Goal: Task Accomplishment & Management: Complete application form

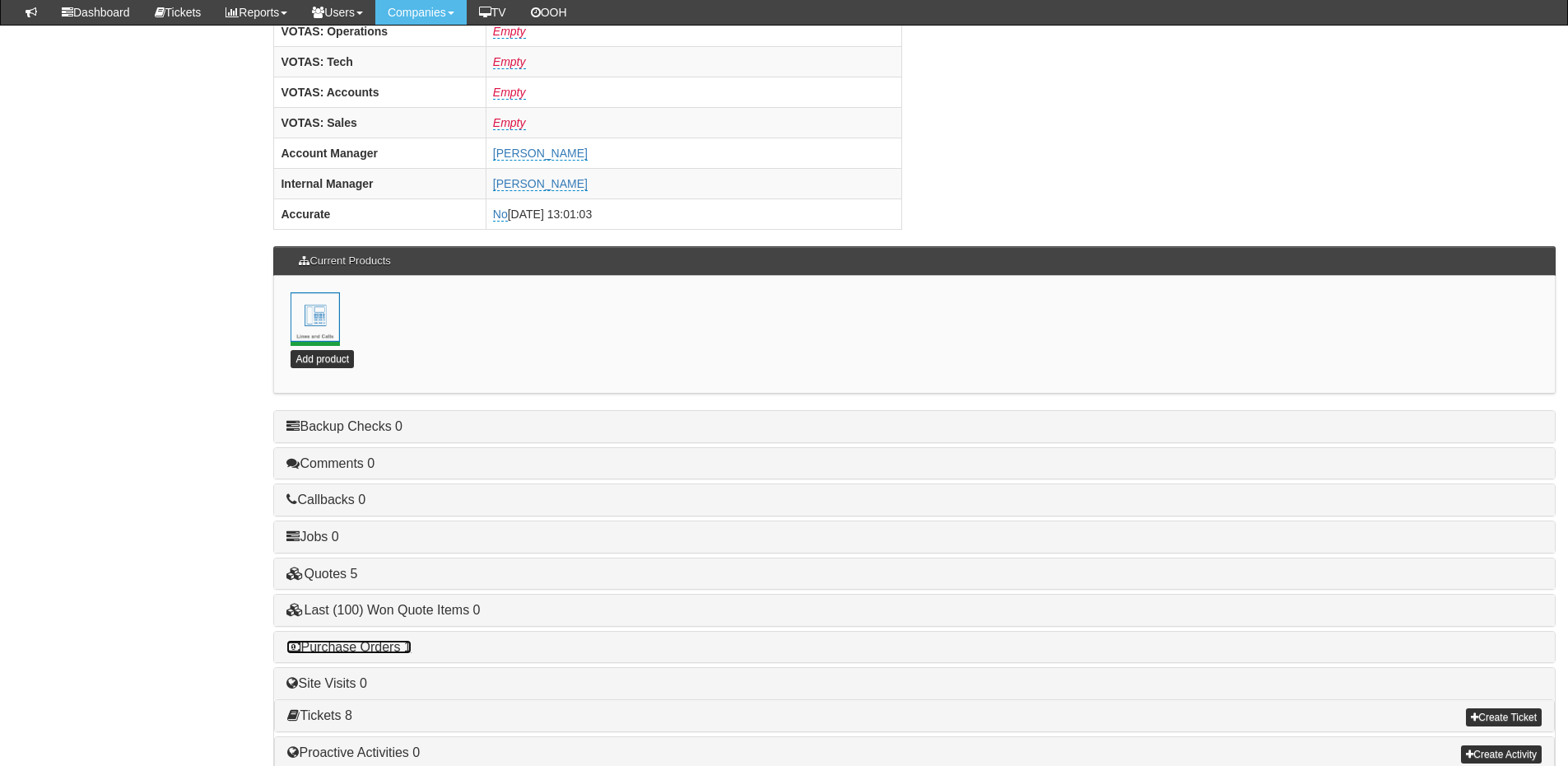
click at [368, 648] on link "Purchase Orders 1" at bounding box center [348, 646] width 124 height 14
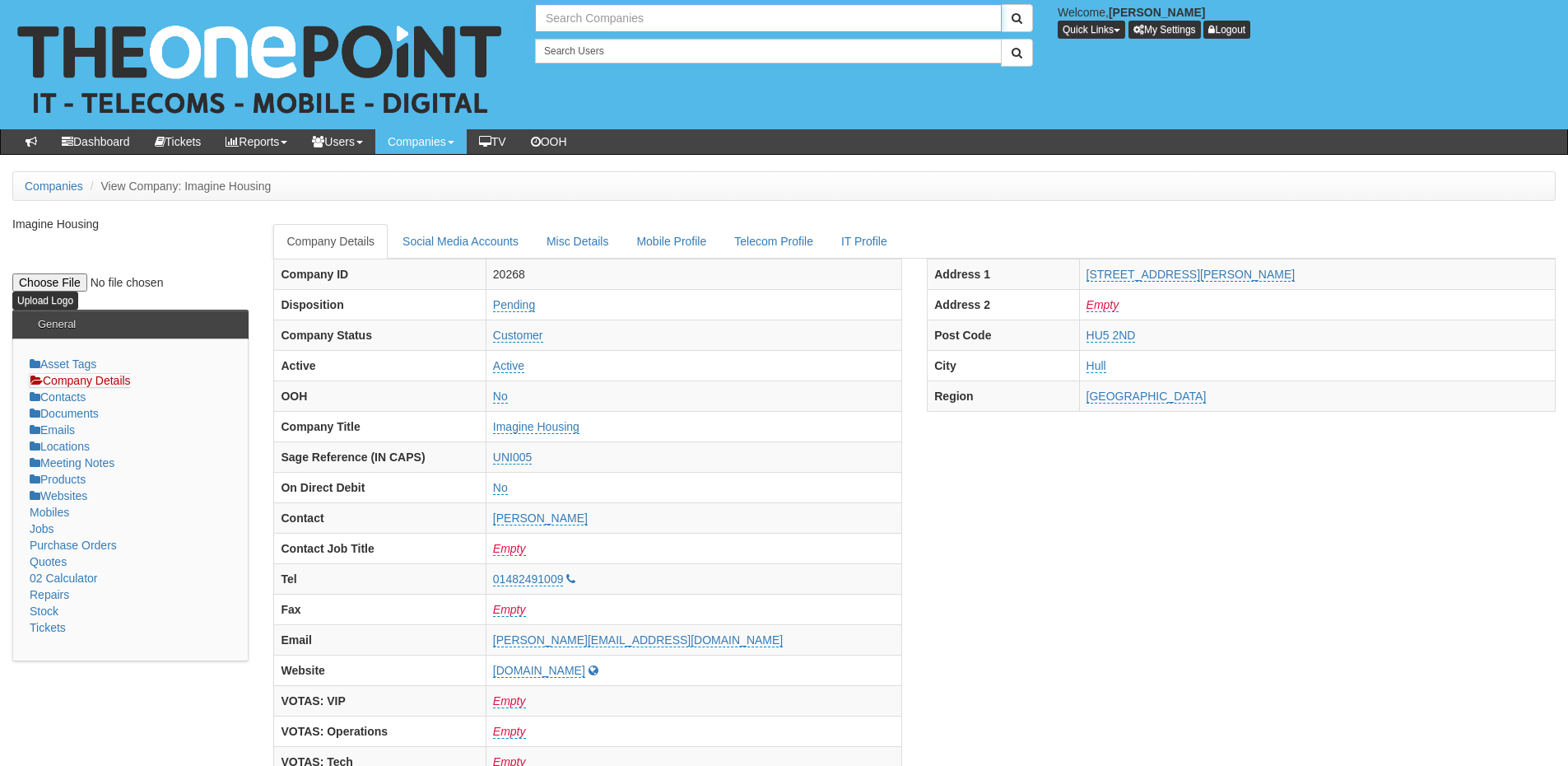
click at [582, 23] on input "text" at bounding box center [768, 18] width 467 height 28
type input "v"
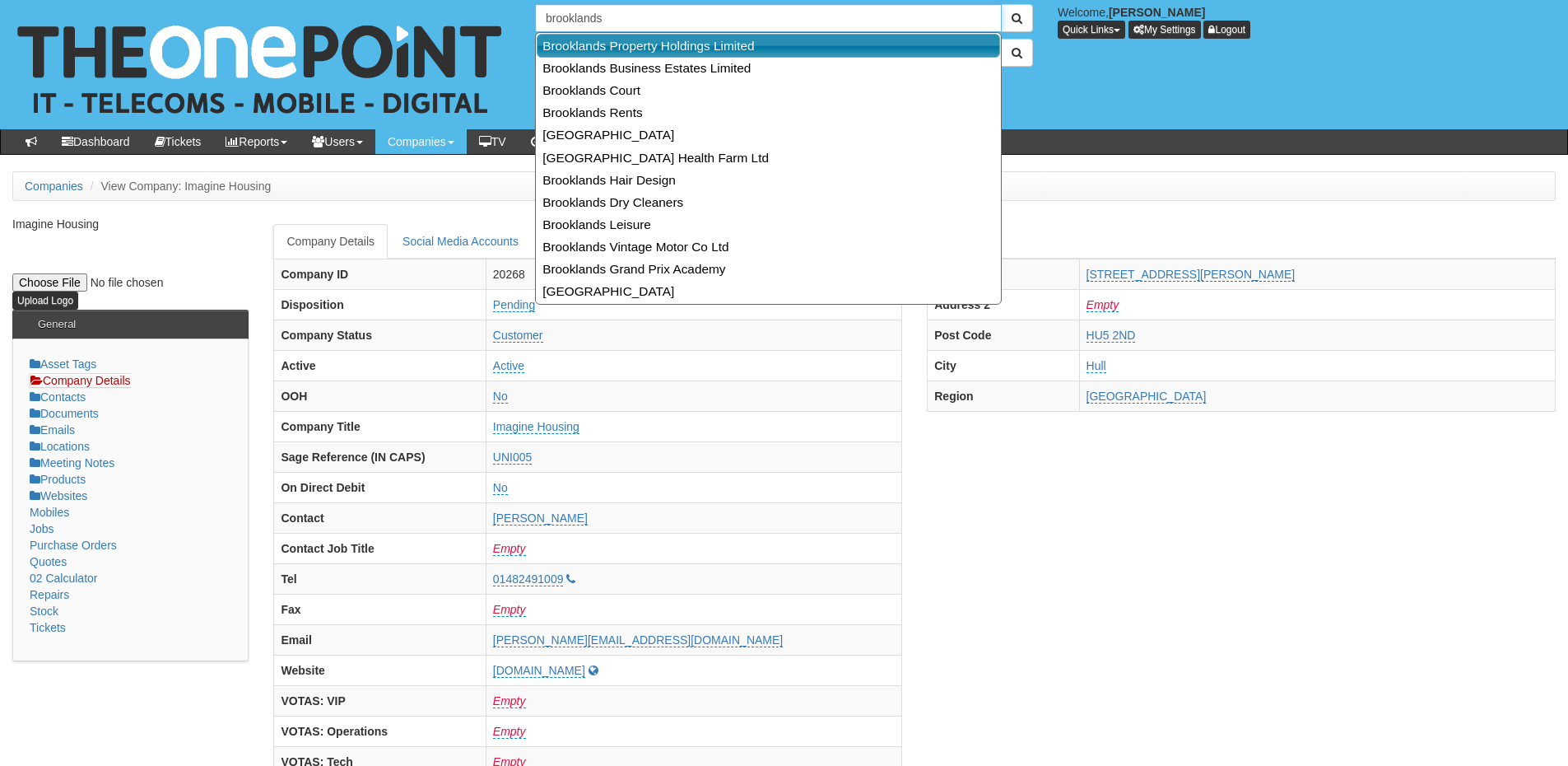
click at [603, 36] on link "Brooklands Property Holdings Limited" at bounding box center [768, 45] width 463 height 24
type input "Brooklands Property Holdings Limited"
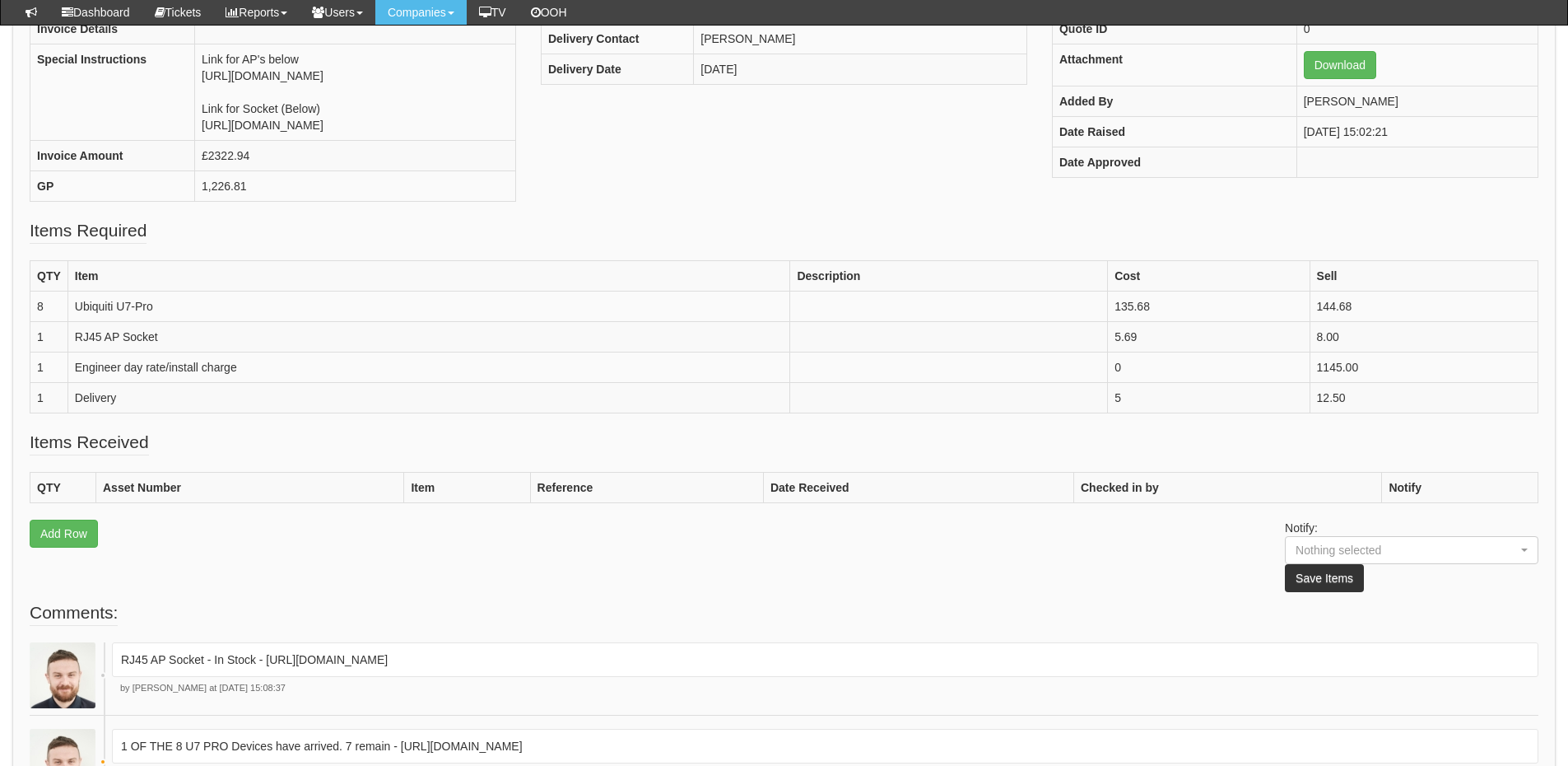
scroll to position [246, 0]
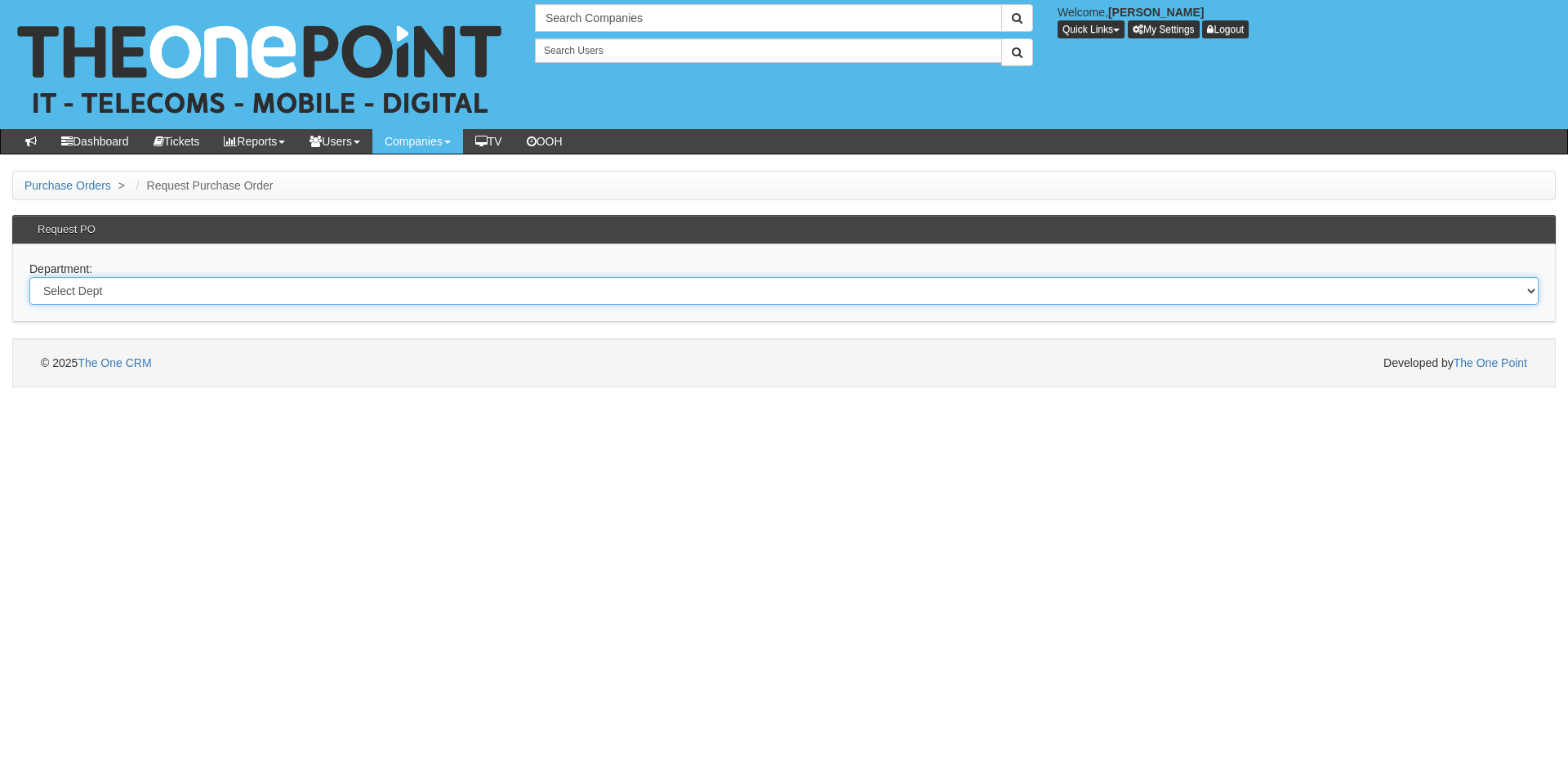
drag, startPoint x: 151, startPoint y: 287, endPoint x: 152, endPoint y: 295, distance: 8.1
click at [151, 287] on select "Select Dept Digital Internal IT Mobiles Marketing Telecoms" at bounding box center [783, 291] width 1509 height 28
select select "?pipeID=&dept=TEL"
click at [29, 277] on select "Select Dept Digital Internal IT Mobiles Marketing Telecoms" at bounding box center [783, 291] width 1509 height 28
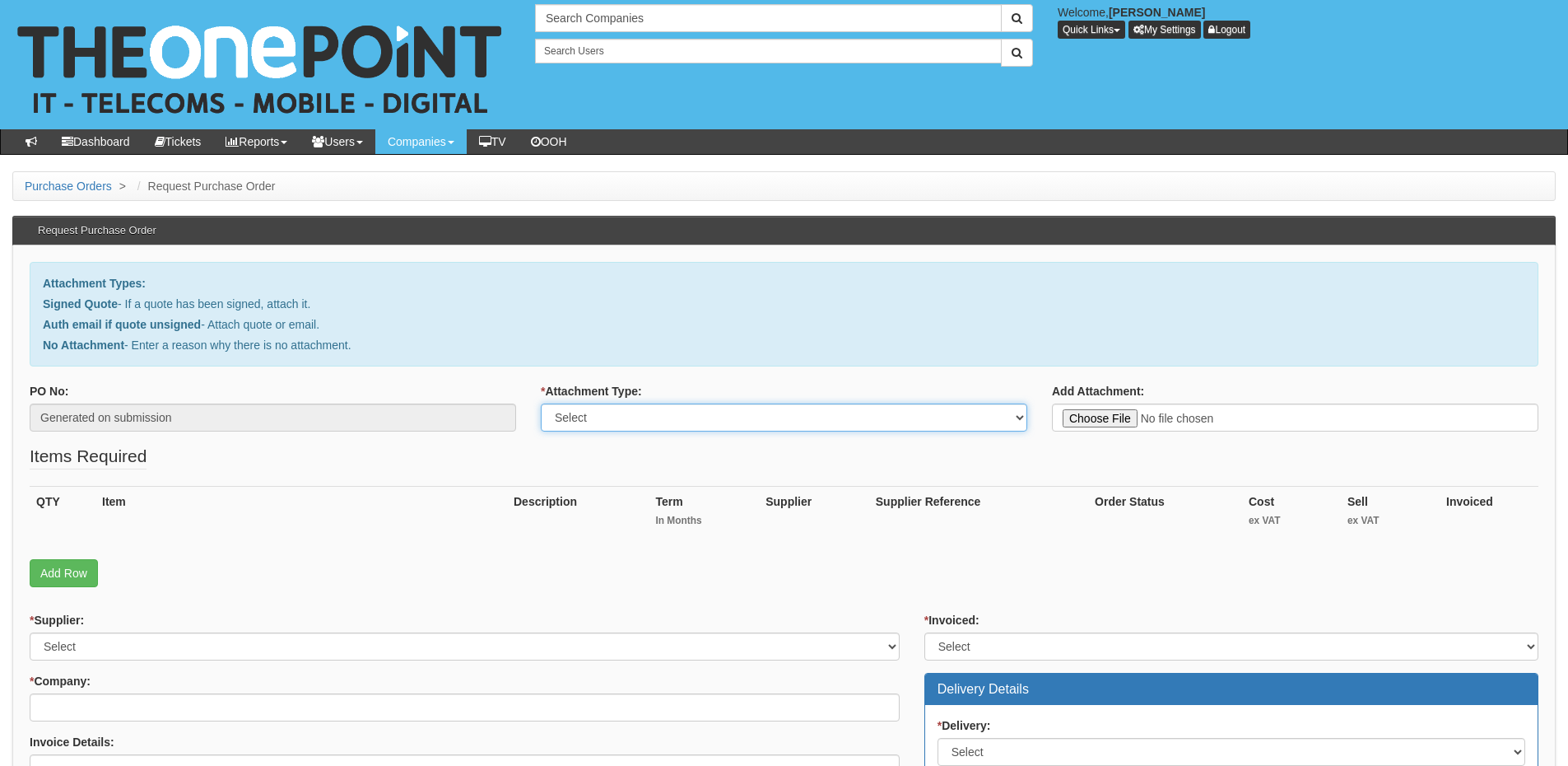
click at [585, 418] on select "Select Signed Quote Auth email with quote if unsigned No Attachment" at bounding box center [784, 417] width 487 height 28
select select "Signed Quote"
click at [541, 403] on select "Select Signed Quote Auth email with quote if unsigned No Attachment" at bounding box center [784, 417] width 487 height 28
type input "C:\fakepath\Filstorage Ltd - Head Office BB (copy).pdf HEAD Office (1).pdf"
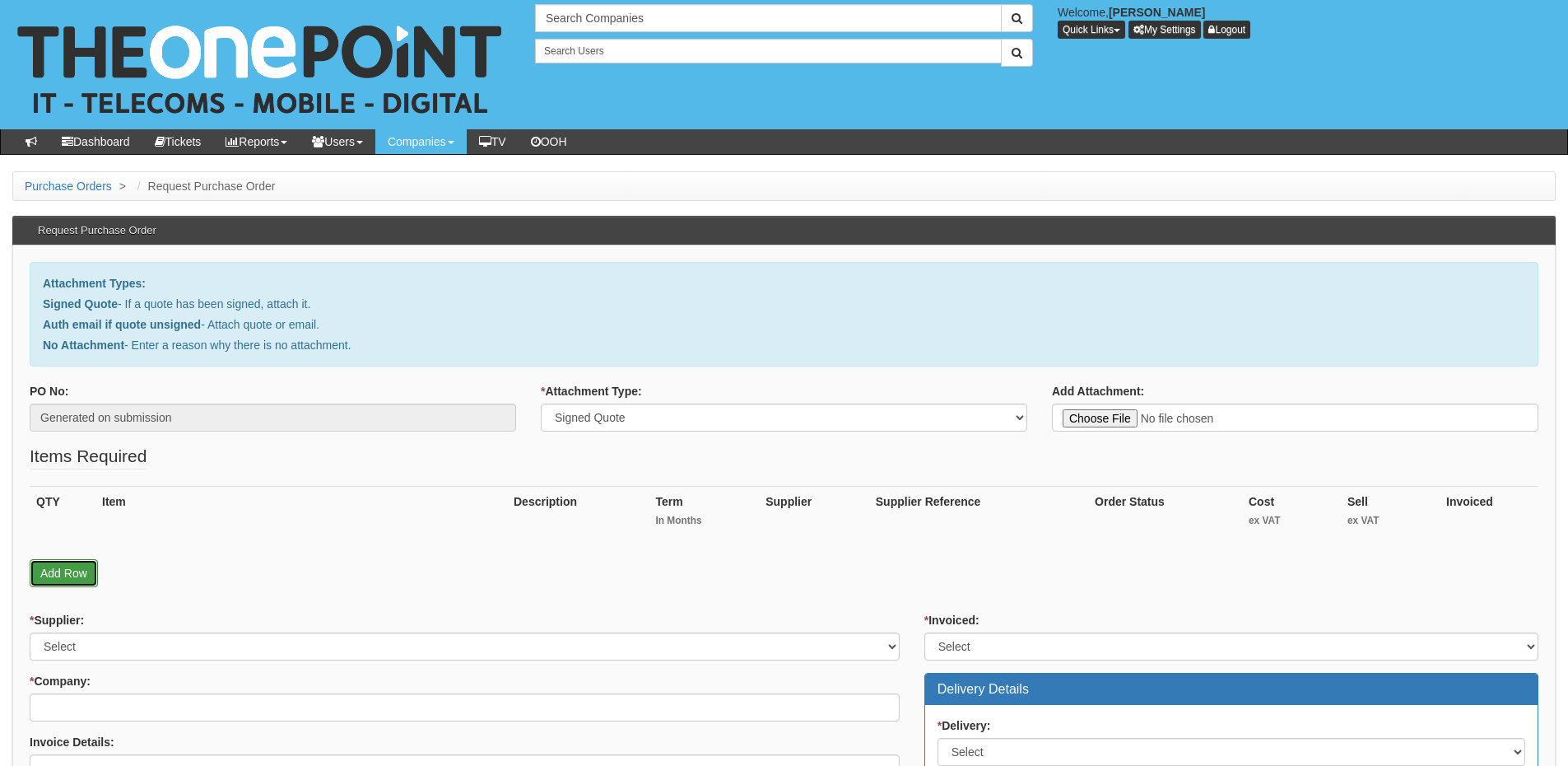
click at [84, 570] on link "Add Row" at bounding box center [63, 573] width 69 height 28
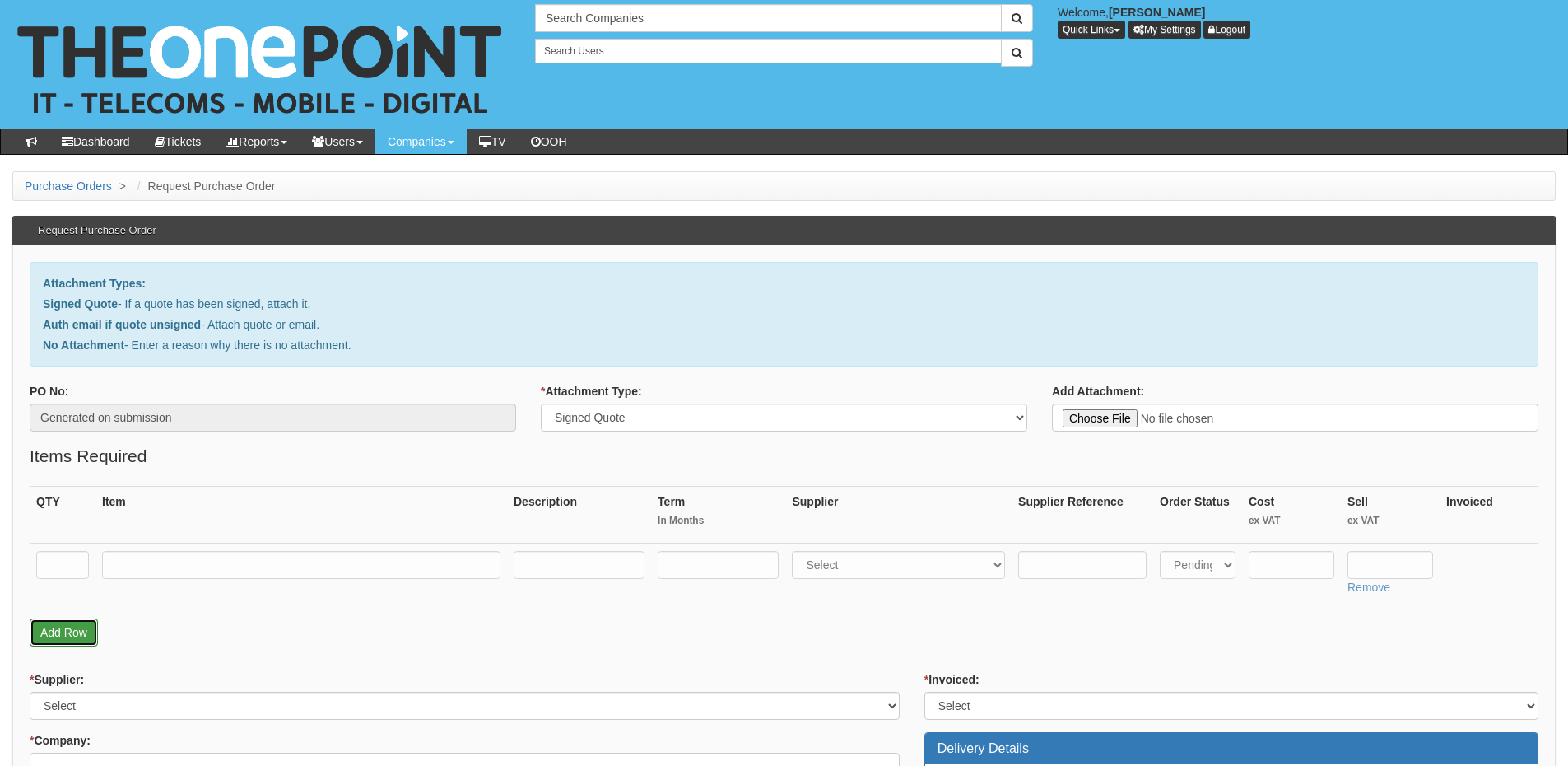
click at [77, 626] on link "Add Row" at bounding box center [63, 632] width 69 height 28
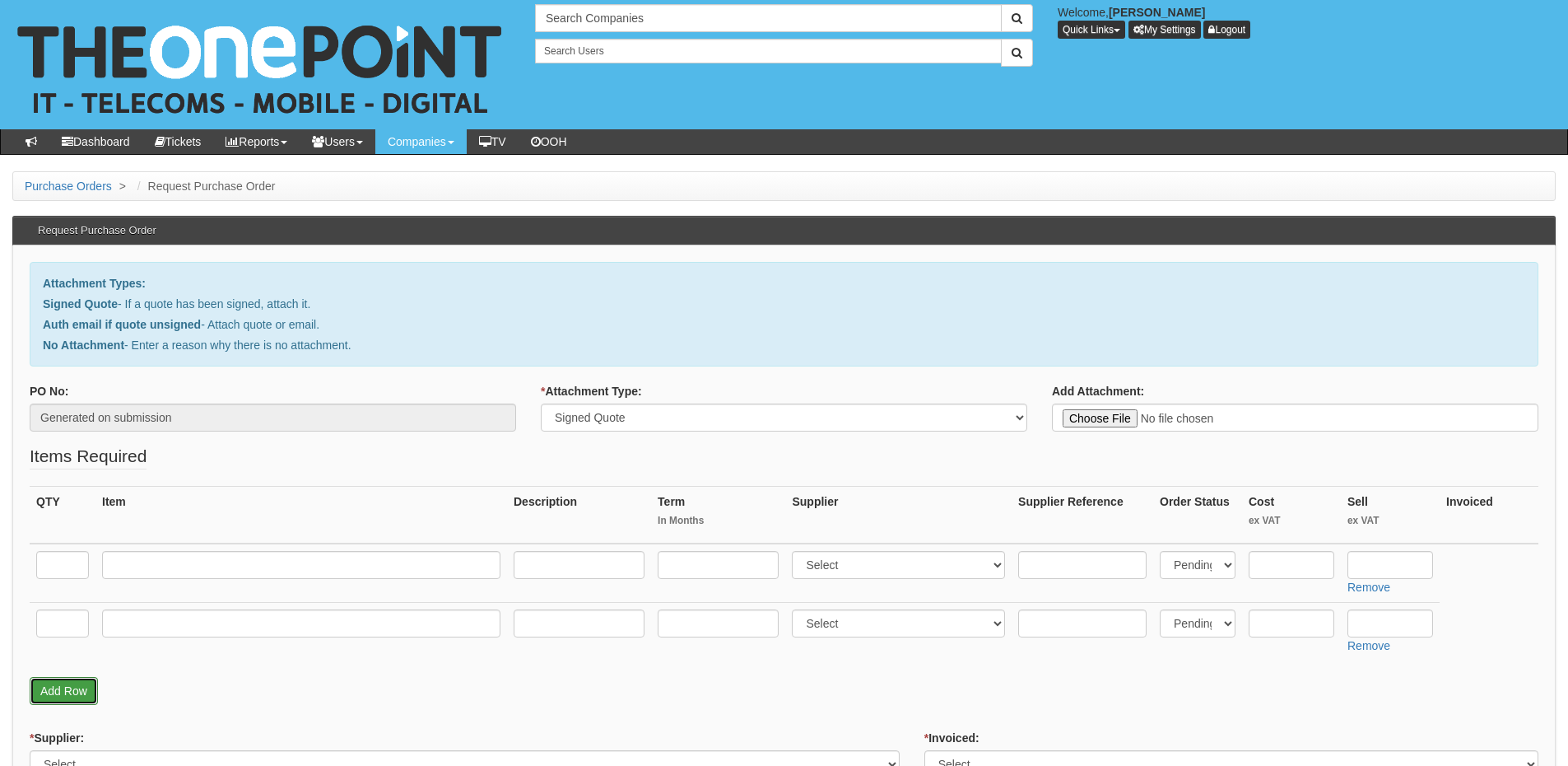
click at [71, 676] on link "Add Row" at bounding box center [63, 691] width 69 height 28
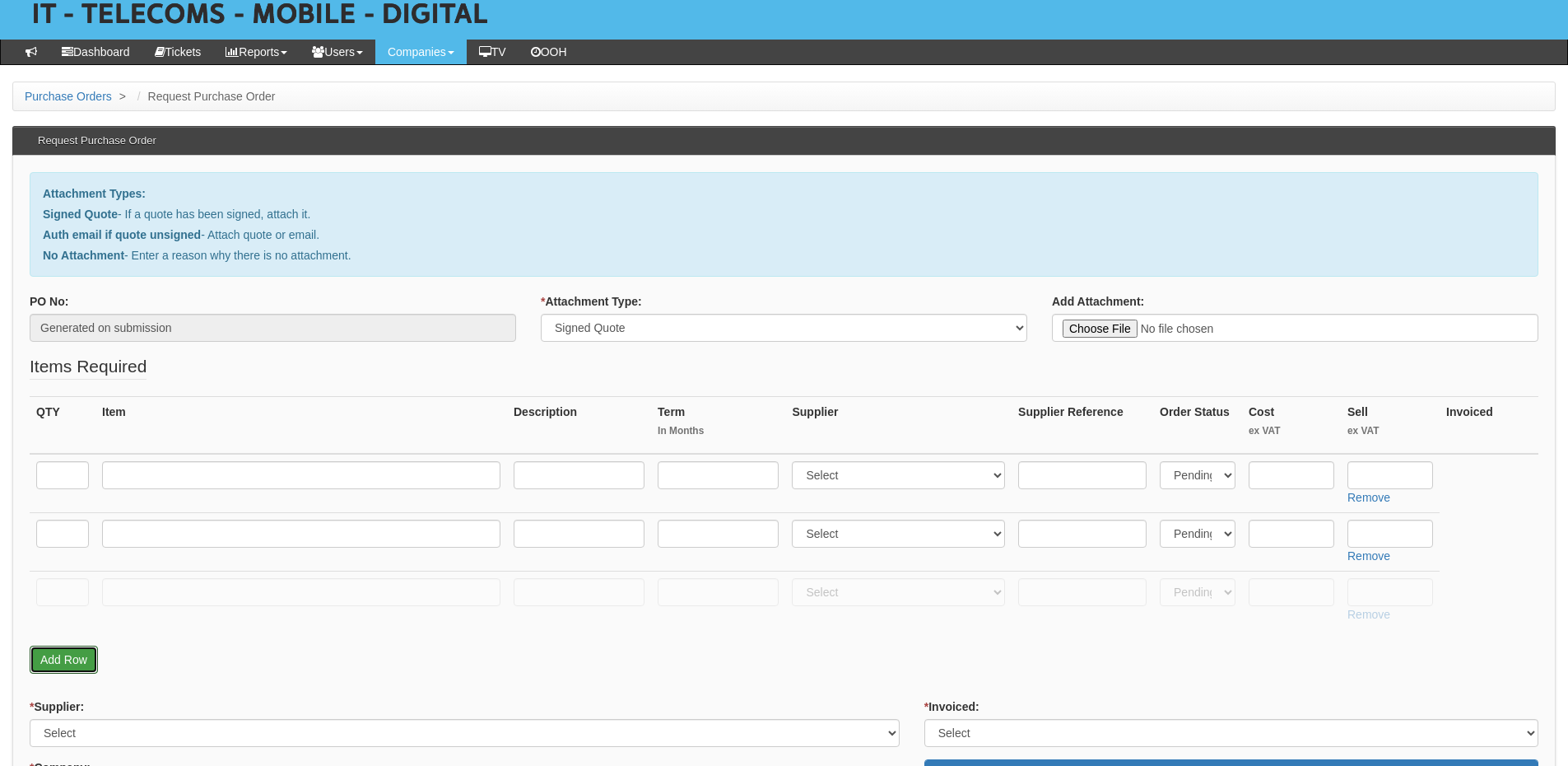
scroll to position [165, 0]
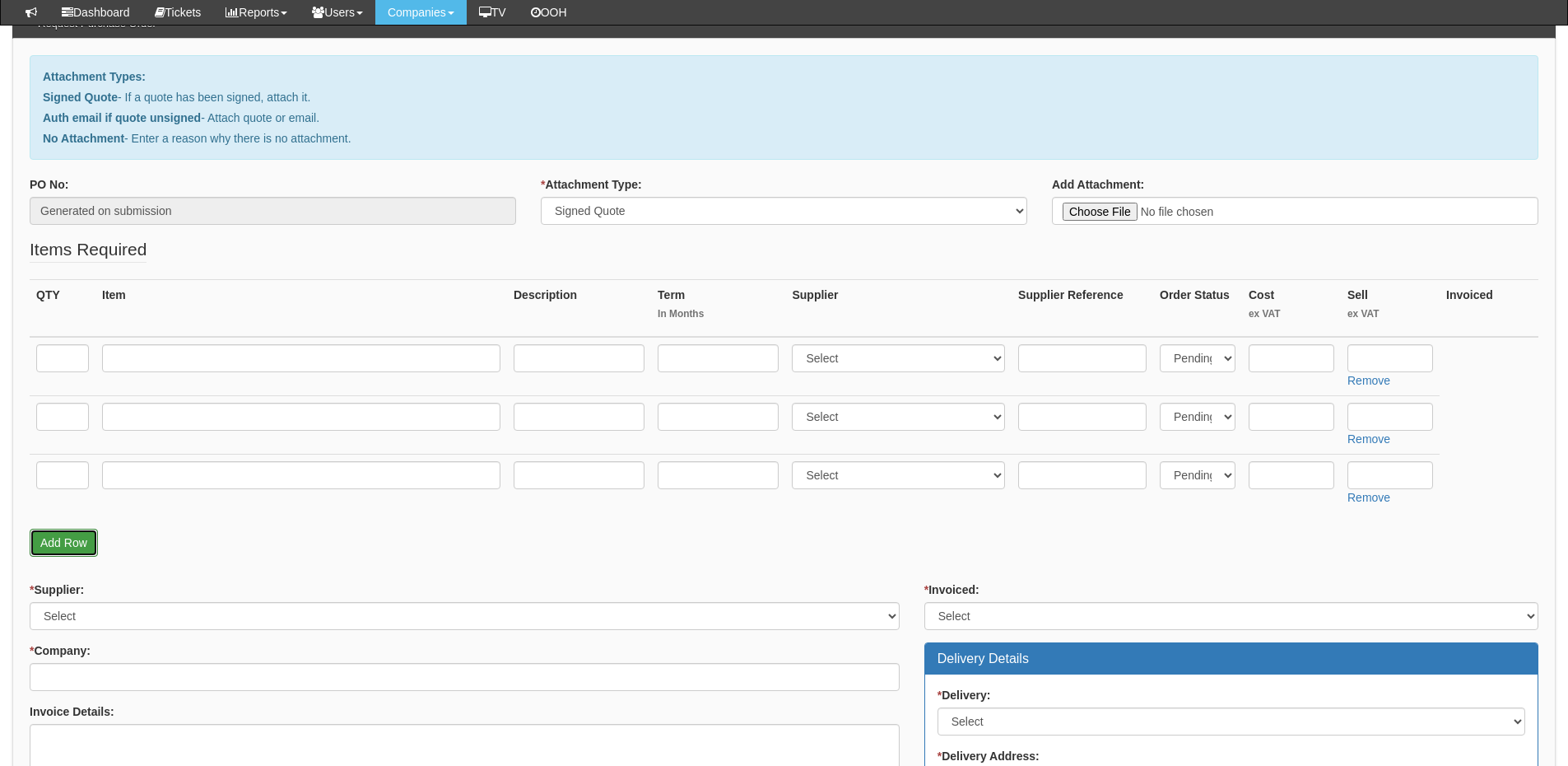
click at [65, 541] on link "Add Row" at bounding box center [63, 543] width 69 height 28
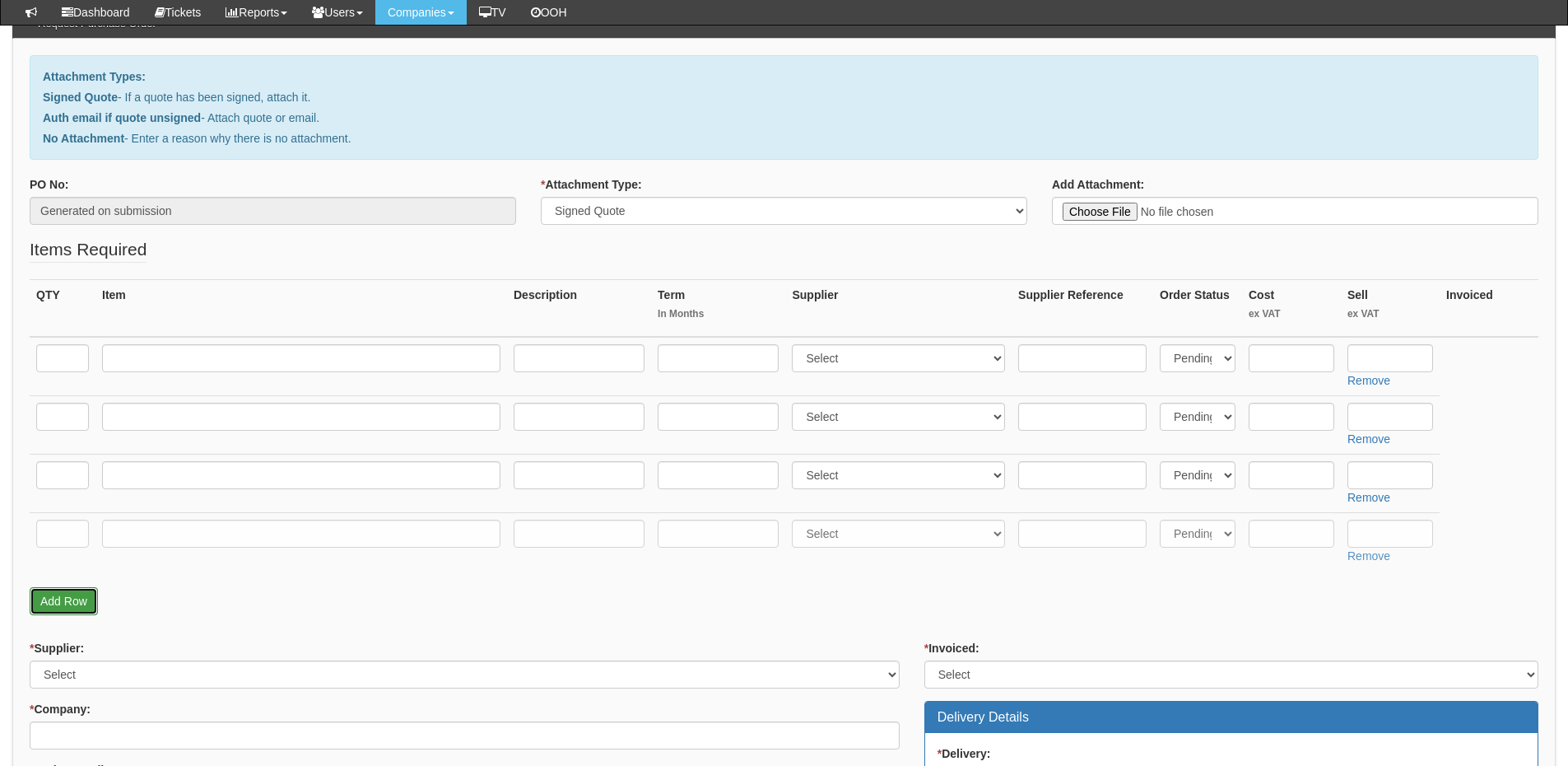
click at [74, 604] on link "Add Row" at bounding box center [63, 601] width 69 height 28
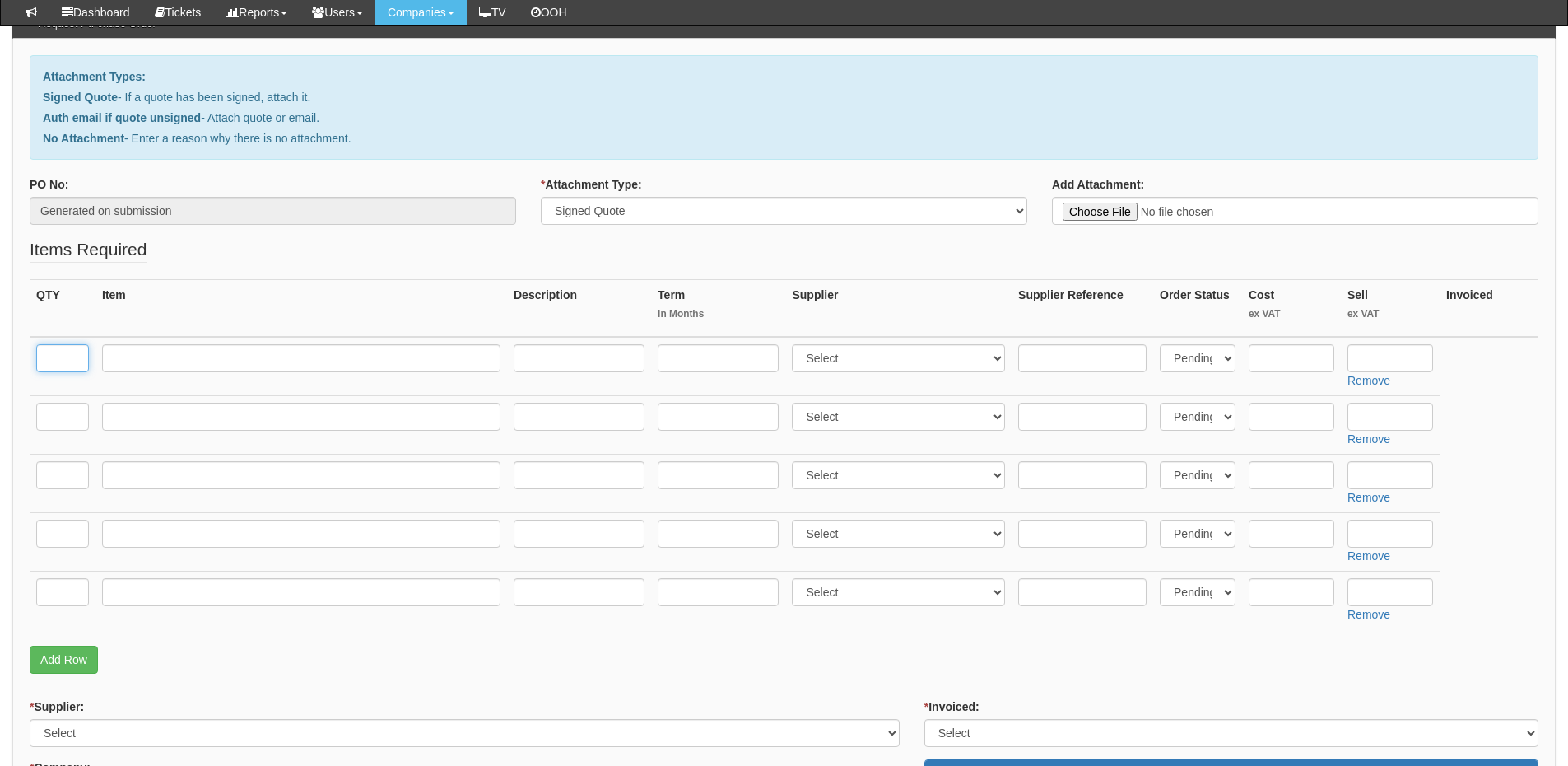
click at [62, 358] on input "text" at bounding box center [62, 358] width 53 height 28
type input "1"
click at [54, 416] on input "text" at bounding box center [62, 416] width 53 height 28
type input "1"
click at [68, 475] on input "text" at bounding box center [62, 475] width 53 height 28
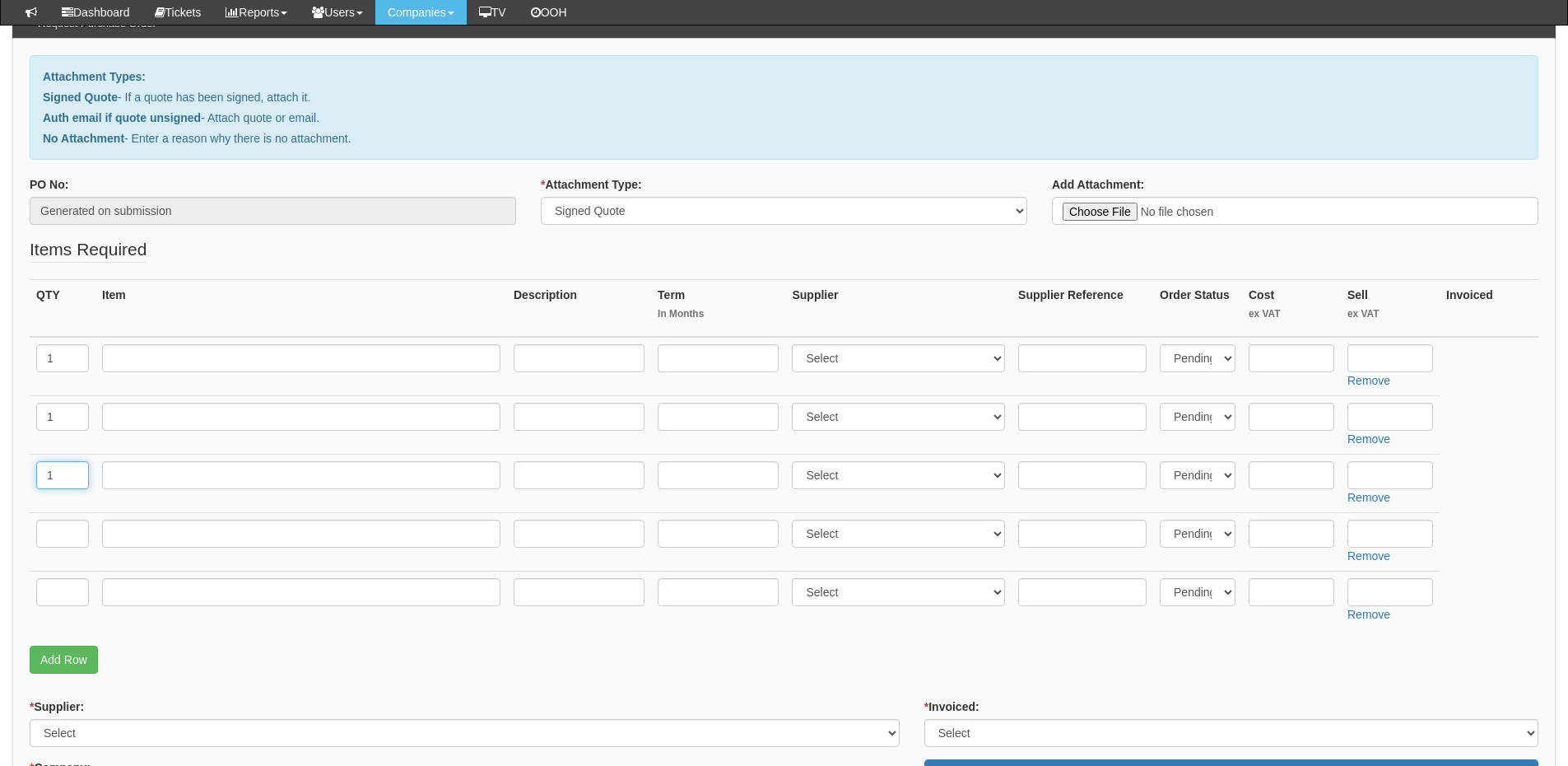
type input "1"
click at [67, 528] on input "text" at bounding box center [62, 534] width 53 height 28
type input "1"
click at [57, 601] on input "text" at bounding box center [62, 593] width 53 height 28
type input "1"
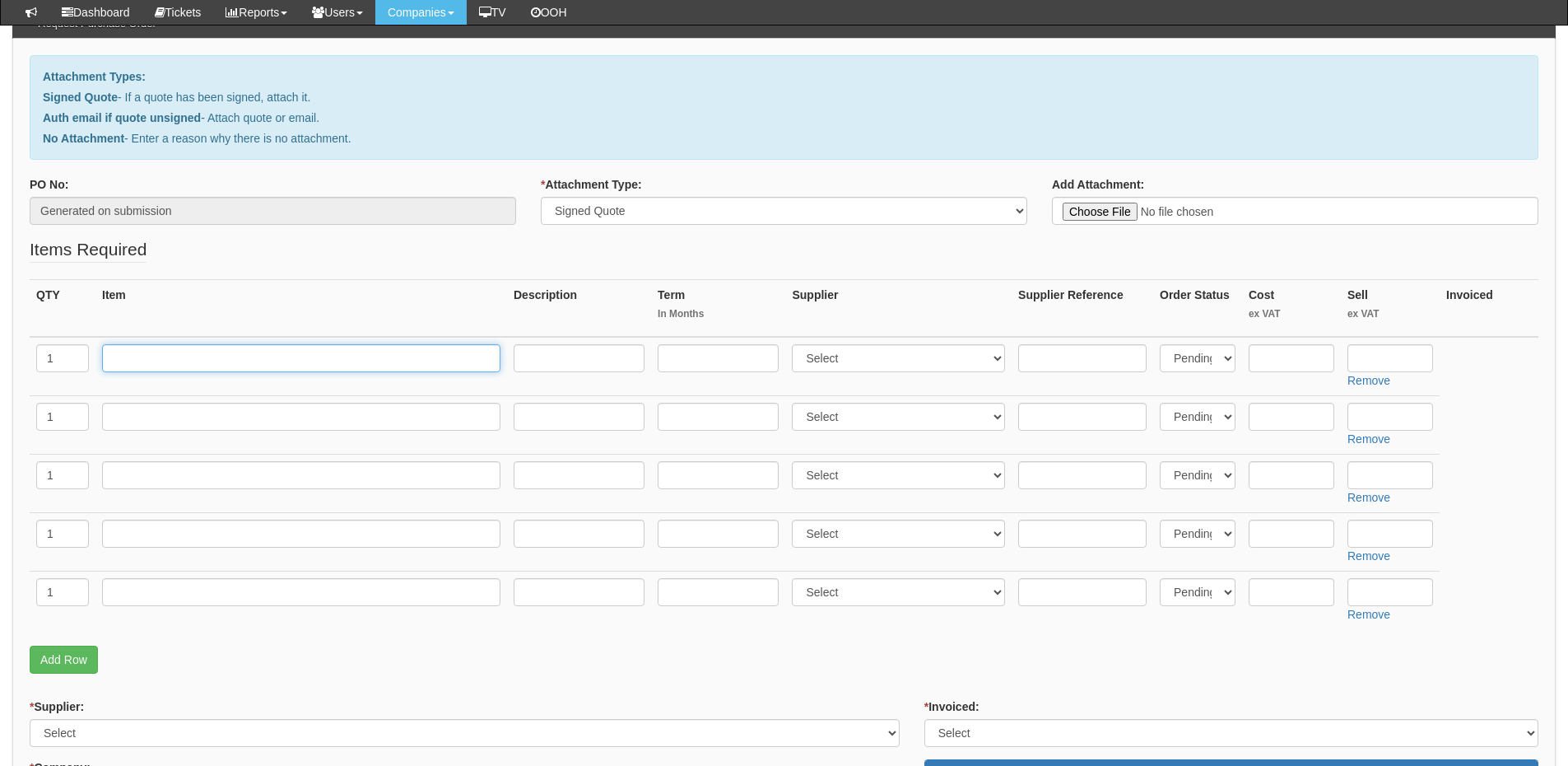
click at [160, 350] on input "text" at bounding box center [300, 358] width 398 height 28
paste input "Broadband Head Office FTTP"
type input "Broadband Head Office FTTP"
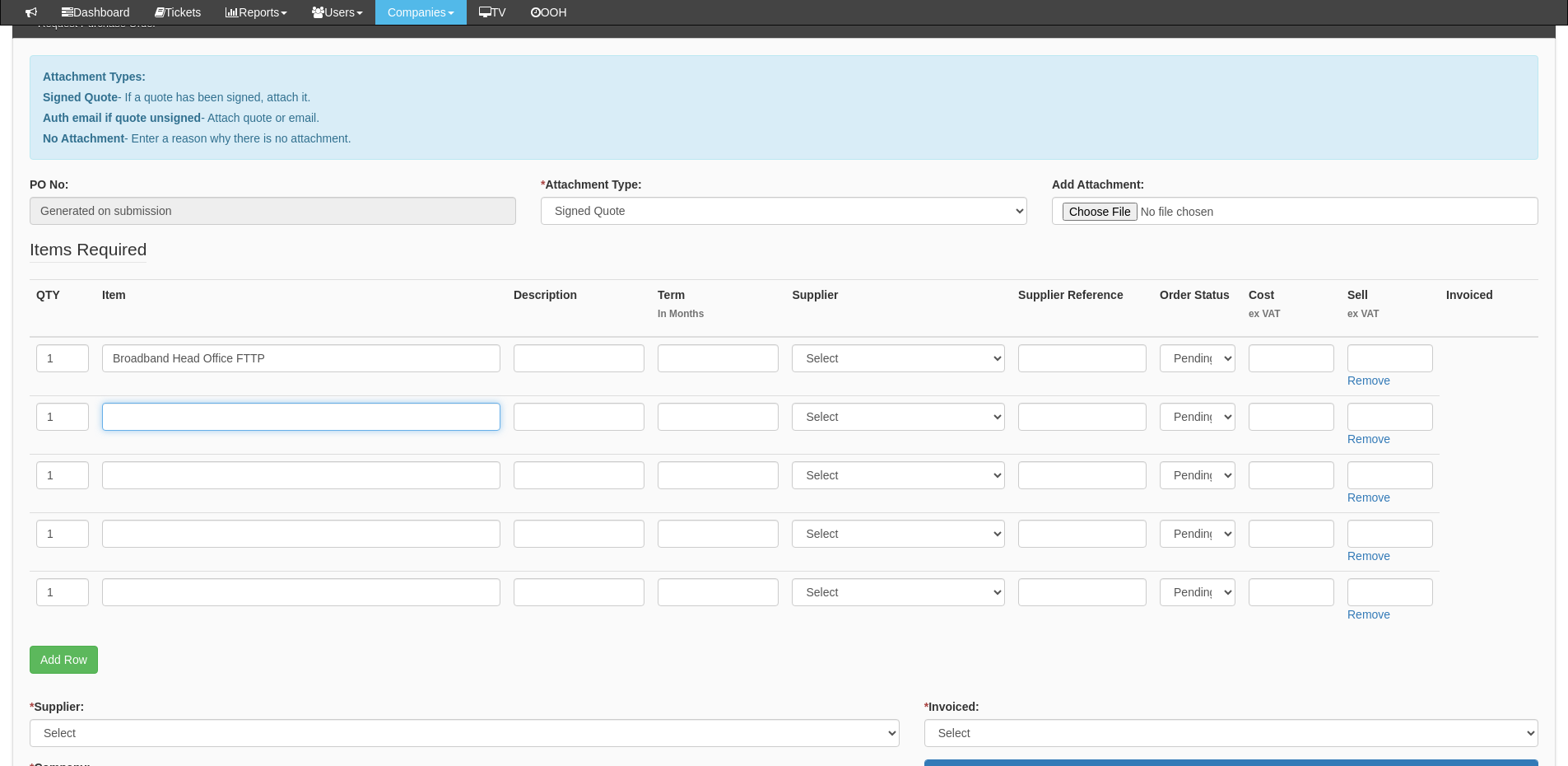
click at [166, 416] on input "text" at bounding box center [300, 416] width 398 height 28
click at [173, 414] on input "text" at bounding box center [300, 416] width 398 height 28
paste input "Installation of BB One Off"
type input "Installation of BB One Off - Head Office"
click at [832, 360] on select "Select 123 REG.co.uk 1Password 3 4Gon AA Jones Electric Ltd Abzorb Access Group…" at bounding box center [898, 358] width 213 height 28
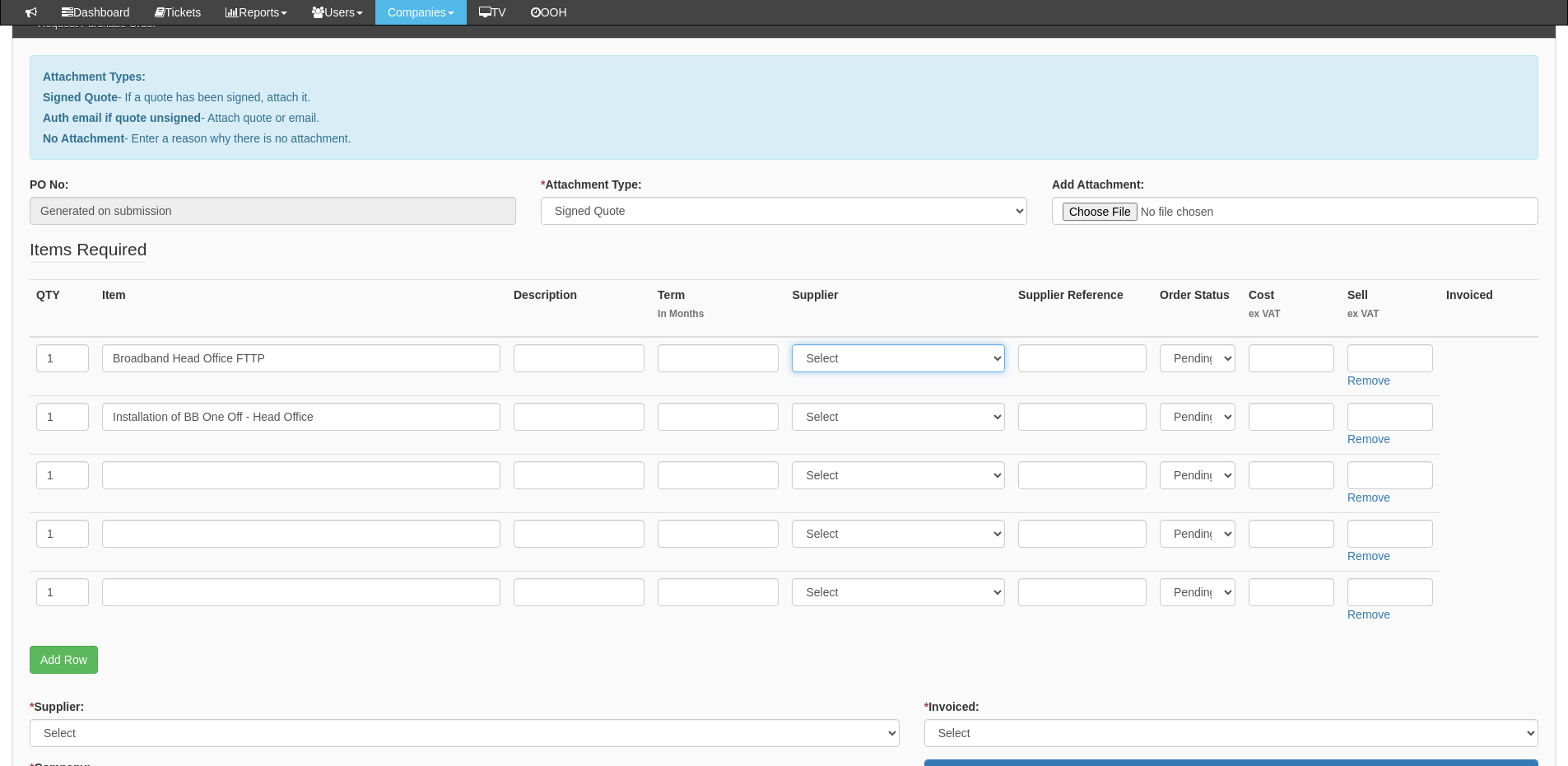
select select "321"
click at [796, 344] on select "Select 123 REG.co.uk 1Password 3 4Gon AA Jones Electric Ltd Abzorb Access Group…" at bounding box center [898, 358] width 213 height 28
click at [693, 356] on input "text" at bounding box center [718, 358] width 121 height 28
type input "24"
click at [1366, 352] on input "text" at bounding box center [1390, 358] width 86 height 28
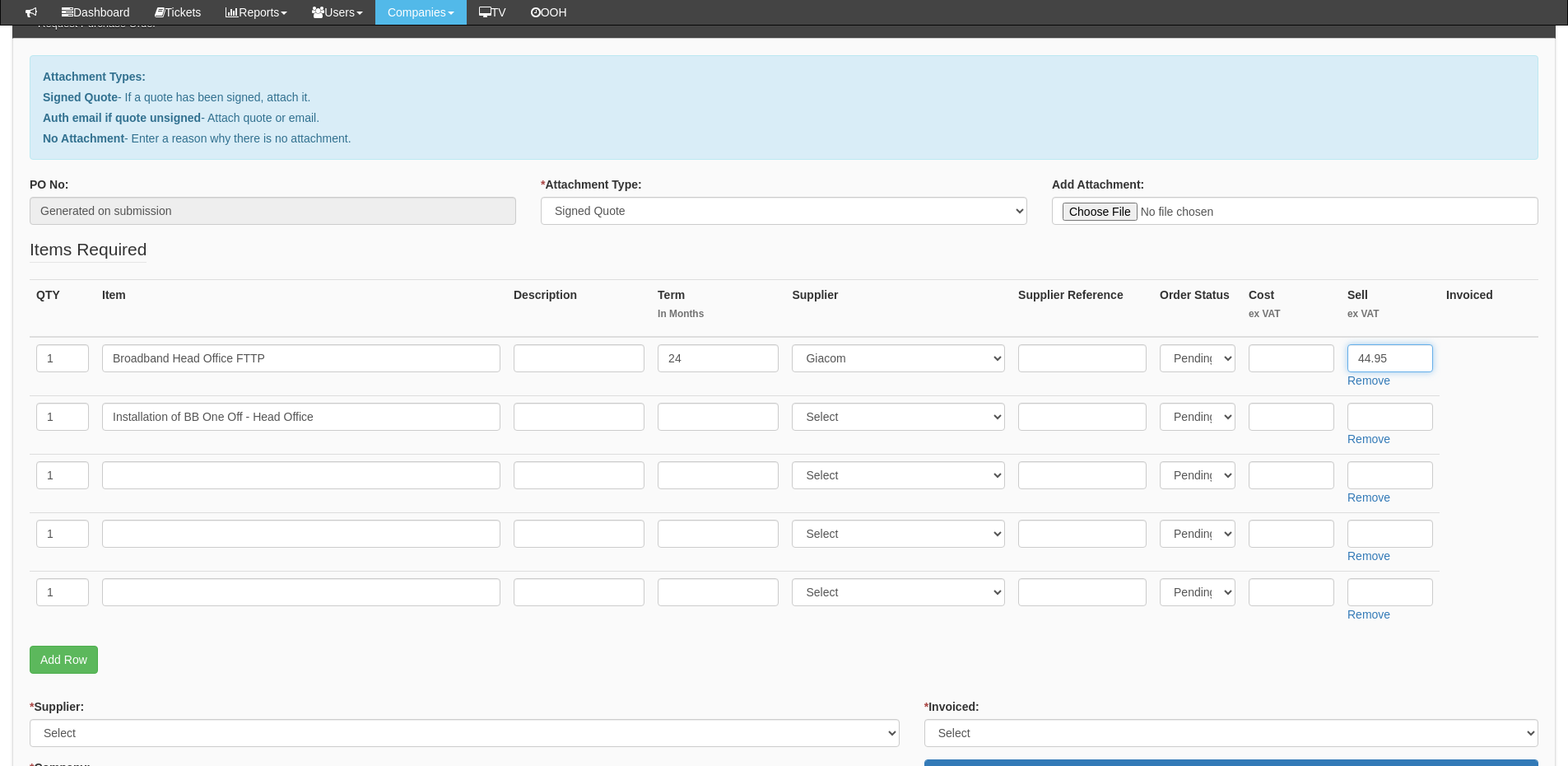
type input "44.95"
click at [1374, 411] on input "text" at bounding box center [1390, 416] width 86 height 28
type input "55"
click at [817, 427] on select "Select 123 REG.co.uk 1Password 3 4Gon AA Jones Electric Ltd Abzorb Access Group…" at bounding box center [898, 416] width 213 height 28
select select "321"
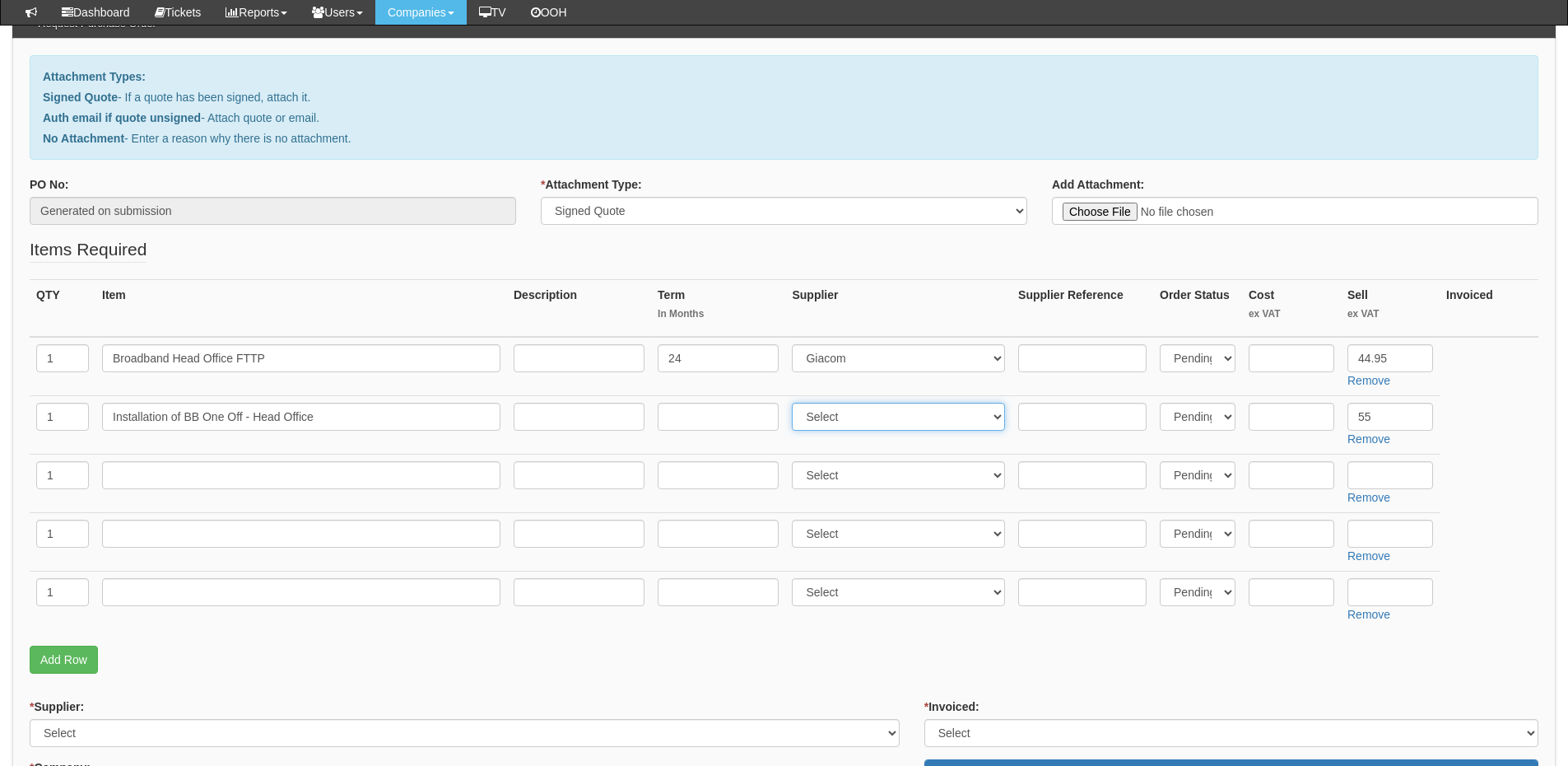
click at [796, 402] on select "Select 123 REG.co.uk 1Password 3 4Gon AA Jones Electric Ltd Abzorb Access Group…" at bounding box center [898, 416] width 213 height 28
click at [137, 482] on input "text" at bounding box center [300, 475] width 398 height 28
paste input "Broadband Distribution FTTP"
type input "Broadband Distribution FTTP"
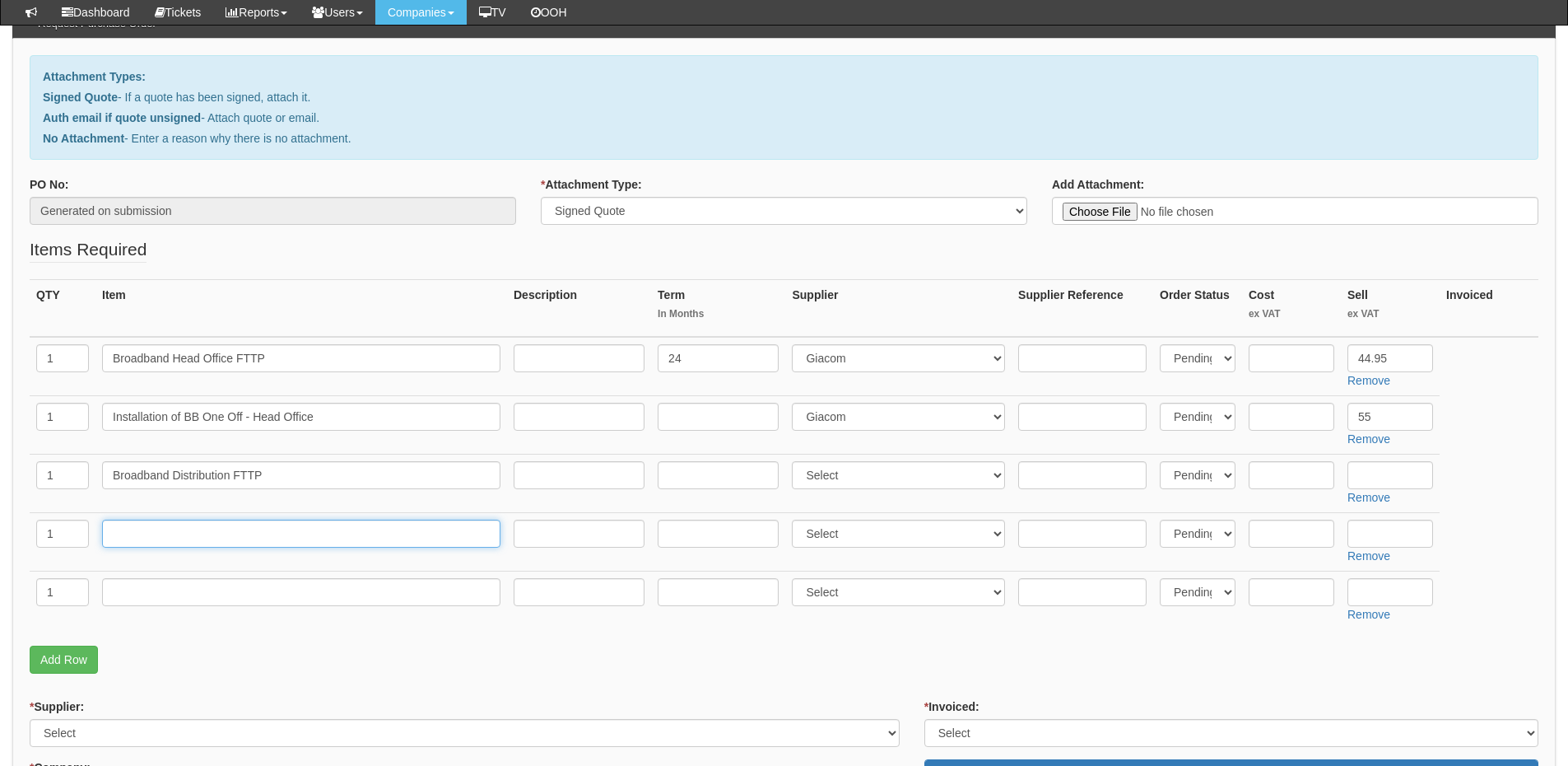
click at [190, 533] on input "text" at bounding box center [300, 534] width 398 height 28
paste input "Installation of BB One Off"
type input "Installation of BB One Off - Distribution"
click at [725, 478] on input "text" at bounding box center [718, 475] width 121 height 28
type input "24"
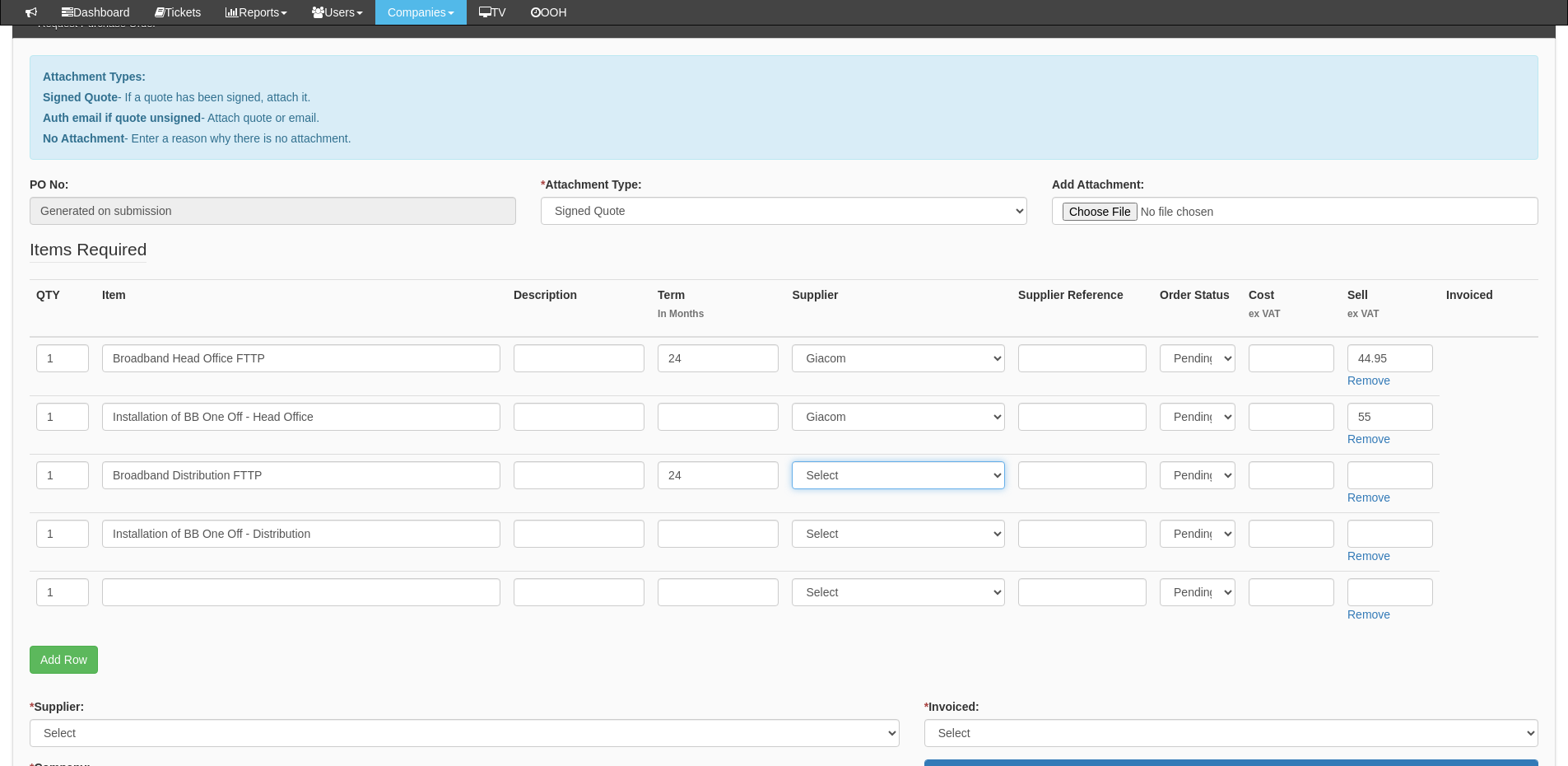
click at [890, 480] on select "Select 123 REG.co.uk 1Password 3 4Gon AA Jones Electric Ltd Abzorb Access Group…" at bounding box center [898, 475] width 213 height 28
select select "321"
click at [796, 461] on select "Select 123 [DOMAIN_NAME] 1Password 3 4Gon [PERSON_NAME] Electric Ltd Abzorb Acc…" at bounding box center [898, 475] width 213 height 28
click at [859, 530] on select "Select 123 REG.co.uk 1Password 3 4Gon AA Jones Electric Ltd Abzorb Access Group…" at bounding box center [898, 534] width 213 height 28
select select "321"
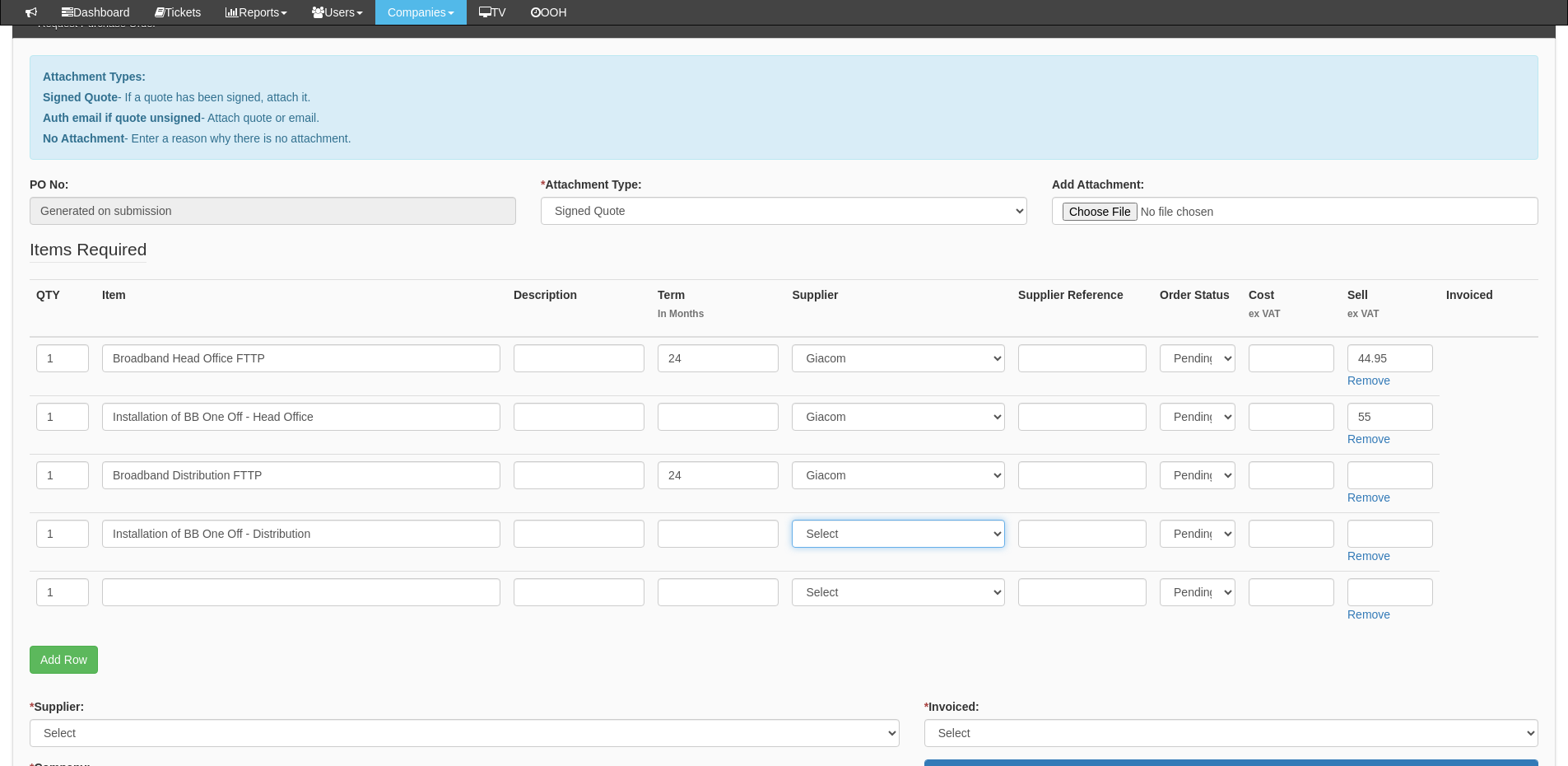
click at [796, 520] on select "Select 123 REG.co.uk 1Password 3 4Gon AA Jones Electric Ltd Abzorb Access Group…" at bounding box center [898, 534] width 213 height 28
click at [543, 352] on input "text" at bounding box center [578, 358] width 131 height 28
paste input "FTTP 550/75"
type input "FTTP 550/75"
drag, startPoint x: 593, startPoint y: 362, endPoint x: 517, endPoint y: 360, distance: 76.0
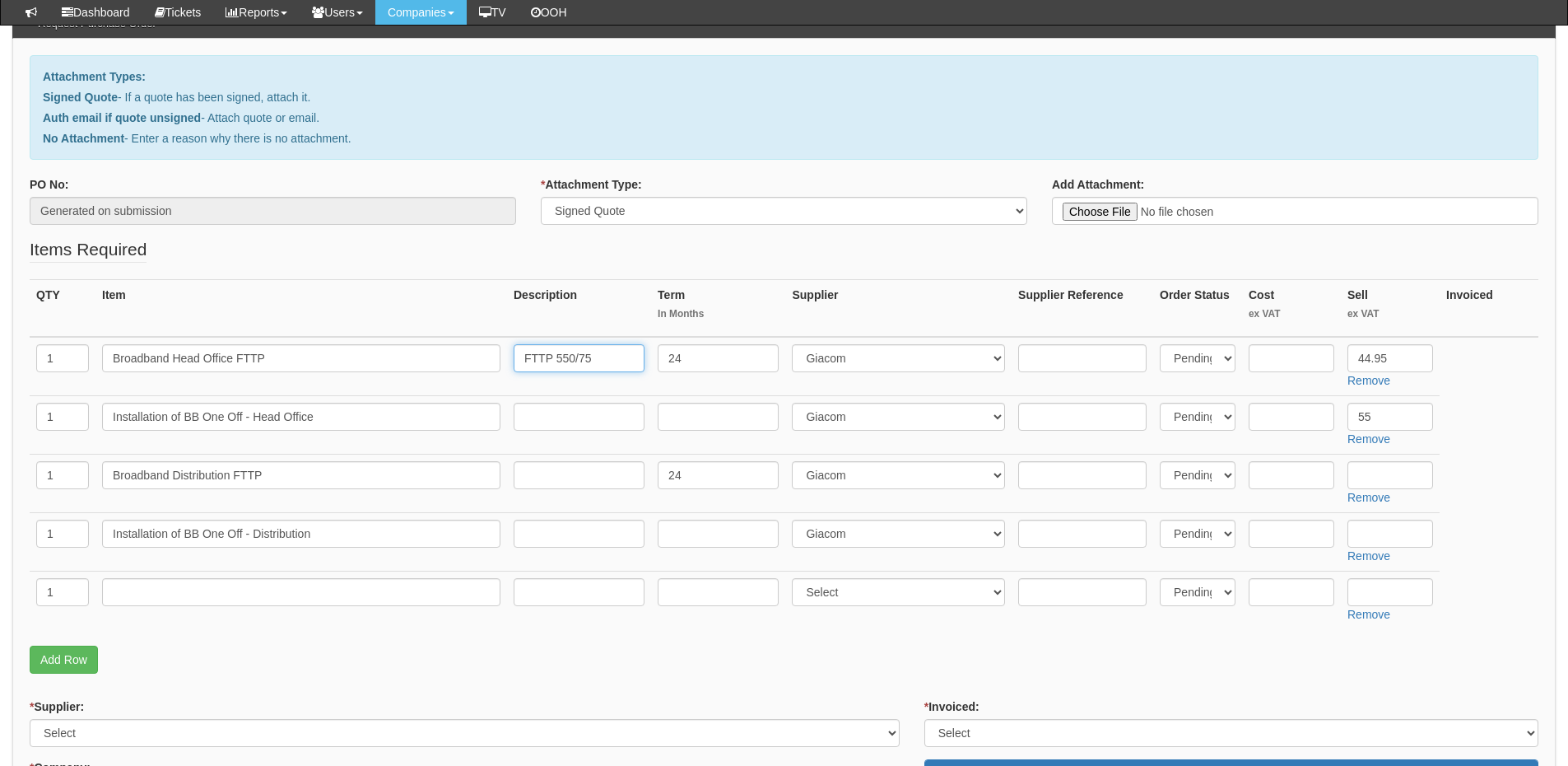
click at [517, 360] on input "FTTP 550/75" at bounding box center [578, 358] width 131 height 28
click at [542, 483] on input "text" at bounding box center [578, 475] width 131 height 28
paste input "FTTP 550/75"
type input "FTTP 550/75"
click at [588, 363] on input "text" at bounding box center [578, 358] width 131 height 28
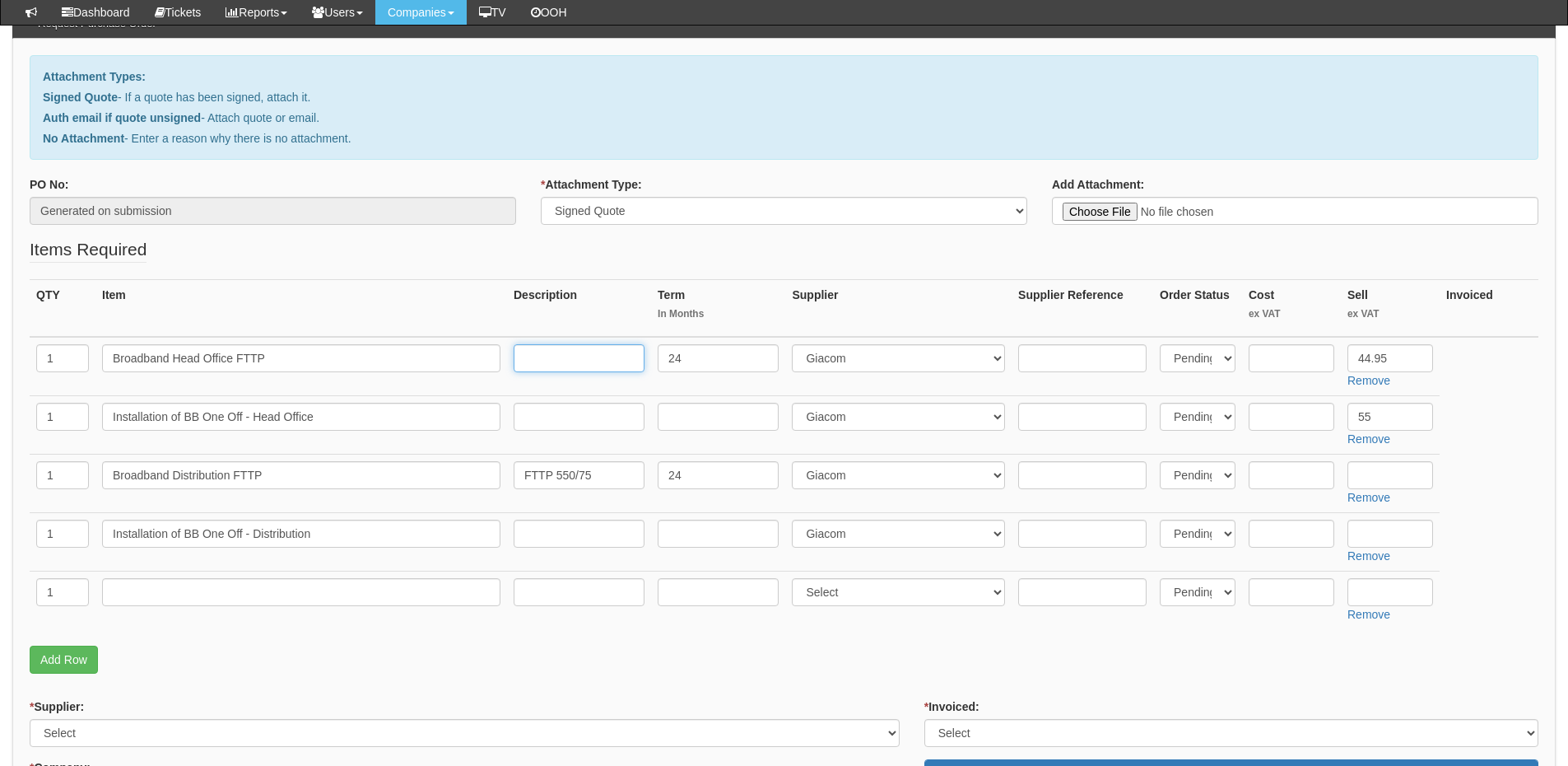
paste input "FTTP 1000/115"
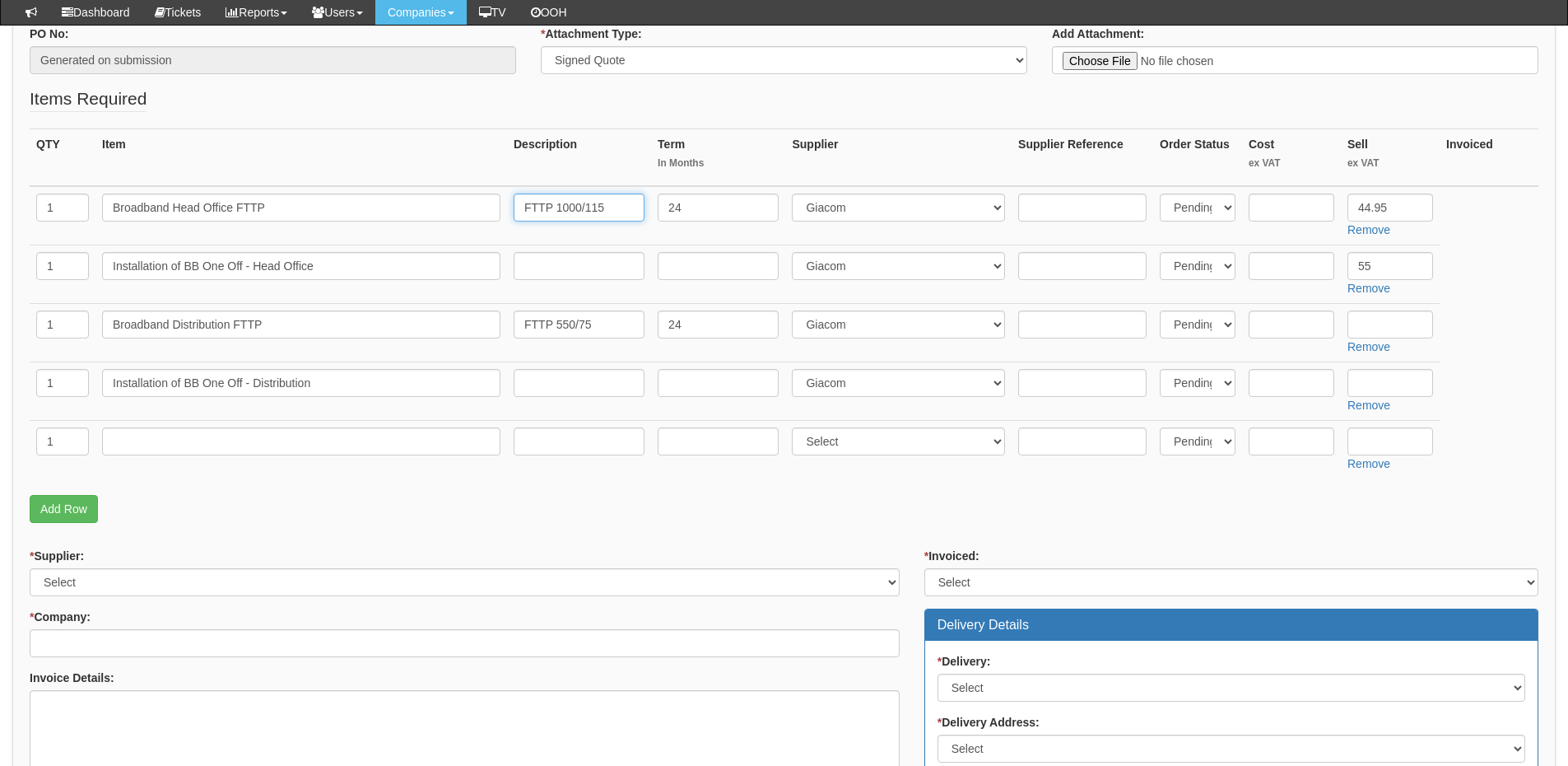
scroll to position [330, 0]
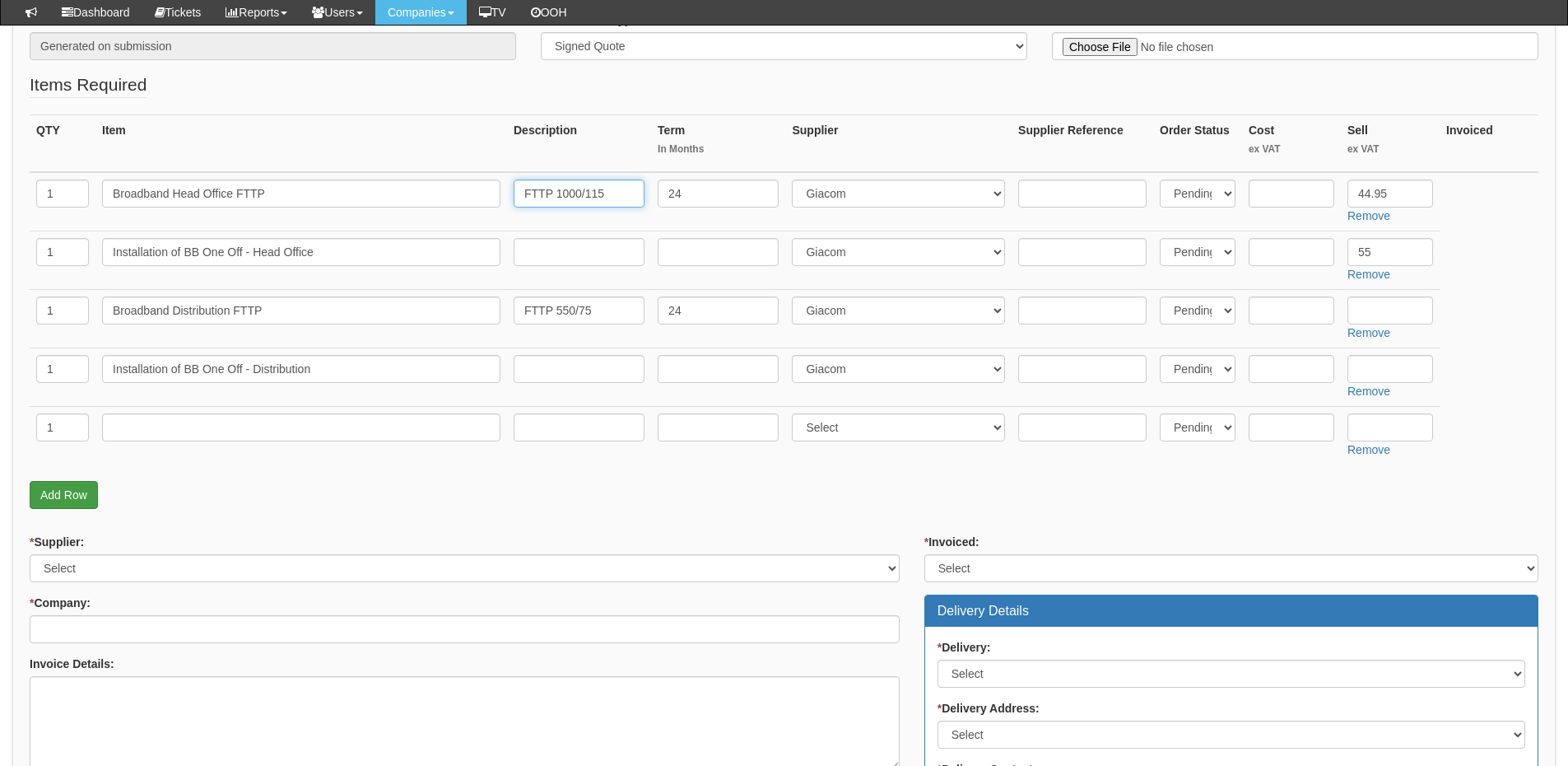
type input "FTTP 1000/115"
click at [88, 488] on link "Add Row" at bounding box center [63, 495] width 69 height 28
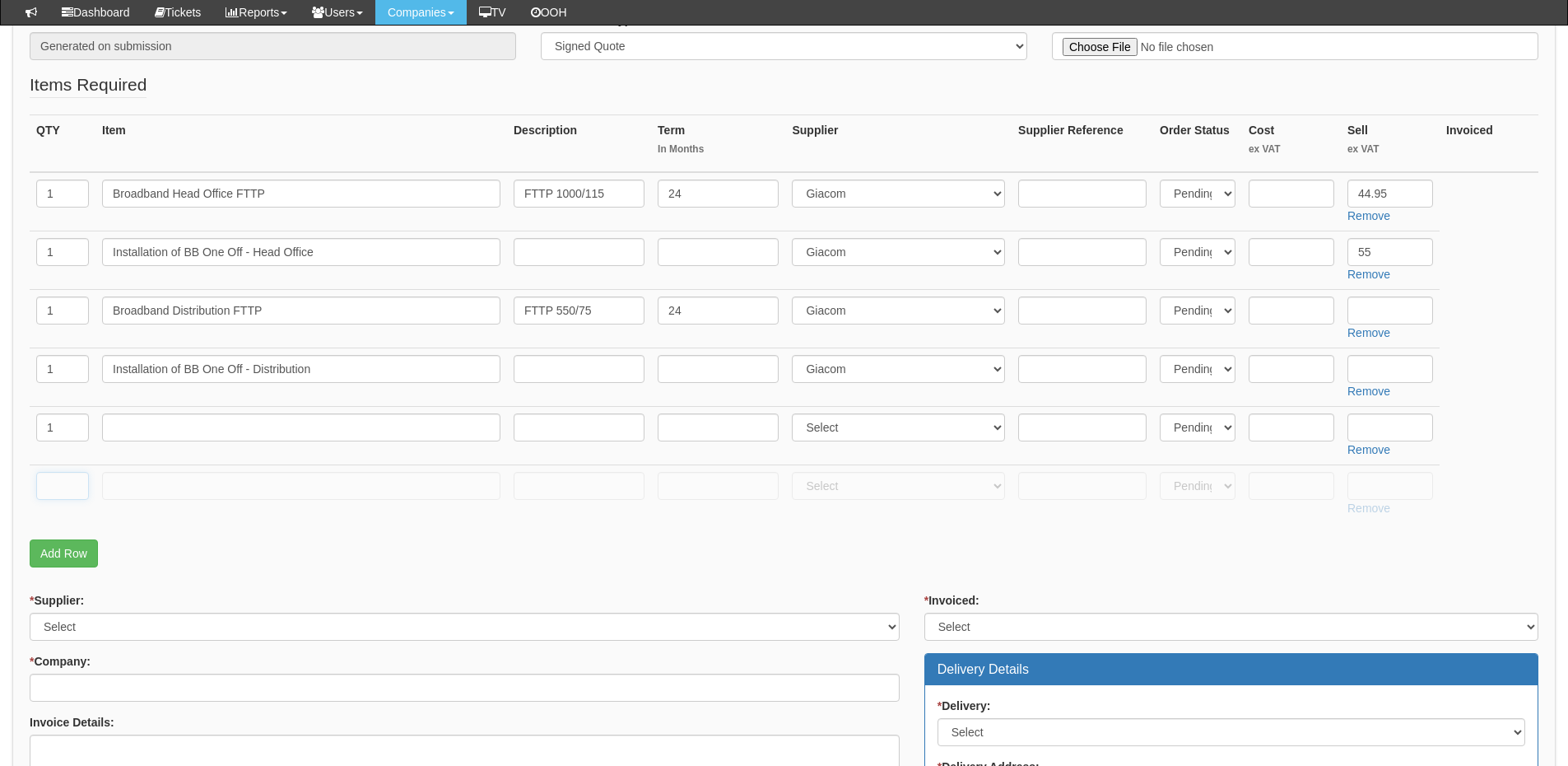
click at [80, 494] on input "text" at bounding box center [62, 486] width 53 height 28
type input "1"
click at [1377, 311] on input "text" at bounding box center [1390, 311] width 86 height 28
type input "39.95"
click at [1382, 358] on input "text" at bounding box center [1390, 369] width 86 height 28
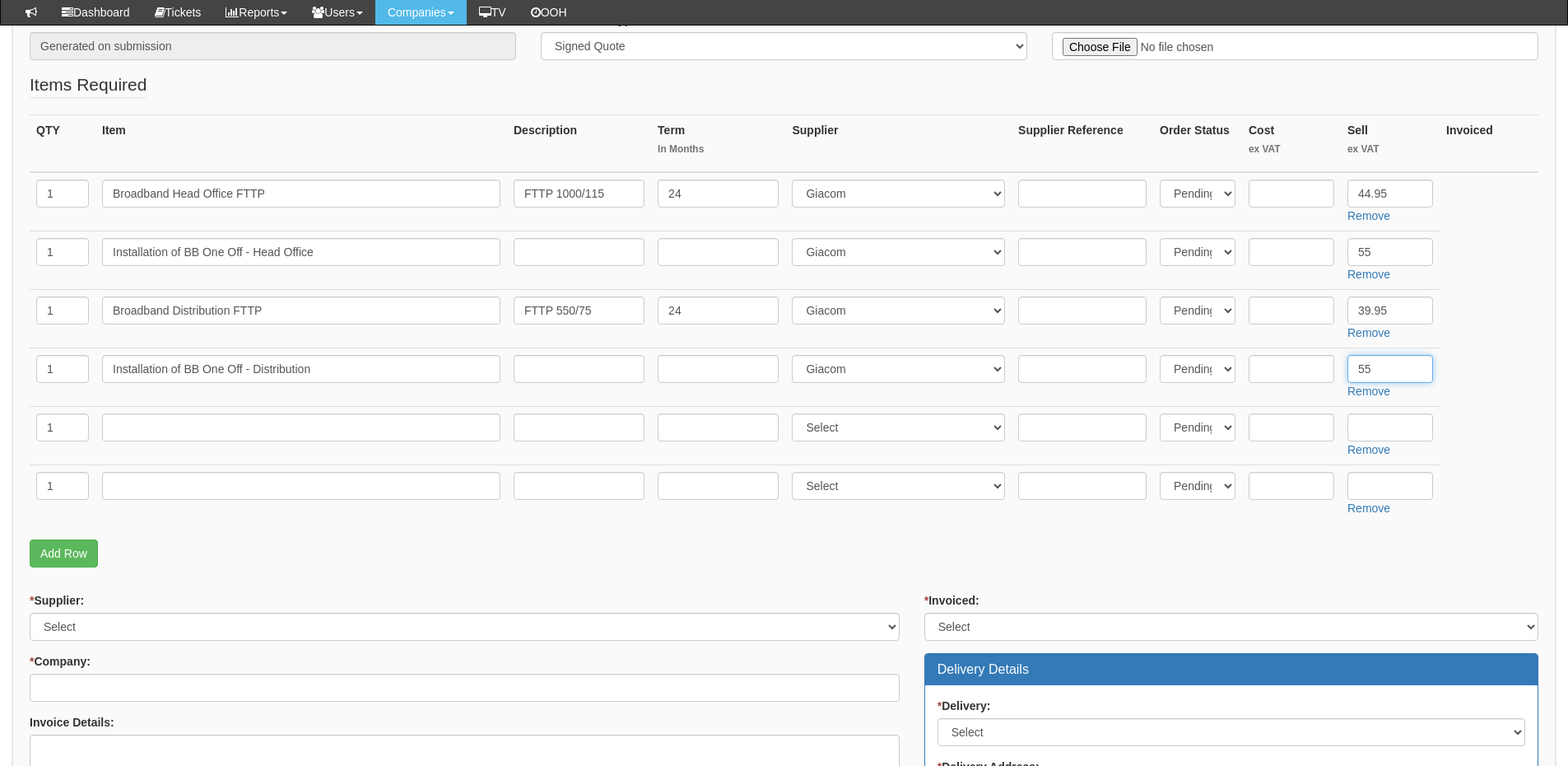
type input "55"
click at [188, 432] on input "text" at bounding box center [300, 428] width 398 height 28
paste input "NEW BB for Sandwood House"
type input "NEW BB for Sandwood House"
drag, startPoint x: 605, startPoint y: 304, endPoint x: 511, endPoint y: 304, distance: 94.0
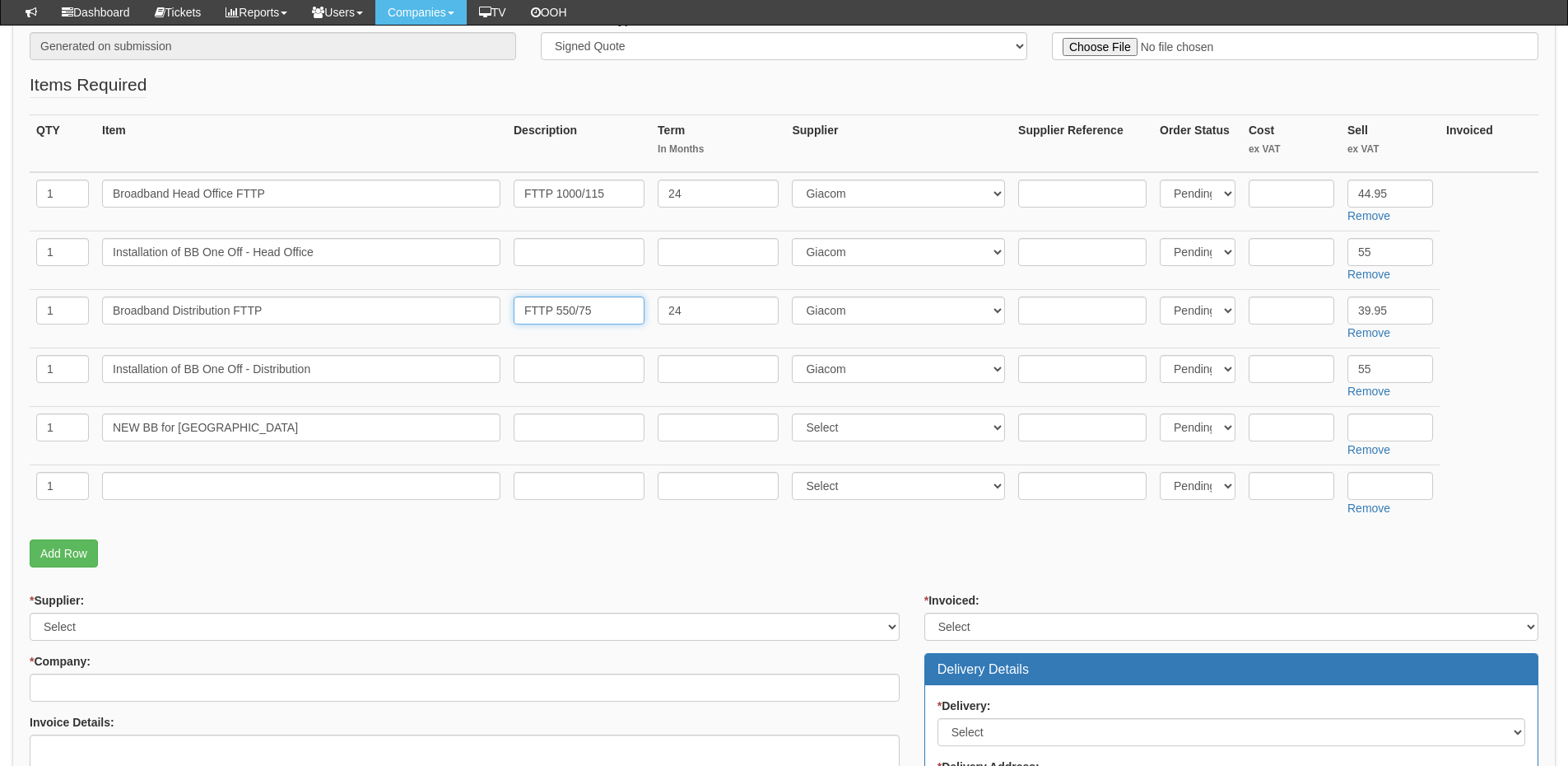
click at [511, 304] on td "FTTP 550/75" at bounding box center [578, 318] width 144 height 58
click at [547, 418] on input "text" at bounding box center [578, 428] width 131 height 28
paste input "FTTP 550/75"
type input "FTTP 550/75"
click at [245, 490] on input "text" at bounding box center [300, 486] width 398 height 28
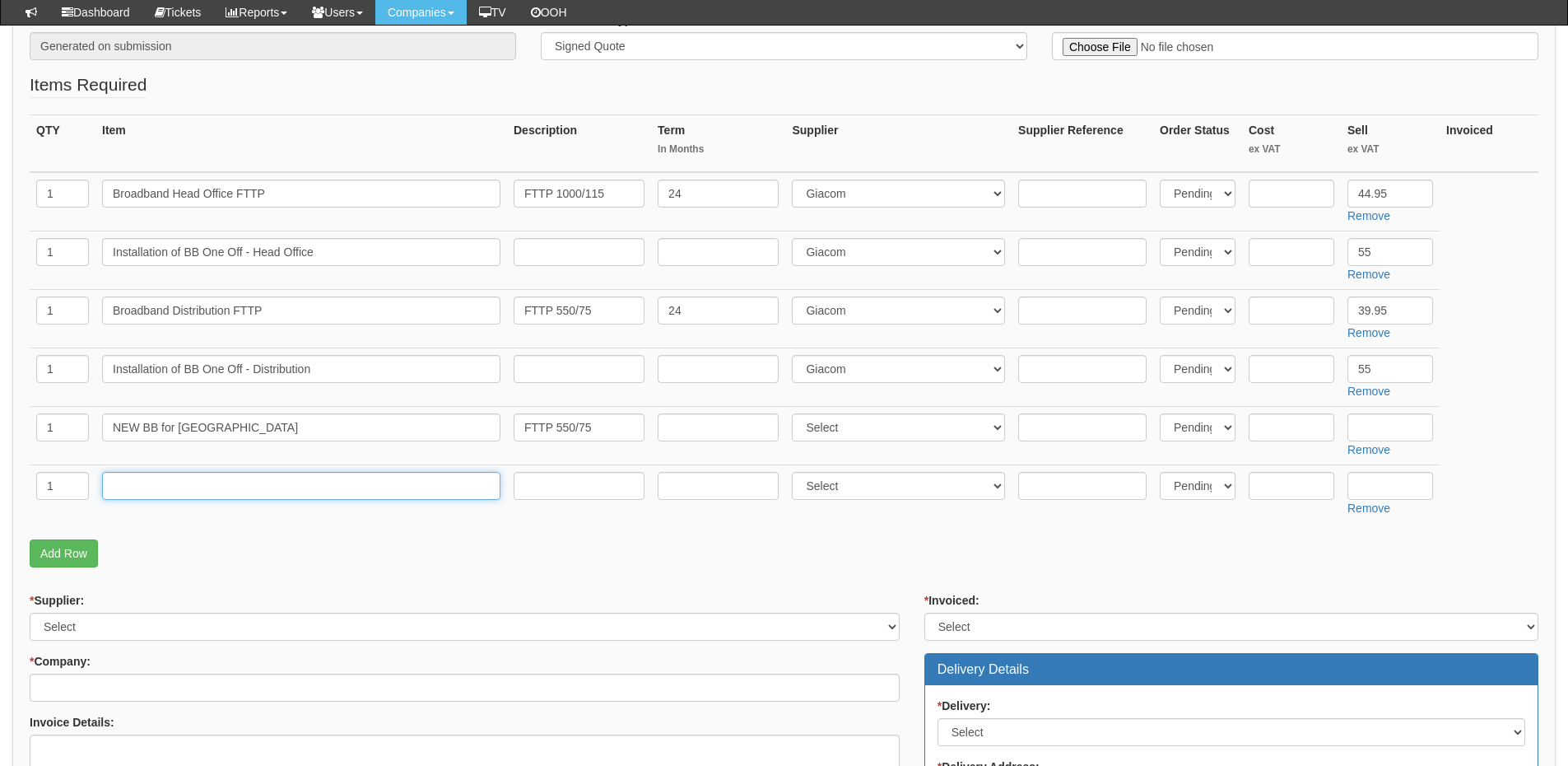
click at [188, 487] on input "text" at bounding box center [300, 486] width 398 height 28
paste input "One off Set Up and Installation"
type input "One off Set Up and Installation -"
click at [1371, 474] on input "text" at bounding box center [1390, 486] width 86 height 28
type input "55"
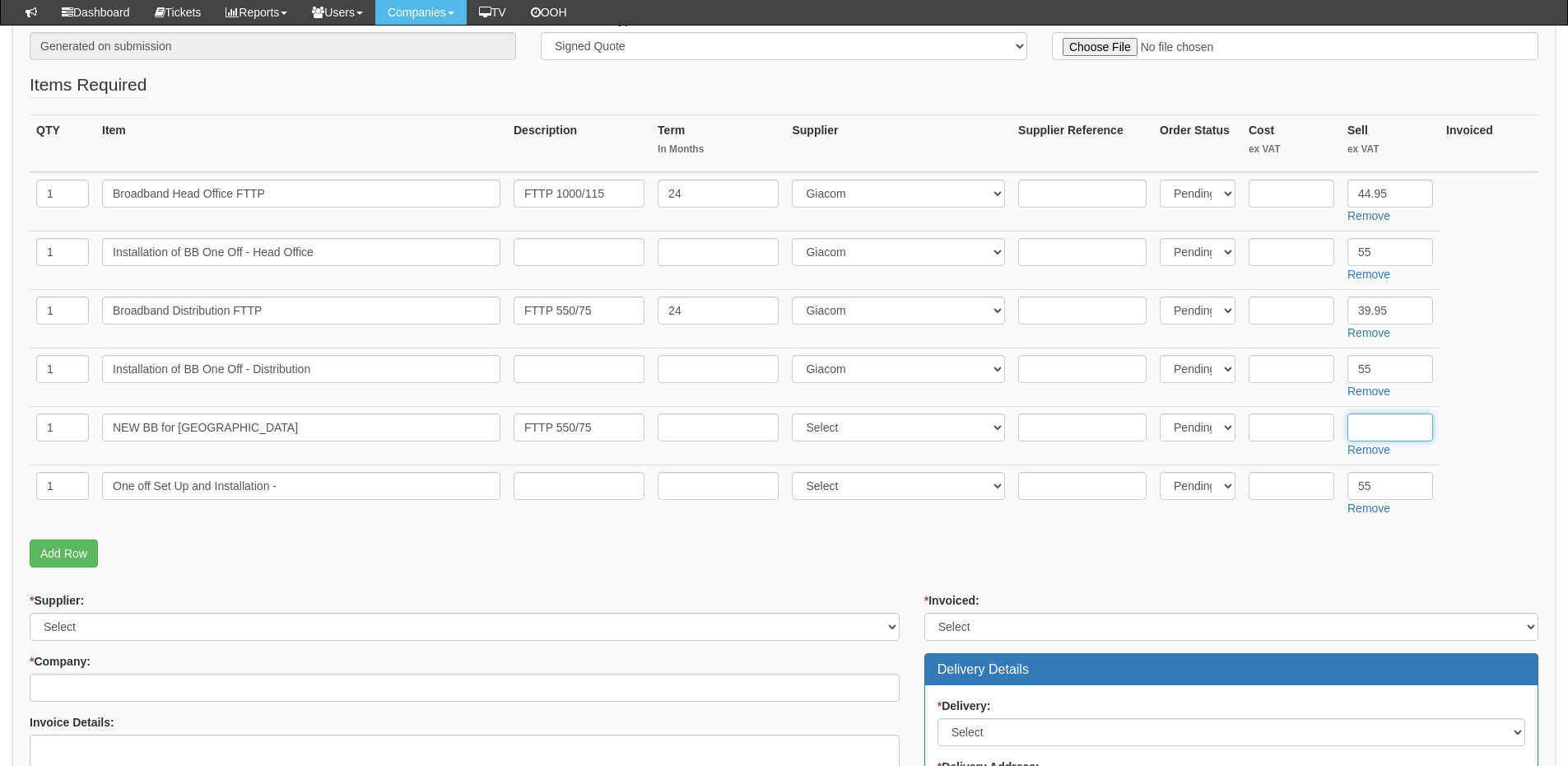
click at [1384, 421] on input "text" at bounding box center [1390, 428] width 86 height 28
type input "39.95"
click at [314, 490] on input "One off Set Up and Installation -" at bounding box center [300, 486] width 398 height 28
paste input "Sandwood House"
type input "One off Set Up and Installation - Sandwood House"
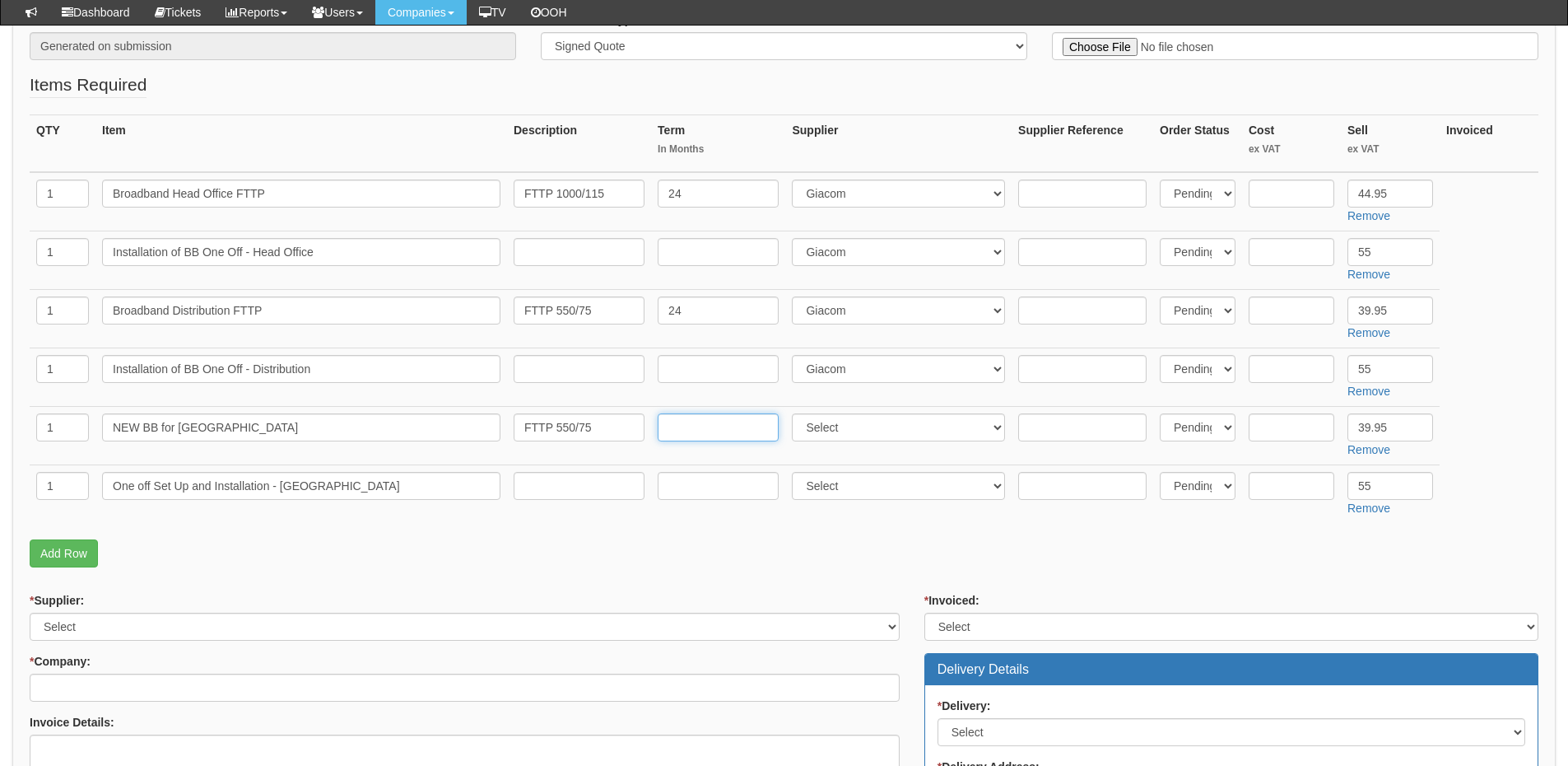
click at [709, 427] on input "text" at bounding box center [718, 428] width 121 height 28
type input "24"
click at [821, 427] on select "Select 123 REG.co.uk 1Password 3 4Gon AA Jones Electric Ltd Abzorb Access Group…" at bounding box center [898, 428] width 213 height 28
select select "321"
click at [796, 414] on select "Select 123 REG.co.uk 1Password 3 4Gon AA Jones Electric Ltd Abzorb Access Group…" at bounding box center [898, 428] width 213 height 28
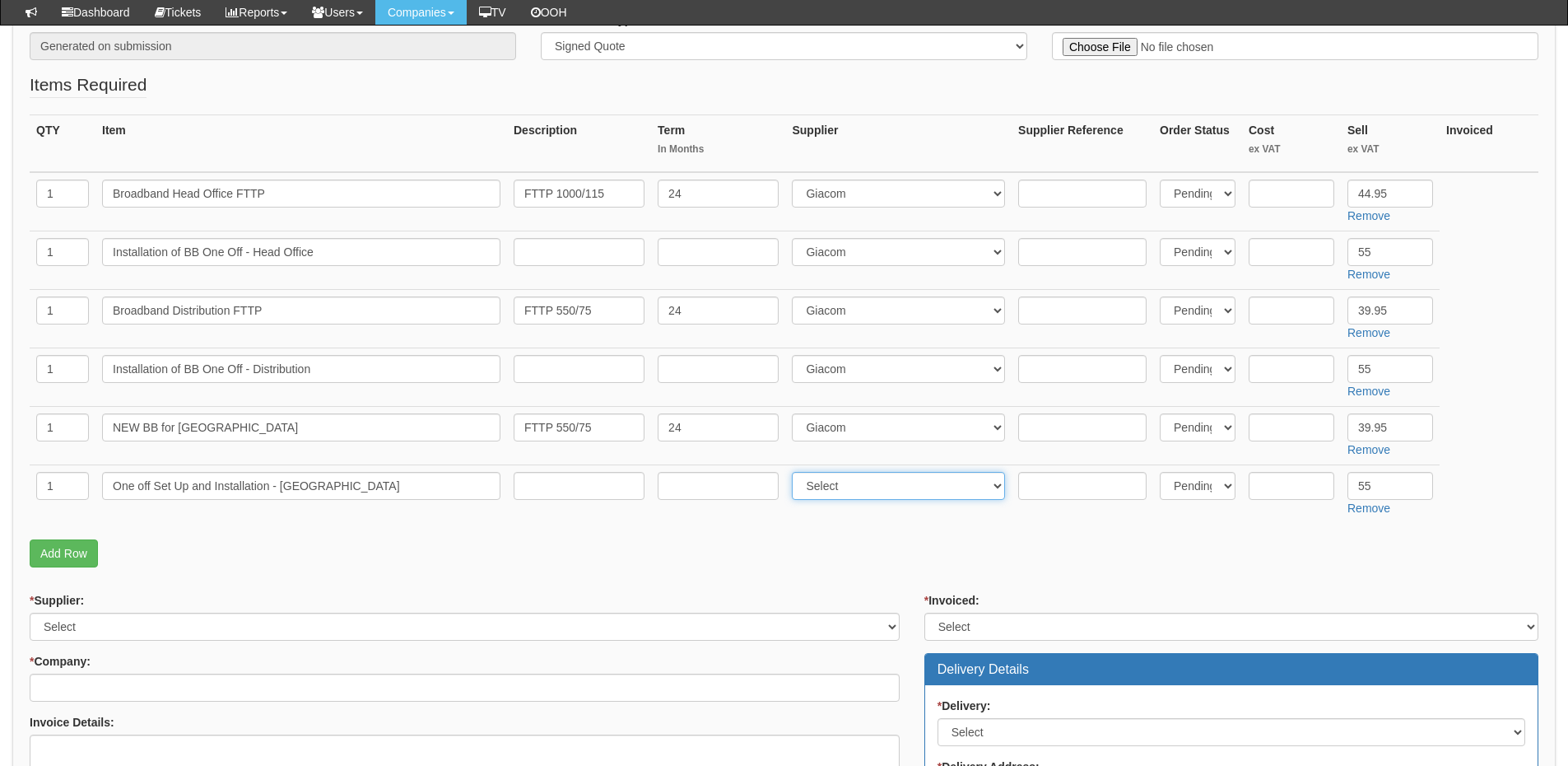
click at [818, 485] on select "Select 123 REG.co.uk 1Password 3 4Gon AA Jones Electric Ltd Abzorb Access Group…" at bounding box center [898, 486] width 213 height 28
select select "321"
click at [796, 472] on select "Select 123 REG.co.uk 1Password 3 4Gon AA Jones Electric Ltd Abzorb Access Group…" at bounding box center [898, 486] width 213 height 28
click at [1274, 190] on input "text" at bounding box center [1291, 194] width 86 height 28
click at [1277, 193] on input "text" at bounding box center [1291, 194] width 86 height 28
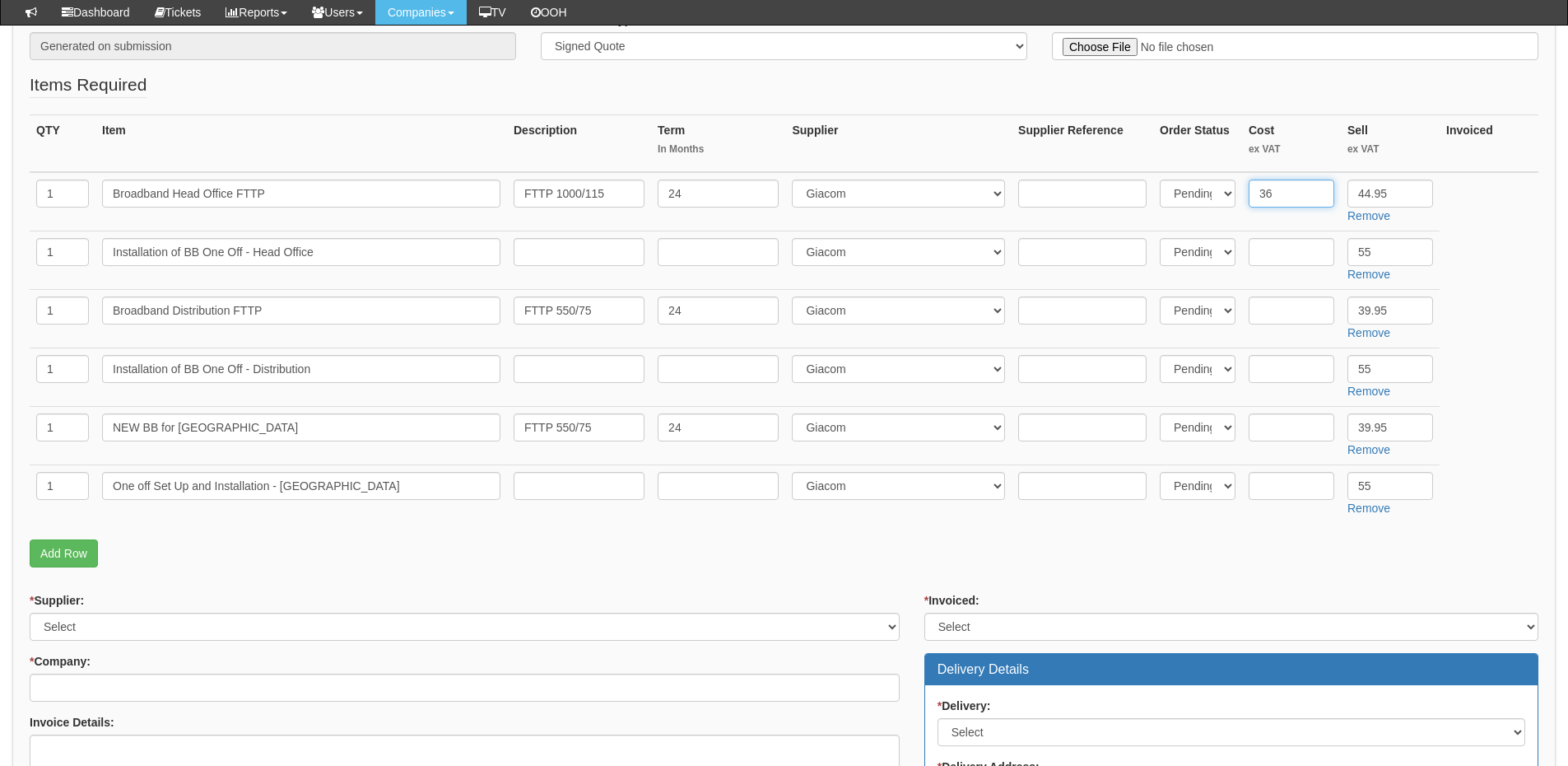
type input "36"
click at [1311, 251] on input "text" at bounding box center [1291, 253] width 86 height 28
type input "25"
click at [1312, 318] on input "text" at bounding box center [1291, 311] width 86 height 28
type input "32.40"
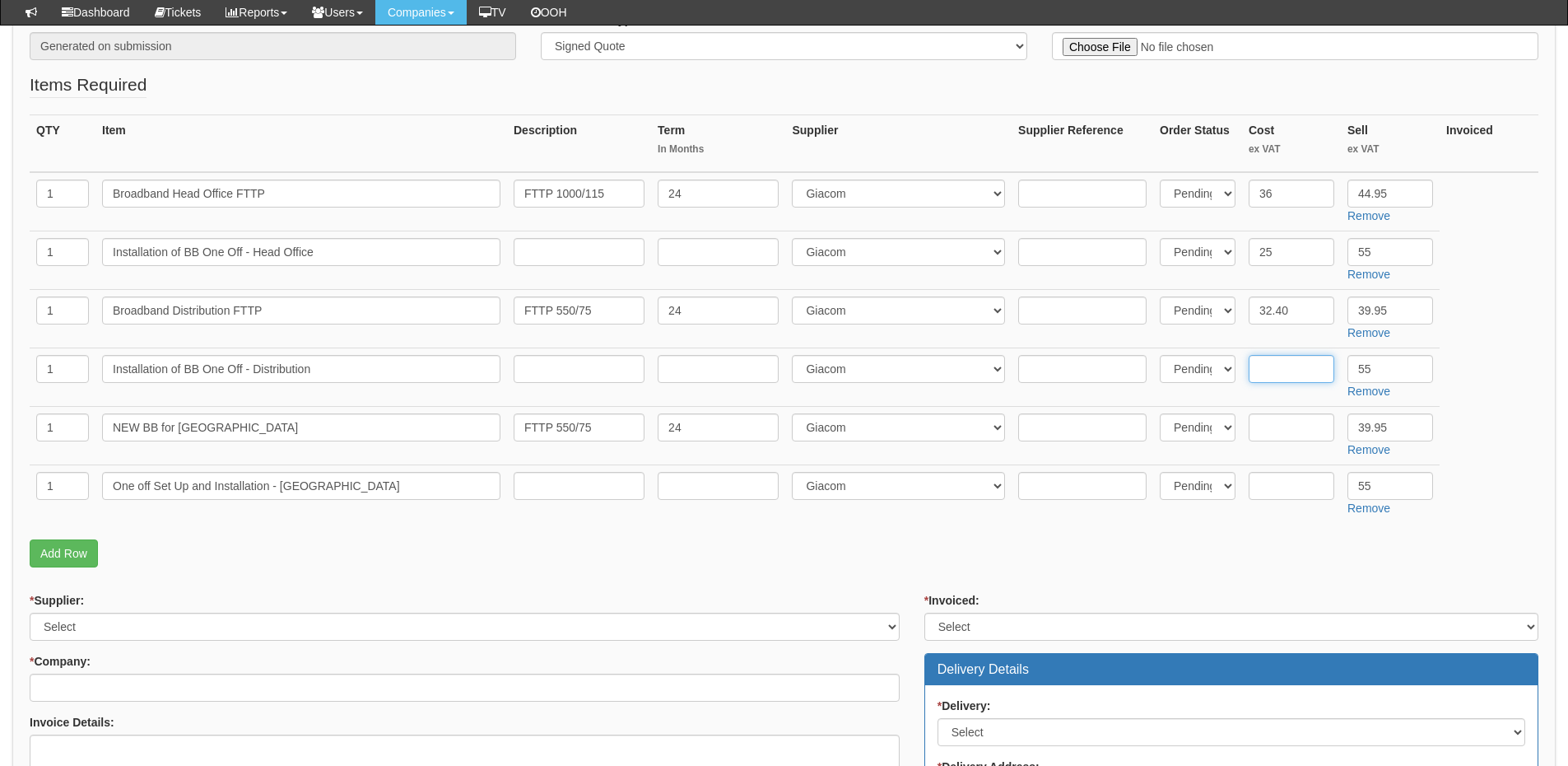
click at [1297, 379] on input "text" at bounding box center [1291, 369] width 86 height 28
type input "25"
click at [1272, 434] on input "text" at bounding box center [1291, 428] width 86 height 28
type input "32.40"
click at [1276, 482] on input "text" at bounding box center [1291, 486] width 86 height 28
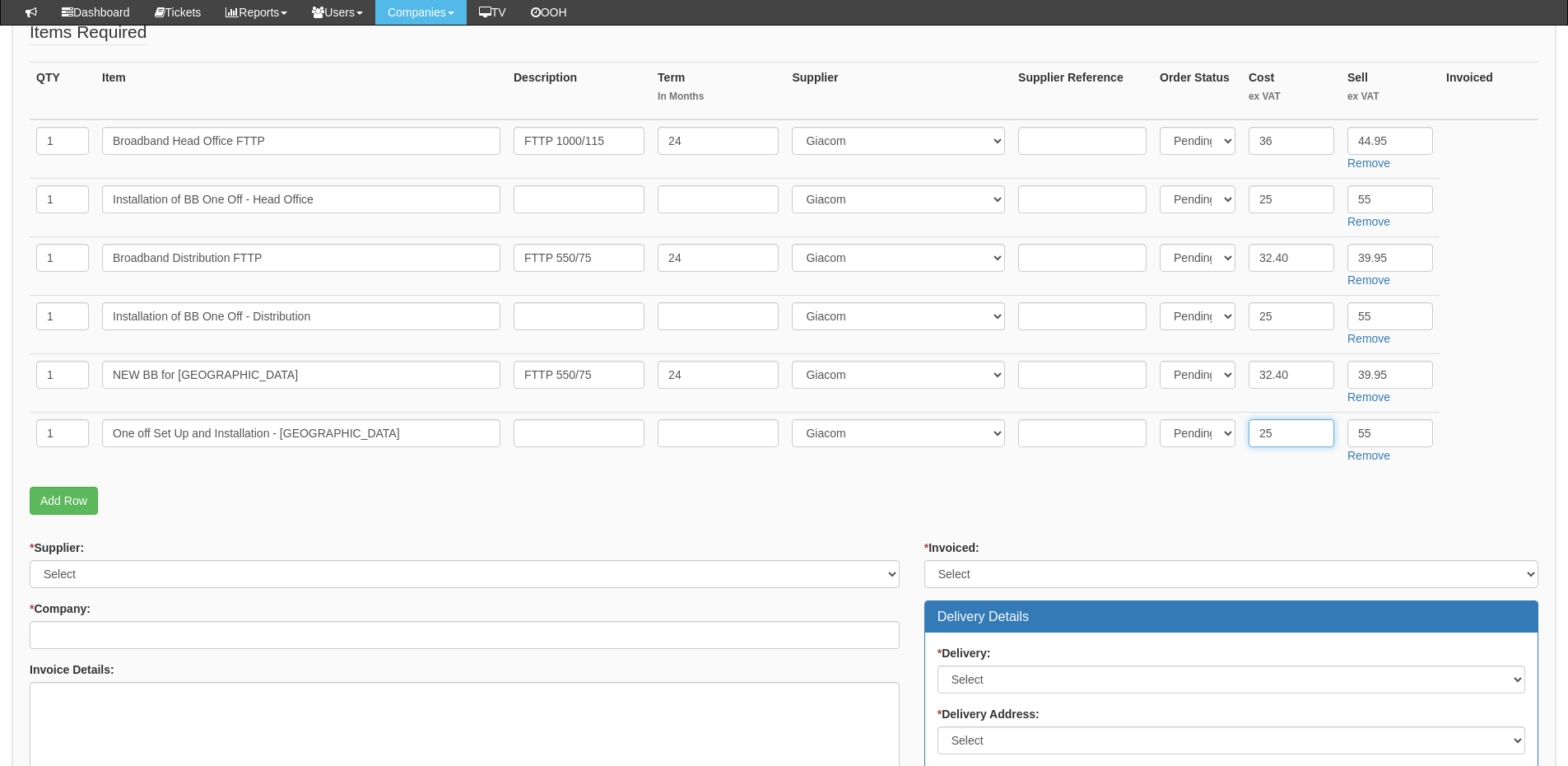
scroll to position [494, 0]
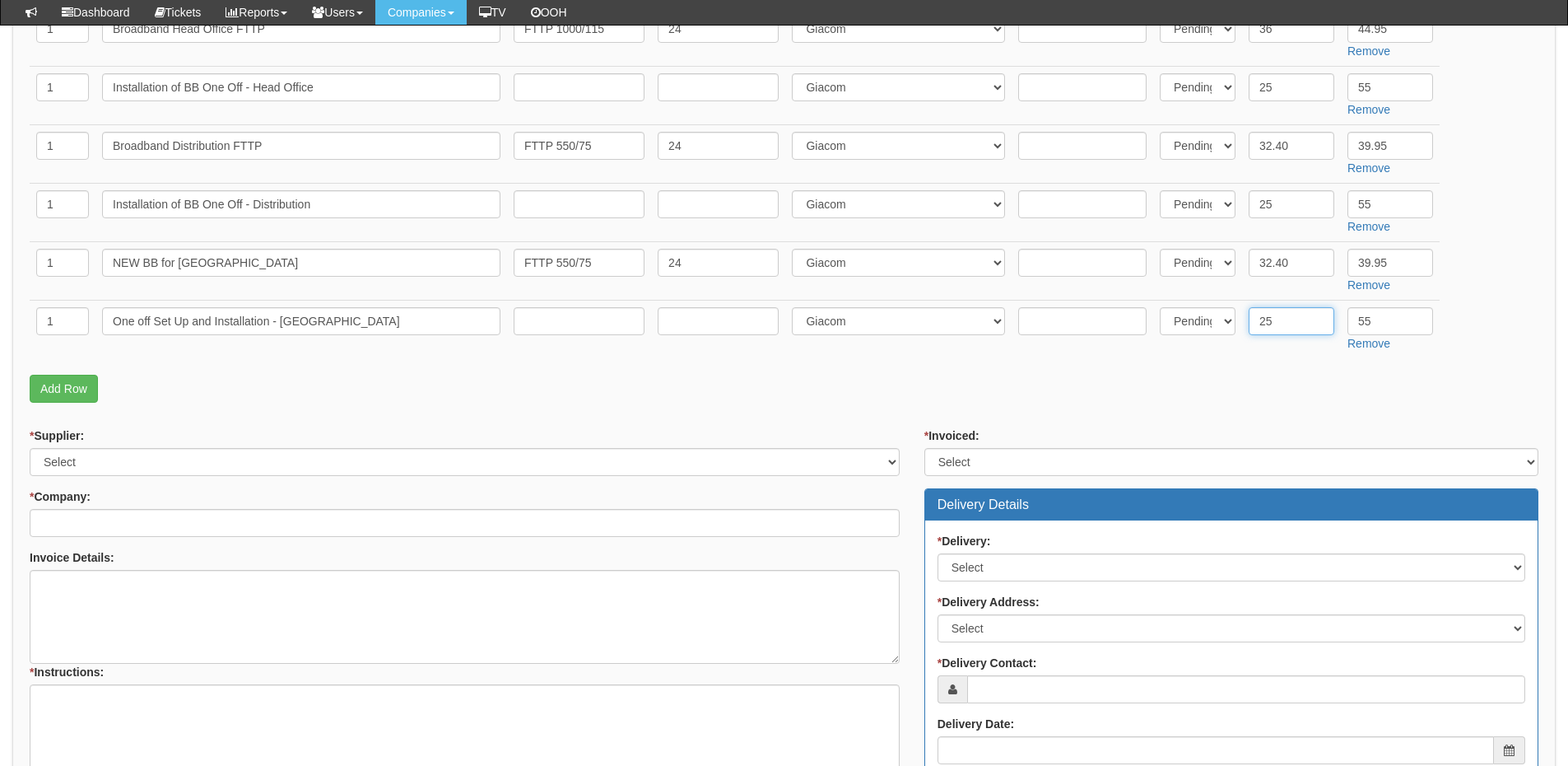
type input "25"
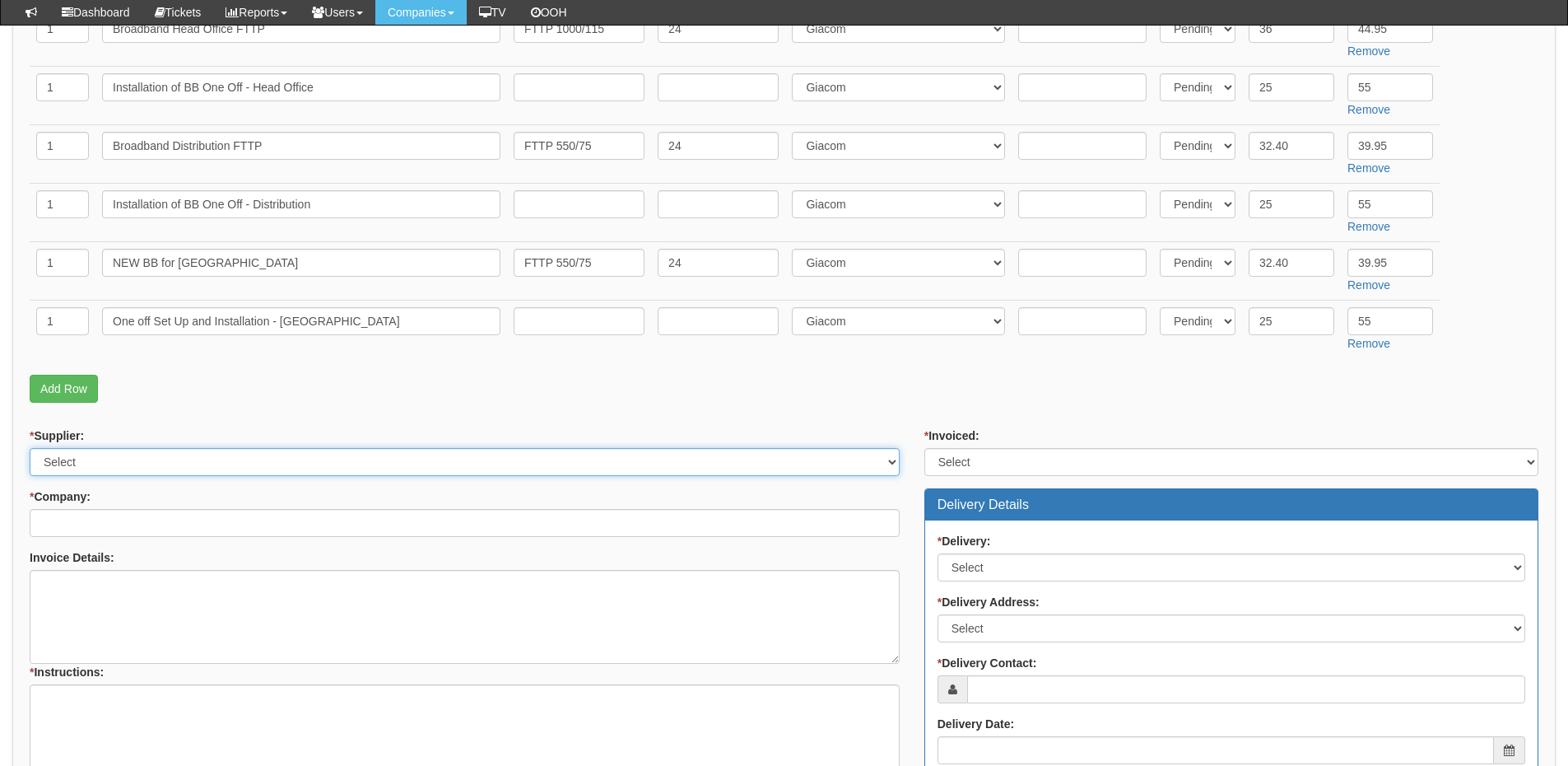
click at [144, 471] on select "Select 123 REG.co.uk 1Password 3 4Gon AA Jones Electric Ltd Abzorb Access Group…" at bounding box center [464, 462] width 870 height 28
select select "321"
click at [29, 448] on select "Select 123 REG.co.uk 1Password 3 4Gon AA Jones Electric Ltd Abzorb Access Group…" at bounding box center [464, 462] width 870 height 28
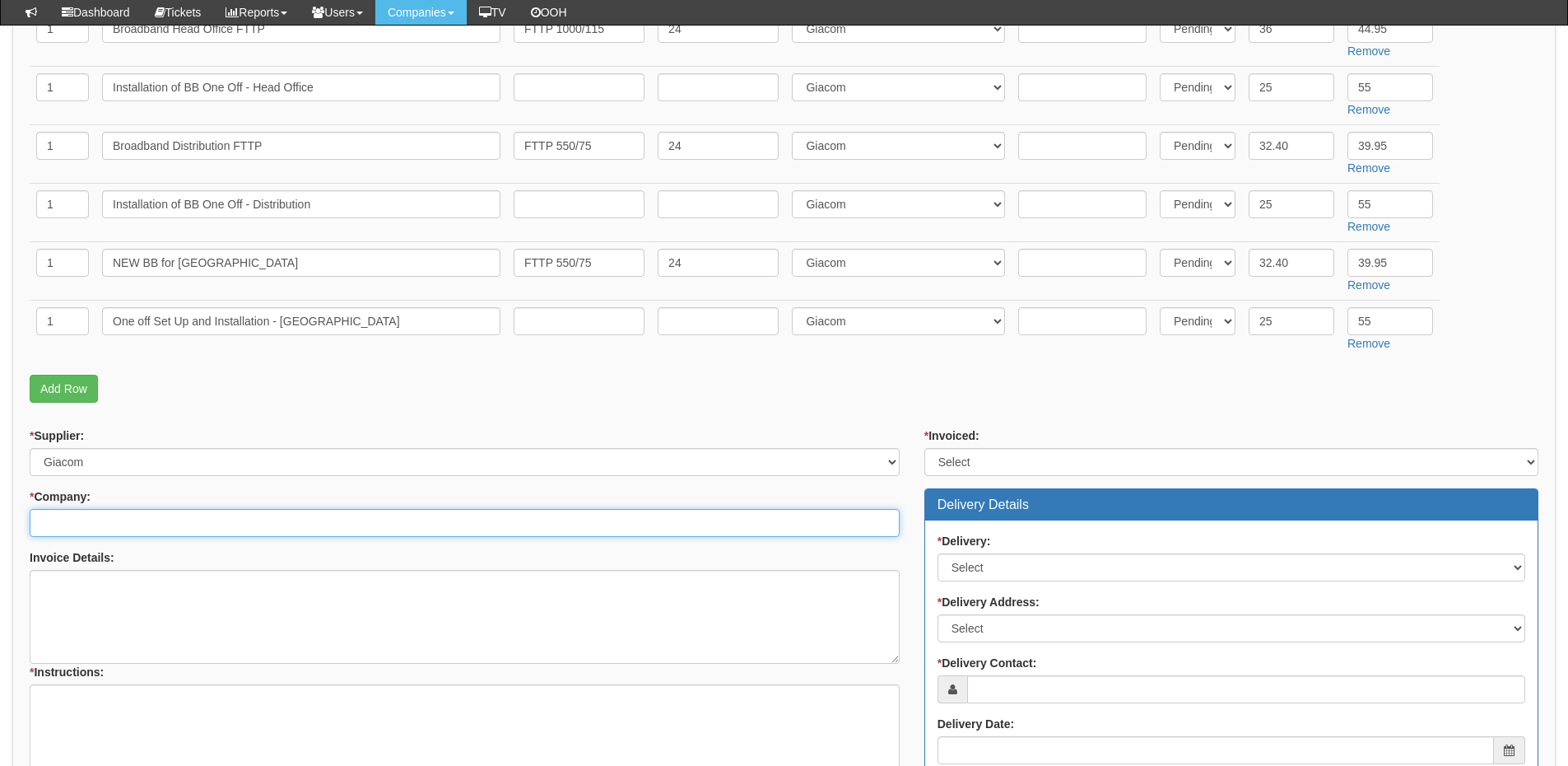
click at [166, 532] on input "* Company:" at bounding box center [464, 523] width 870 height 28
click at [130, 533] on input "* Company:" at bounding box center [464, 523] width 870 height 28
type input "f"
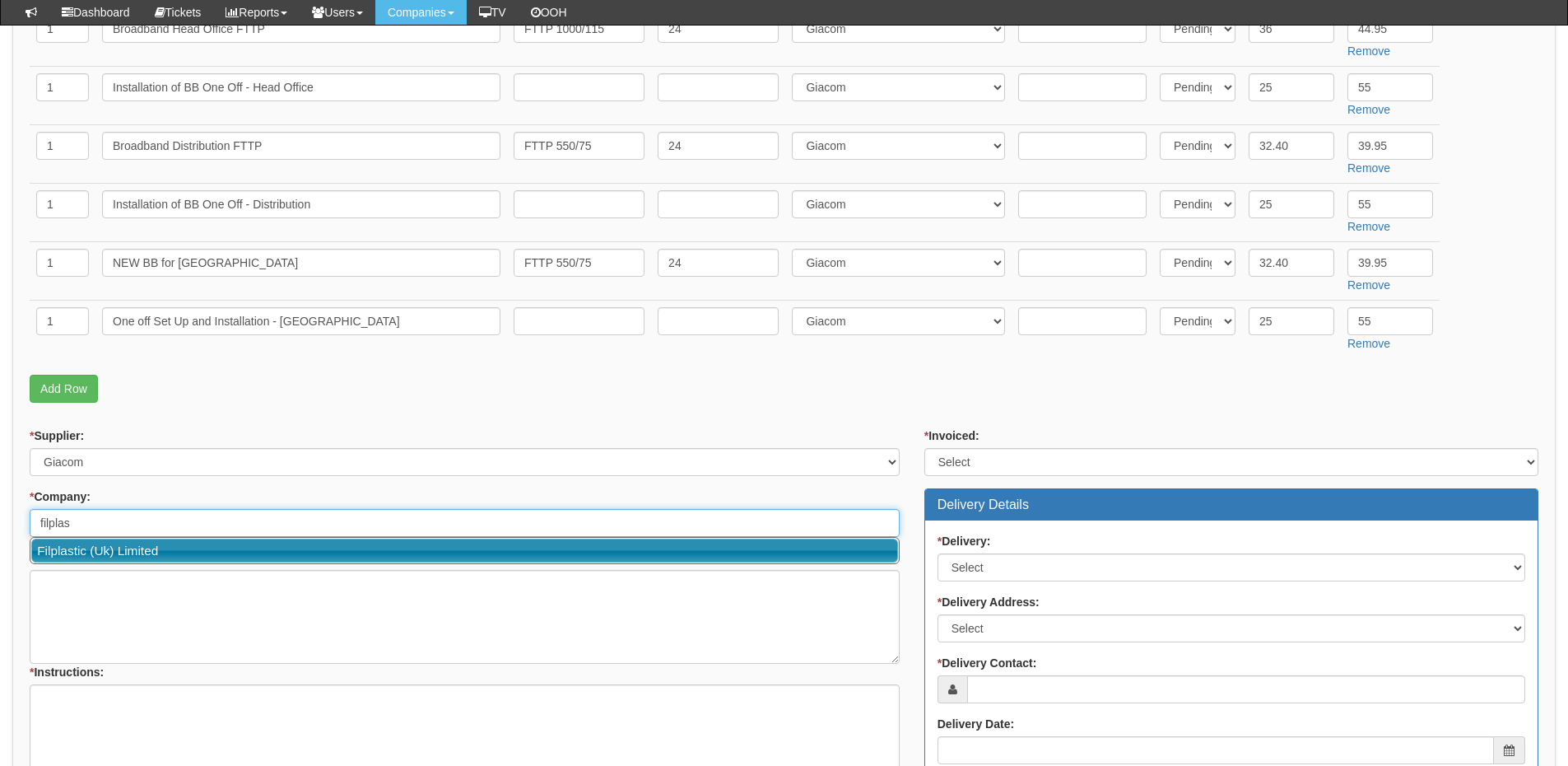
click at [123, 551] on link "Filplastic (Uk) Limited" at bounding box center [464, 550] width 866 height 24
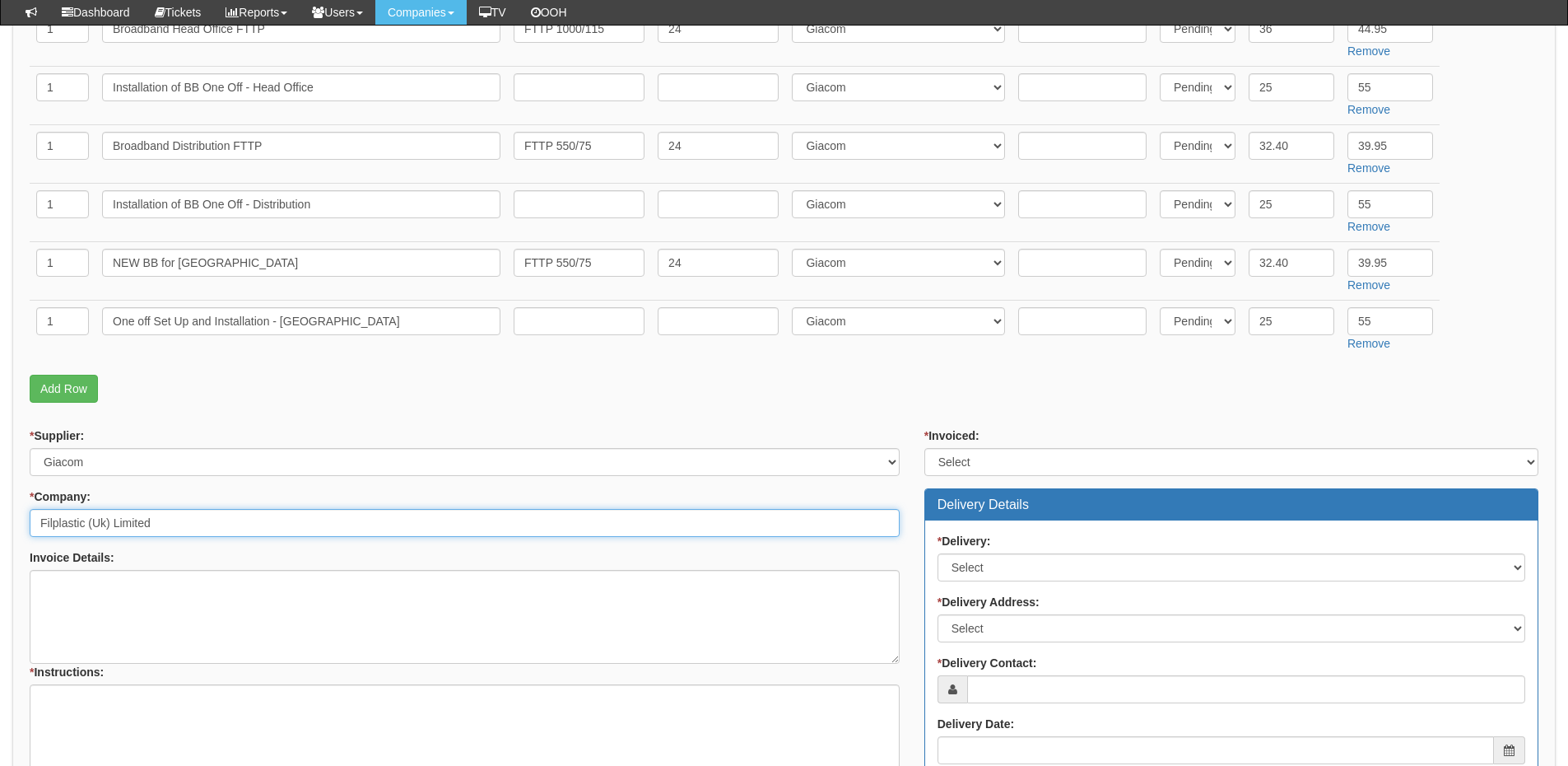
type input "Filplastic (Uk) Limited"
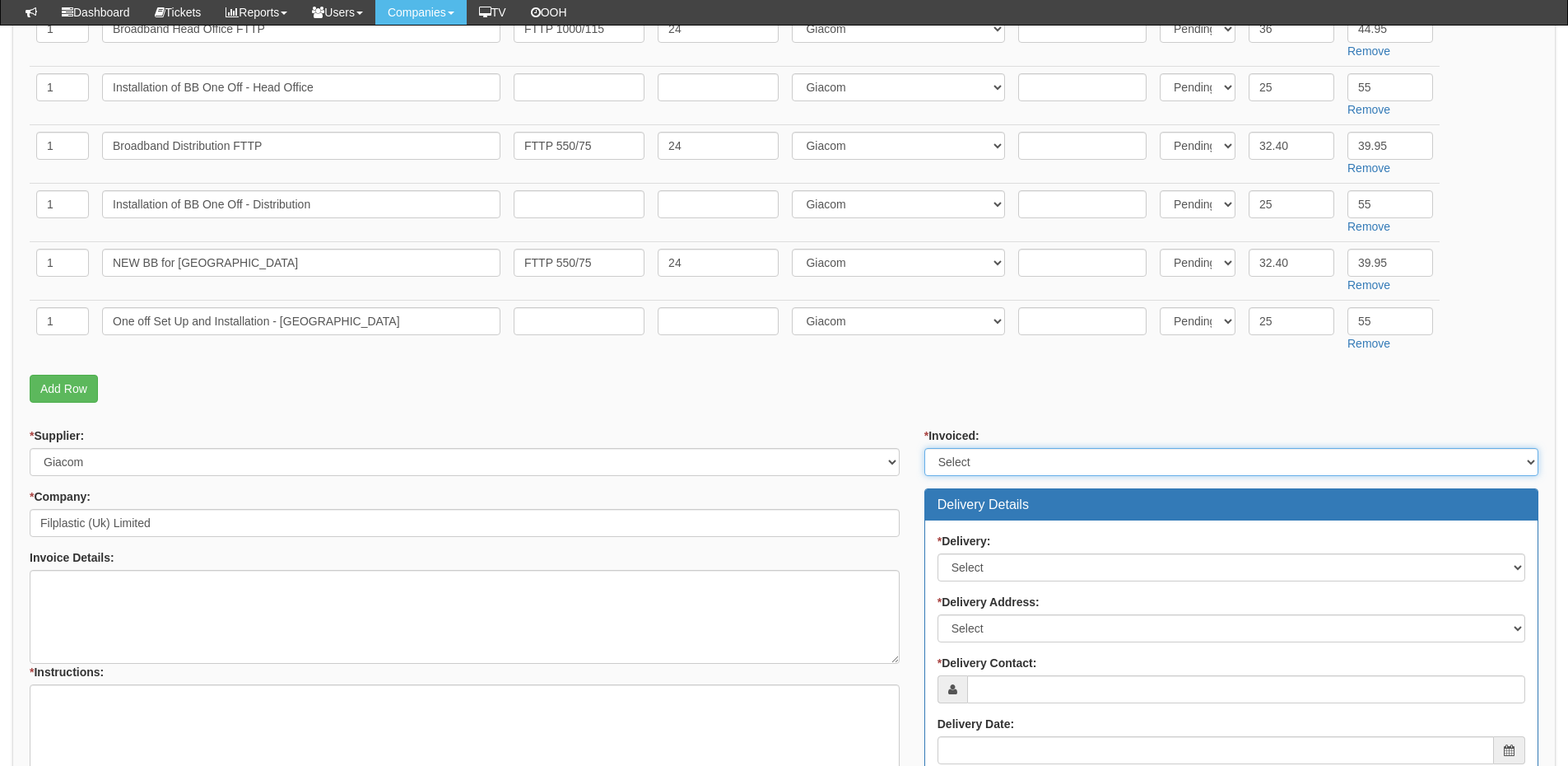
click at [960, 466] on select "Select Yes No N/A STB (part of order)" at bounding box center [1232, 462] width 614 height 28
select select "2"
click at [925, 448] on select "Select Yes No N/A STB (part of order)" at bounding box center [1232, 462] width 614 height 28
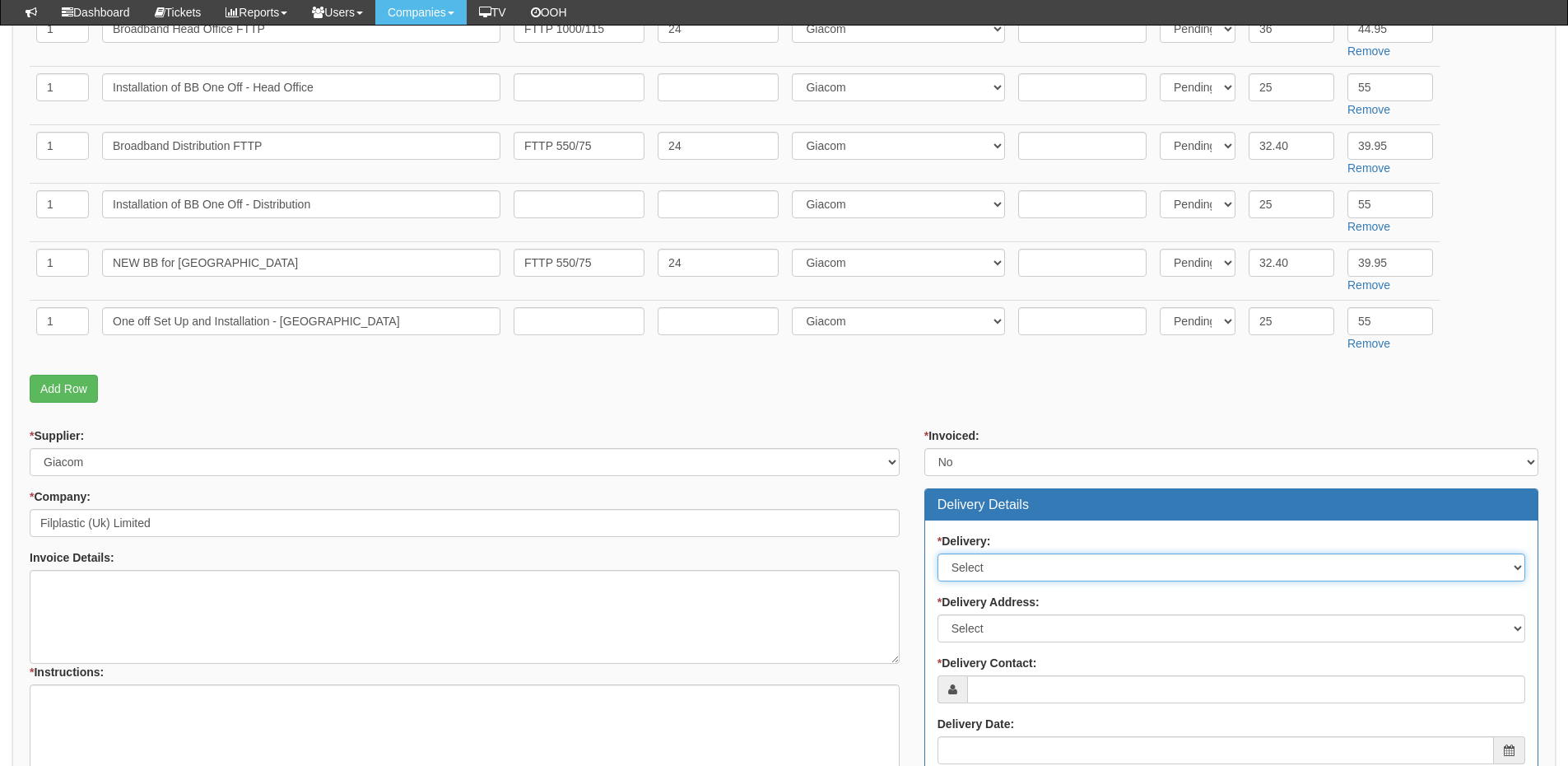
click at [977, 565] on select "Select No Not Applicable Yes" at bounding box center [1232, 567] width 588 height 28
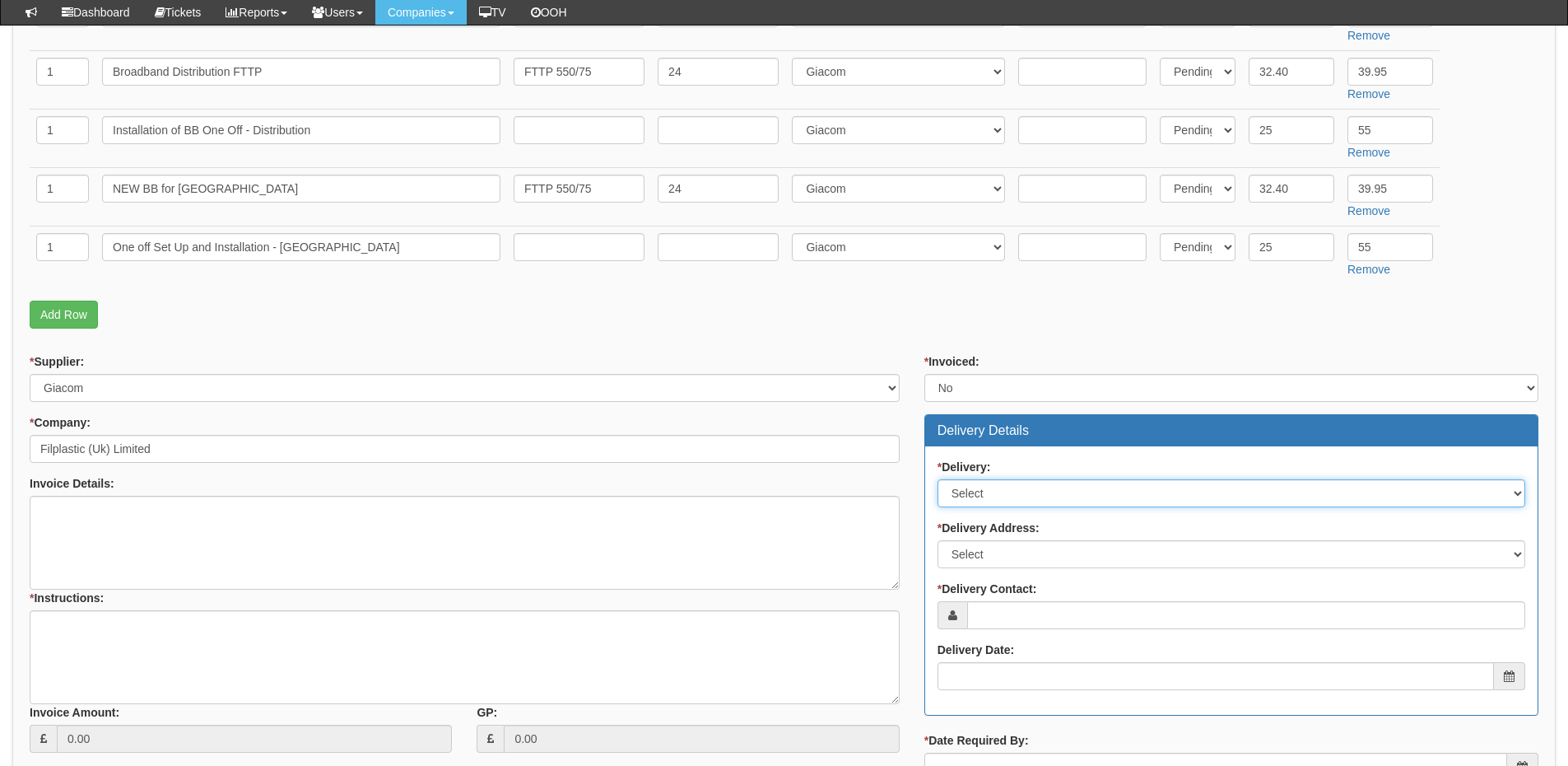
scroll to position [659, 0]
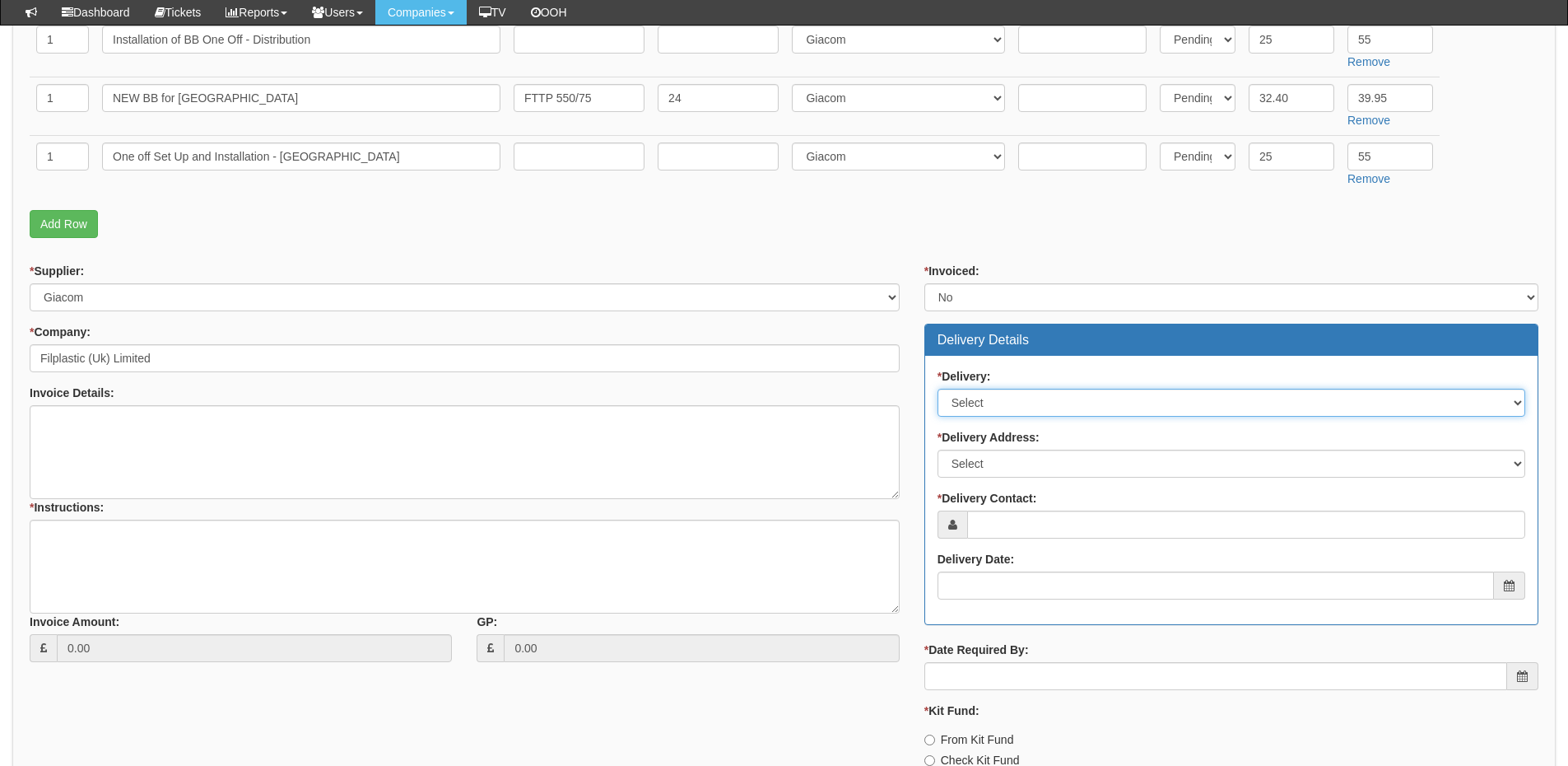
drag, startPoint x: 992, startPoint y: 393, endPoint x: 996, endPoint y: 409, distance: 16.5
click at [992, 393] on select "Select No Not Applicable Yes" at bounding box center [1232, 403] width 588 height 28
select select "3"
click at [938, 389] on select "Select No Not Applicable Yes" at bounding box center [1232, 403] width 588 height 28
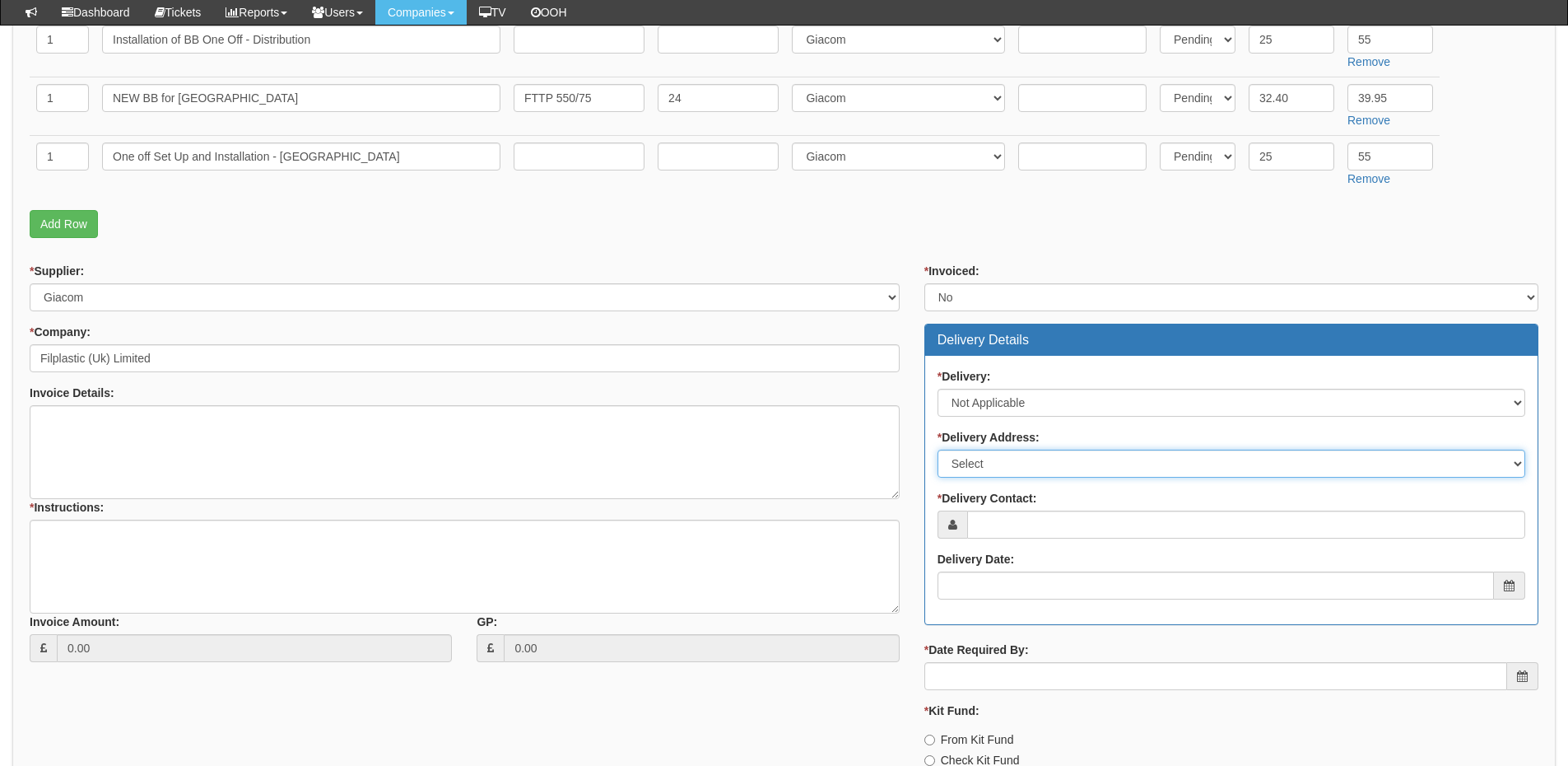
click at [992, 473] on select "Select Not Applicable Main Address - DN14 7PW Other" at bounding box center [1232, 464] width 588 height 28
select select "N/A"
click at [938, 449] on select "Select Not Applicable Main Address - DN14 7PW Other" at bounding box center [1232, 464] width 588 height 28
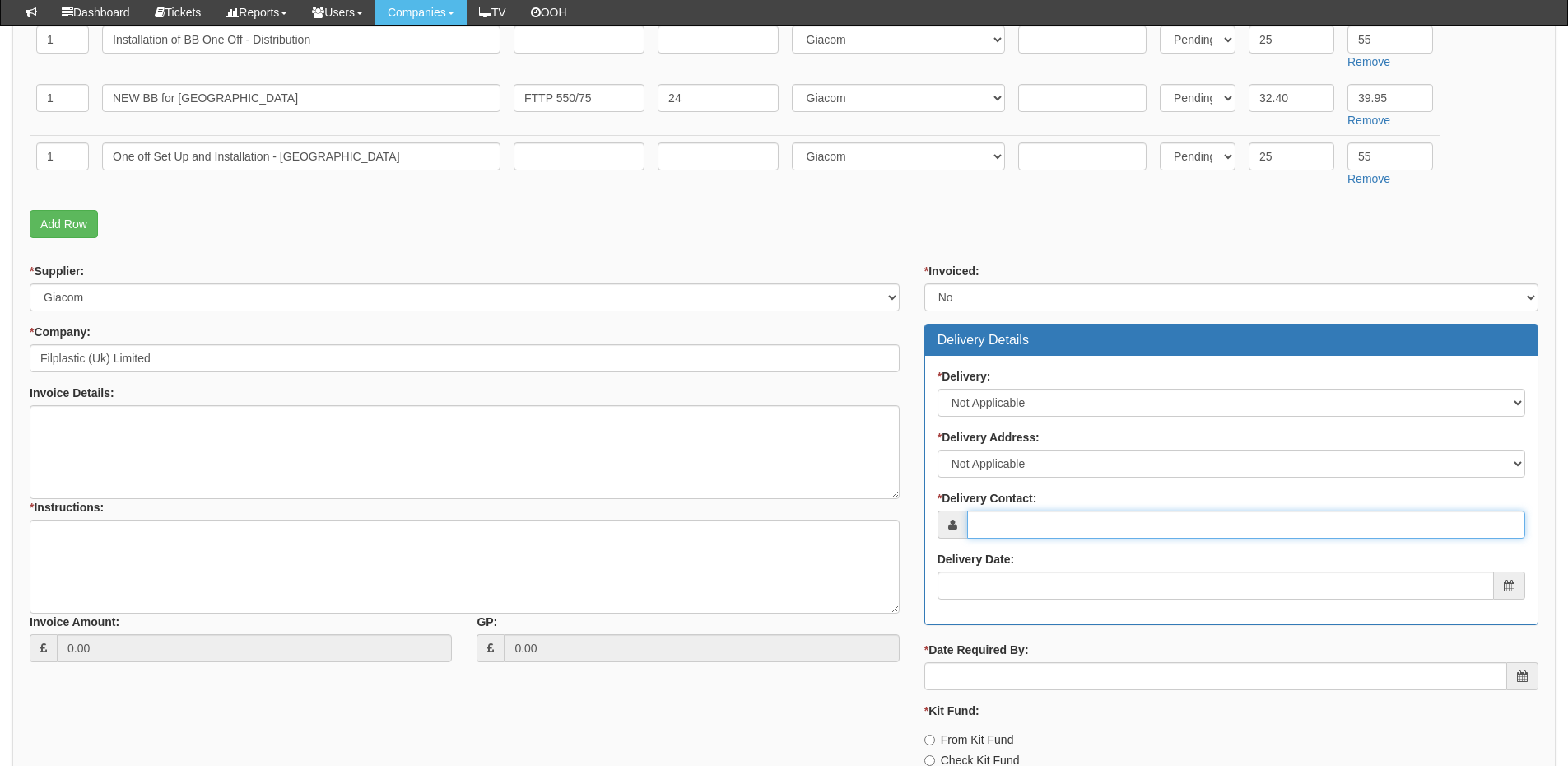
click at [996, 525] on input "* Delivery Contact:" at bounding box center [1246, 525] width 558 height 28
click at [1039, 528] on input "* Delivery Contact:" at bounding box center [1246, 525] width 558 height 28
paste input "Joanne Beighton"
type input "Joanne Beighton"
click at [1025, 594] on input "Delivery Date:" at bounding box center [1216, 586] width 557 height 28
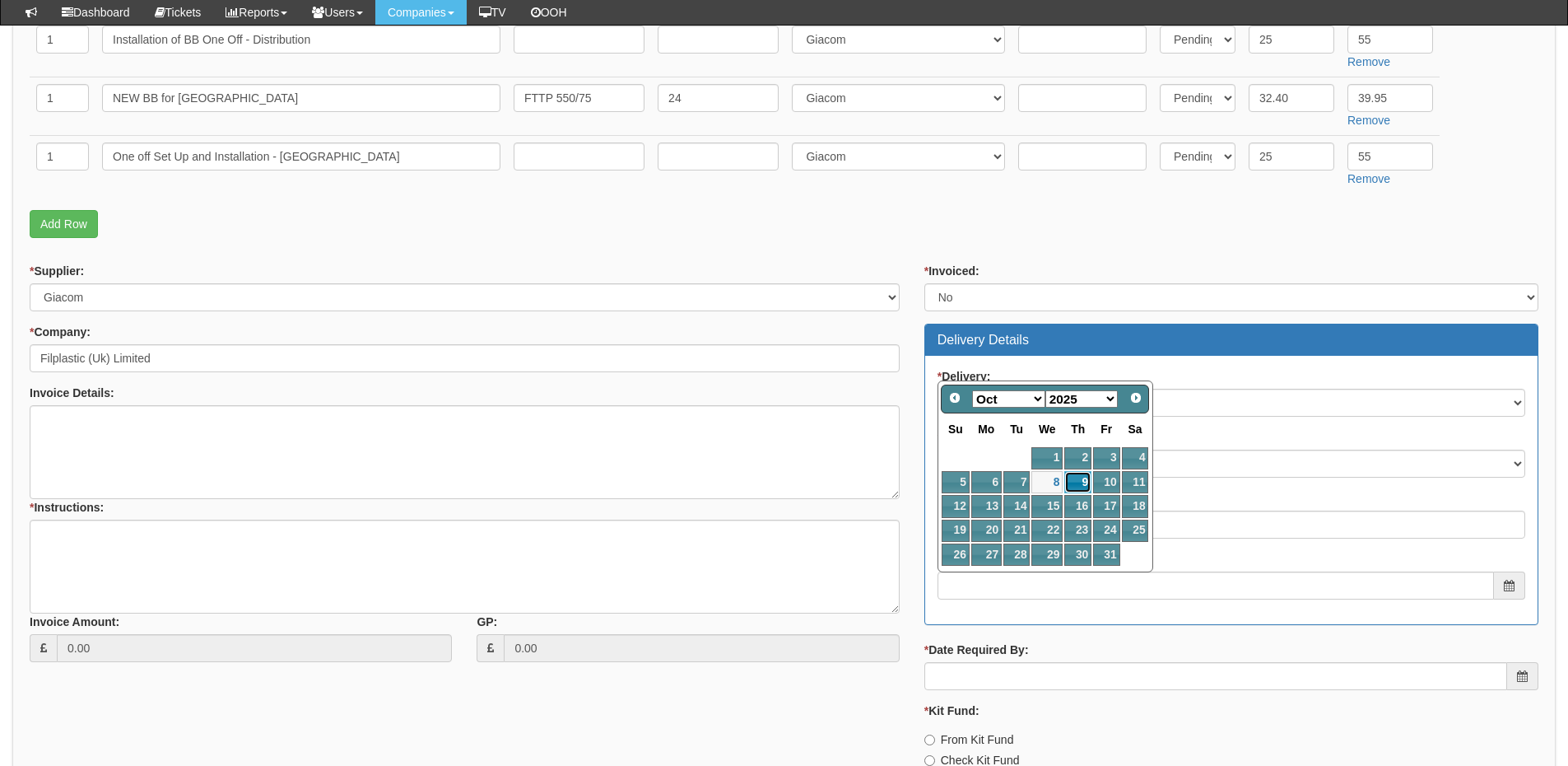
click at [1080, 479] on link "9" at bounding box center [1077, 482] width 27 height 23
type input "2025-10-09"
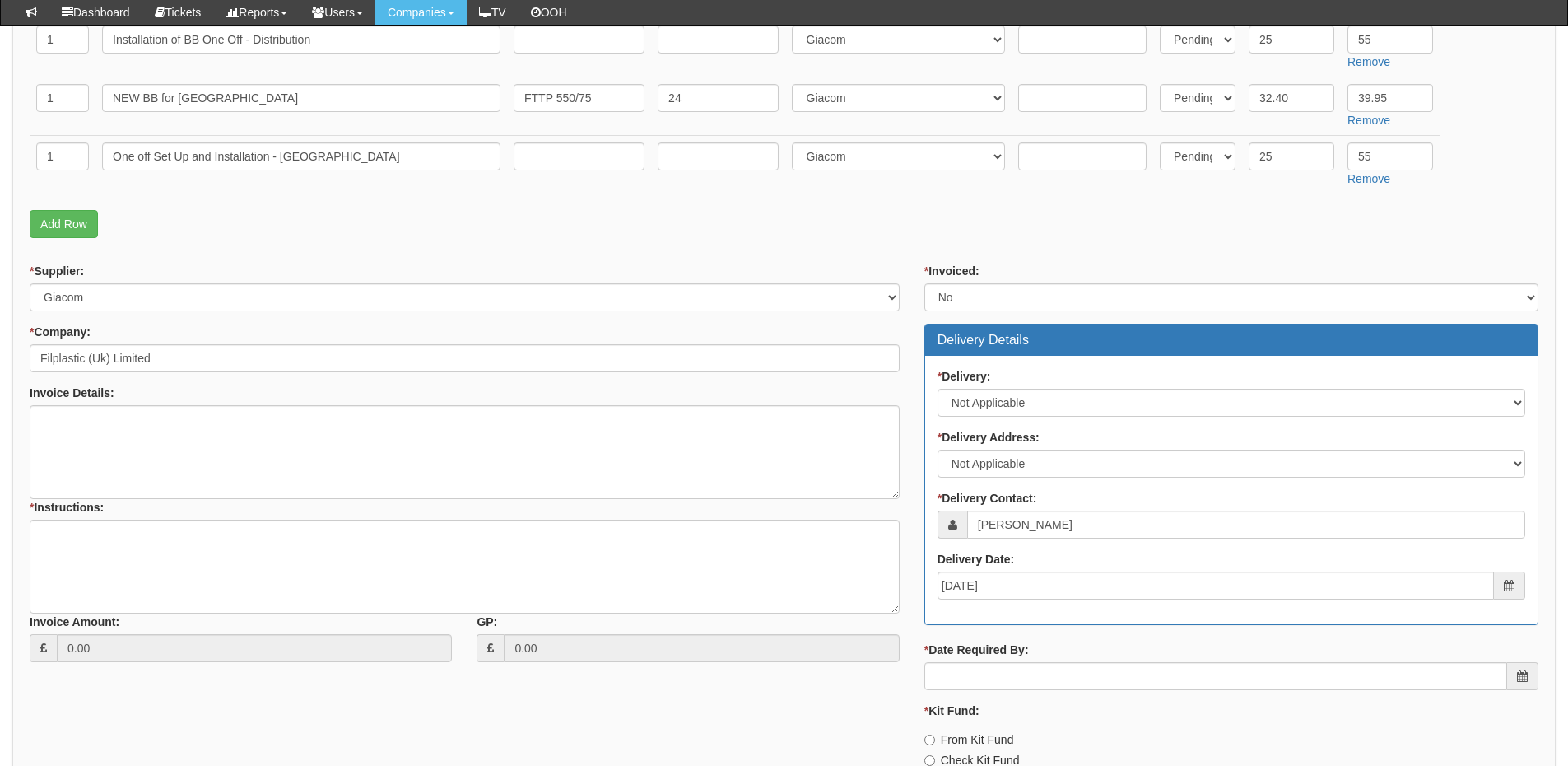
scroll to position [823, 0]
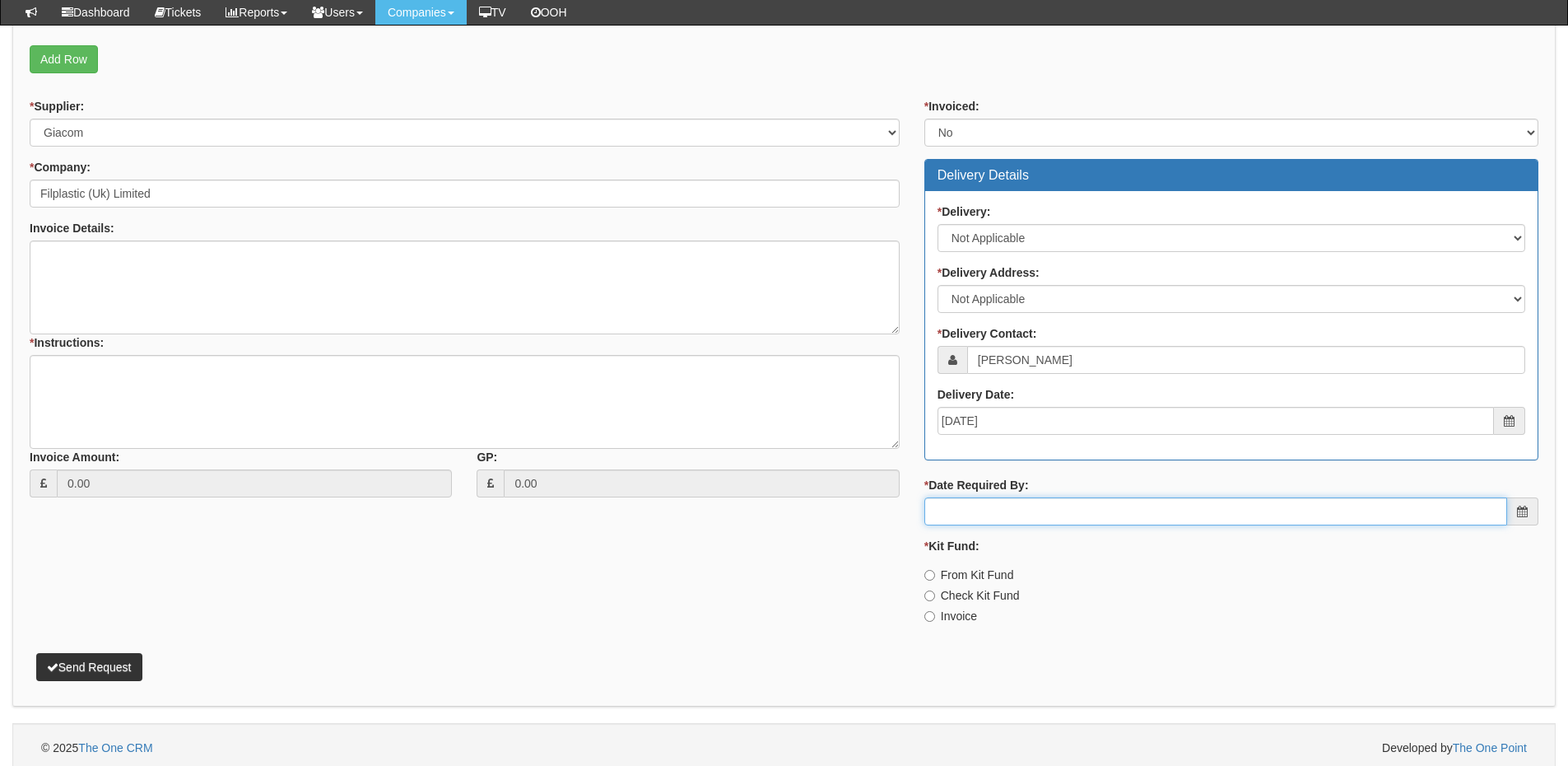
click at [1039, 515] on input "* Date Required By:" at bounding box center [1216, 512] width 583 height 28
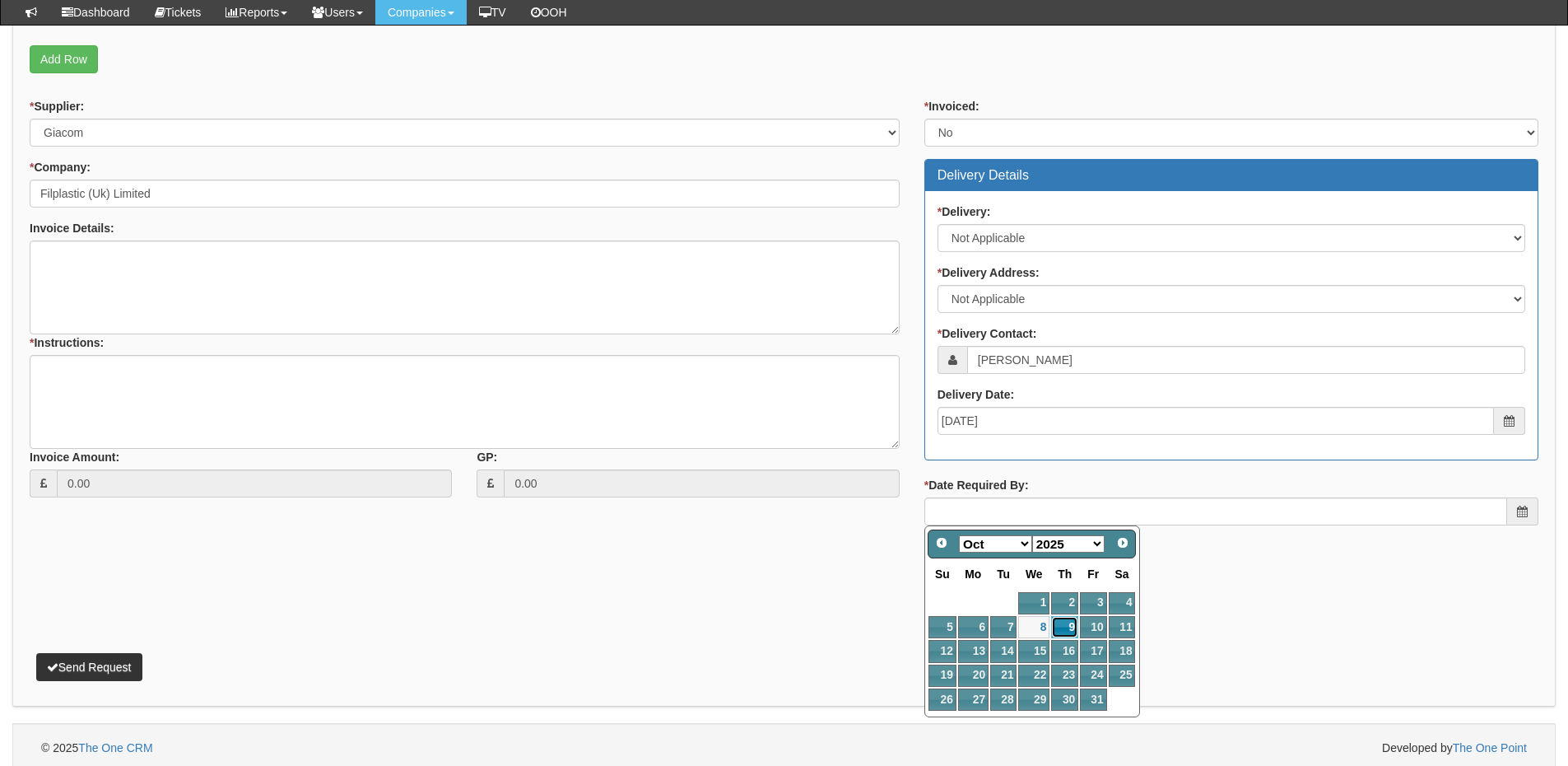
click at [1069, 630] on link "9" at bounding box center [1064, 627] width 27 height 23
type input "2025-10-09"
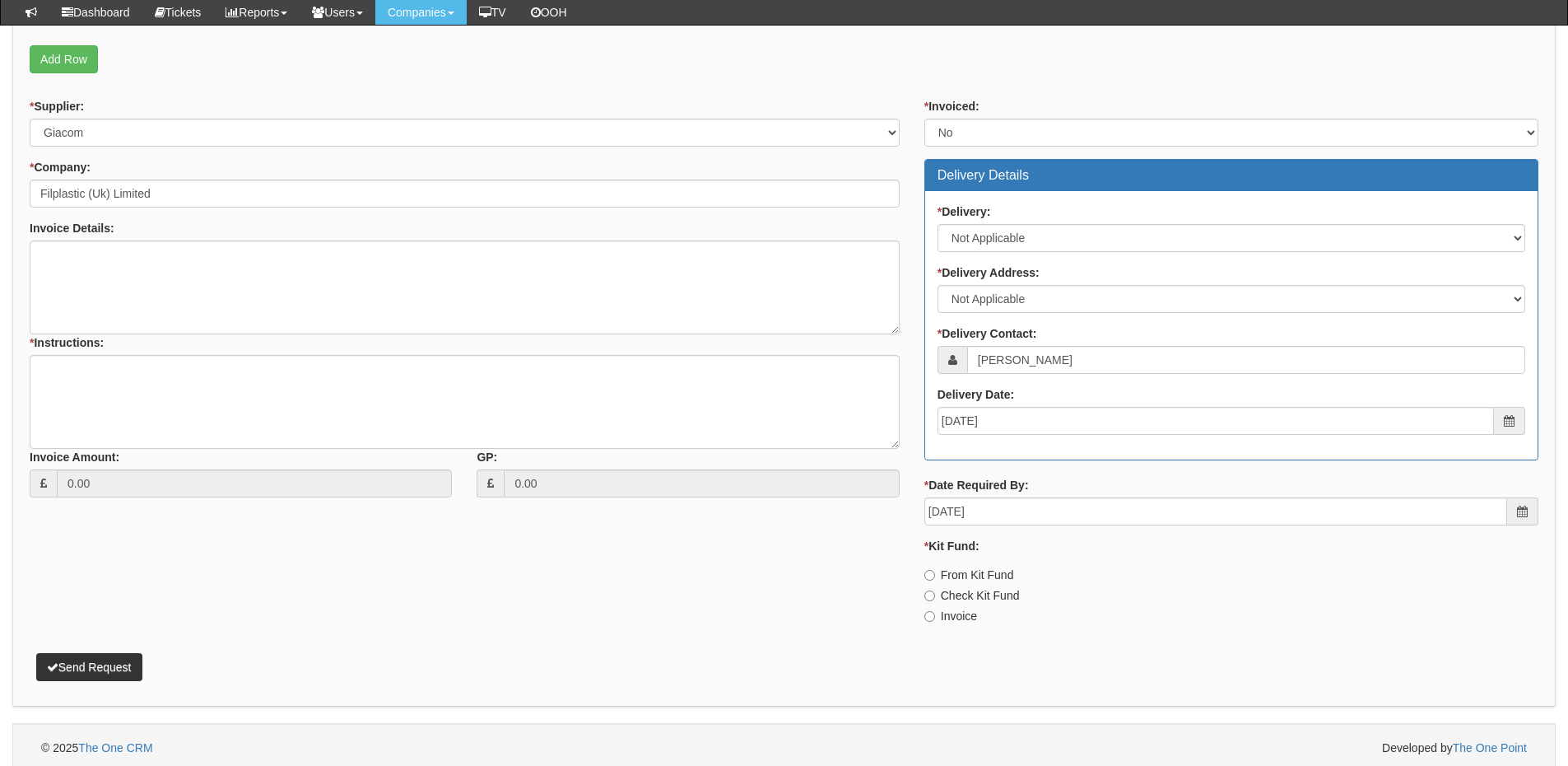
click at [949, 619] on label "Invoice" at bounding box center [951, 615] width 53 height 16
click at [935, 619] on input "Invoice" at bounding box center [929, 616] width 10 height 10
radio input "true"
click at [107, 674] on button "Send Request" at bounding box center [89, 667] width 106 height 28
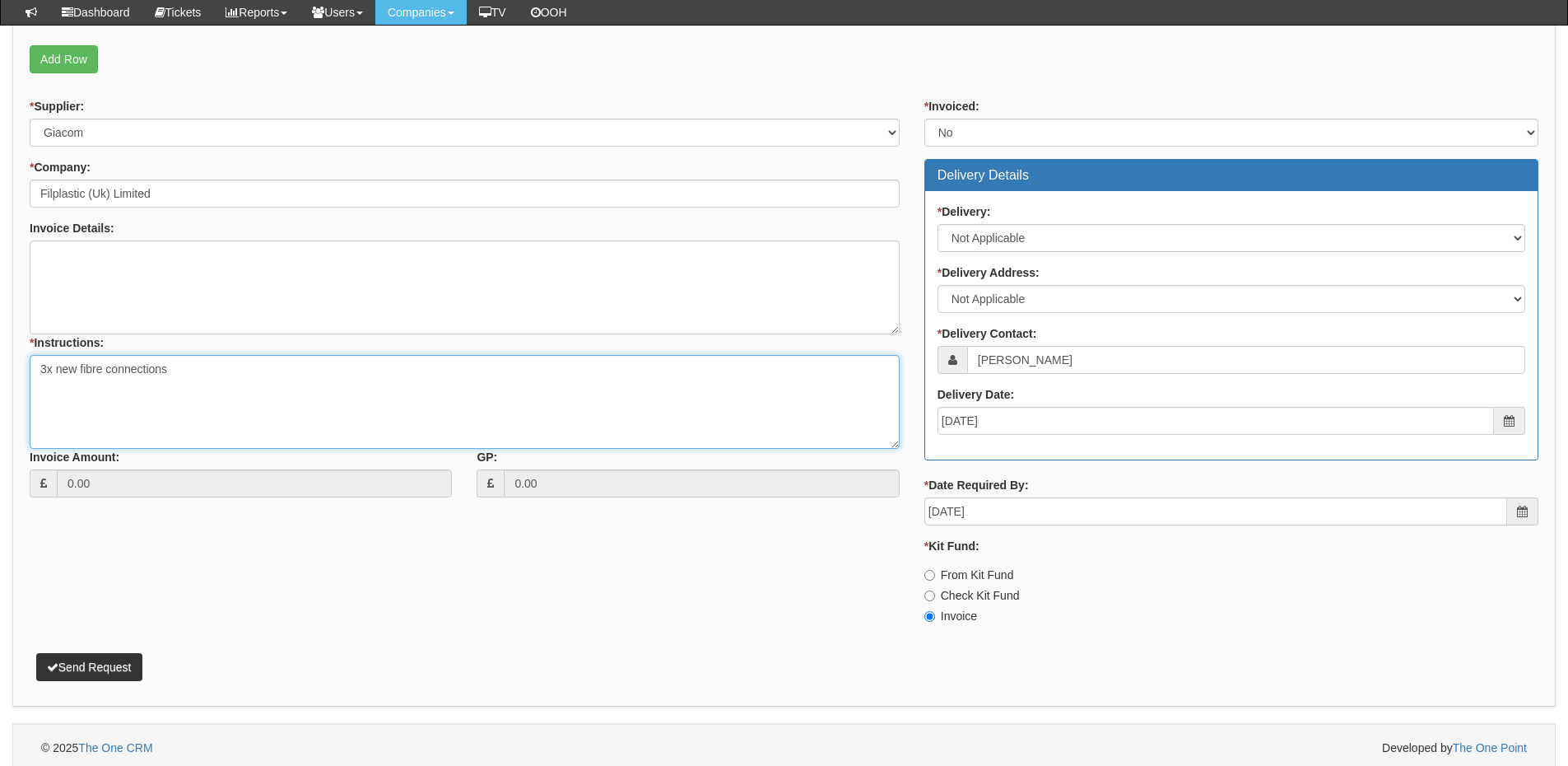
type textarea "3x new fibre connections"
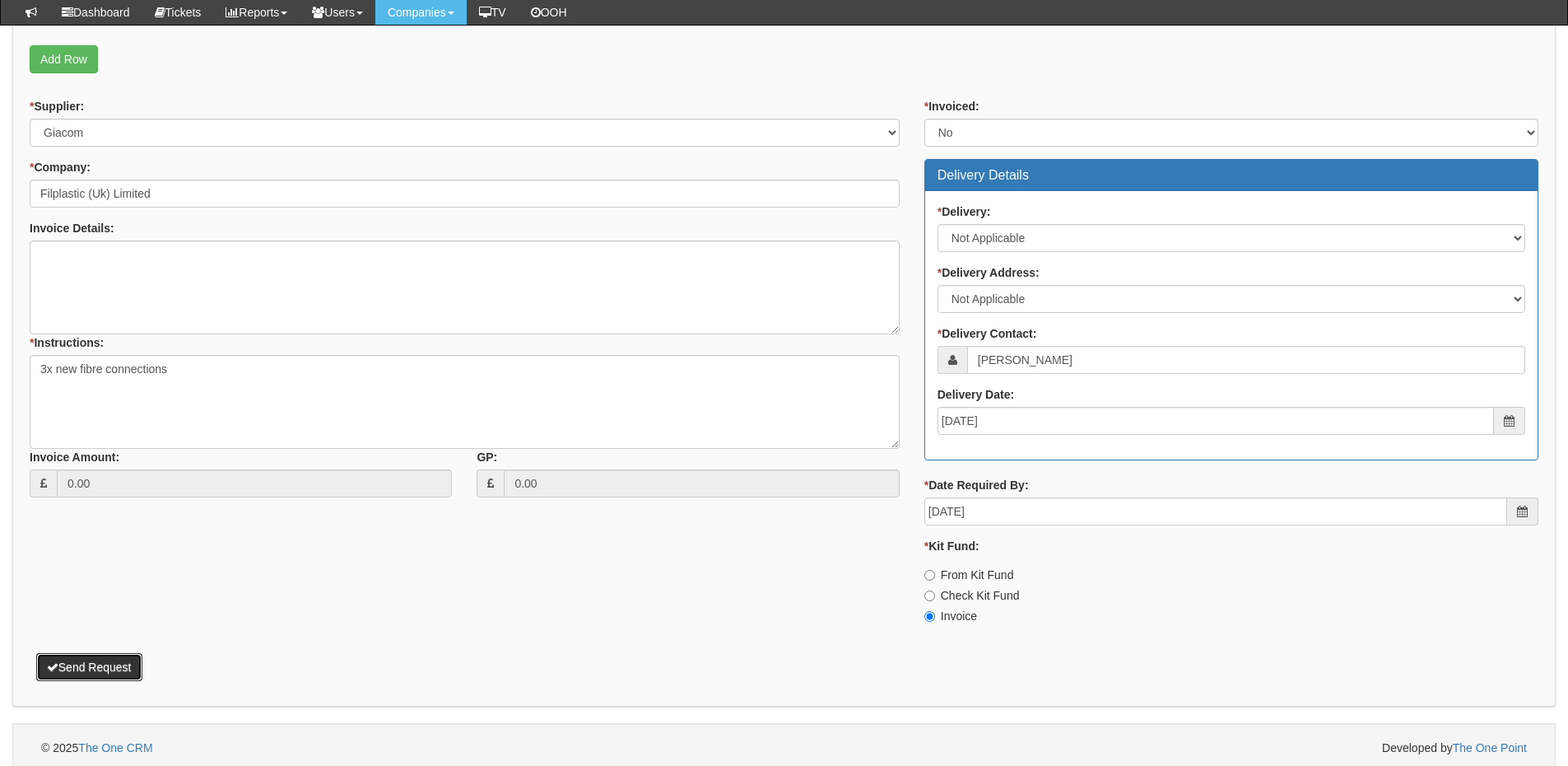
click at [107, 669] on button "Send Request" at bounding box center [89, 667] width 106 height 28
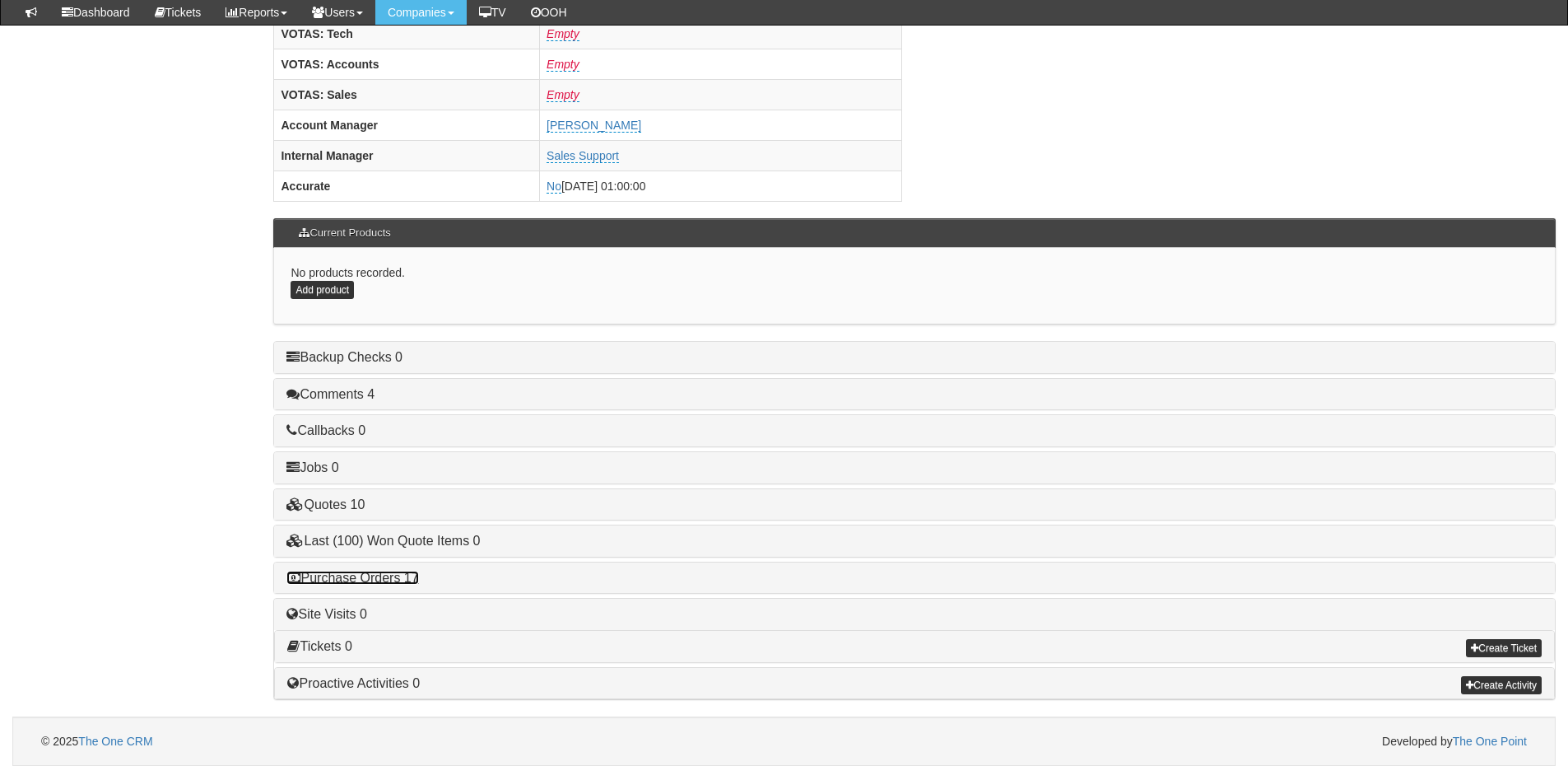
click at [360, 579] on link "Purchase Orders 17" at bounding box center [352, 578] width 132 height 14
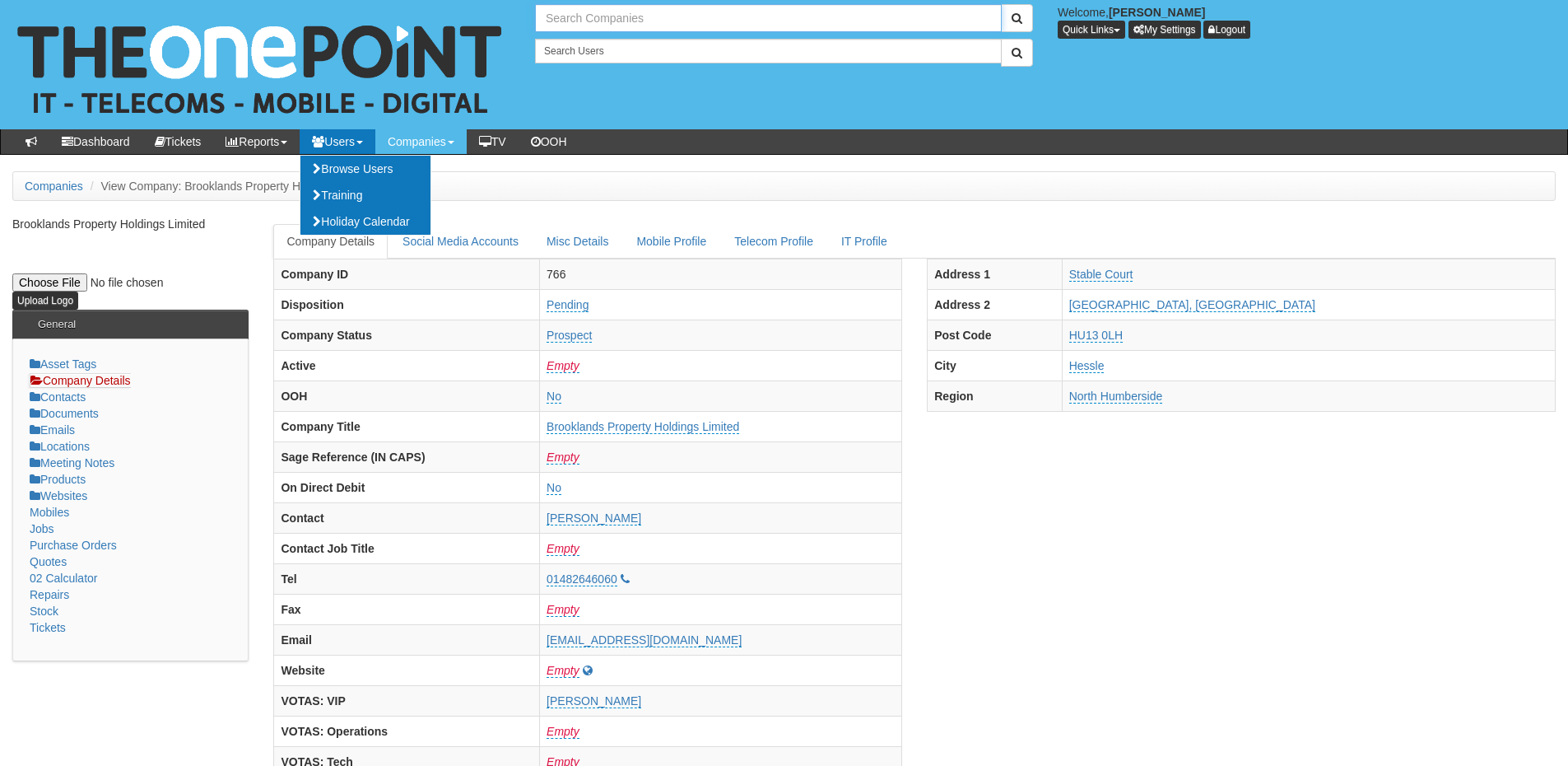
click at [566, 15] on input "text" at bounding box center [768, 18] width 467 height 28
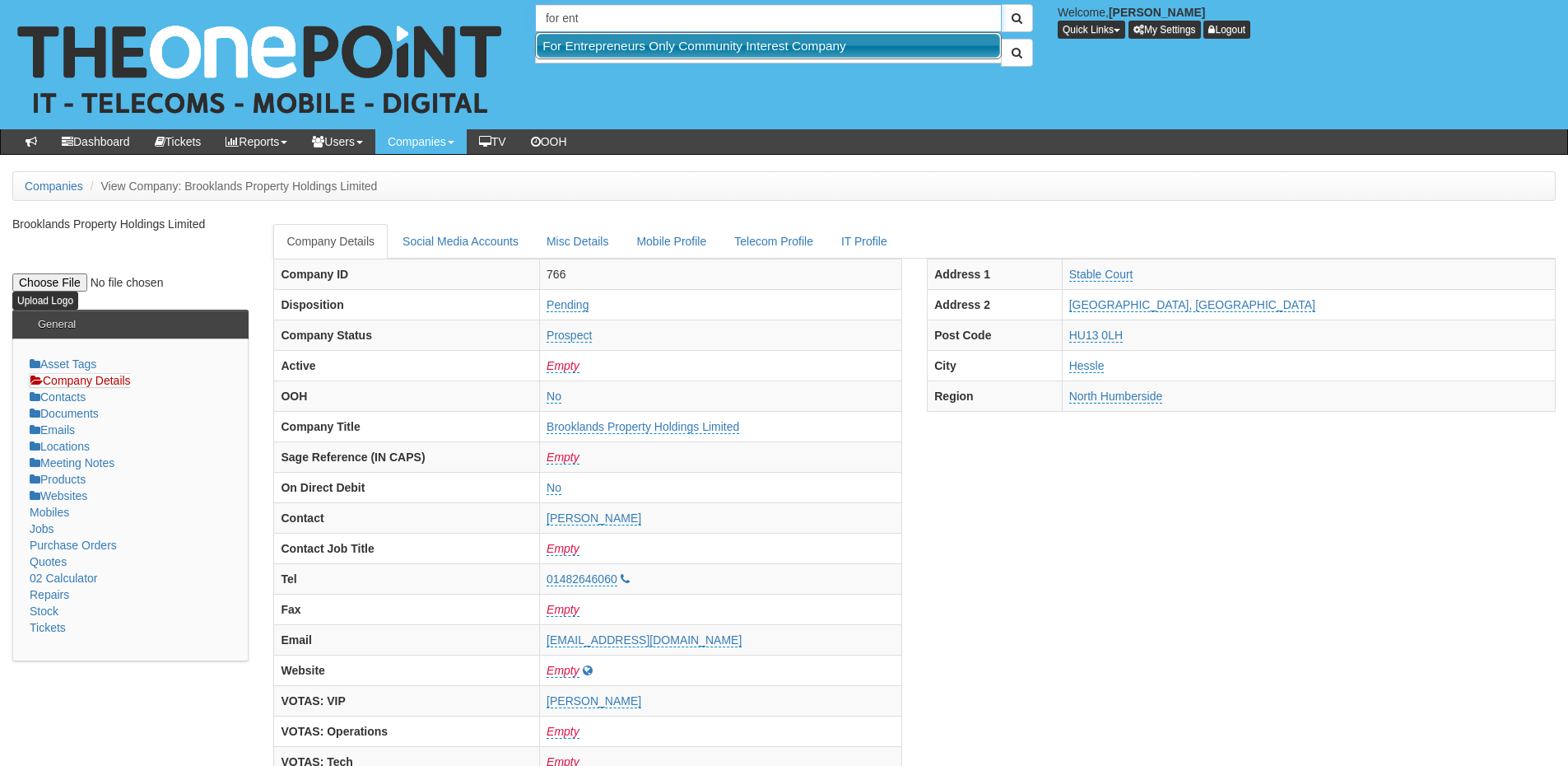
click at [595, 44] on link "For Entrepreneurs Only Community Interest Company" at bounding box center [768, 45] width 463 height 24
type input "For Entrepreneurs Only Community Interest Company"
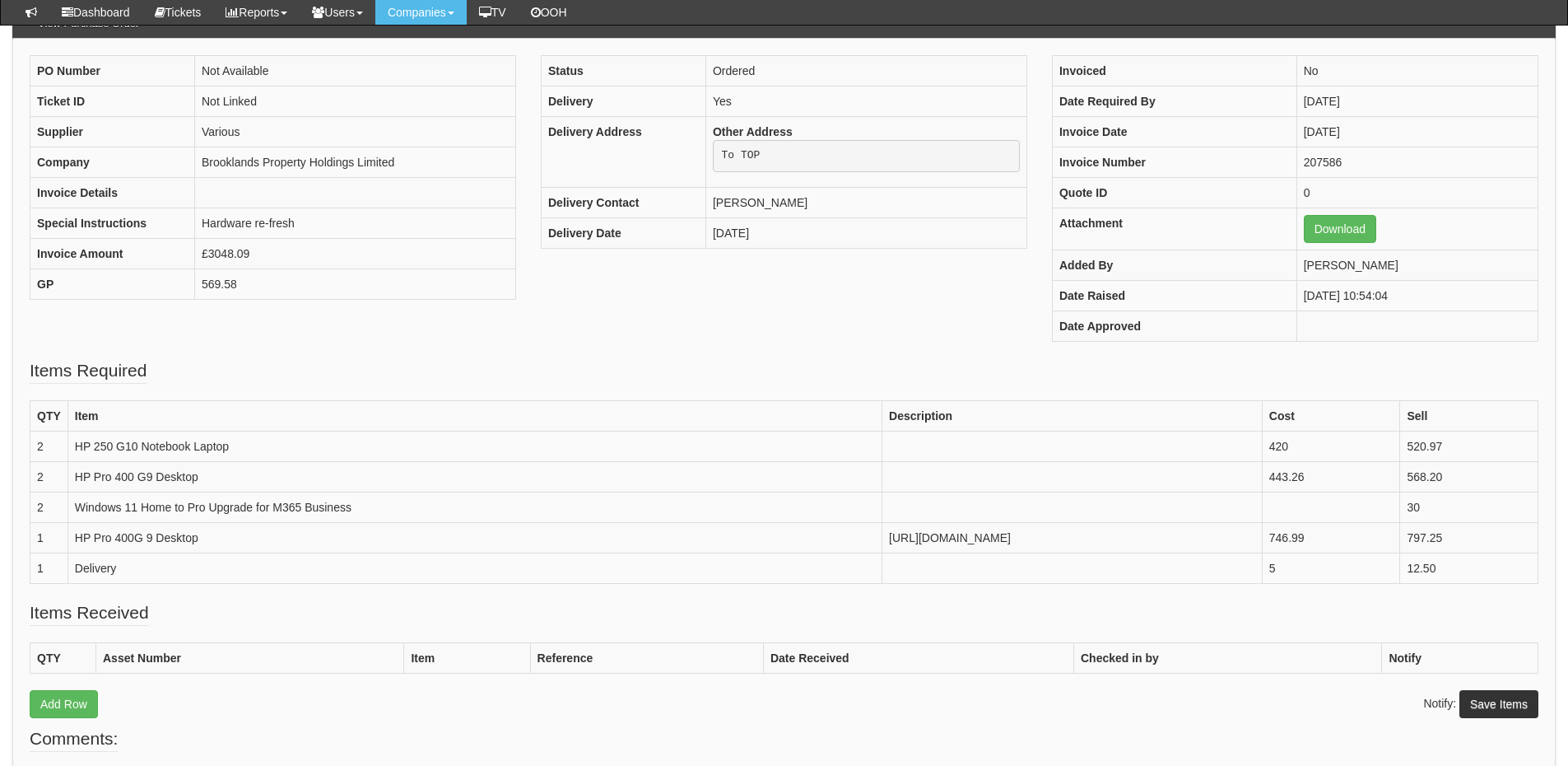
scroll to position [164, 0]
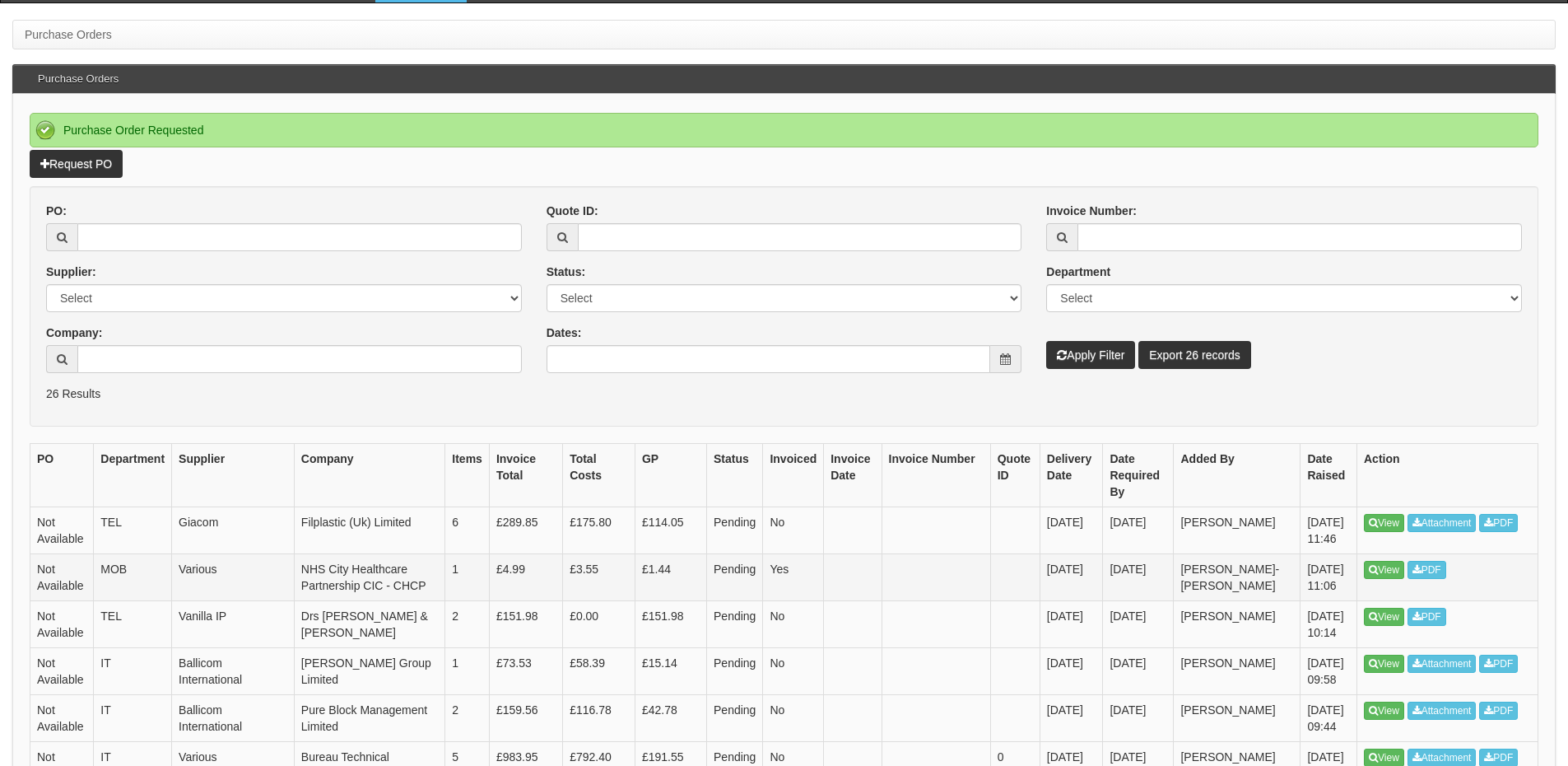
scroll to position [165, 0]
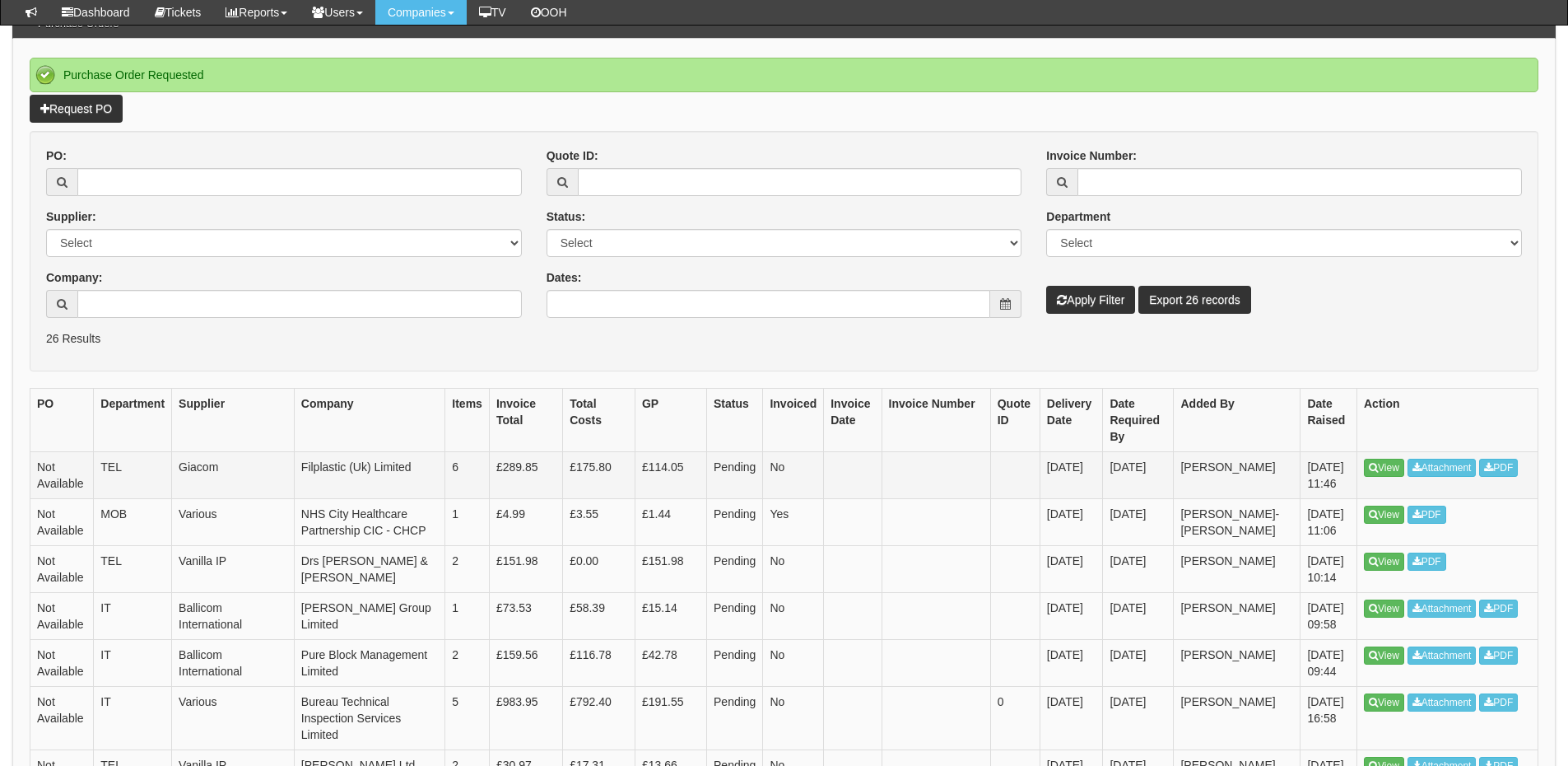
drag, startPoint x: 1387, startPoint y: 449, endPoint x: 1290, endPoint y: 459, distance: 97.5
click at [1301, 459] on td "8th Oct 2025 11:46" at bounding box center [1329, 475] width 57 height 47
click at [86, 99] on link "Request PO" at bounding box center [75, 109] width 93 height 28
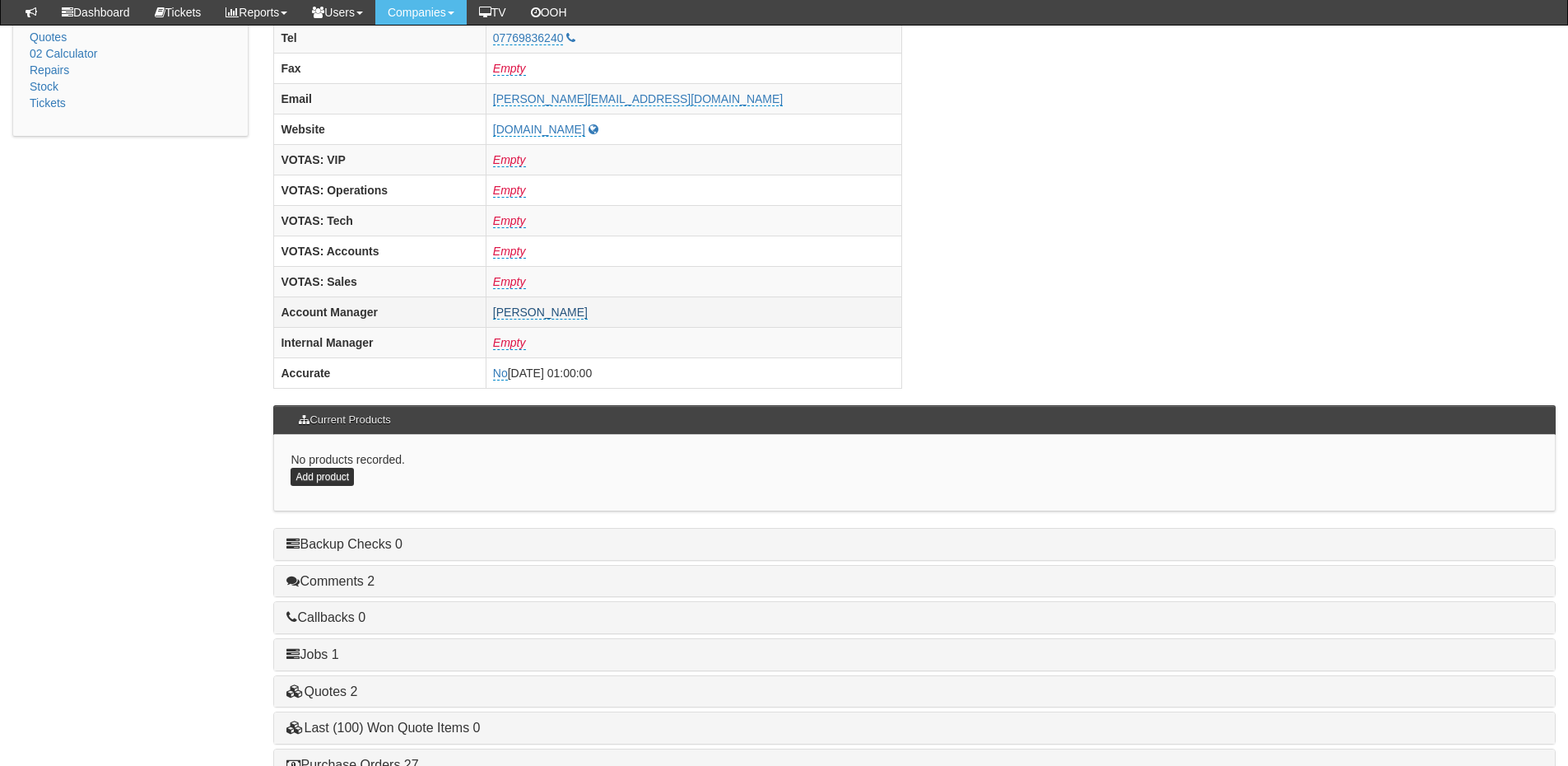
scroll to position [686, 0]
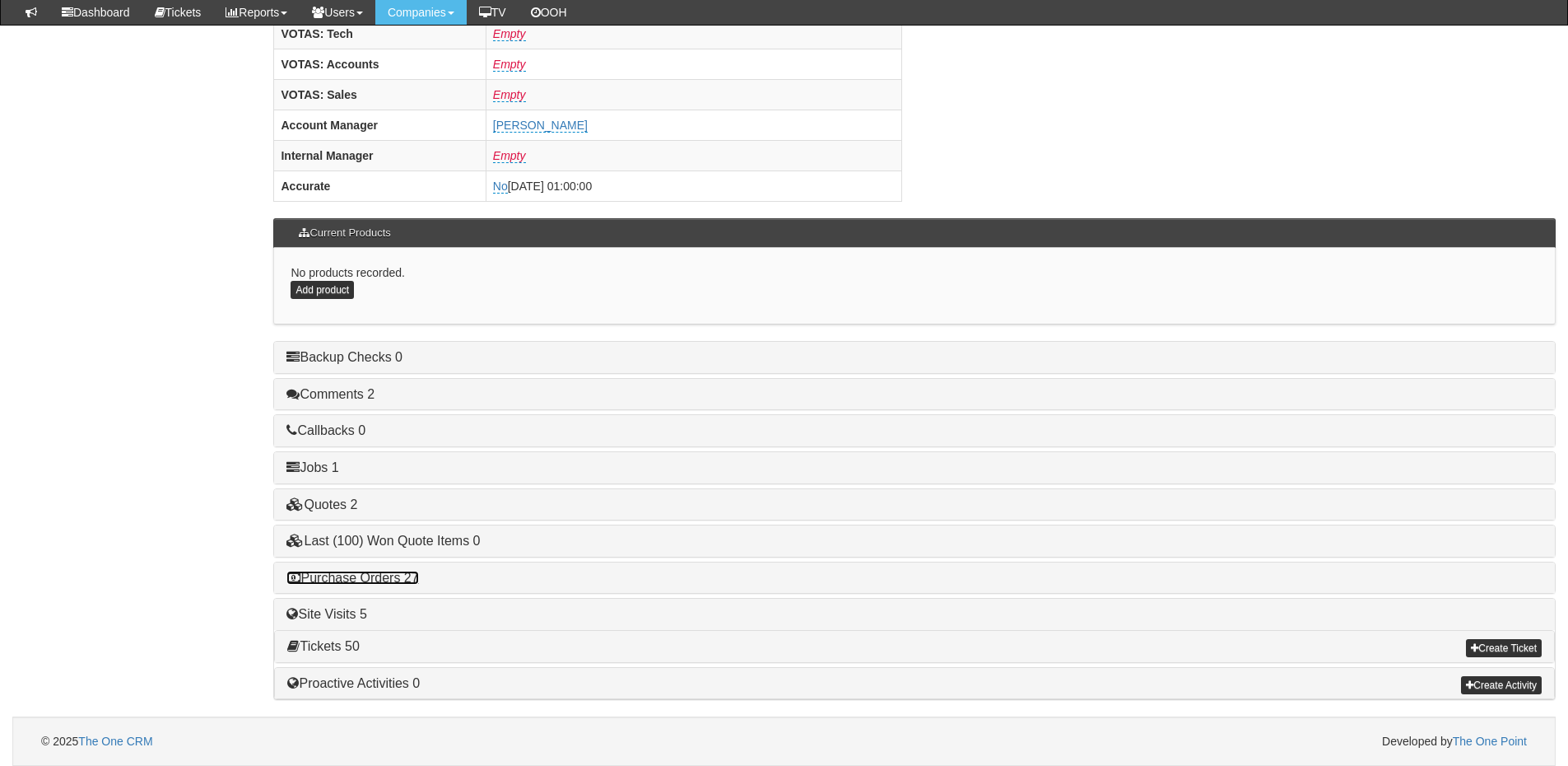
click at [389, 577] on link "Purchase Orders 27" at bounding box center [352, 578] width 132 height 14
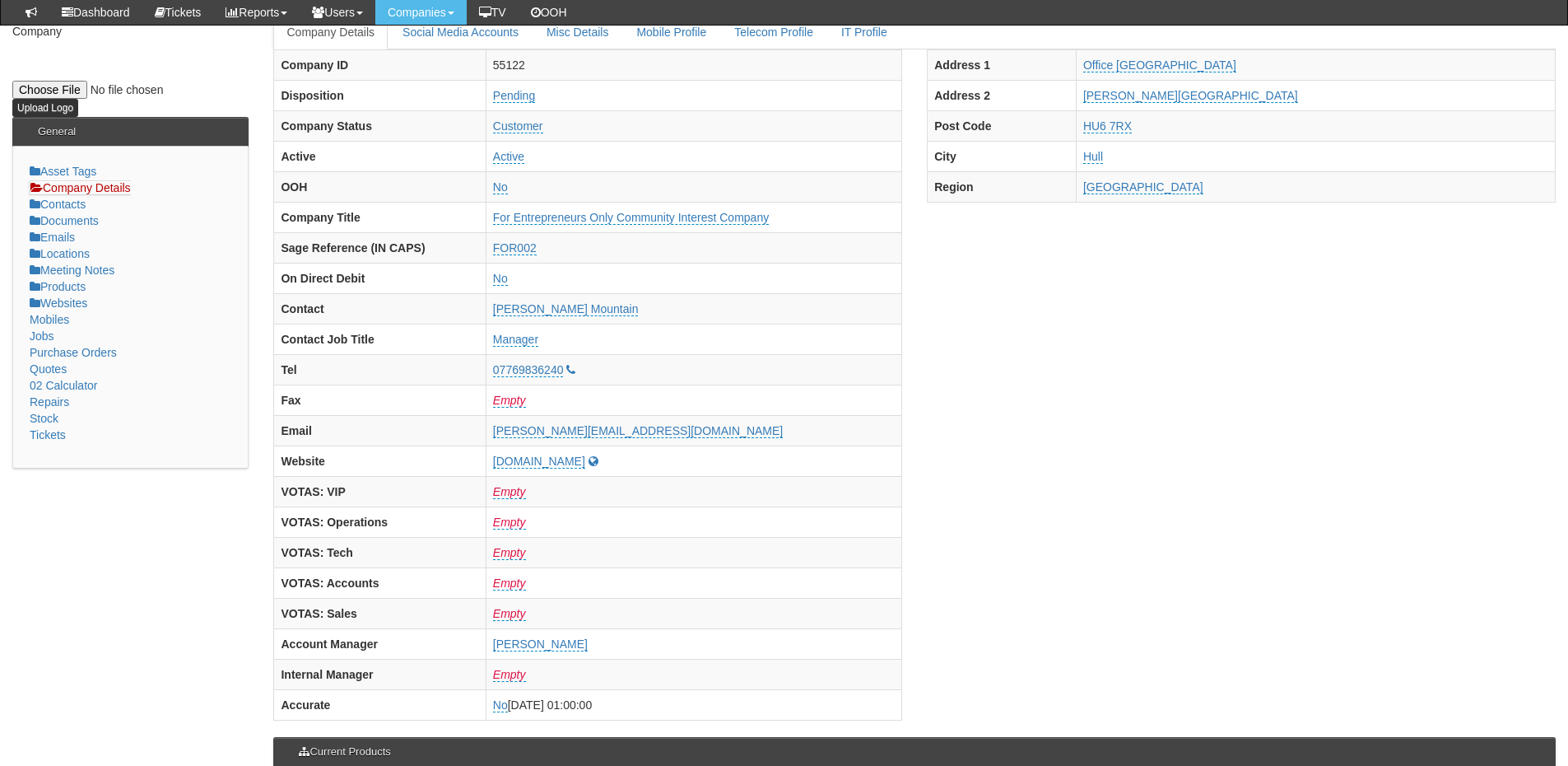
scroll to position [0, 0]
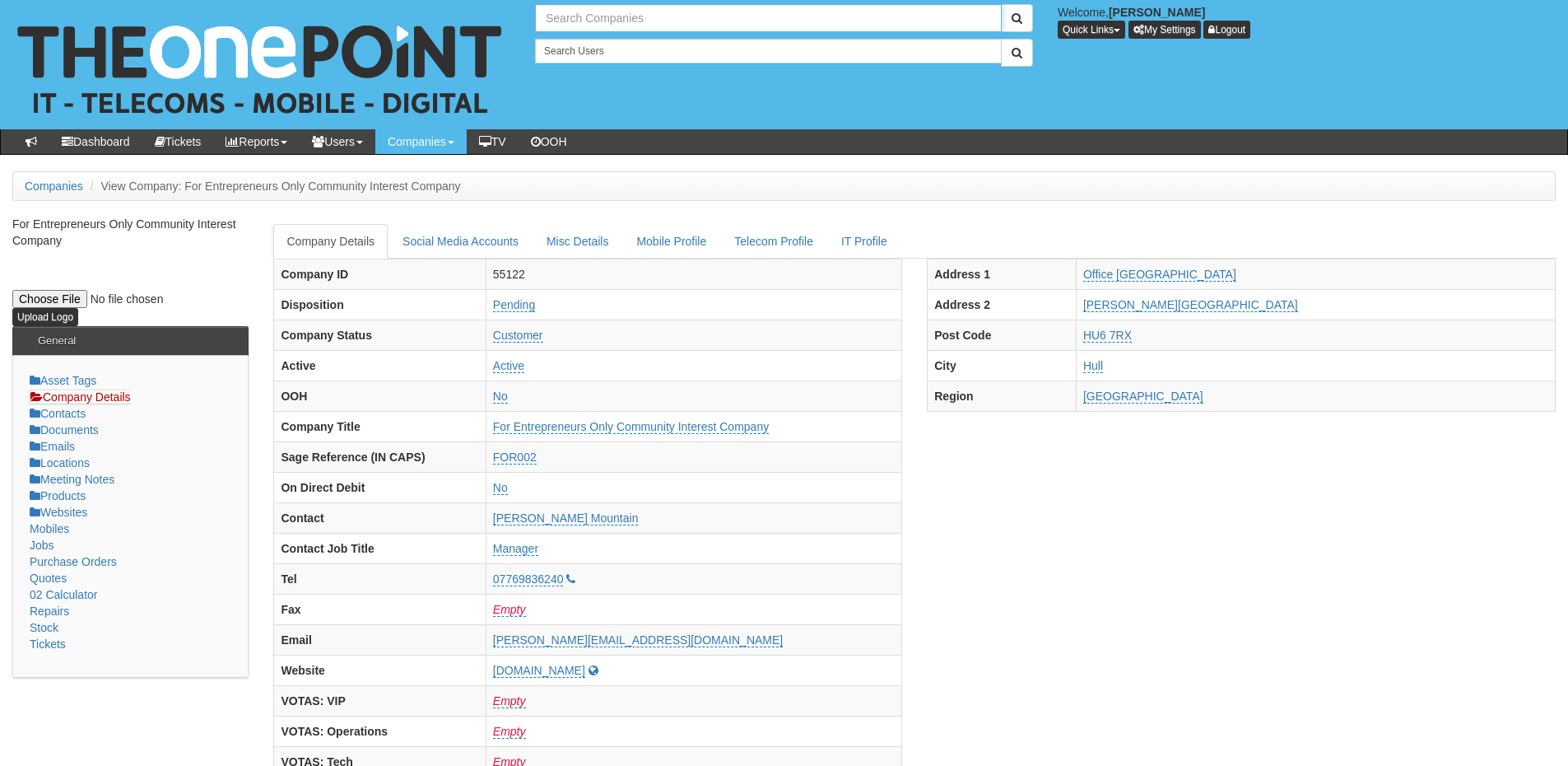
click at [563, 24] on input "text" at bounding box center [768, 18] width 467 height 28
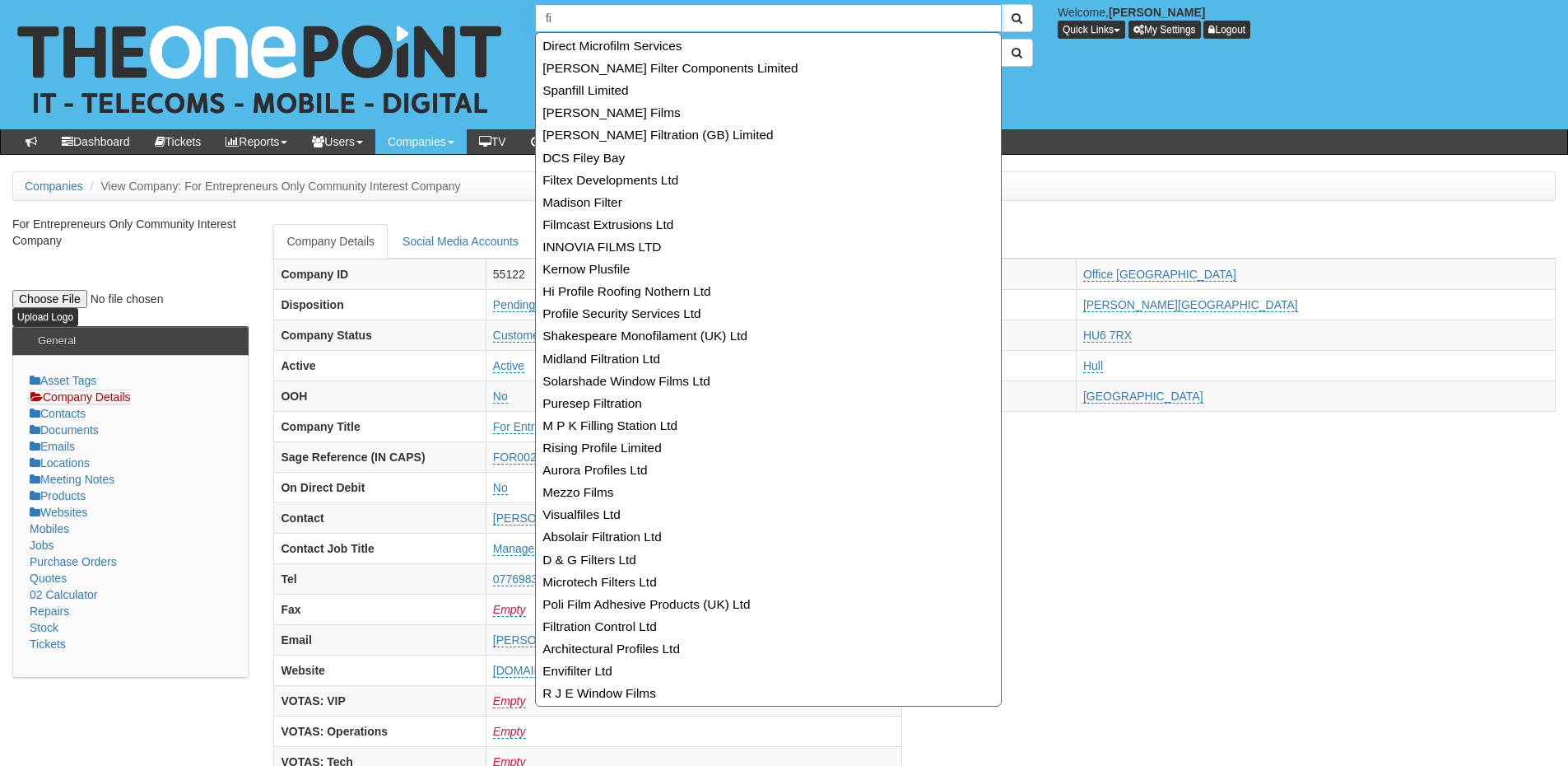
type input "f"
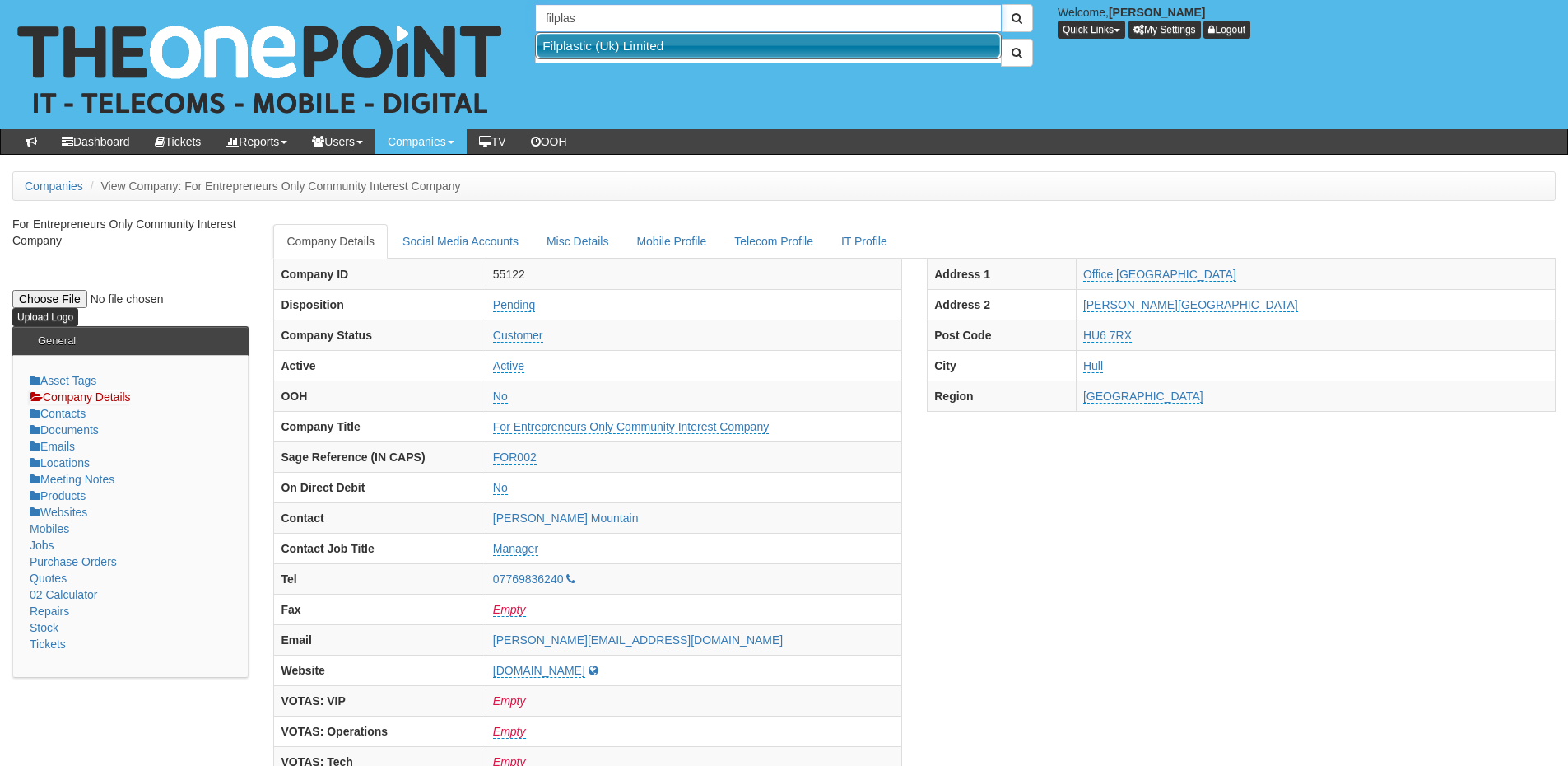
click at [585, 41] on link "Filplastic (Uk) Limited" at bounding box center [768, 45] width 463 height 24
type input "Filplastic (Uk) Limited"
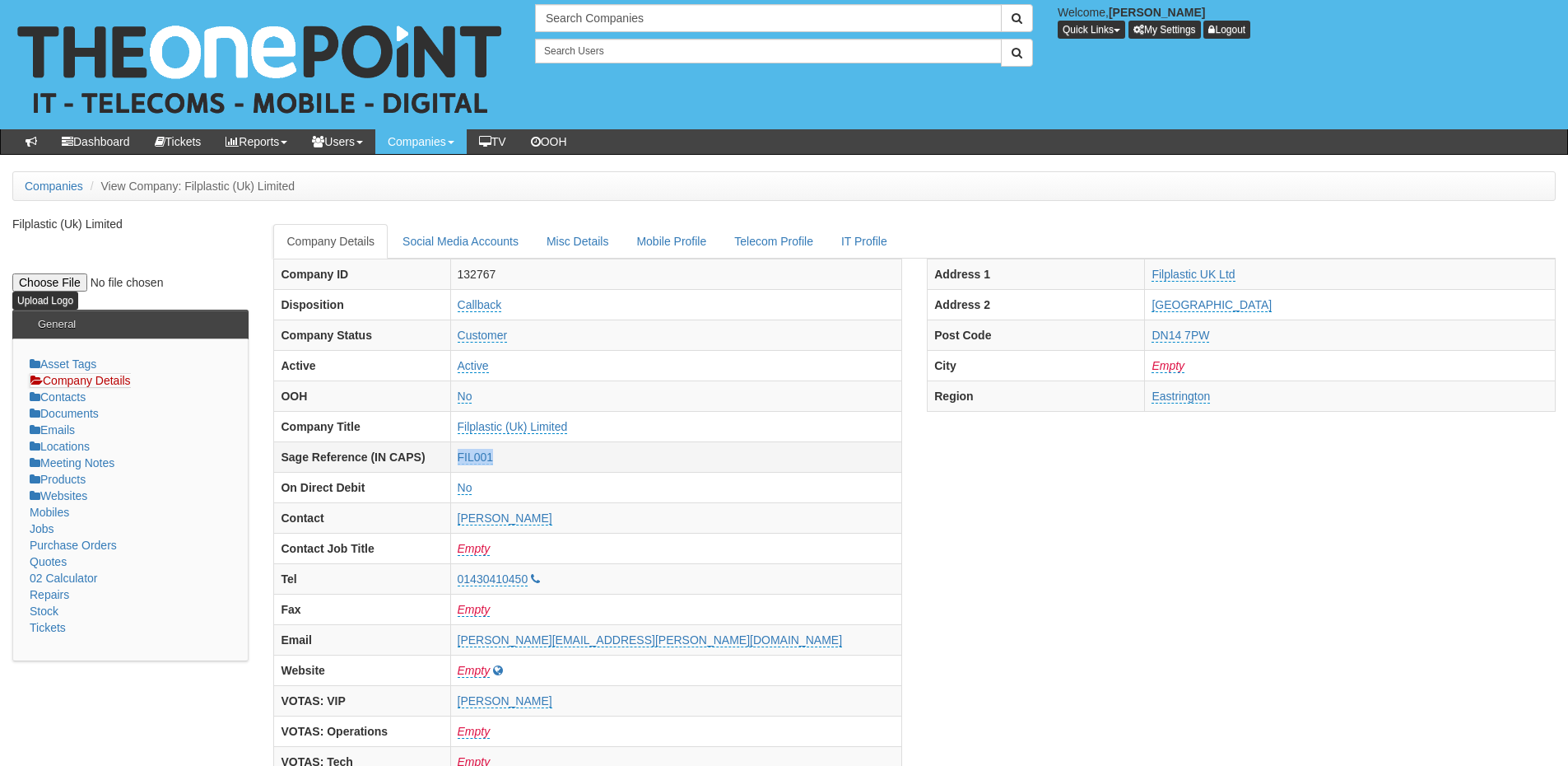
drag, startPoint x: 560, startPoint y: 454, endPoint x: 624, endPoint y: 464, distance: 64.8
click at [624, 464] on tr "Sage Reference (IN CAPS) FIL001" at bounding box center [588, 456] width 628 height 30
copy tr "FIL001"
click at [450, 464] on th "Sage Reference (IN CAPS)" at bounding box center [362, 456] width 176 height 30
drag, startPoint x: 569, startPoint y: 460, endPoint x: 620, endPoint y: 462, distance: 51.0
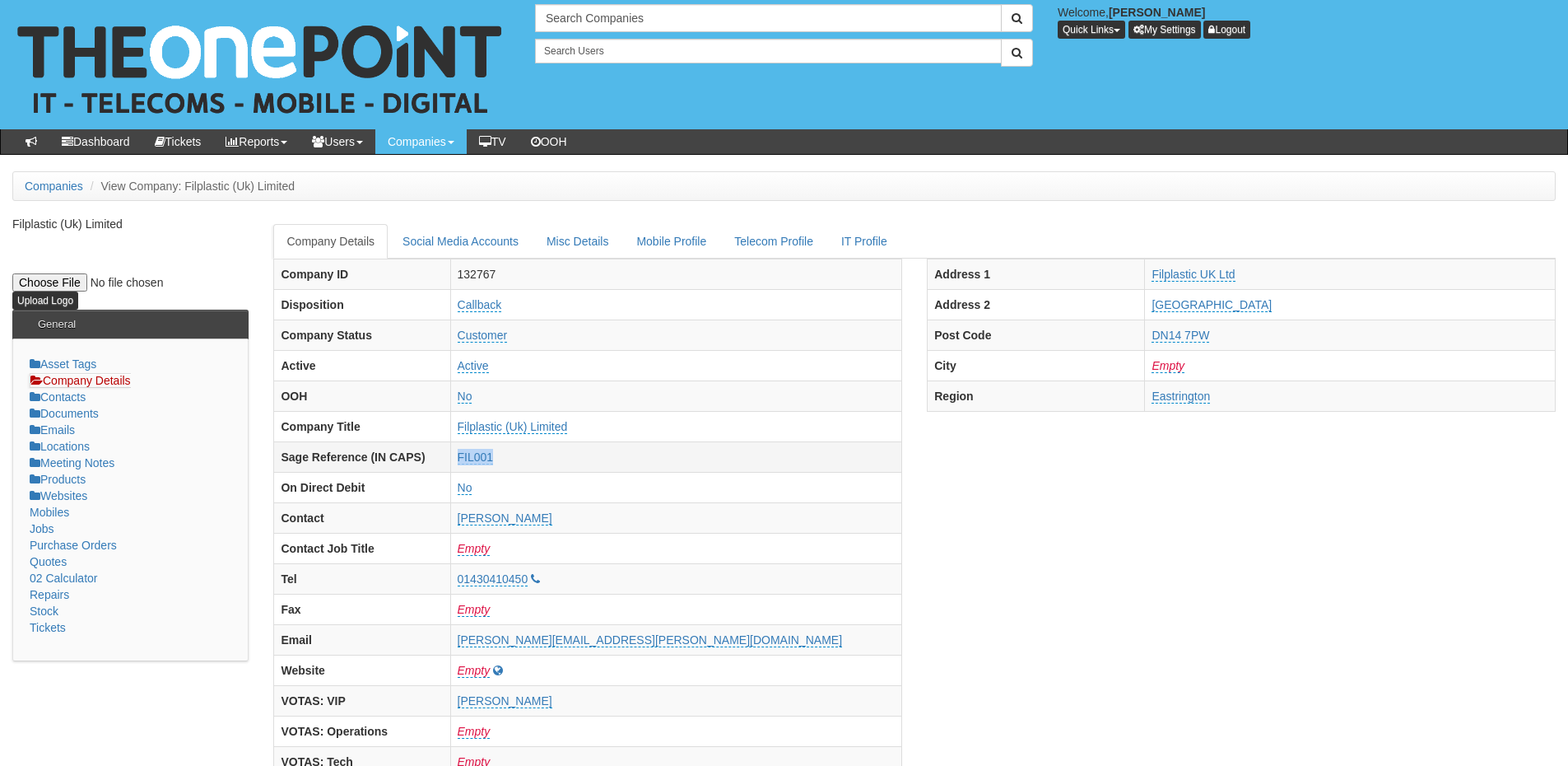
click at [620, 462] on tr "Sage Reference (IN CAPS) FIL001" at bounding box center [588, 456] width 628 height 30
copy tr "FIL001"
click at [623, 467] on td "FIL001" at bounding box center [676, 456] width 452 height 30
drag, startPoint x: 620, startPoint y: 457, endPoint x: 578, endPoint y: 458, distance: 42.0
click at [578, 458] on td "FIL001" at bounding box center [676, 456] width 452 height 30
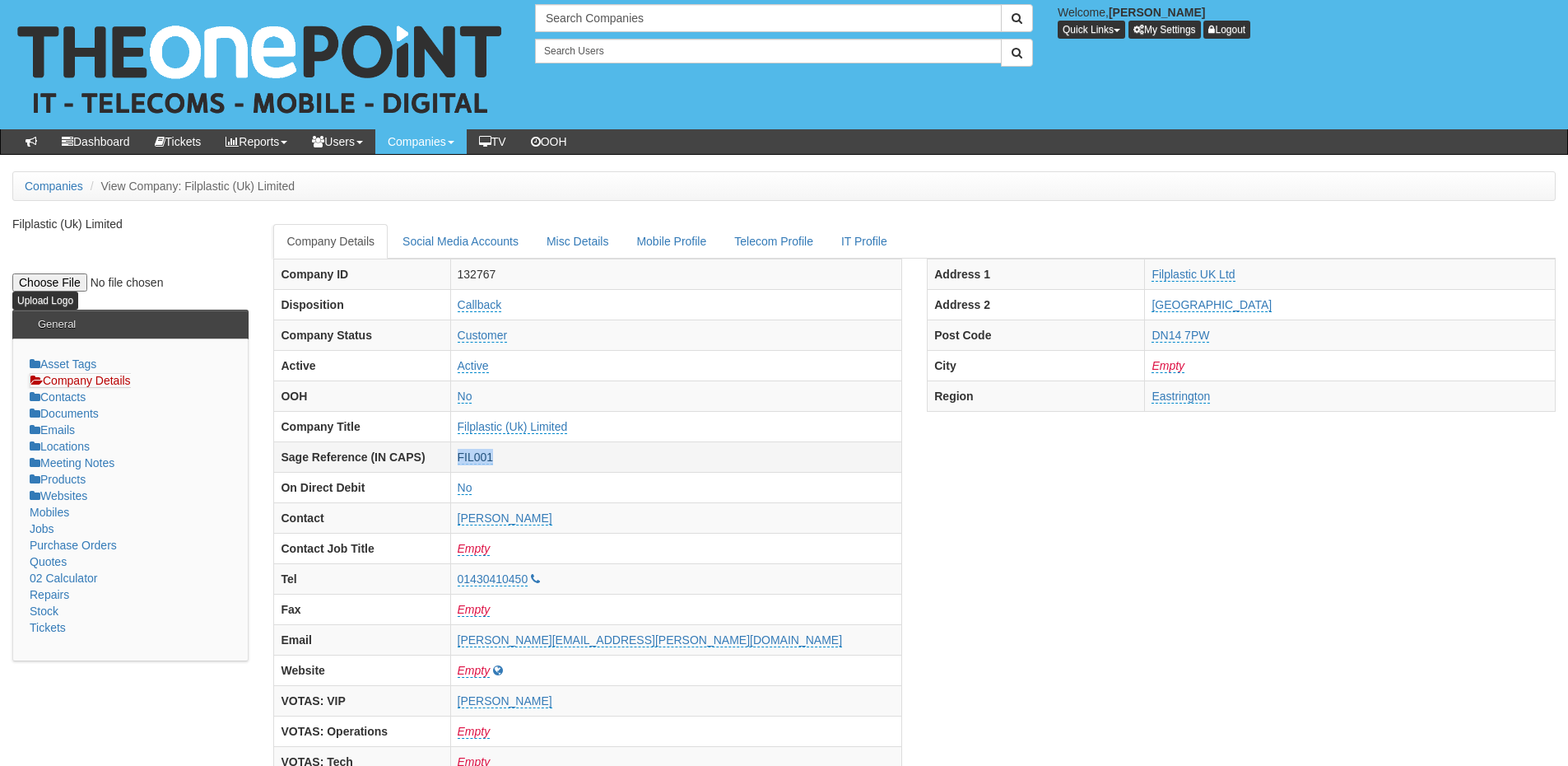
copy link "FIL001"
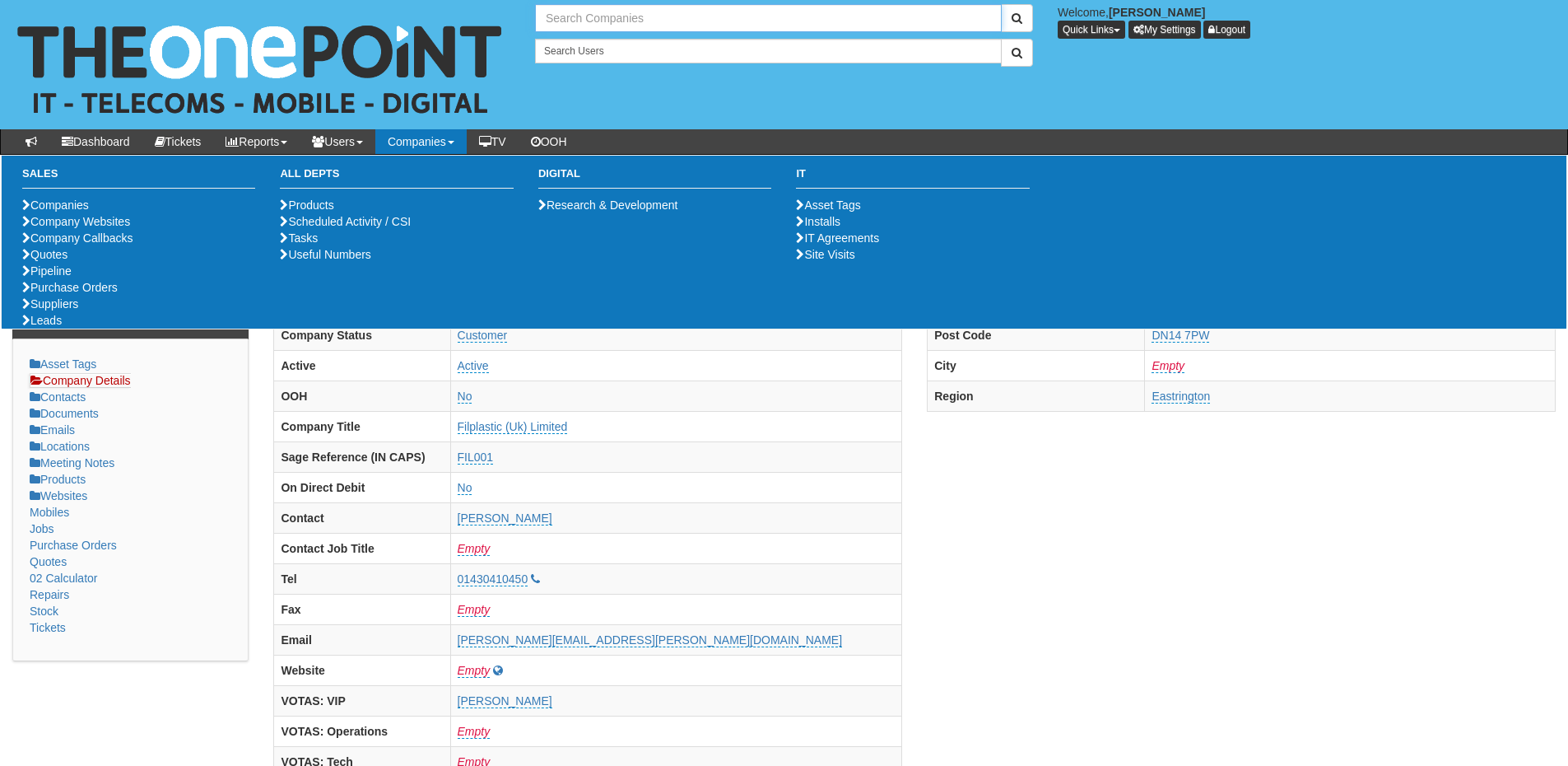
click at [603, 18] on input "text" at bounding box center [768, 18] width 467 height 28
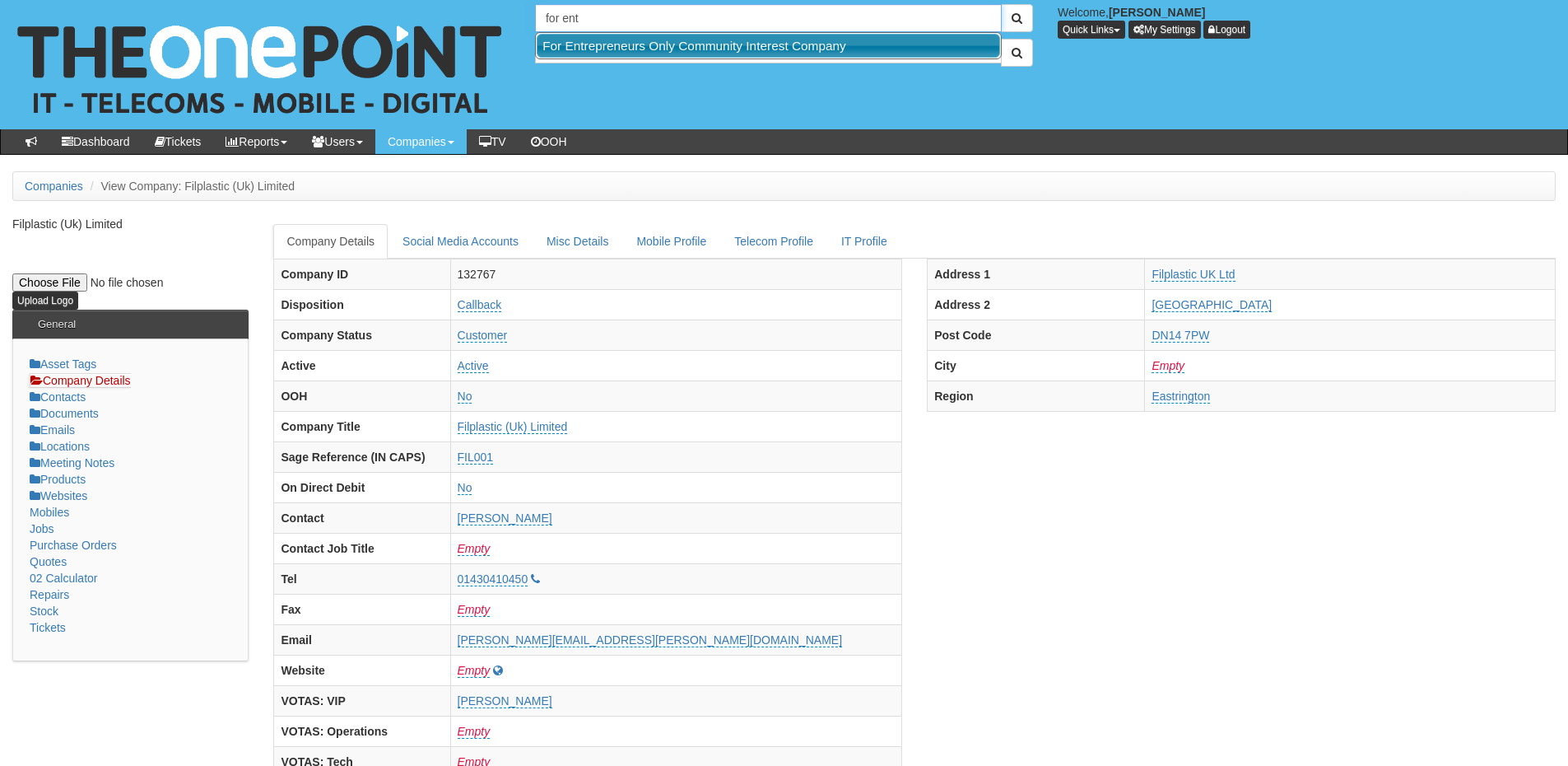
click at [601, 42] on link "For Entrepreneurs Only Community Interest Company" at bounding box center [768, 45] width 463 height 24
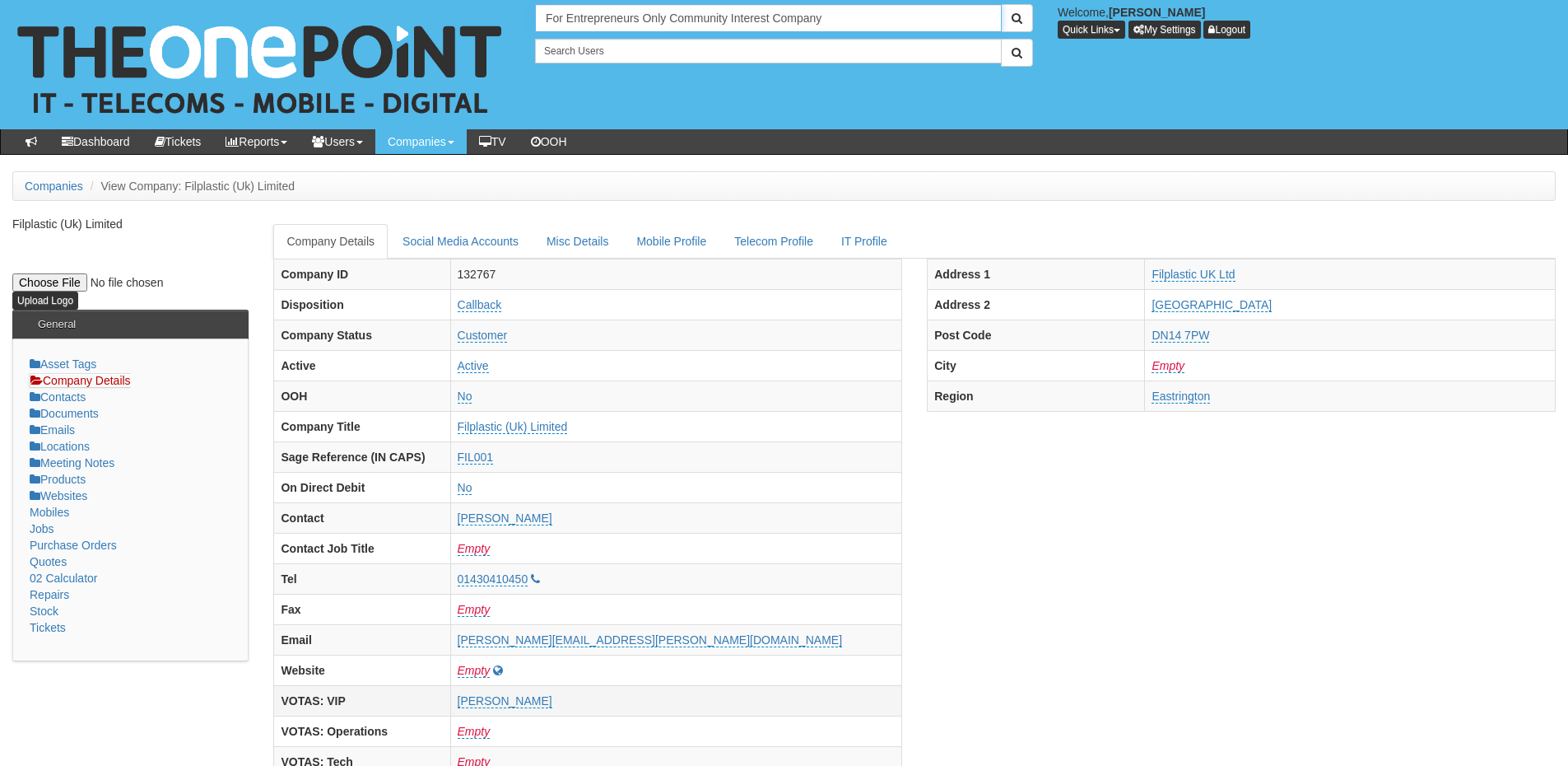
type input "For Entrepreneurs Only Community Interest Company"
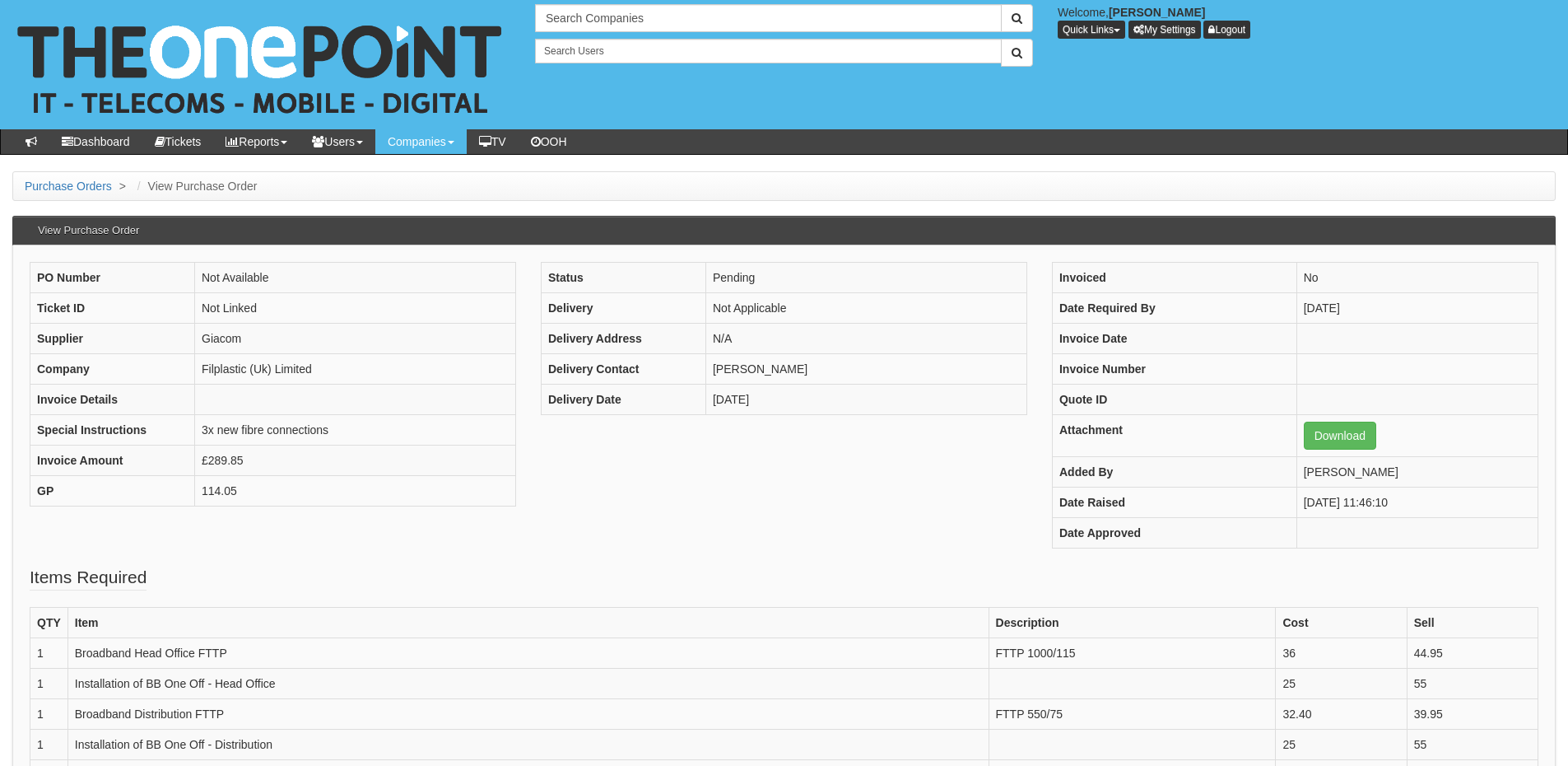
click at [754, 511] on div "PO Number Not Available Ticket ID Not Linked Supplier Giacom Company Filplastic…" at bounding box center [784, 414] width 1533 height 303
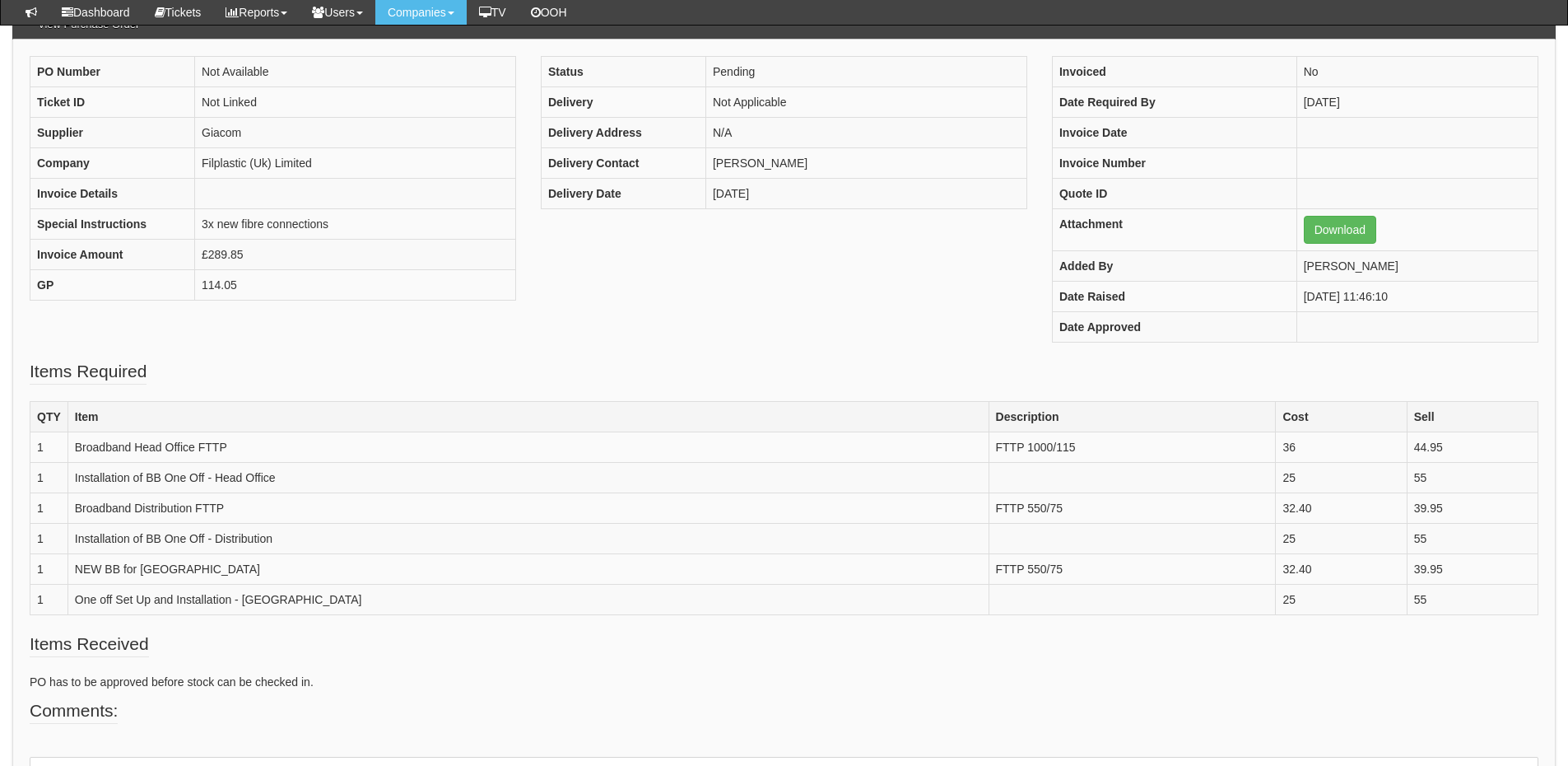
scroll to position [165, 0]
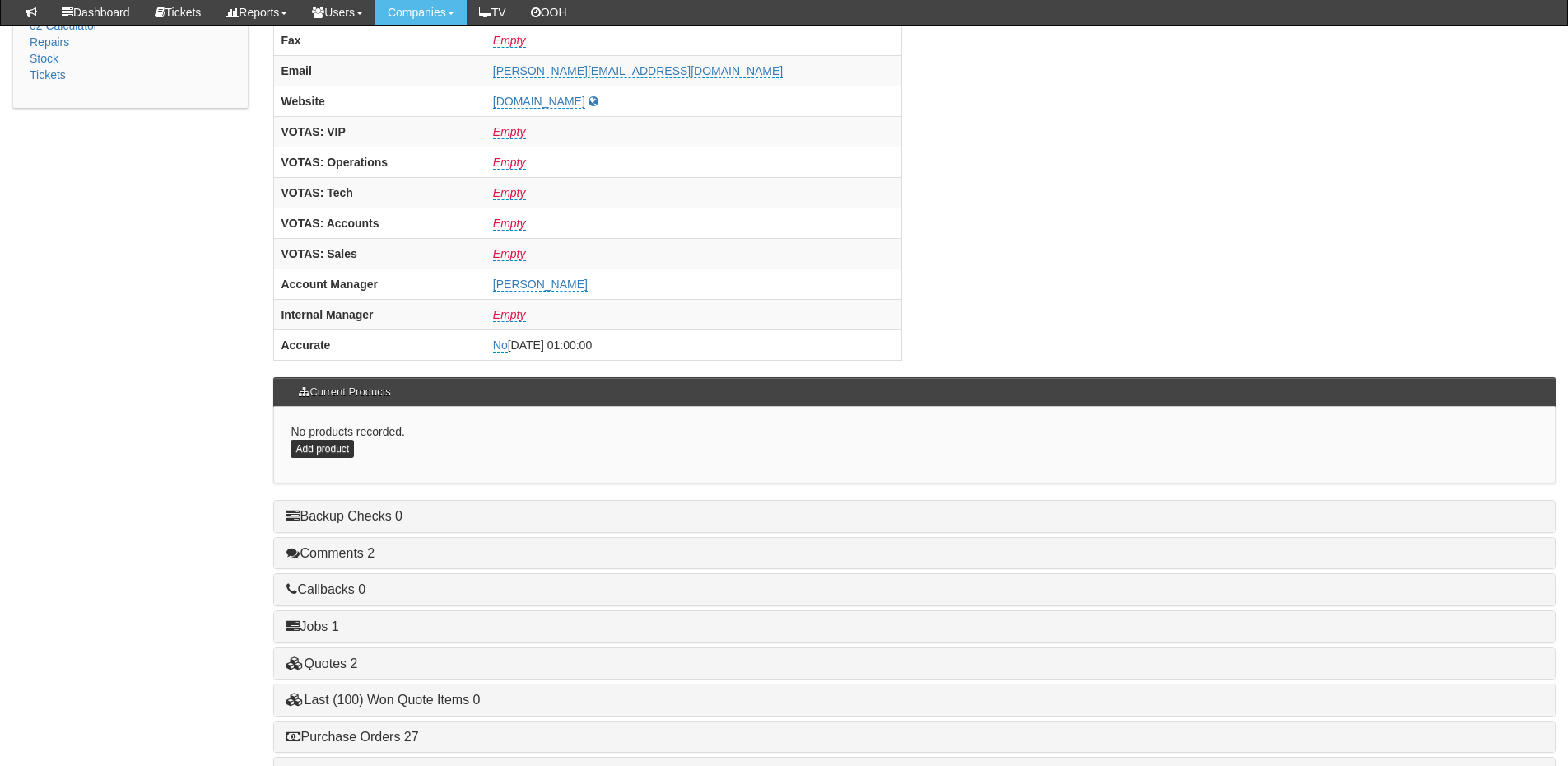
scroll to position [686, 0]
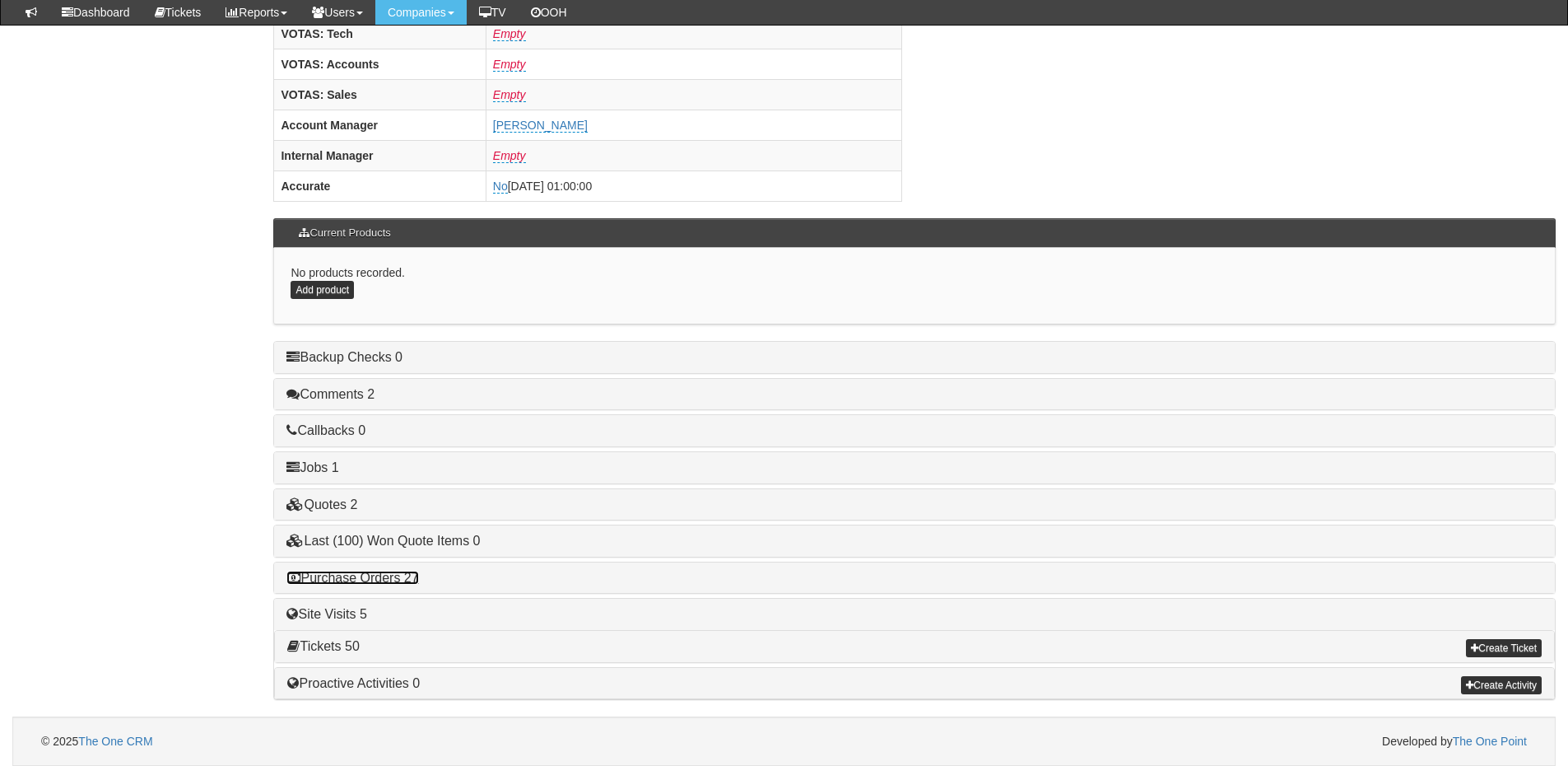
click at [383, 579] on link "Purchase Orders 27" at bounding box center [352, 578] width 132 height 14
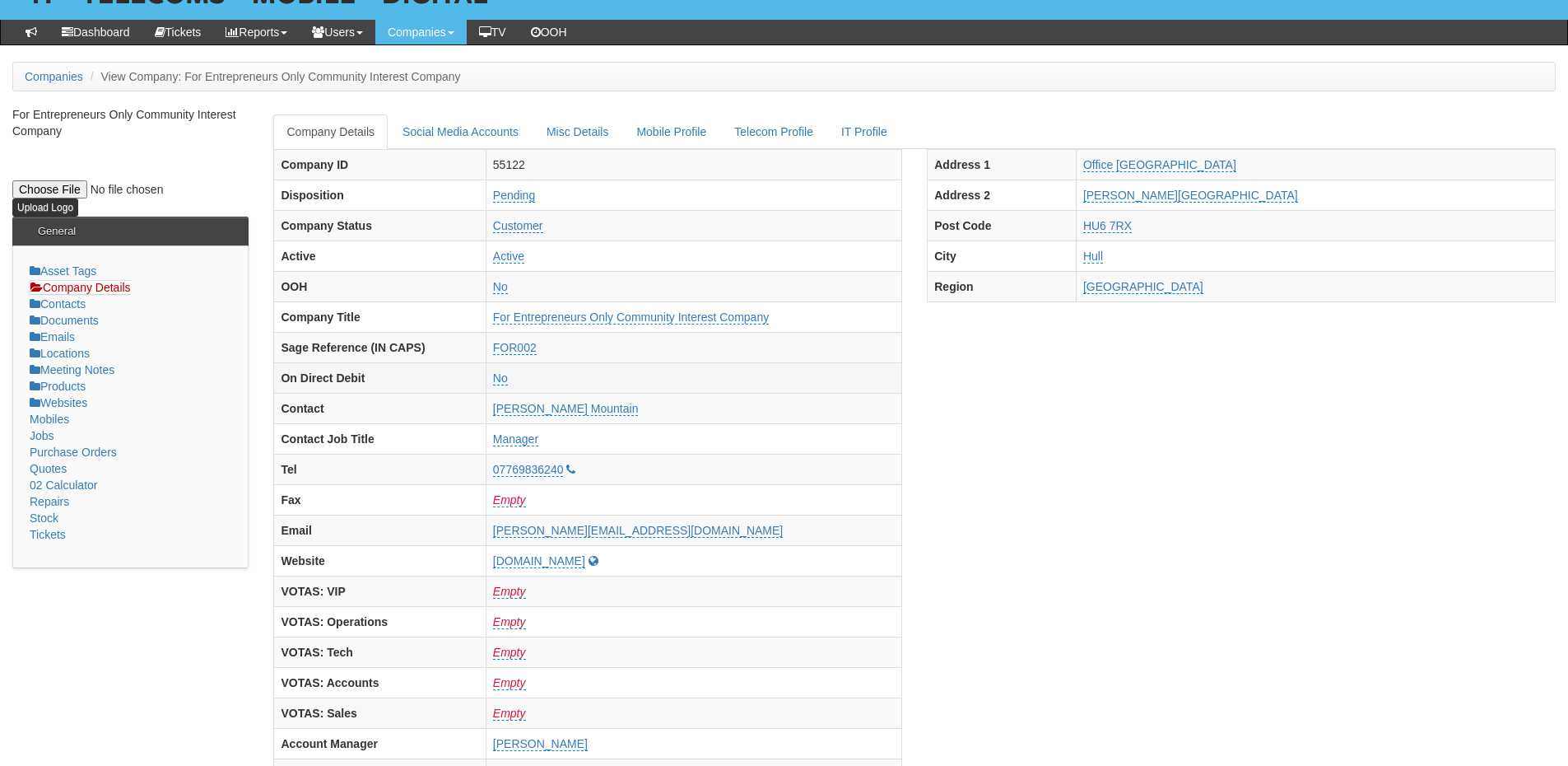
scroll to position [0, 0]
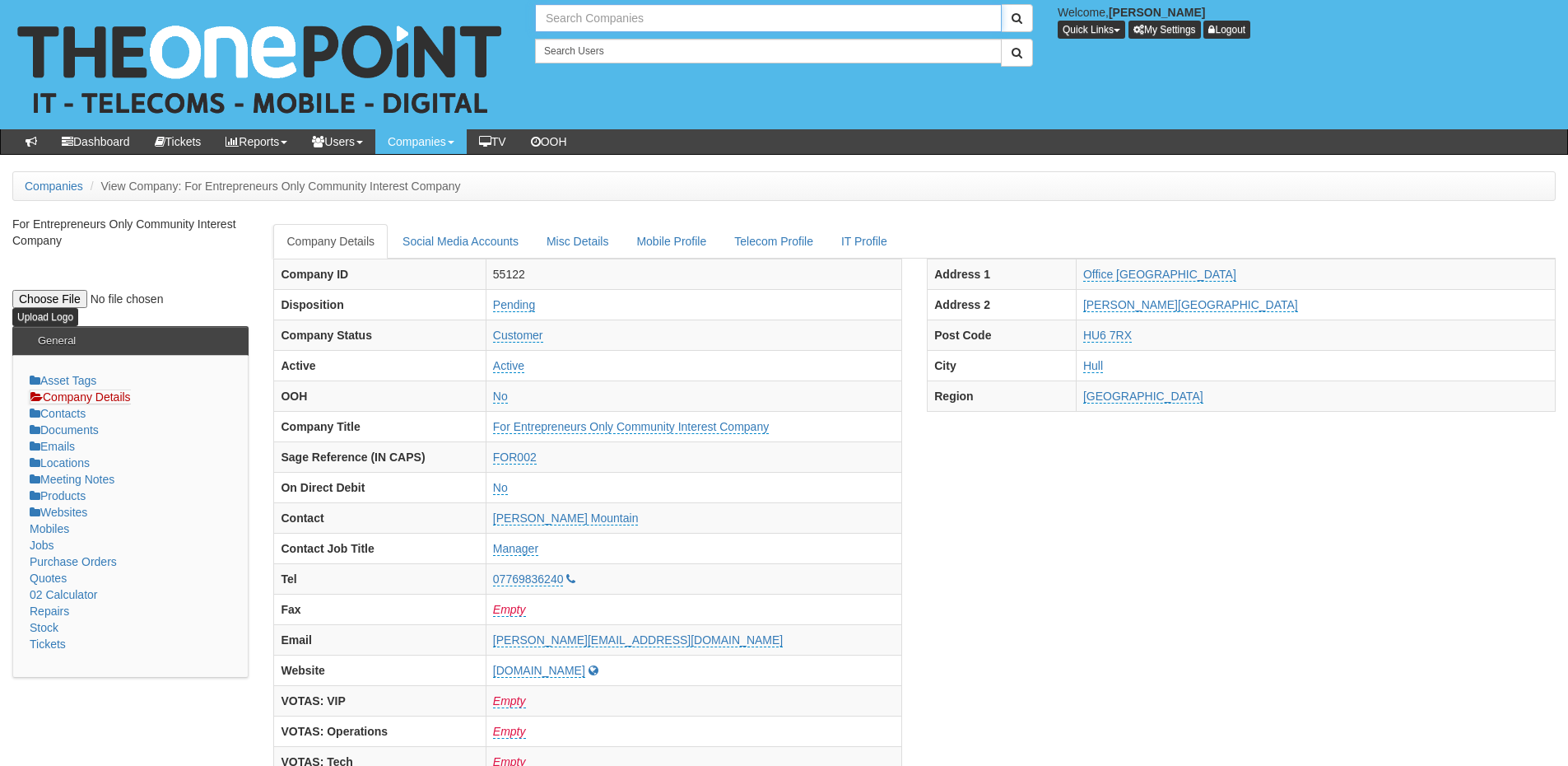
click at [605, 26] on input "text" at bounding box center [768, 18] width 467 height 28
click at [588, 41] on link "Bodill Construction" at bounding box center [768, 45] width 463 height 24
type input "Bodill Construction"
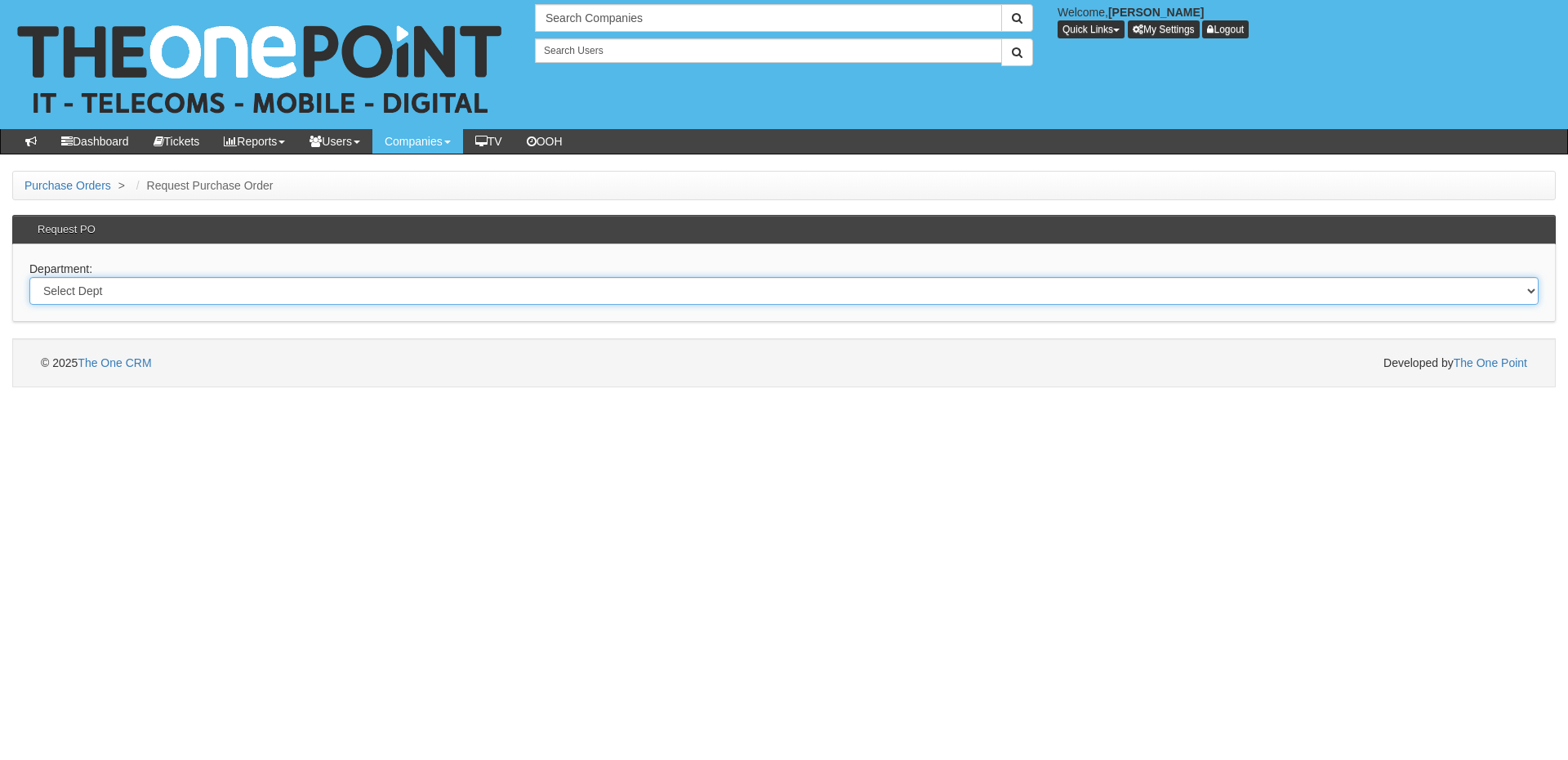
click at [321, 285] on select "Select Dept Digital Internal IT Mobiles Marketing Telecoms" at bounding box center [783, 291] width 1509 height 28
select select "?pipeID=&dept=IT"
click at [29, 277] on select "Select Dept Digital Internal IT Mobiles Marketing Telecoms" at bounding box center [783, 291] width 1509 height 28
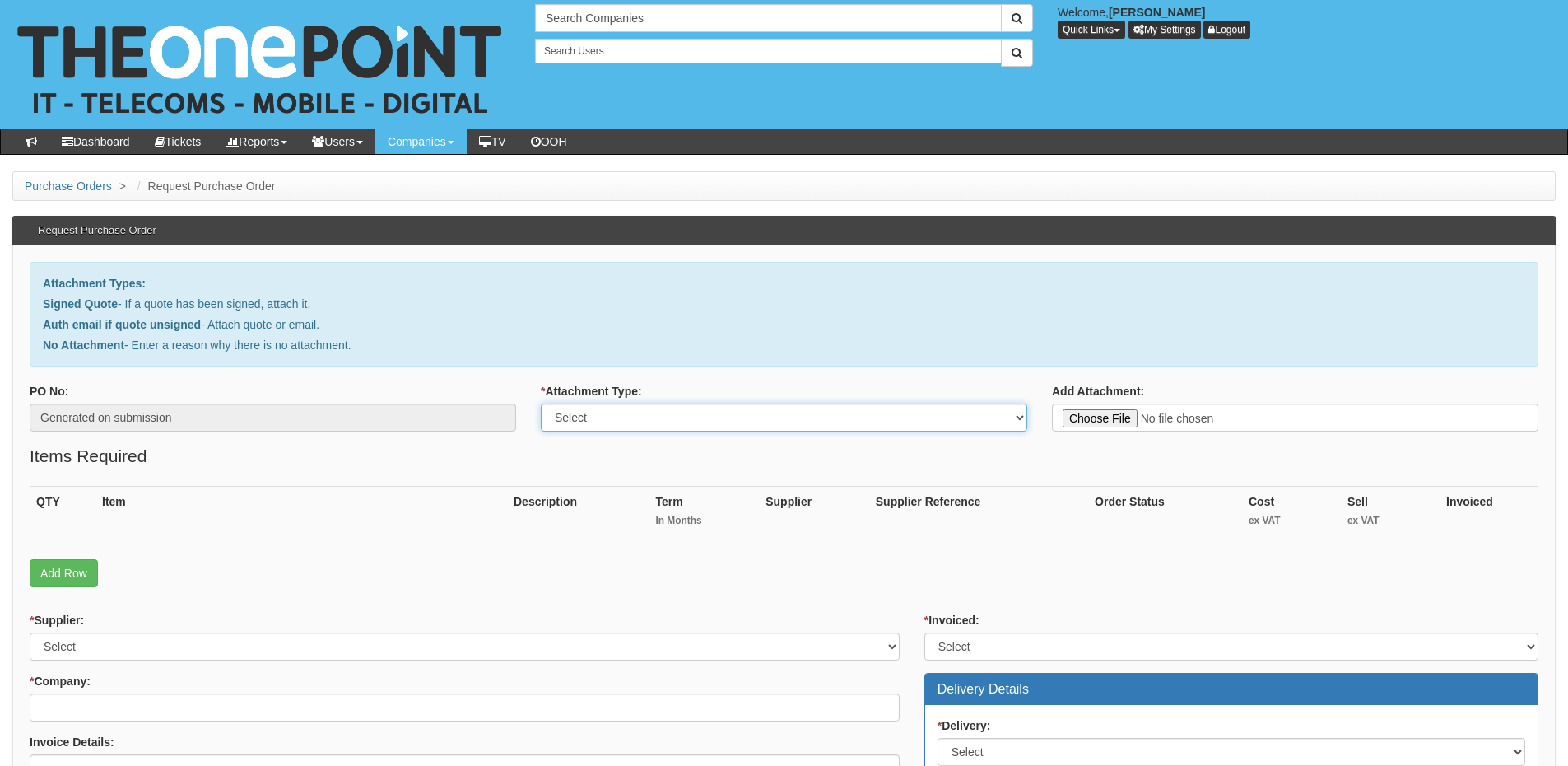
drag, startPoint x: 595, startPoint y: 416, endPoint x: 595, endPoint y: 429, distance: 13.0
click at [595, 416] on select "Select Signed Quote Auth email with quote if unsigned No Attachment" at bounding box center [784, 417] width 487 height 28
select select "Signed Quote"
click at [541, 403] on select "Select Signed Quote Auth email with quote if unsigned No Attachment" at bounding box center [784, 417] width 487 height 28
type input "C:\fakepath\Bodill Partners Group - Additional License (1).pdf"
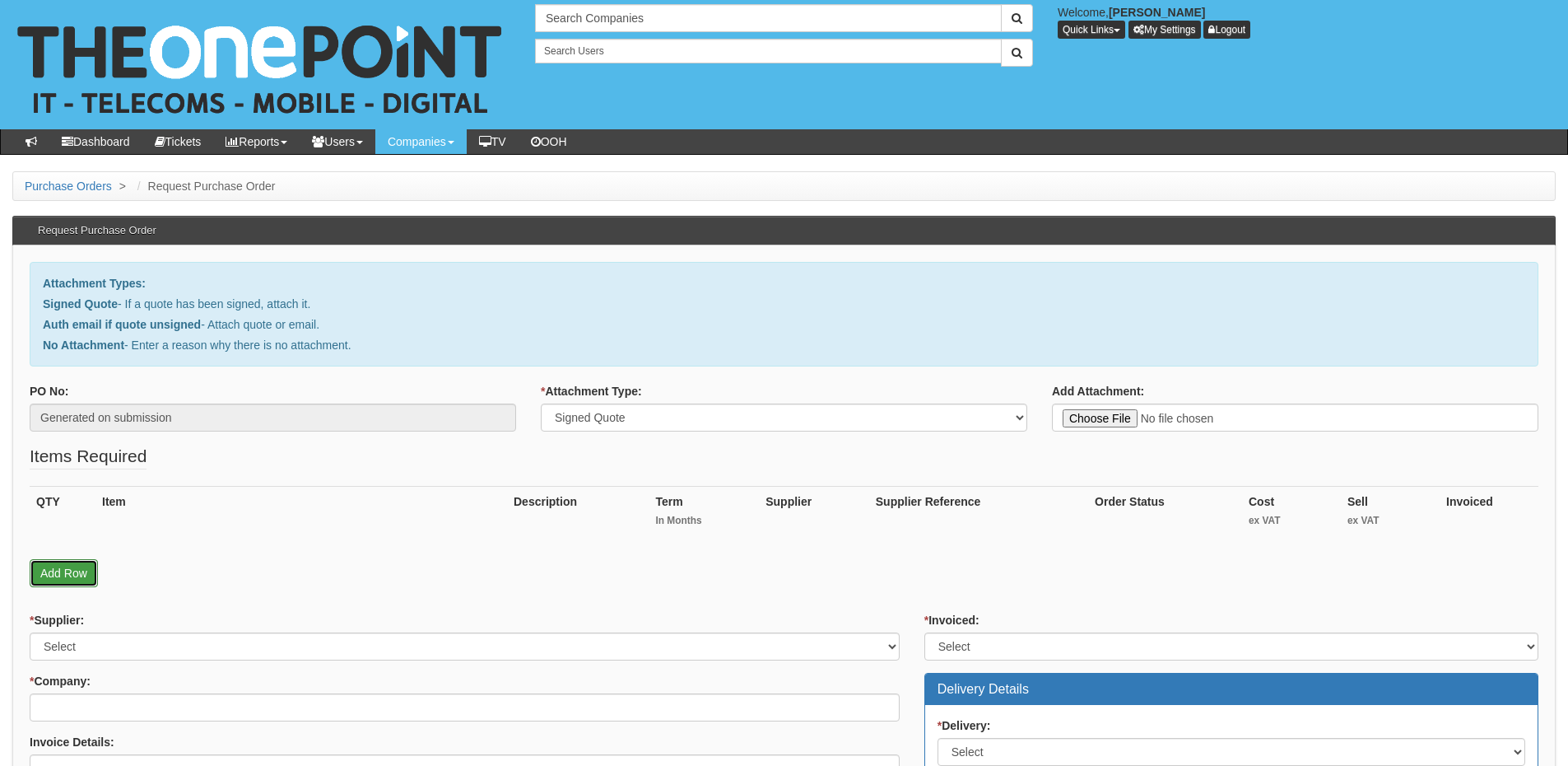
click at [87, 571] on link "Add Row" at bounding box center [63, 573] width 69 height 28
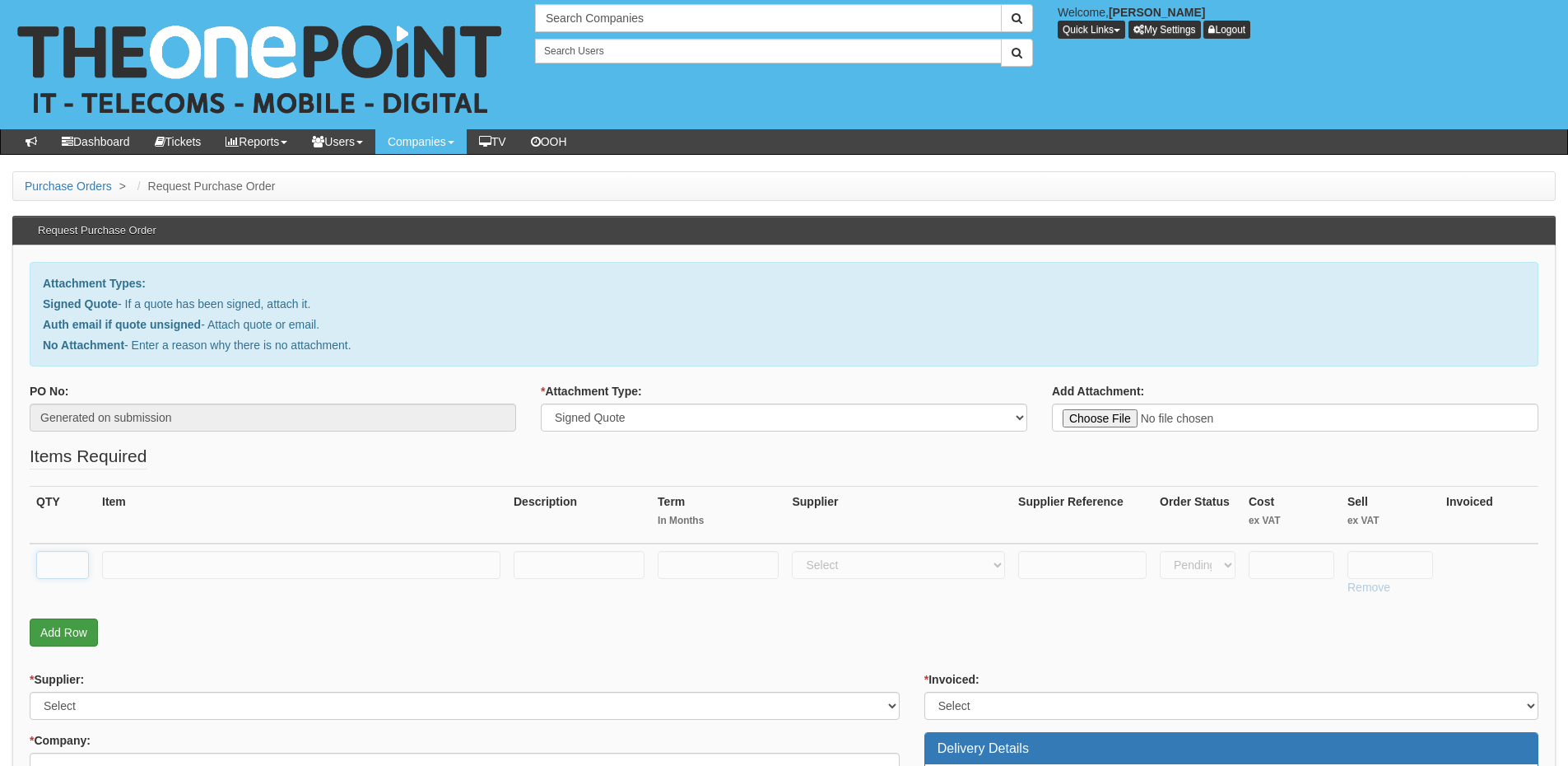
click at [62, 560] on input "text" at bounding box center [62, 565] width 53 height 28
type input "`"
type input "1"
click at [270, 568] on input "text" at bounding box center [300, 565] width 398 height 28
paste input "M365 Business Basic"
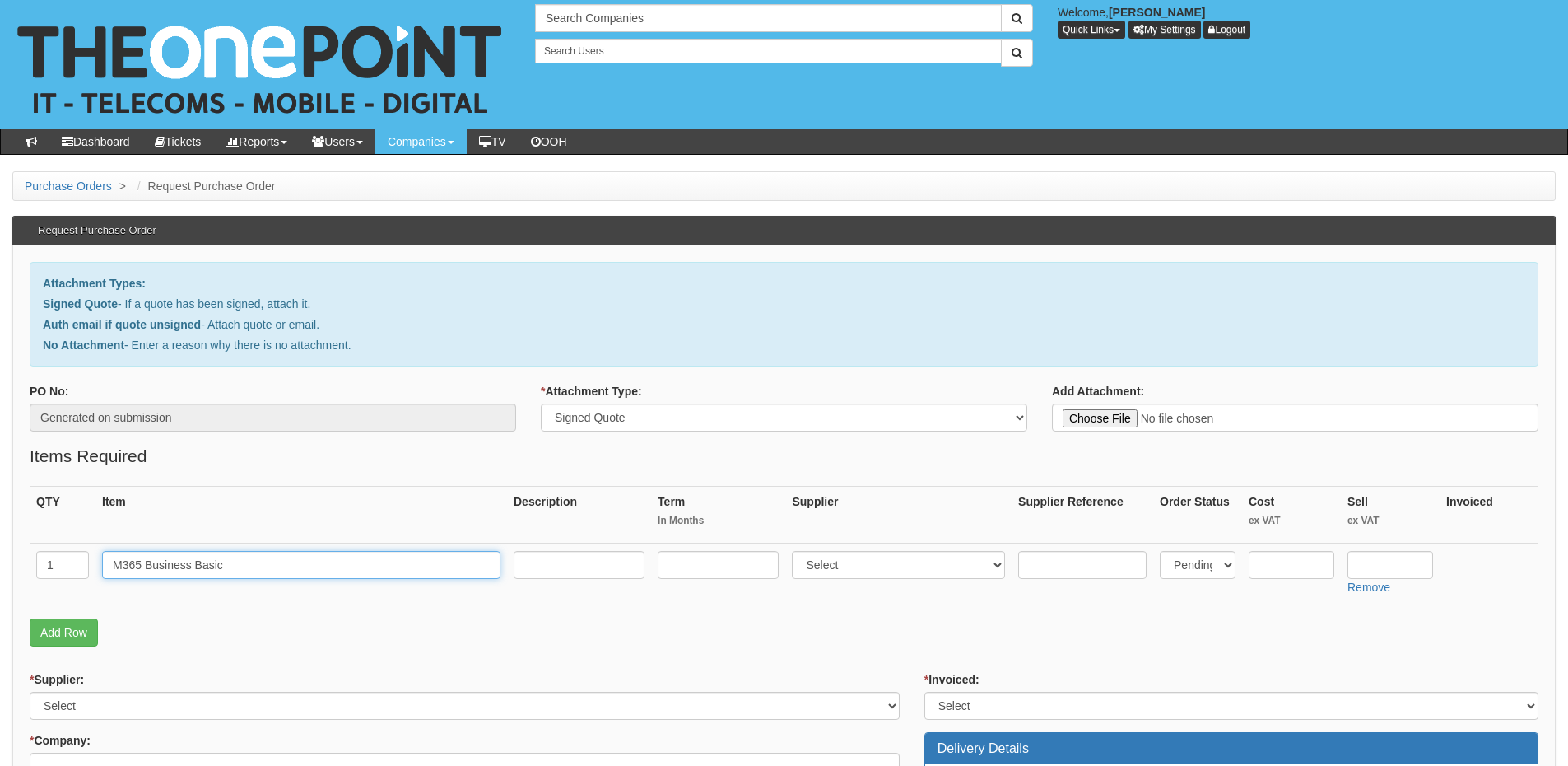
type input "M365 Business Basic"
click at [695, 572] on input "text" at bounding box center [718, 565] width 121 height 28
type input "12"
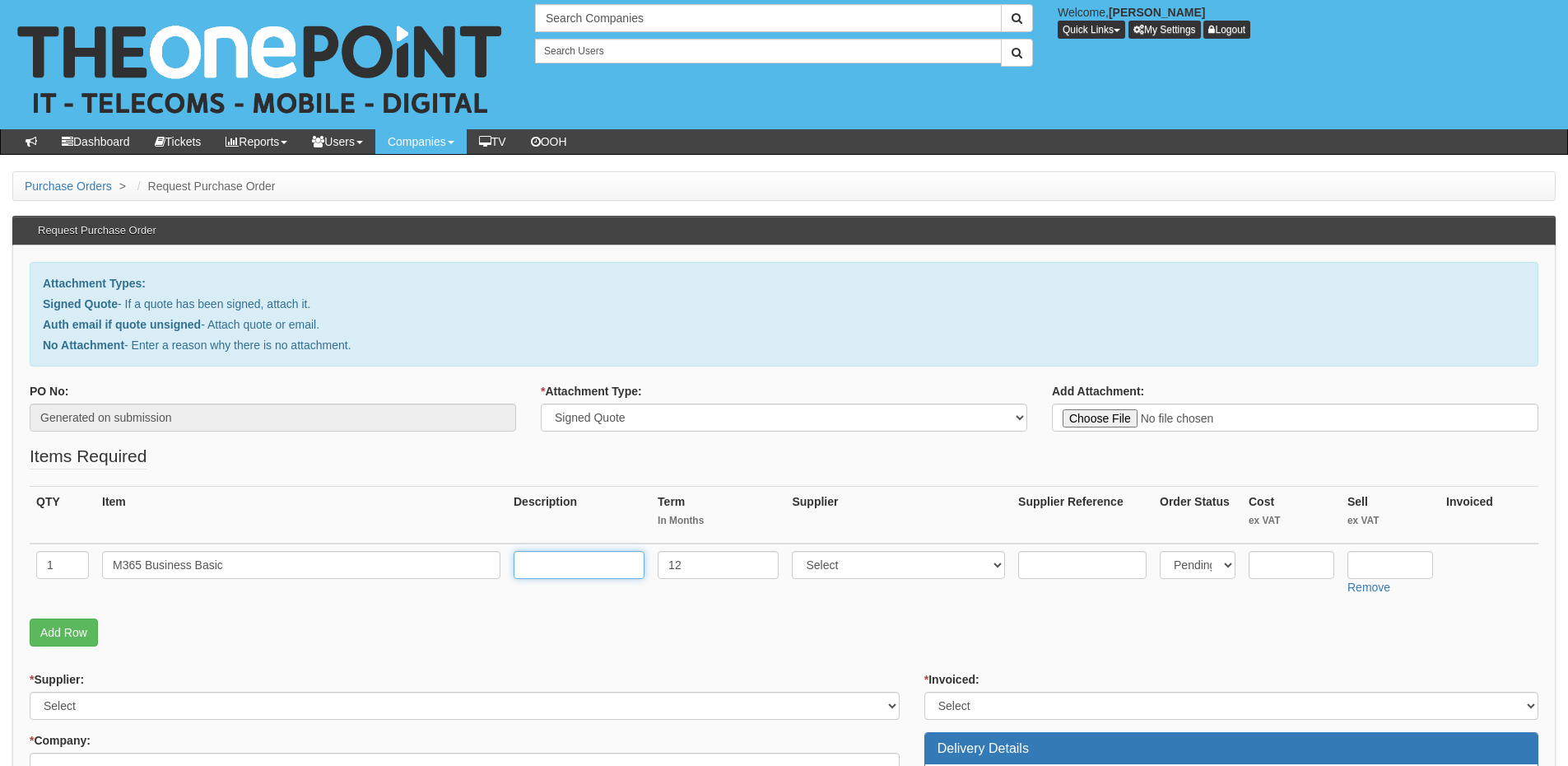
click at [554, 561] on input "text" at bounding box center [578, 565] width 131 height 28
type input "12-months"
click at [859, 572] on select "Select 123 REG.co.uk 1Password 3 4Gon AA Jones Electric Ltd Abzorb Access Group…" at bounding box center [898, 565] width 213 height 28
select select "291"
click at [796, 551] on select "Select 123 REG.co.uk 1Password 3 4Gon AA Jones Electric Ltd Abzorb Access Group…" at bounding box center [898, 565] width 213 height 28
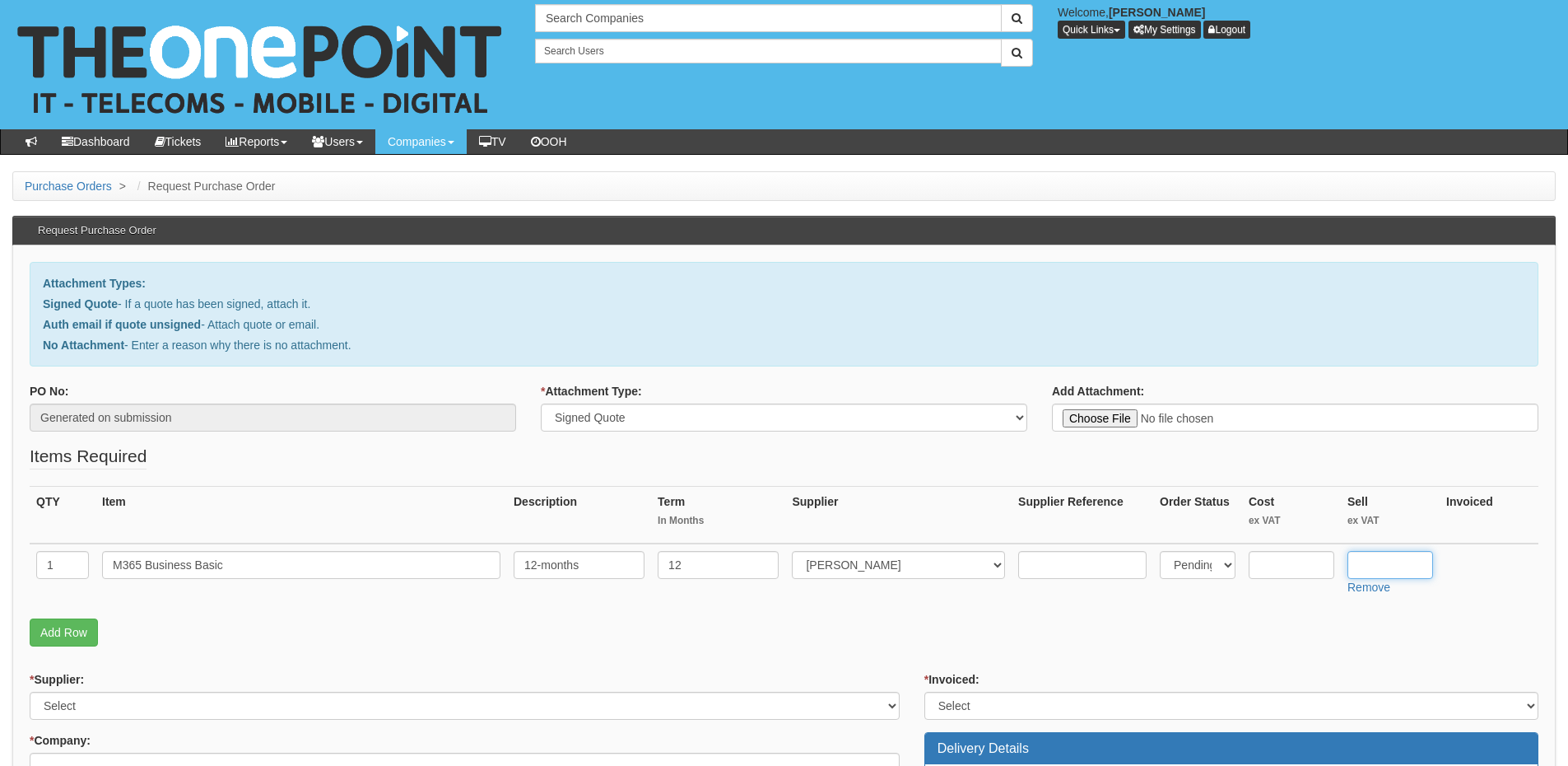
click at [1383, 562] on input "text" at bounding box center [1390, 565] width 86 height 28
type input "4.83"
click at [1265, 567] on input "text" at bounding box center [1291, 565] width 86 height 28
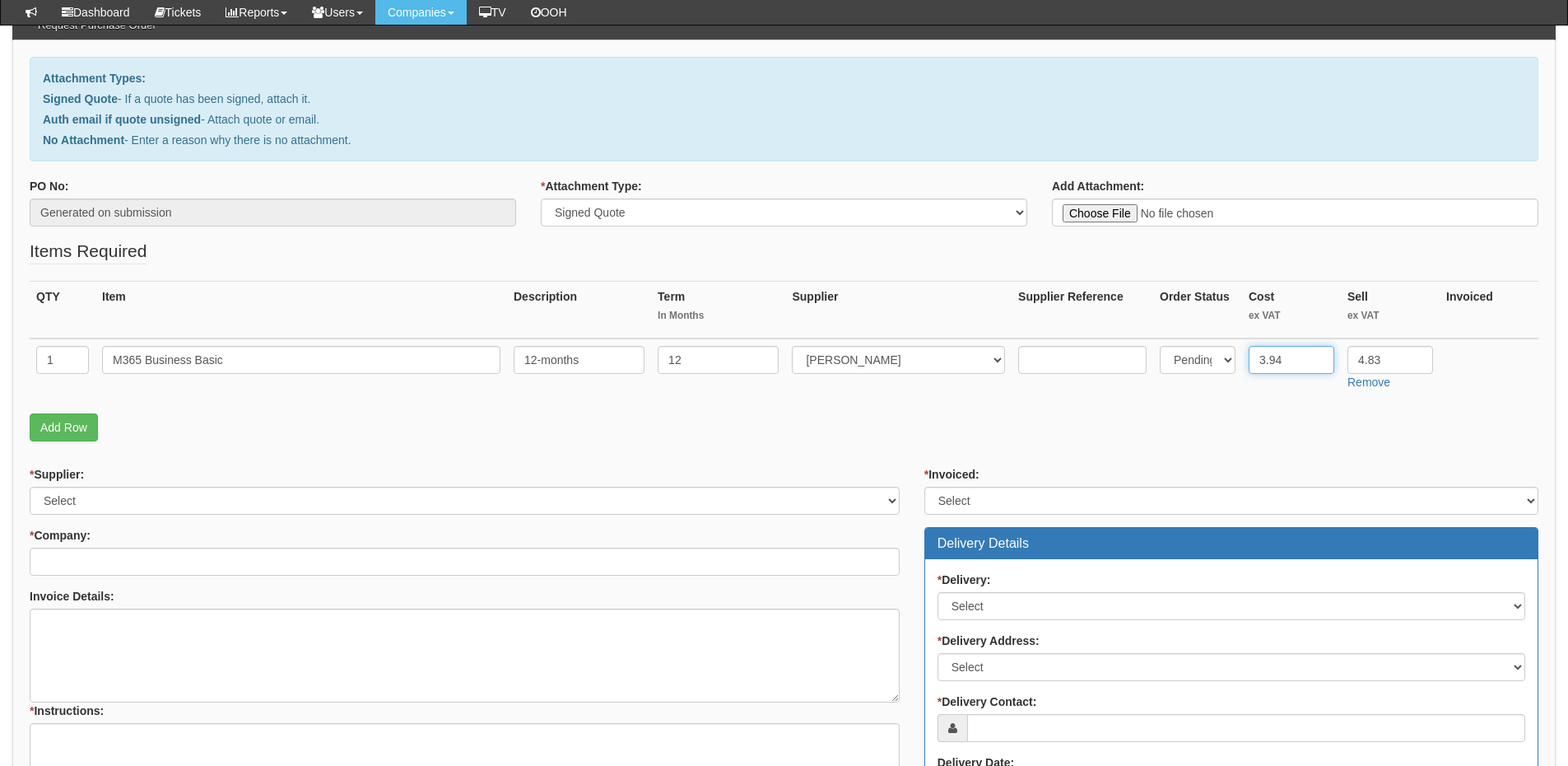
scroll to position [165, 0]
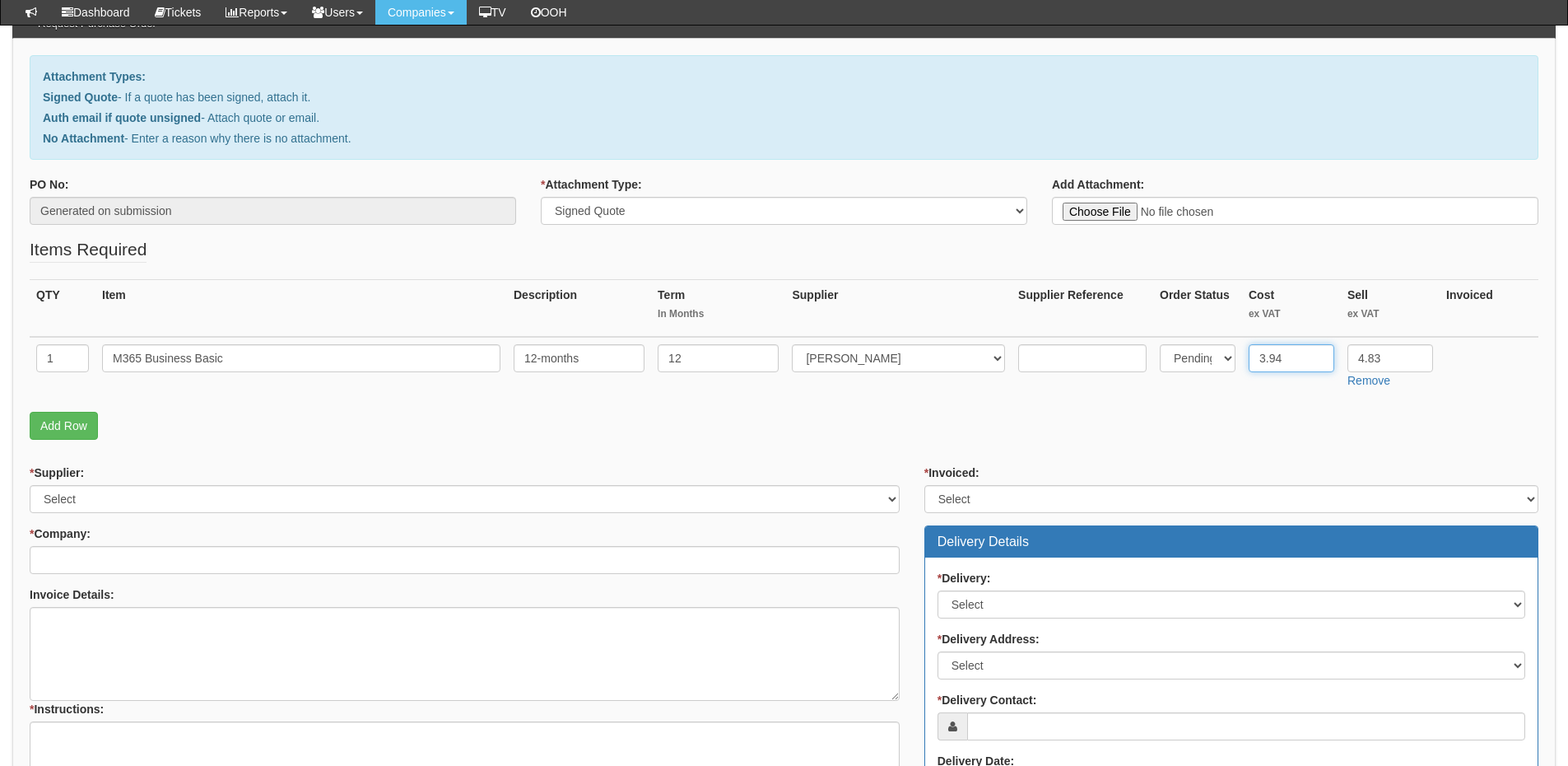
type input "3.94"
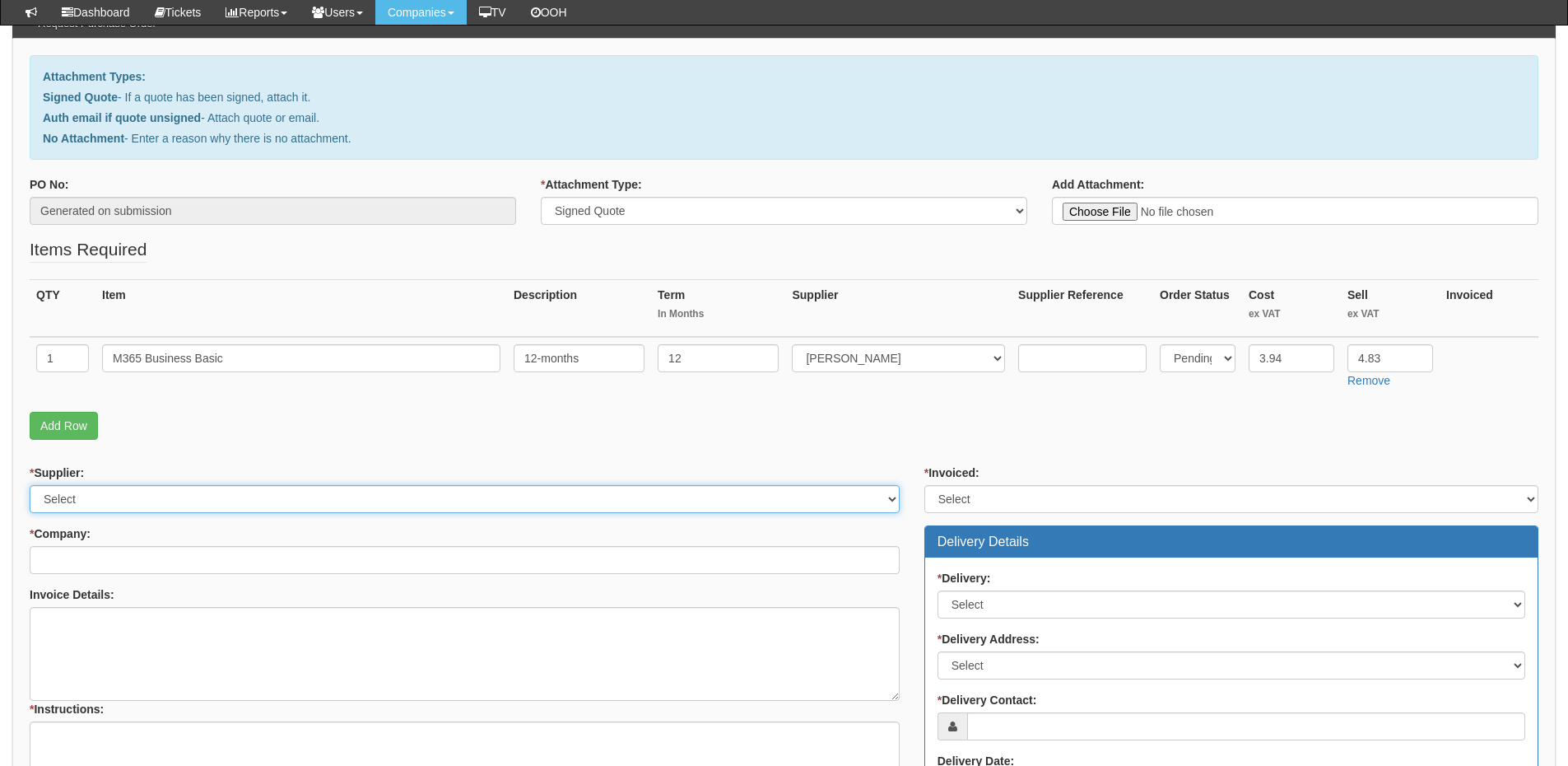
click at [183, 507] on select "Select 123 REG.co.uk 1Password 3 4Gon AA Jones Electric Ltd Abzorb Access Group…" at bounding box center [464, 499] width 870 height 28
select select "291"
click at [29, 485] on select "Select 123 REG.co.uk 1Password 3 4Gon AA Jones Electric Ltd Abzorb Access Group…" at bounding box center [464, 499] width 870 height 28
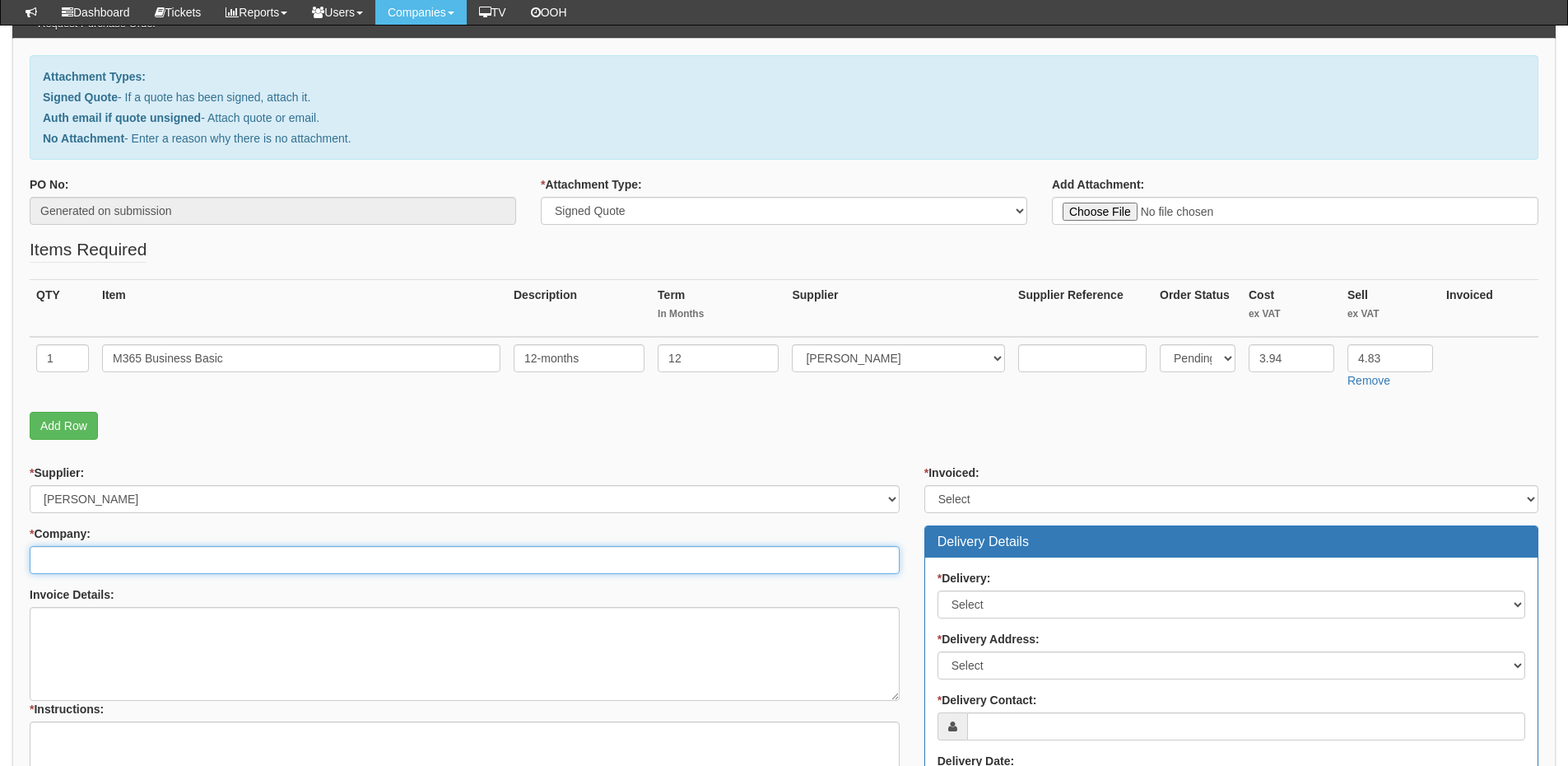
click at [64, 552] on input "* Company:" at bounding box center [464, 560] width 870 height 28
type input "d"
drag, startPoint x: 119, startPoint y: 570, endPoint x: 22, endPoint y: 565, distance: 97.1
click at [22, 565] on div "* Supplier: Select 123 REG.co.uk 1Password 3 4Gon AA Jones Electric Ltd Abzorb …" at bounding box center [464, 670] width 895 height 412
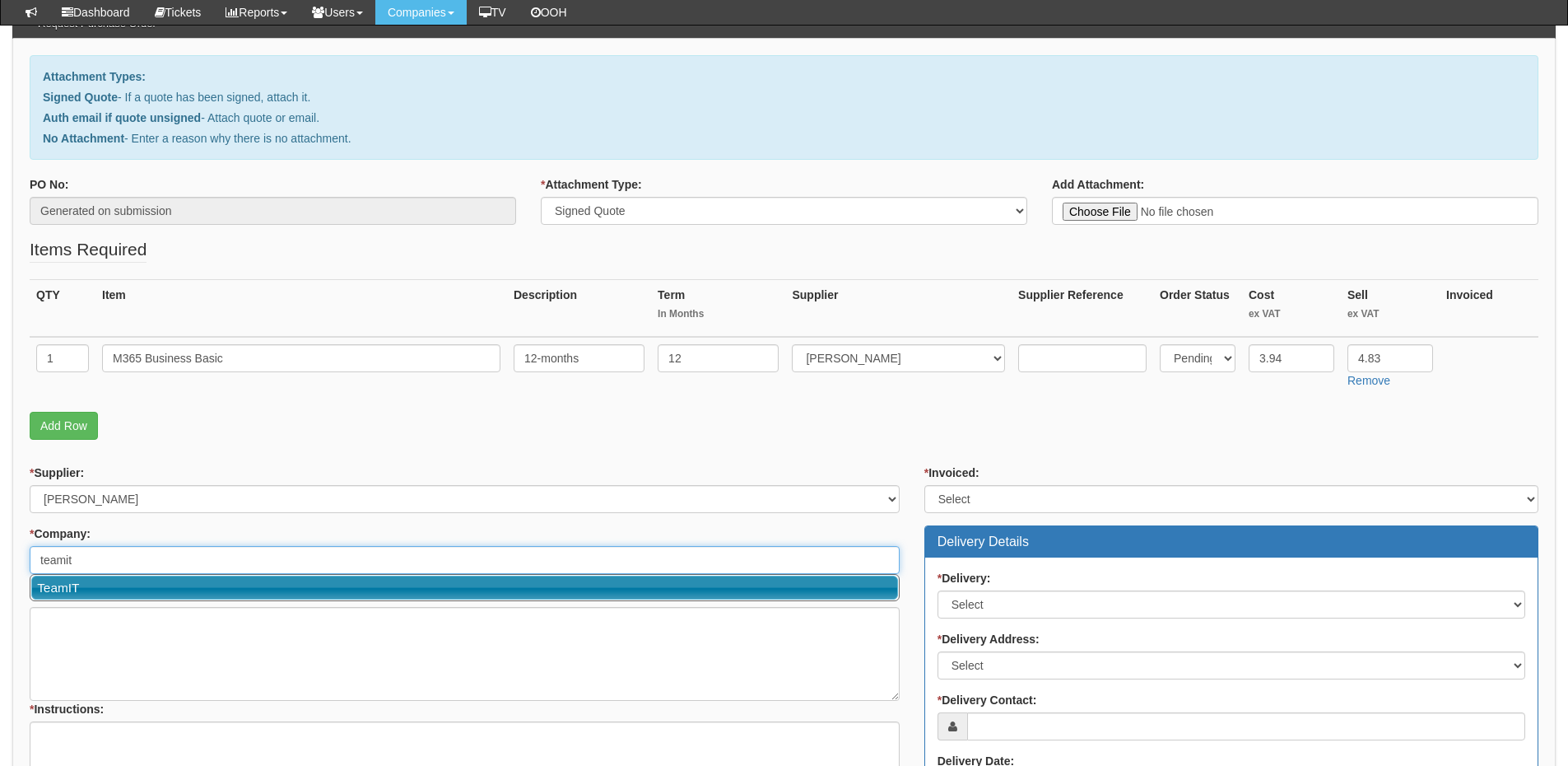
click at [115, 592] on link "TeamIT" at bounding box center [464, 587] width 866 height 24
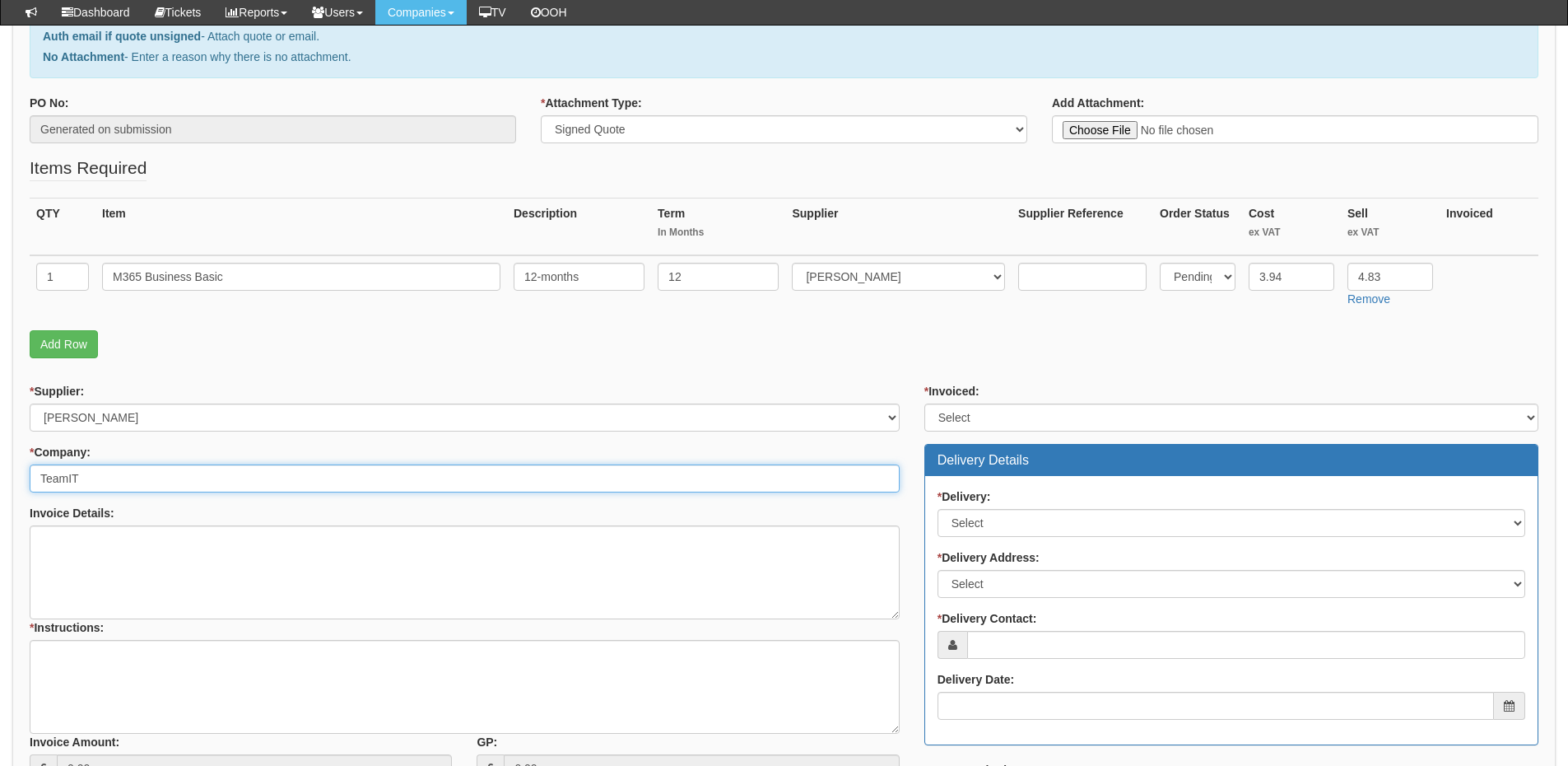
scroll to position [247, 0]
type input "TeamIT"
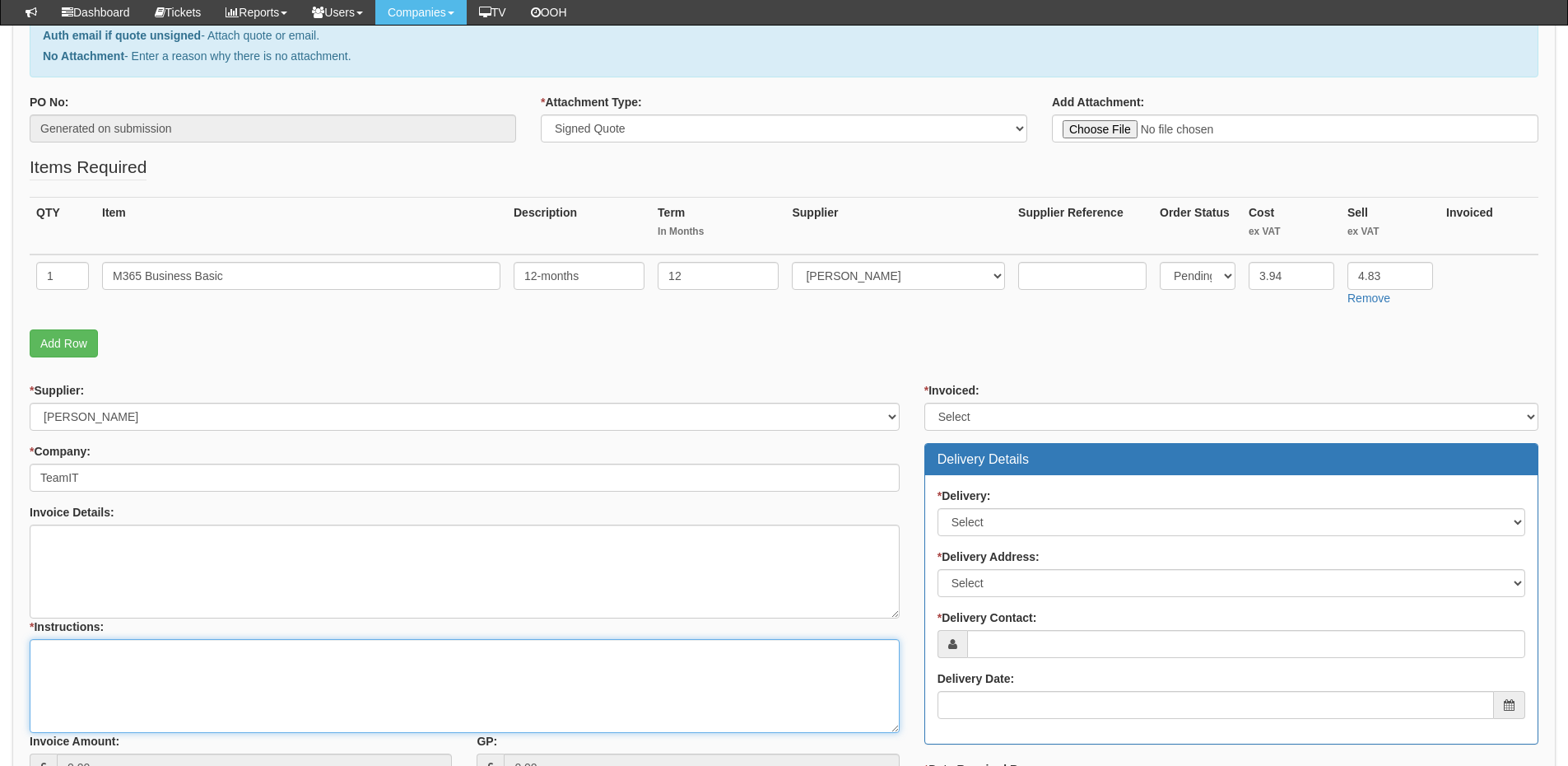
click at [111, 667] on textarea "* Instructions:" at bounding box center [464, 686] width 870 height 94
click at [121, 540] on textarea "Invoice Details:" at bounding box center [464, 572] width 870 height 94
click at [266, 525] on textarea "Invoice Details:" at bounding box center [464, 572] width 870 height 94
paste textarea "Bodill Partners Group"
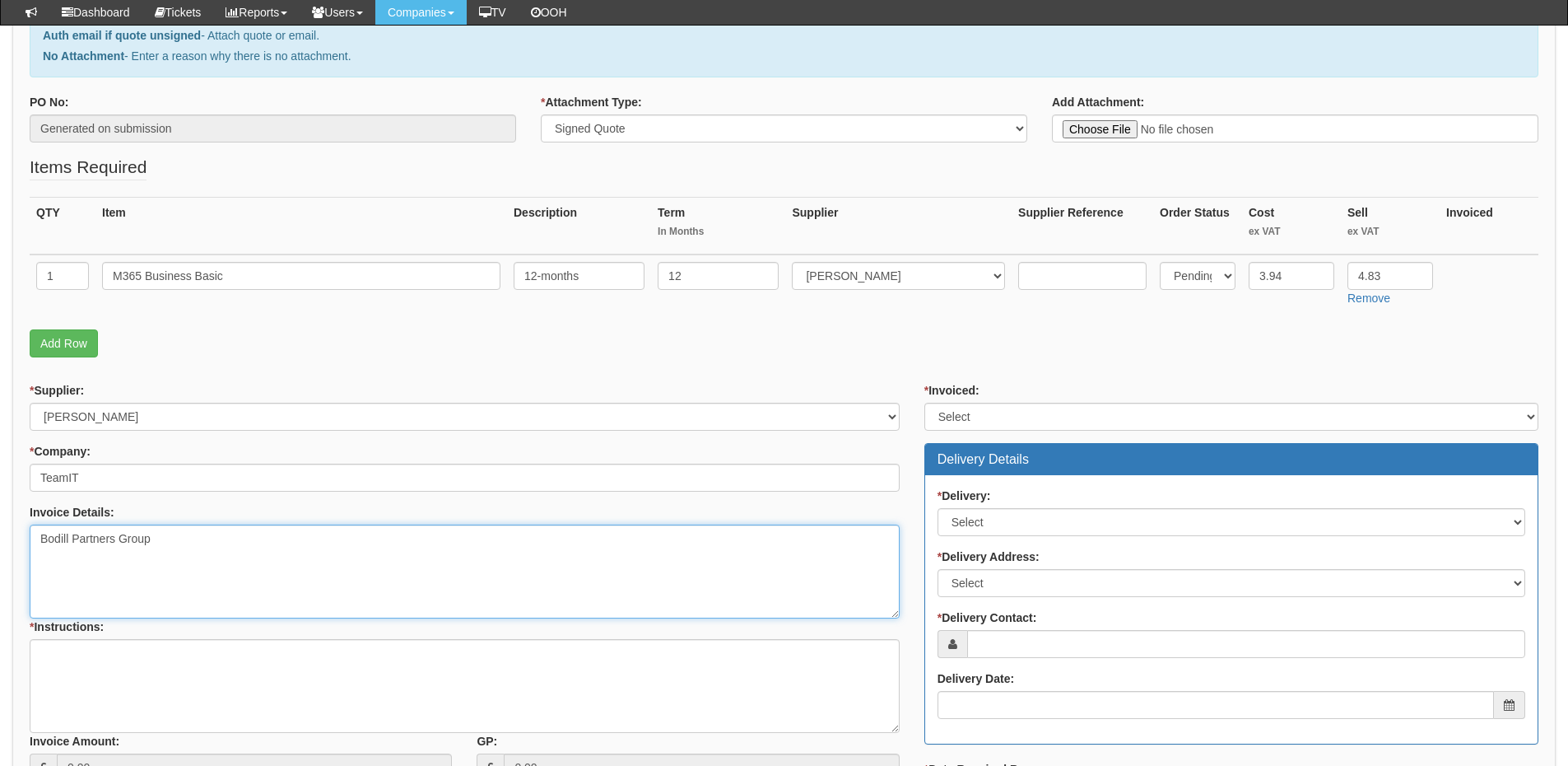
type textarea "Bodill Partners Group"
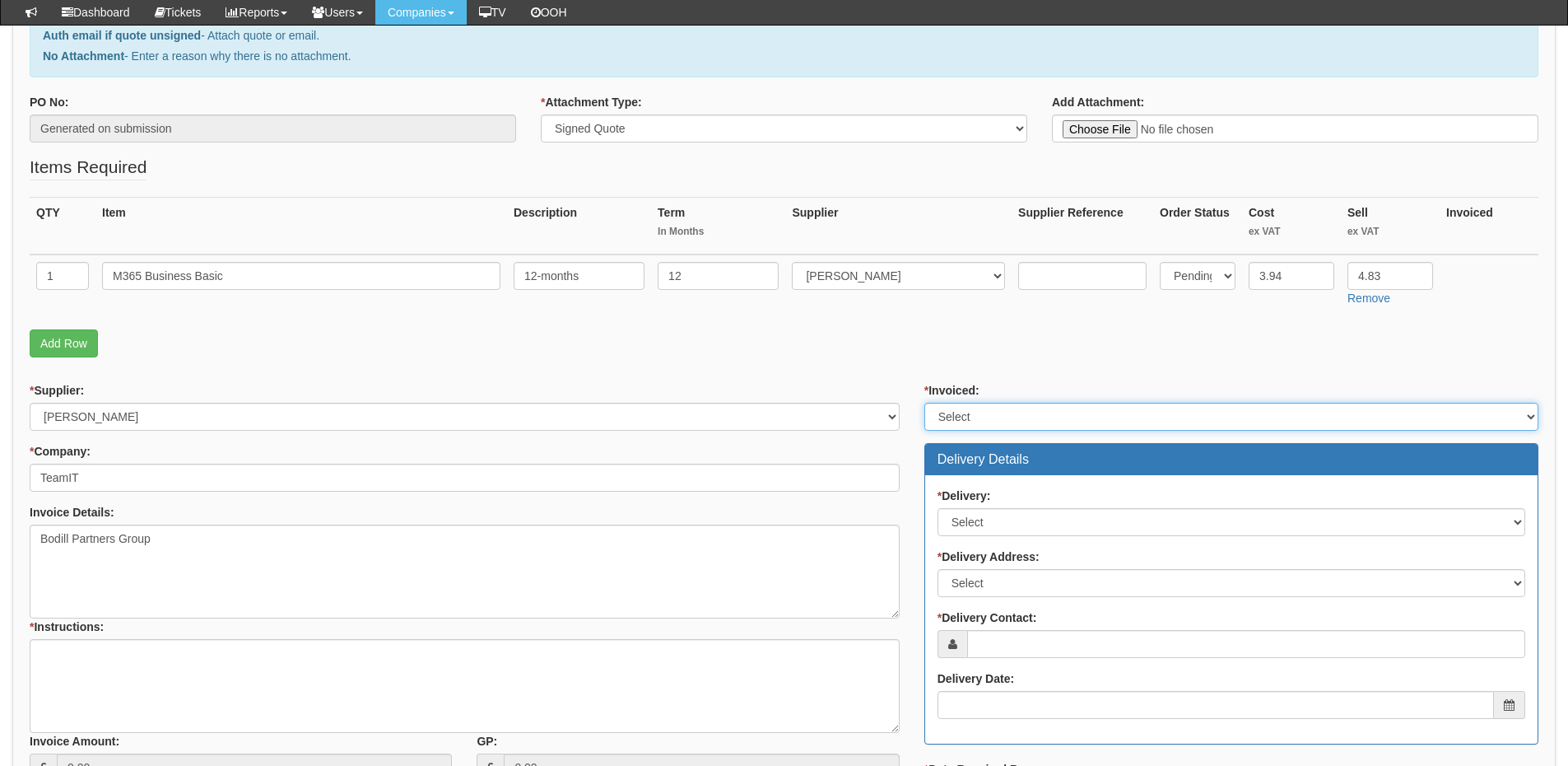
click at [985, 407] on select "Select Yes No N/A STB (part of order)" at bounding box center [1232, 416] width 614 height 28
select select "2"
click at [925, 402] on select "Select Yes No N/A STB (part of order)" at bounding box center [1232, 416] width 614 height 28
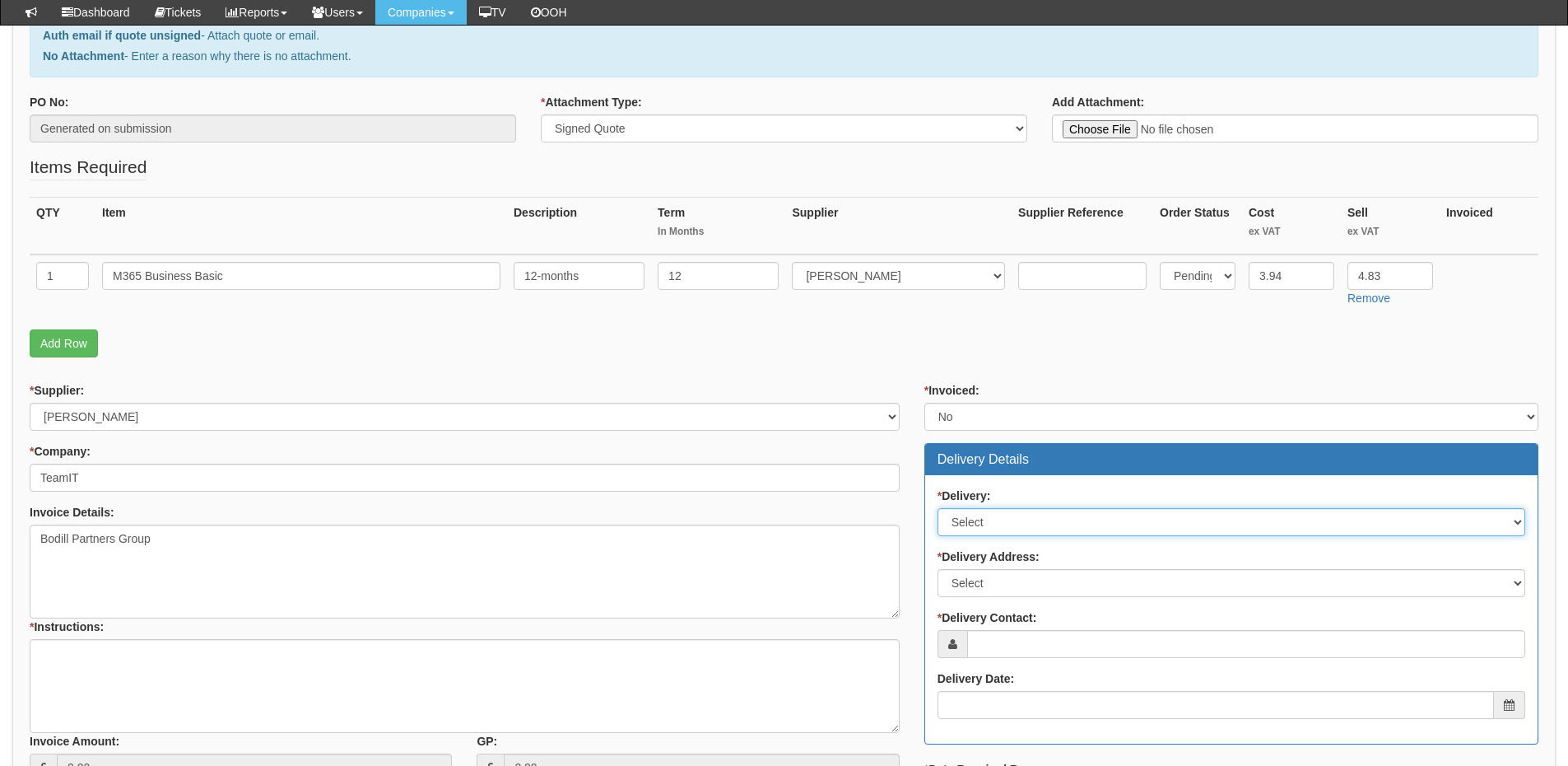
click at [1006, 526] on select "Select No Not Applicable Yes" at bounding box center [1232, 522] width 588 height 28
select select "3"
click at [938, 508] on select "Select No Not Applicable Yes" at bounding box center [1232, 522] width 588 height 28
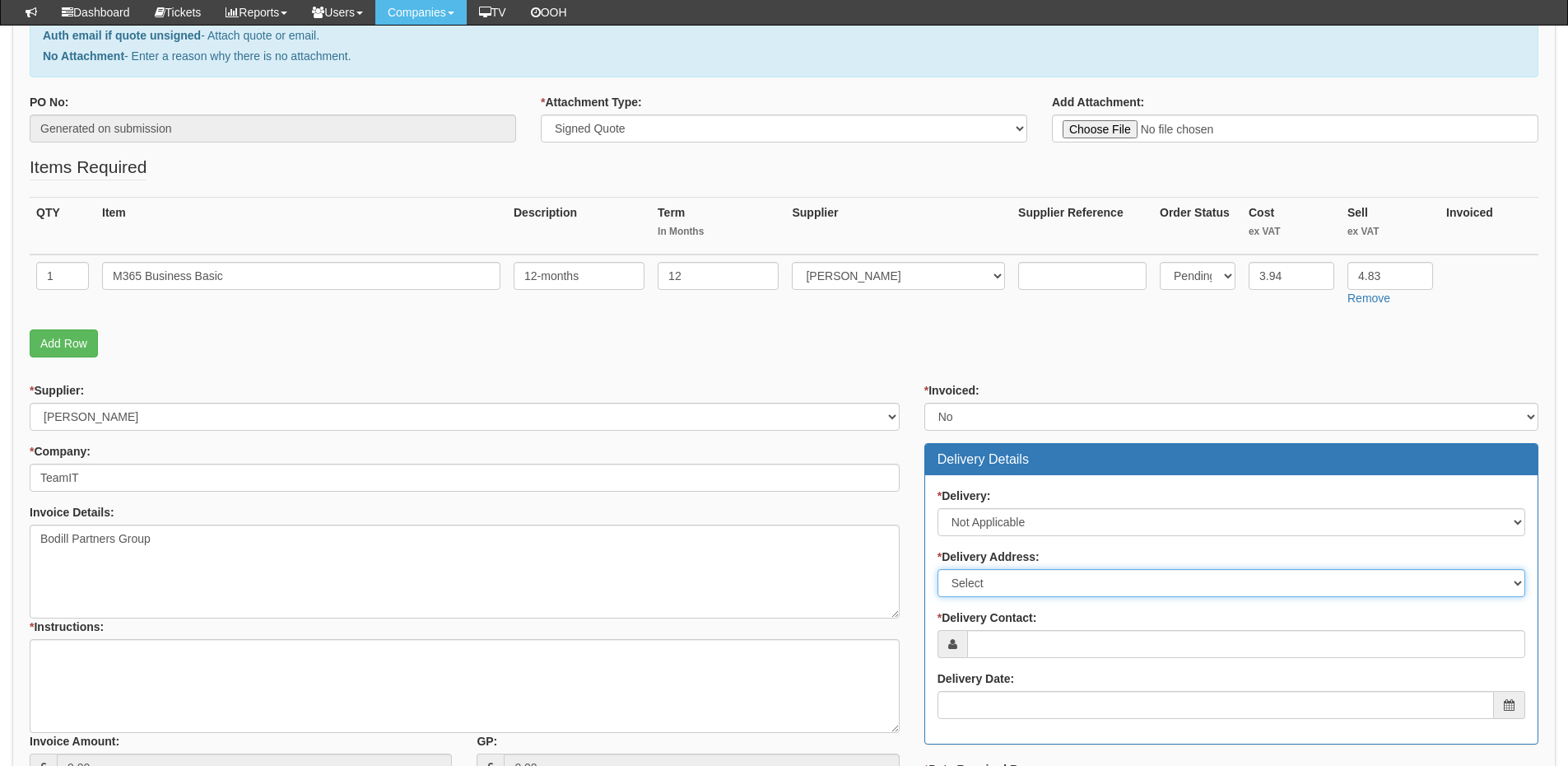
drag, startPoint x: 1001, startPoint y: 581, endPoint x: 1003, endPoint y: 595, distance: 14.1
click at [1001, 581] on select "Select Not Applicable Main Address - WF8 4HY Other" at bounding box center [1232, 583] width 588 height 28
select select "N/A"
click at [938, 569] on select "Select Not Applicable Main Address - WF8 4HY Other" at bounding box center [1232, 583] width 588 height 28
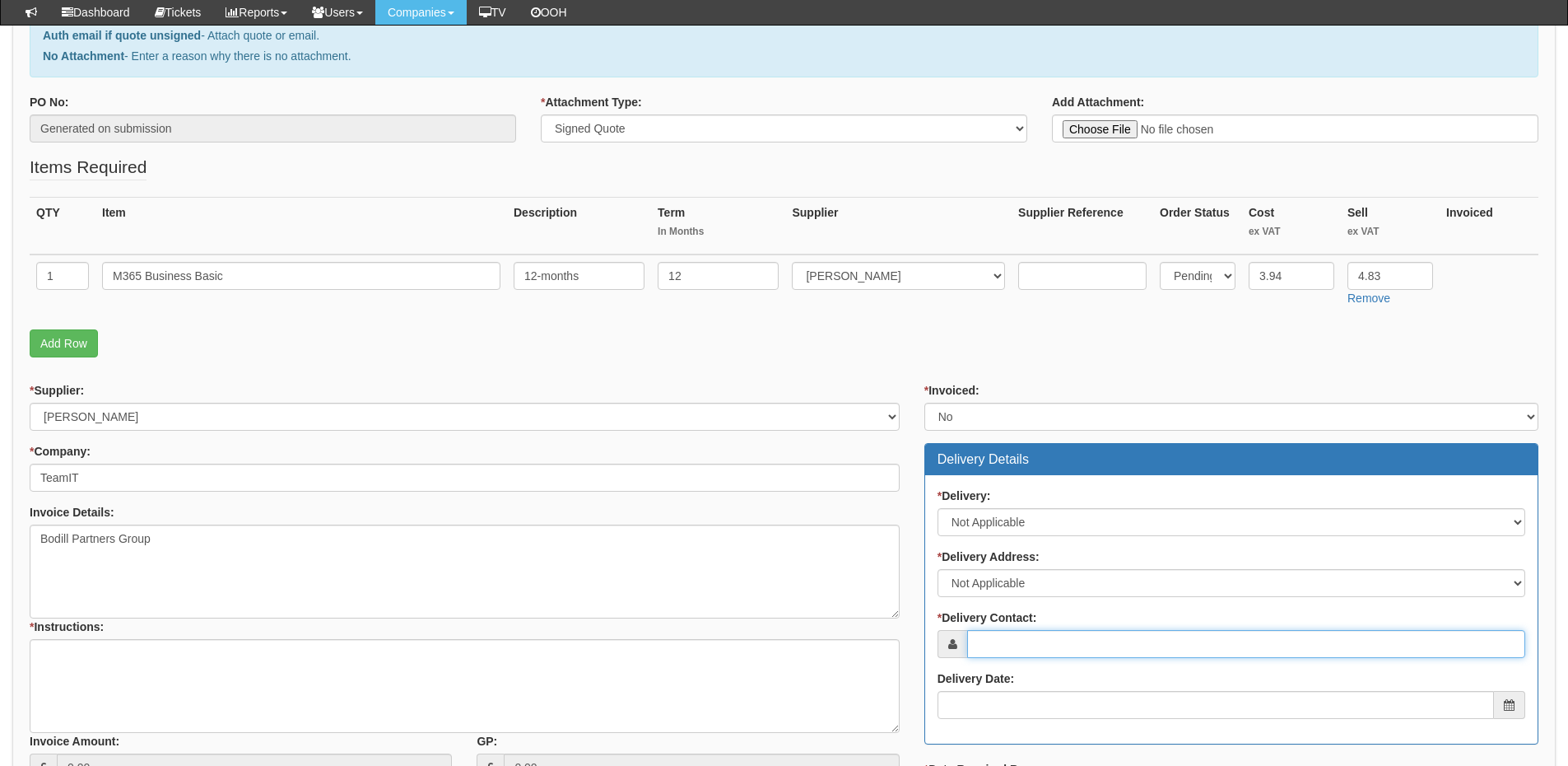
click at [1011, 648] on input "* Delivery Contact:" at bounding box center [1246, 644] width 558 height 28
click at [1036, 642] on input "* Delivery Contact:" at bounding box center [1246, 644] width 558 height 28
paste input "Roger Bodill"
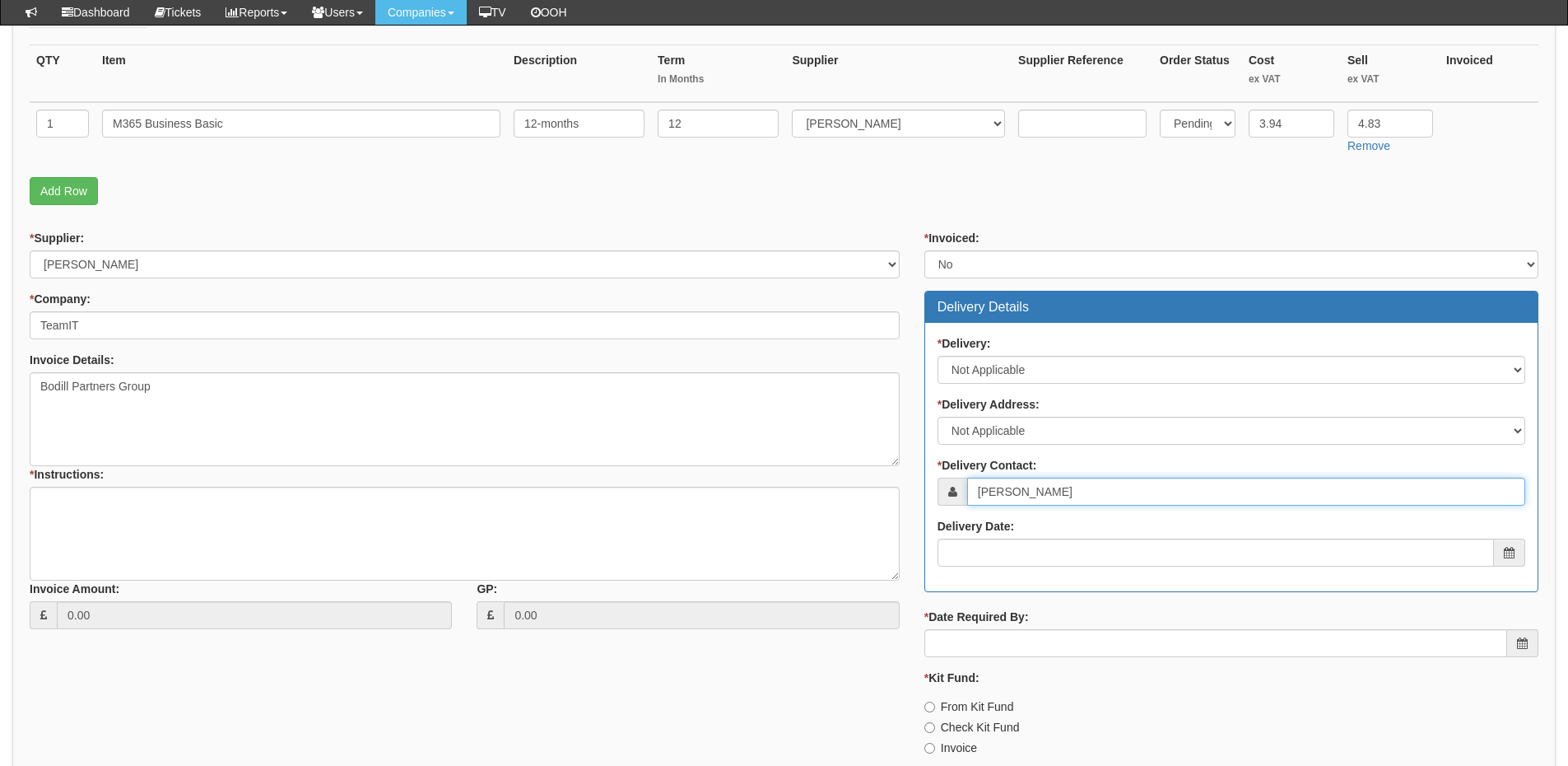
scroll to position [412, 0]
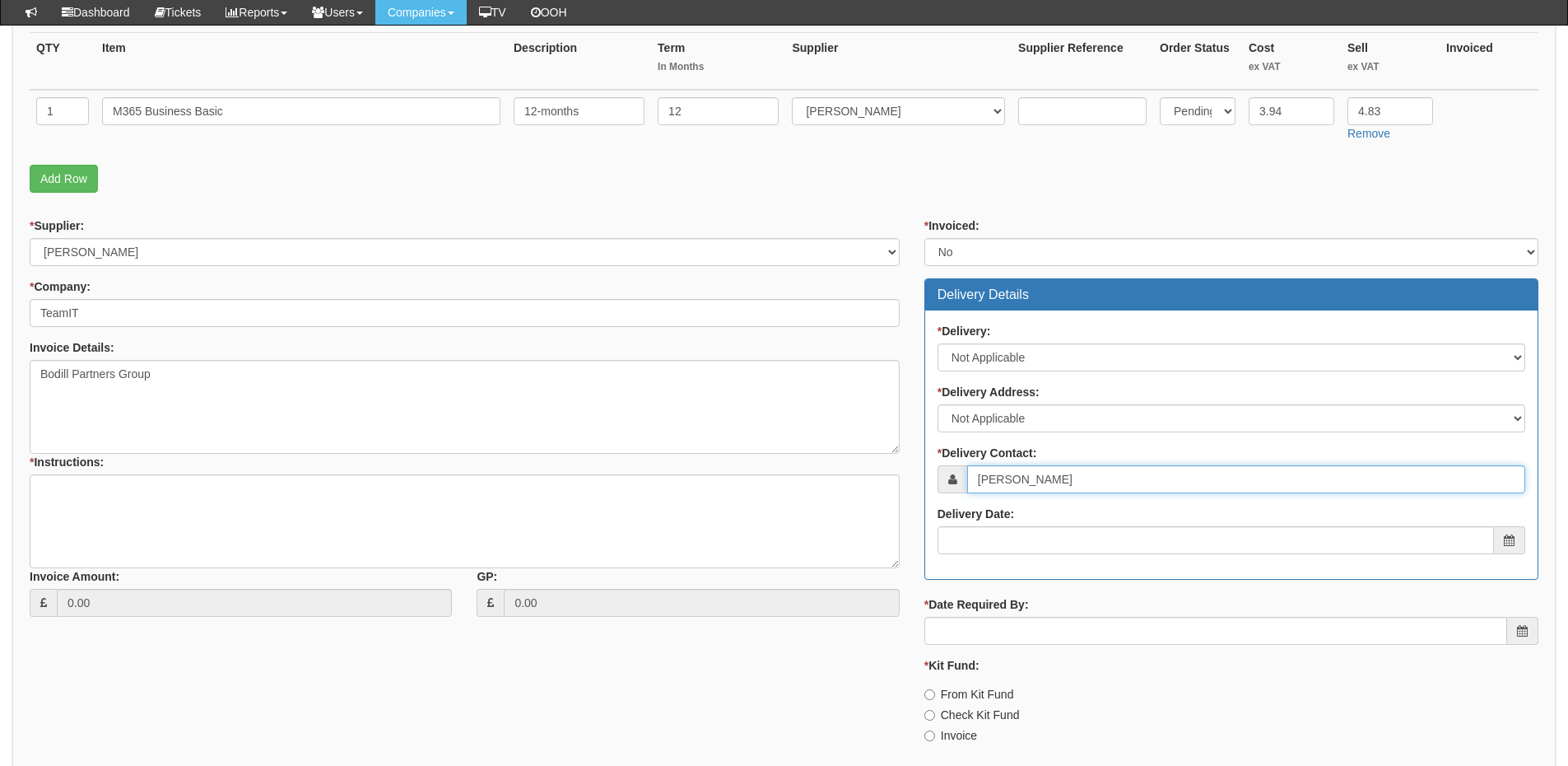
type input "Roger Bodill"
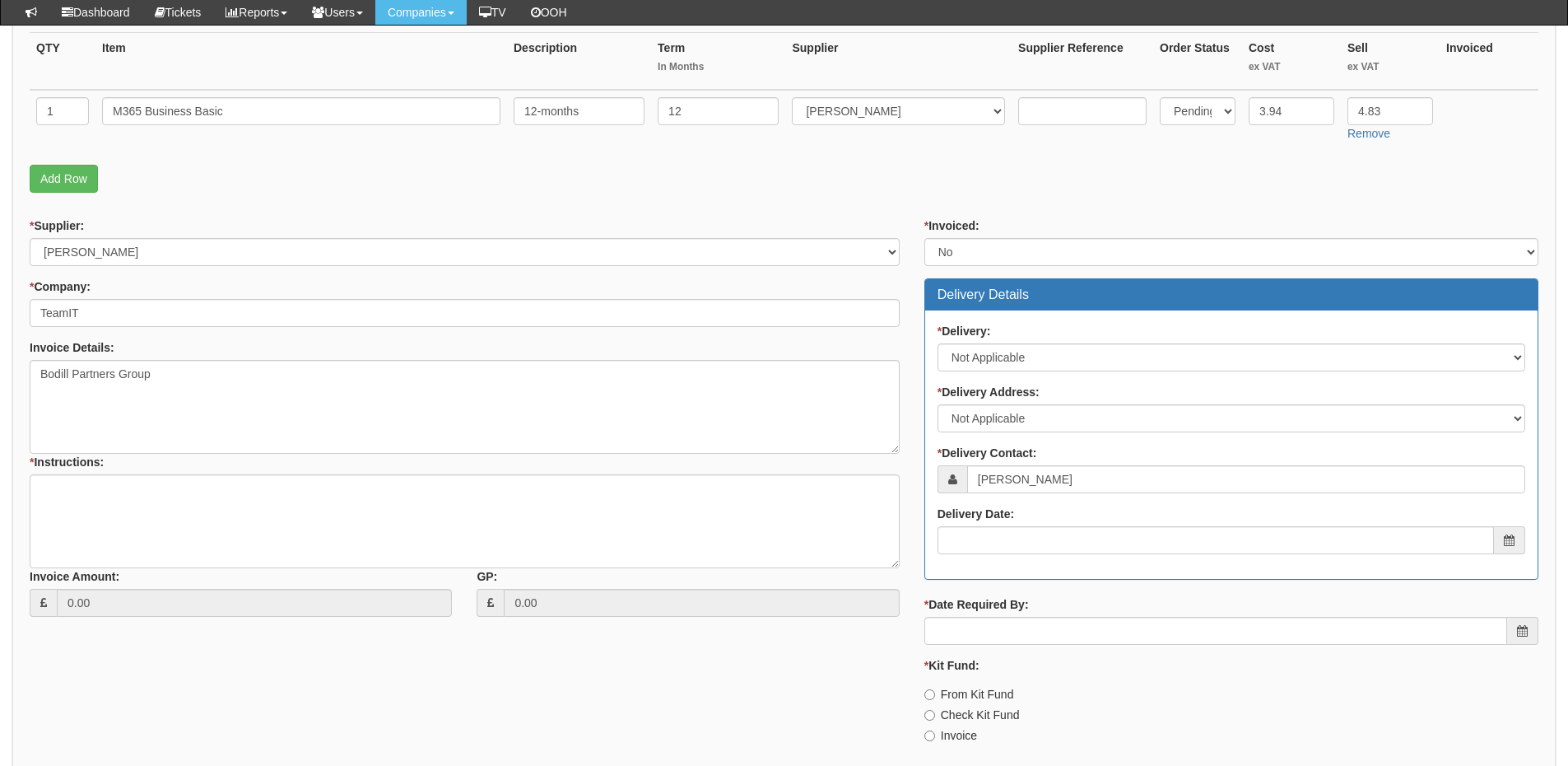
click at [1007, 522] on label "Delivery Date:" at bounding box center [976, 513] width 76 height 16
click at [1007, 526] on input "Delivery Date:" at bounding box center [1216, 540] width 557 height 28
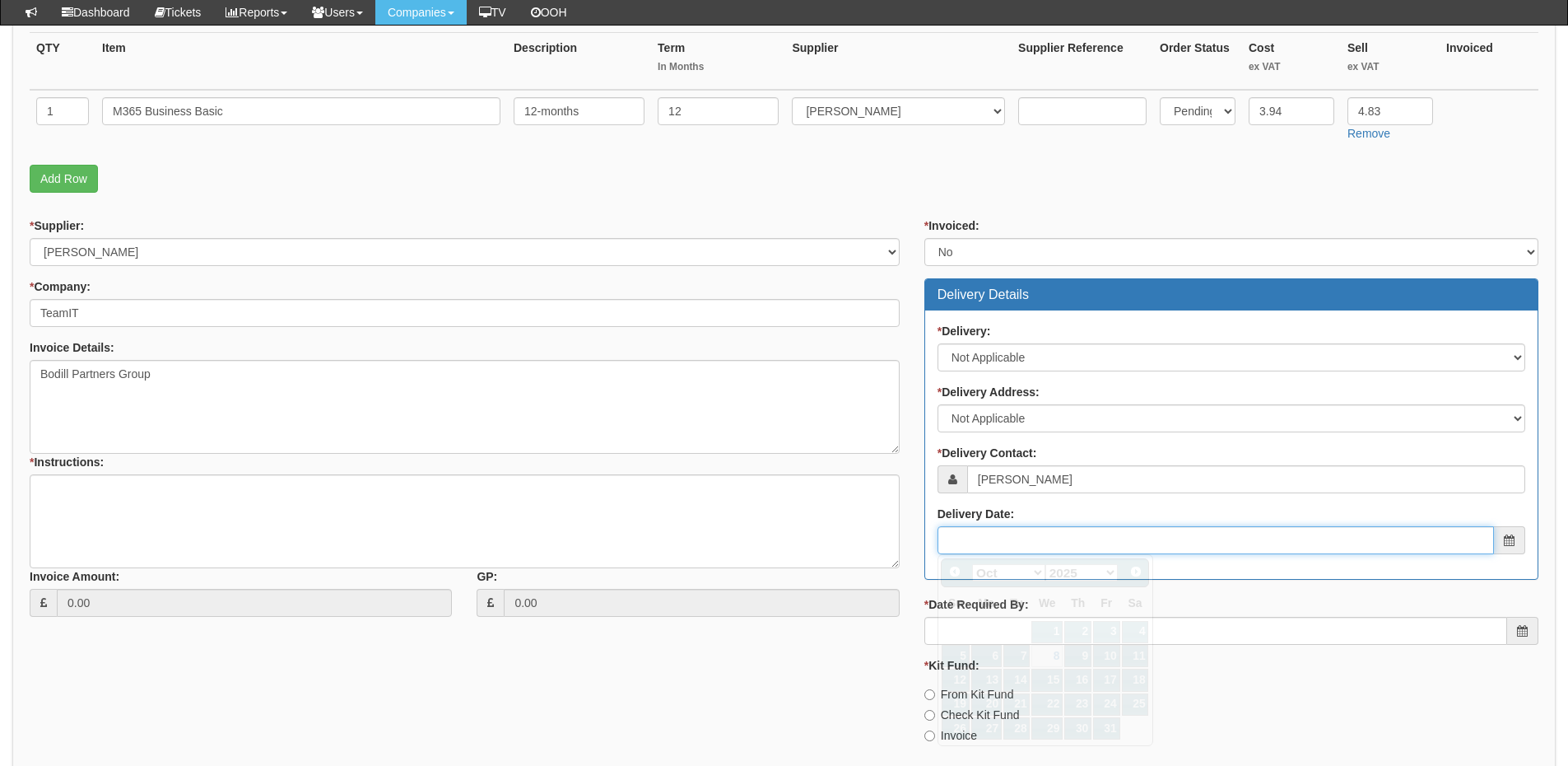
click at [1016, 546] on input "Delivery Date:" at bounding box center [1216, 540] width 557 height 28
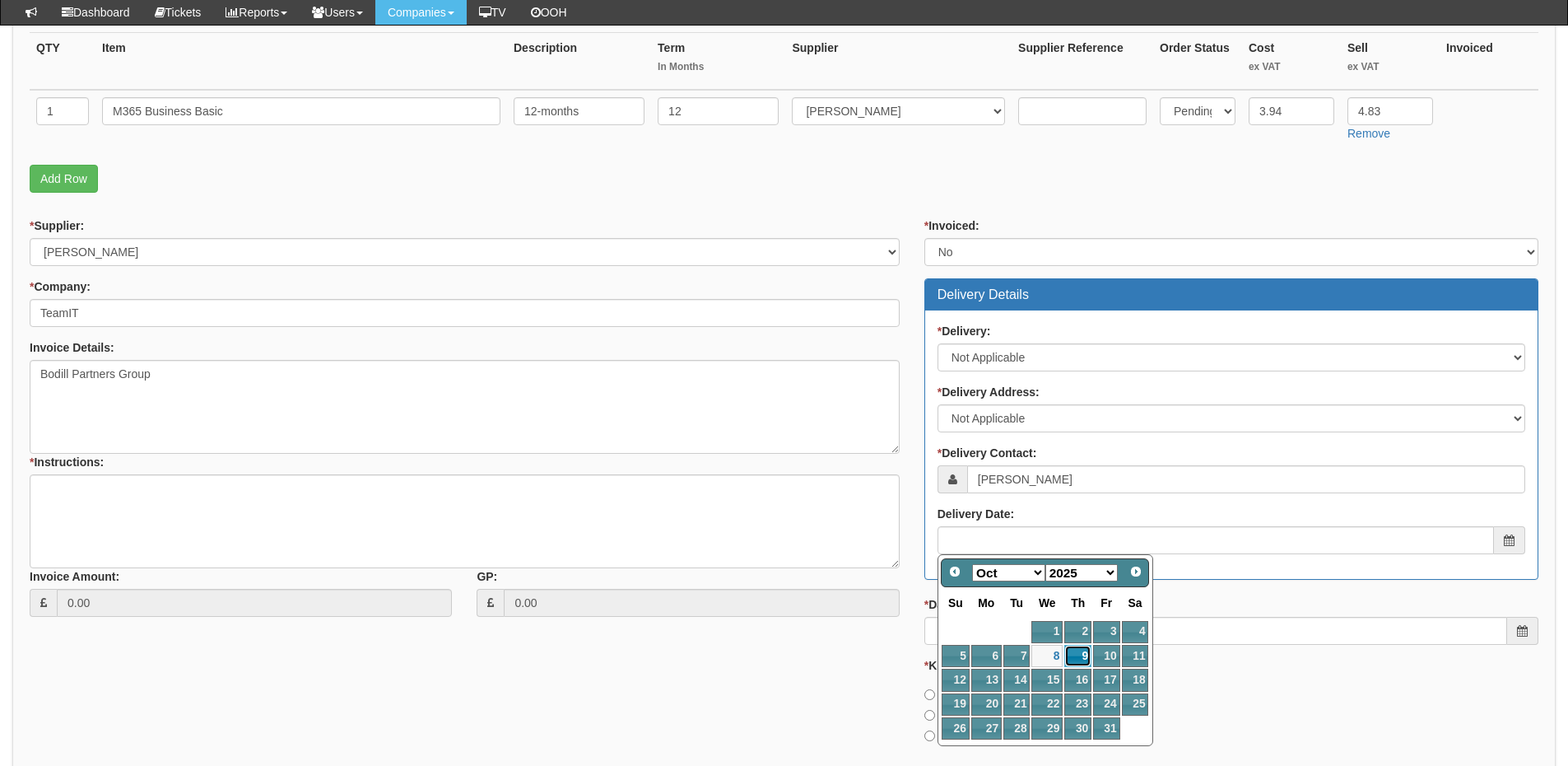
click at [1075, 664] on link "9" at bounding box center [1077, 656] width 27 height 23
type input "2025-10-09"
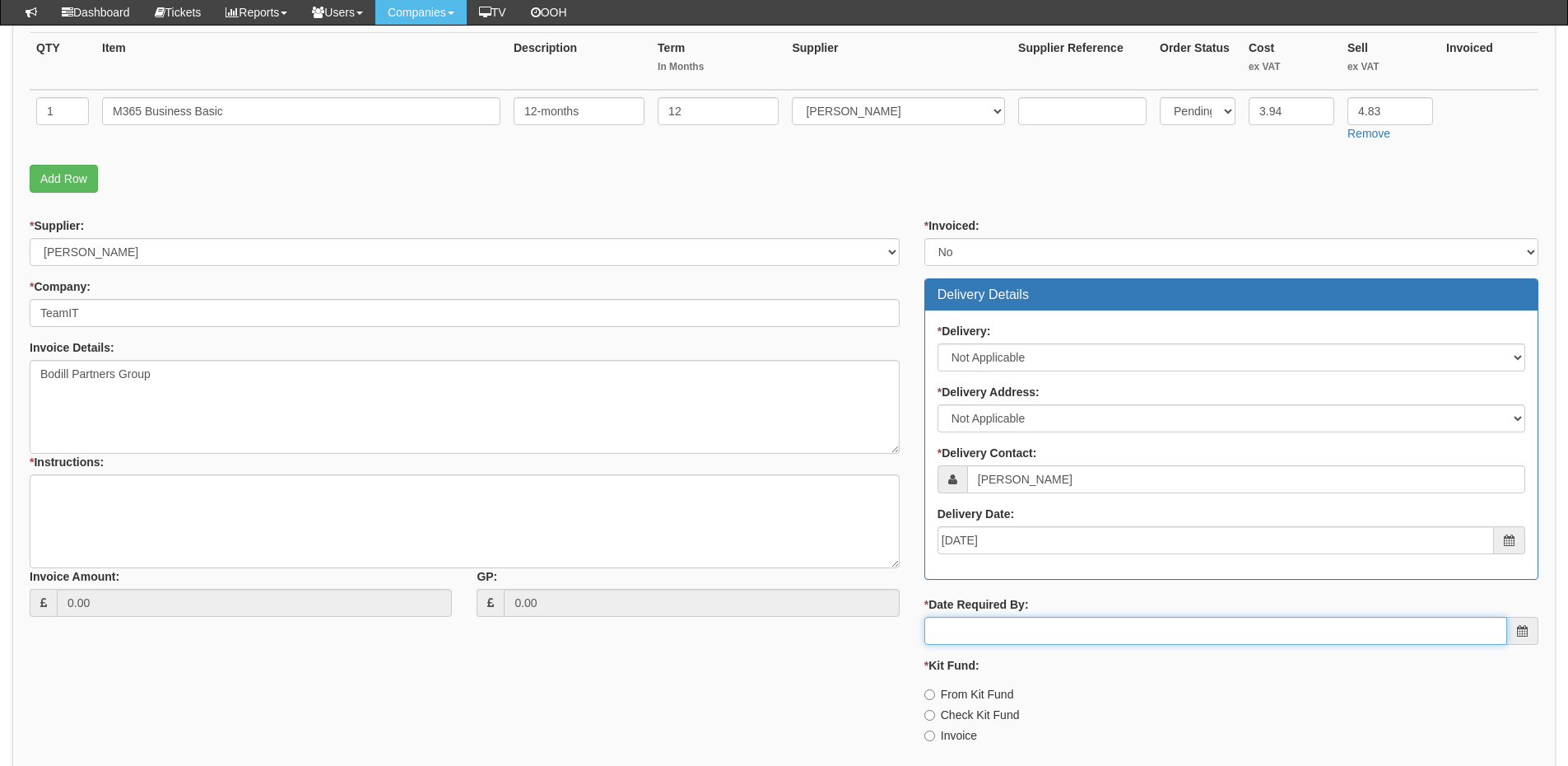
click at [1034, 630] on input "* Date Required By:" at bounding box center [1216, 631] width 583 height 28
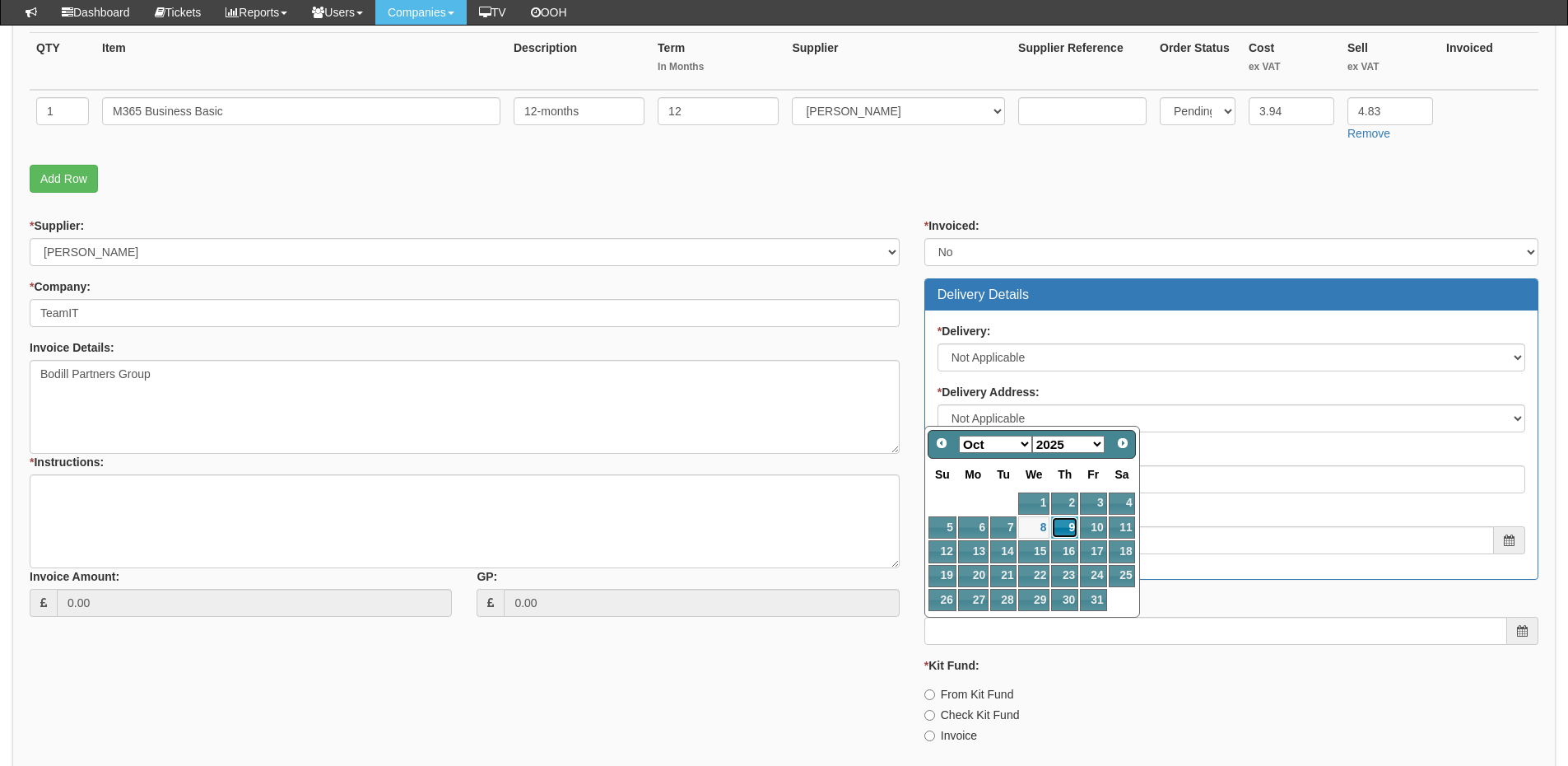
click at [1061, 525] on link "9" at bounding box center [1064, 528] width 27 height 23
type input "2025-10-09"
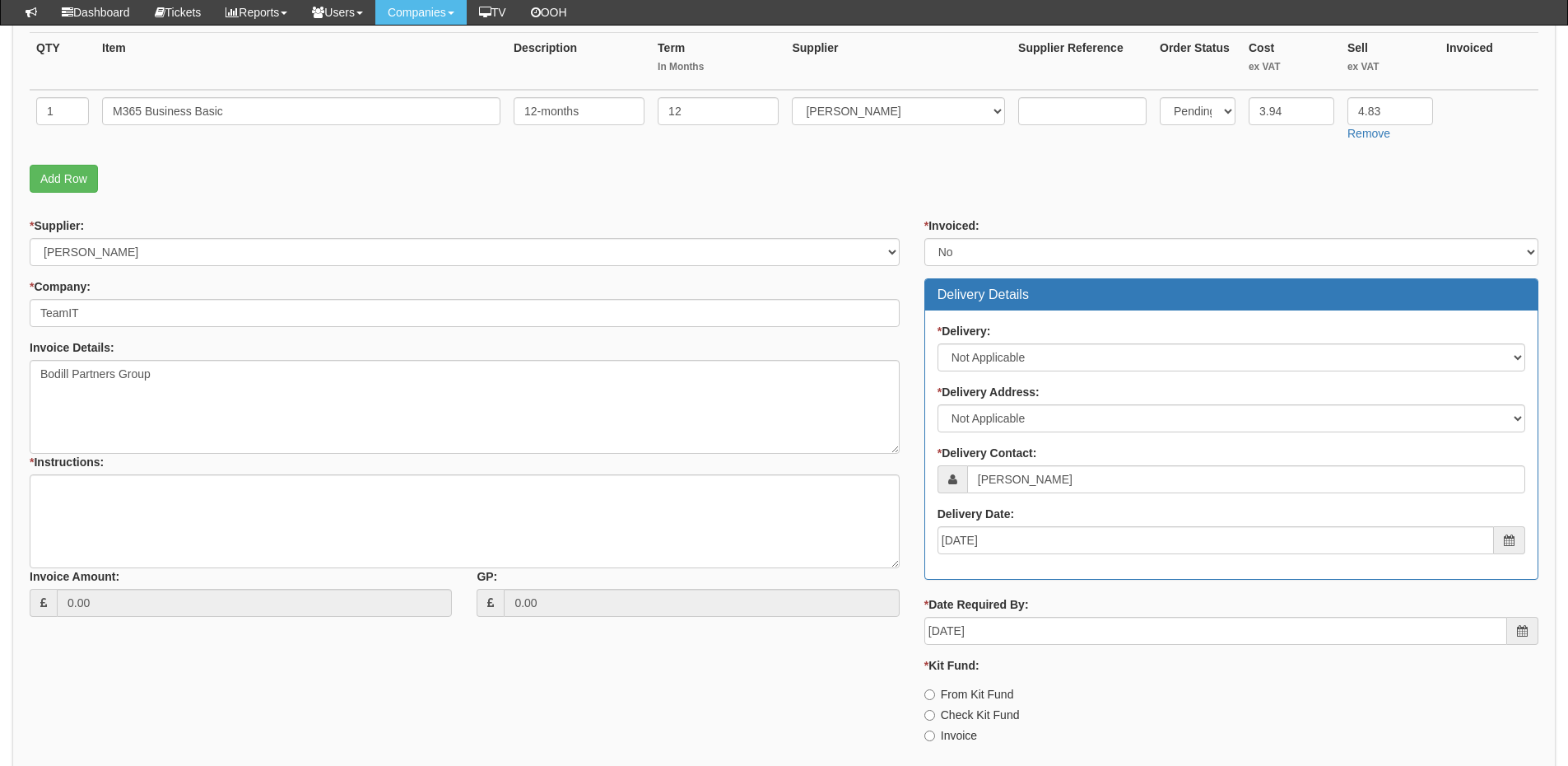
click at [950, 739] on label "Invoice" at bounding box center [951, 735] width 53 height 16
click at [935, 739] on input "Invoice" at bounding box center [929, 735] width 10 height 10
radio input "true"
click at [338, 530] on textarea "* Instructions:" at bounding box center [464, 521] width 870 height 94
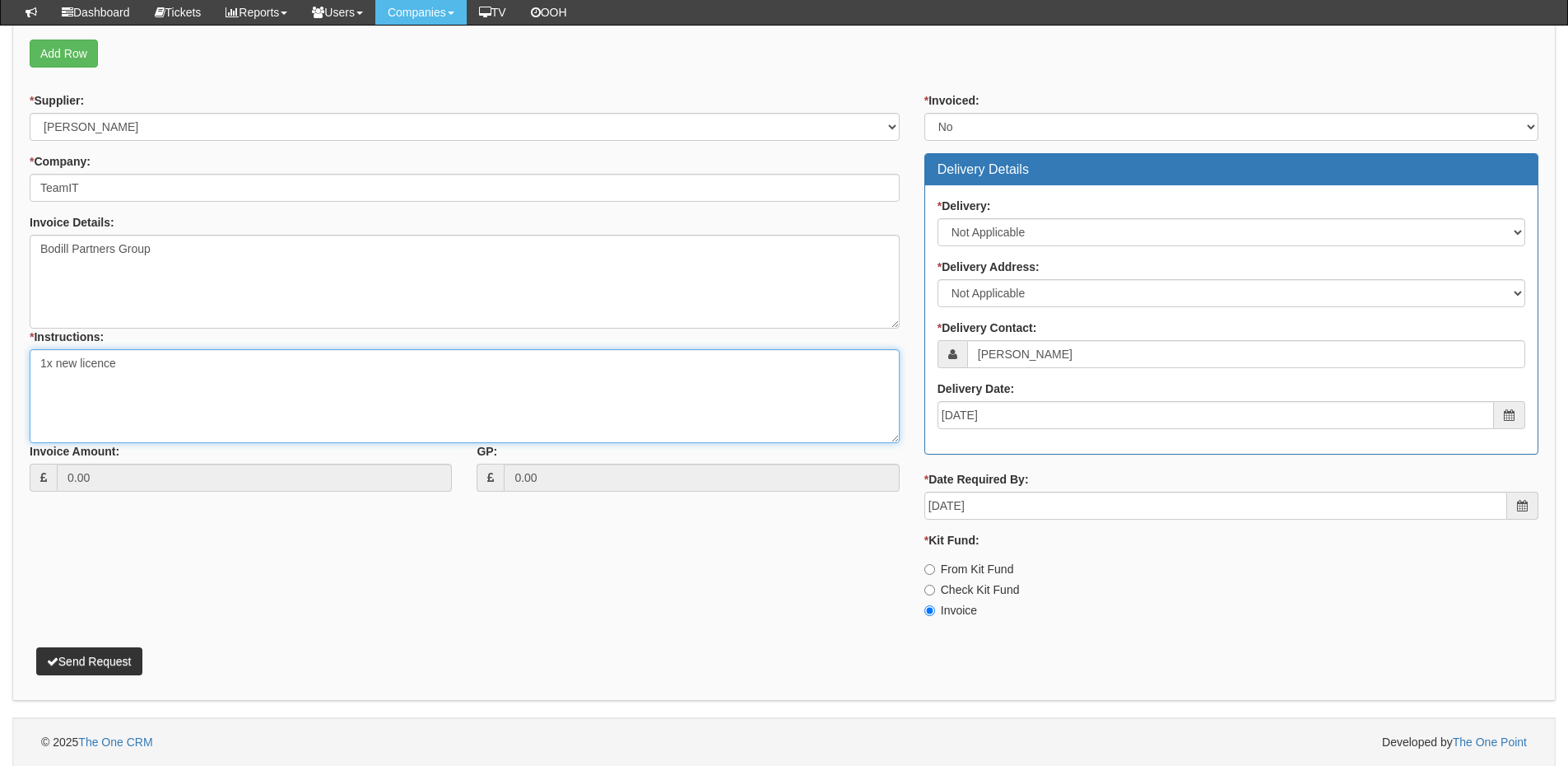
scroll to position [538, 0]
type textarea "1x new licence"
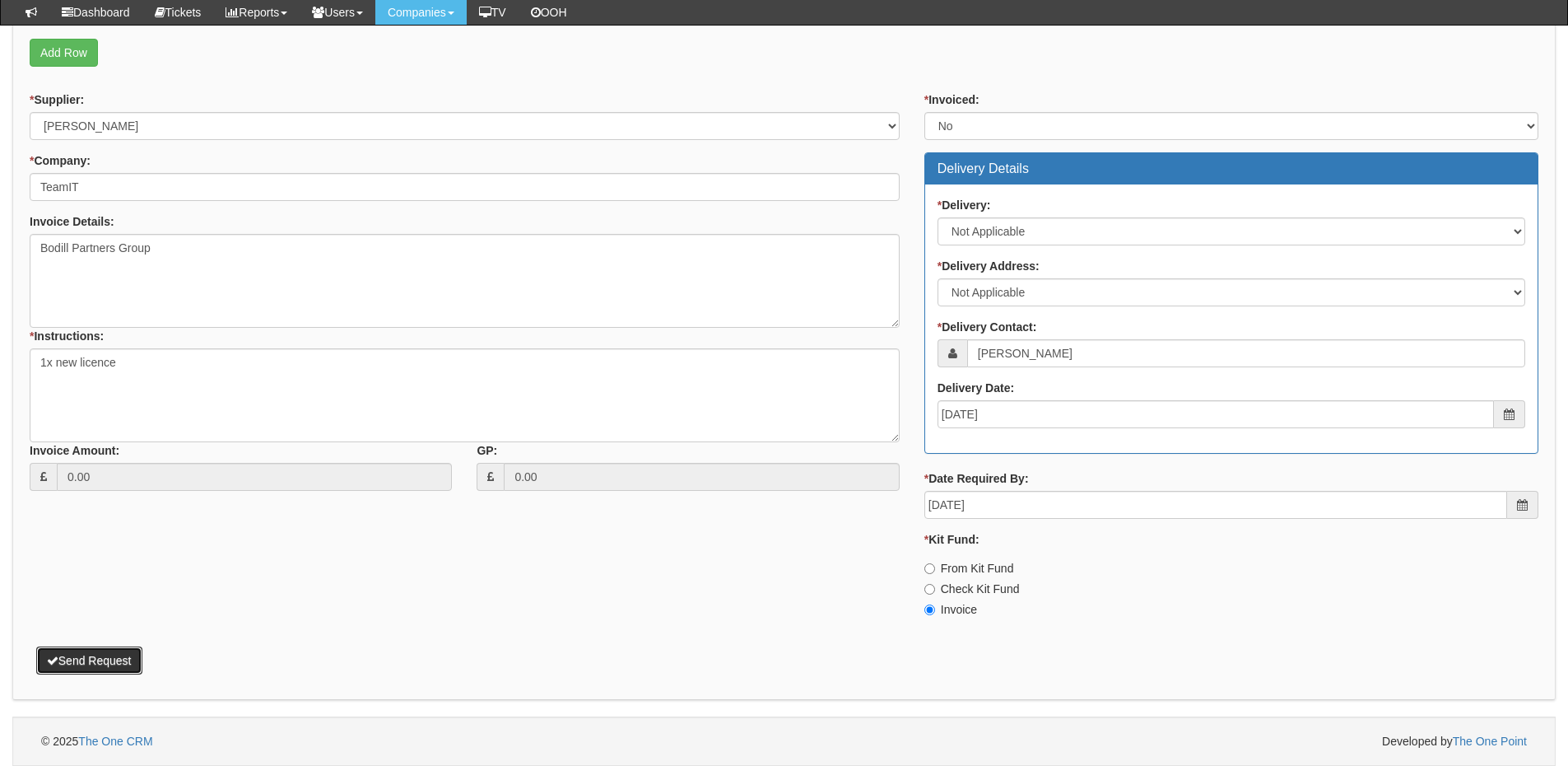
click at [109, 653] on button "Send Request" at bounding box center [89, 660] width 106 height 28
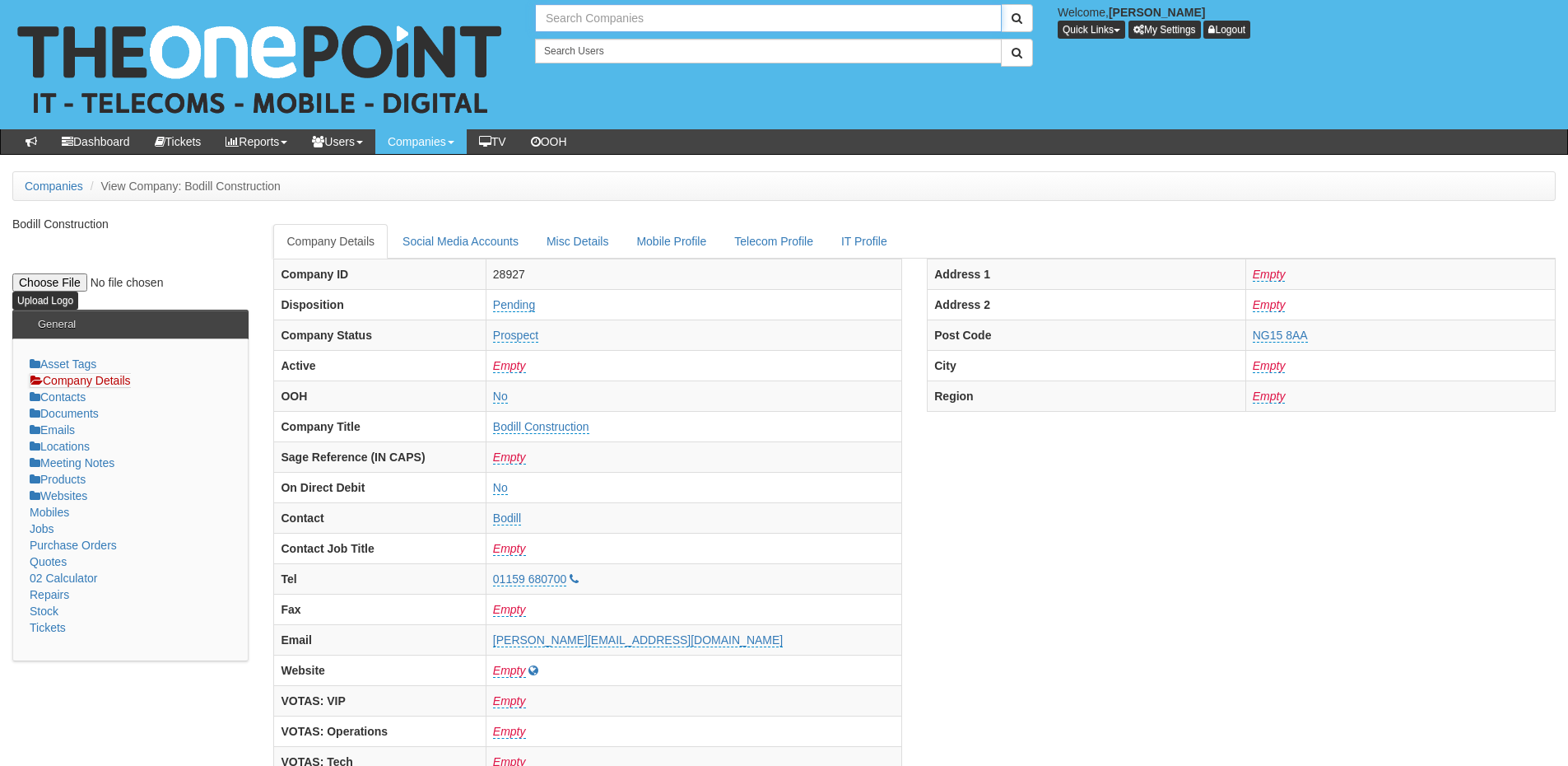
click at [574, 21] on input "text" at bounding box center [768, 18] width 467 height 28
type input "Search Companies"
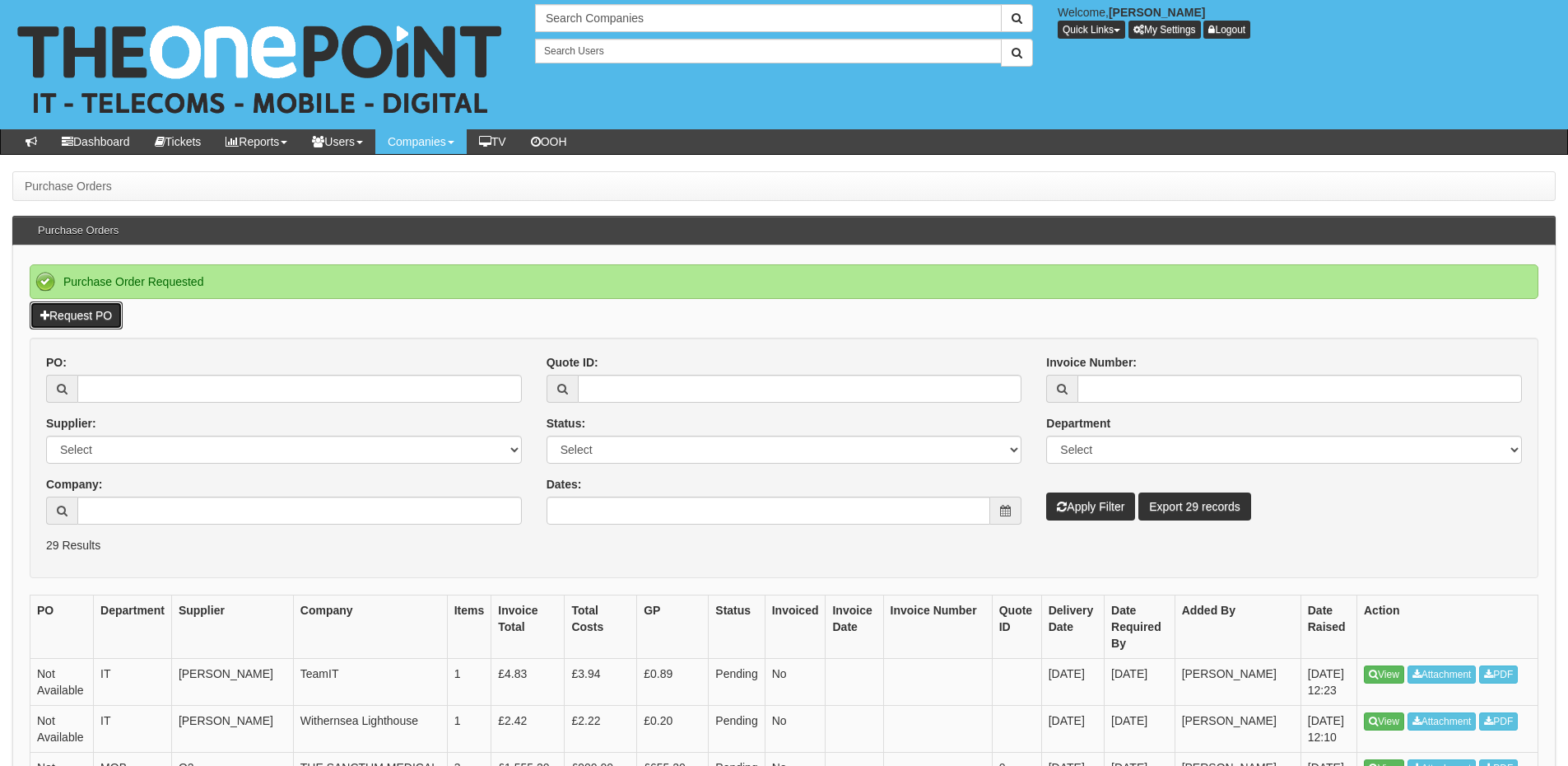
click at [109, 319] on link "Request PO" at bounding box center [75, 316] width 93 height 28
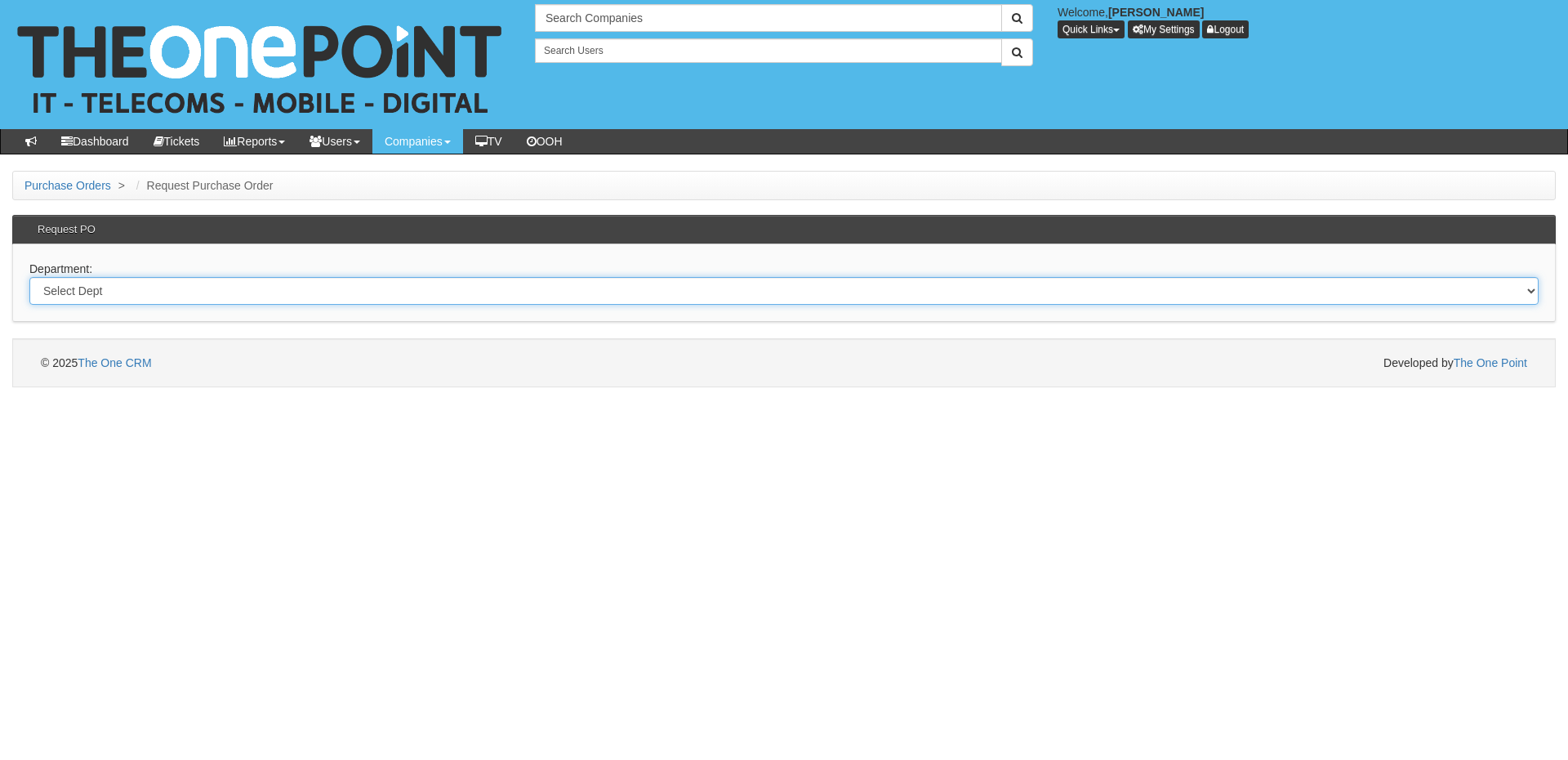
click at [286, 295] on select "Select Dept Digital Internal IT Mobiles Marketing Telecoms" at bounding box center [783, 291] width 1509 height 28
select select "?pipeID=&dept=IT"
click at [29, 277] on select "Select Dept Digital Internal IT Mobiles Marketing Telecoms" at bounding box center [783, 291] width 1509 height 28
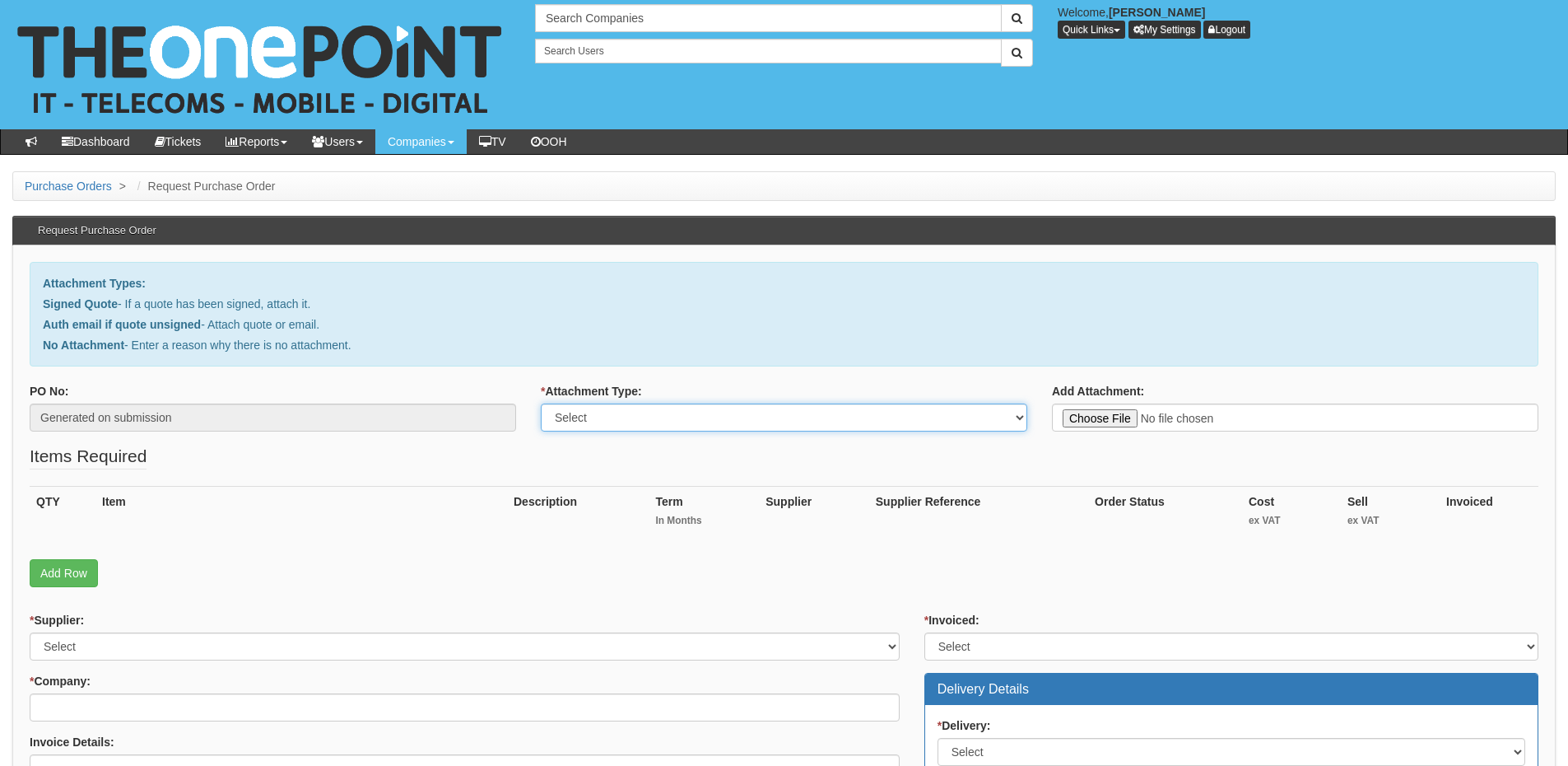
drag, startPoint x: 689, startPoint y: 418, endPoint x: 687, endPoint y: 428, distance: 10.2
click at [689, 418] on select "Select Signed Quote Auth email with quote if unsigned No Attachment" at bounding box center [784, 417] width 487 height 28
select select "No Attachment"
click at [541, 403] on select "Select Signed Quote Auth email with quote if unsigned No Attachment" at bounding box center [784, 417] width 487 height 28
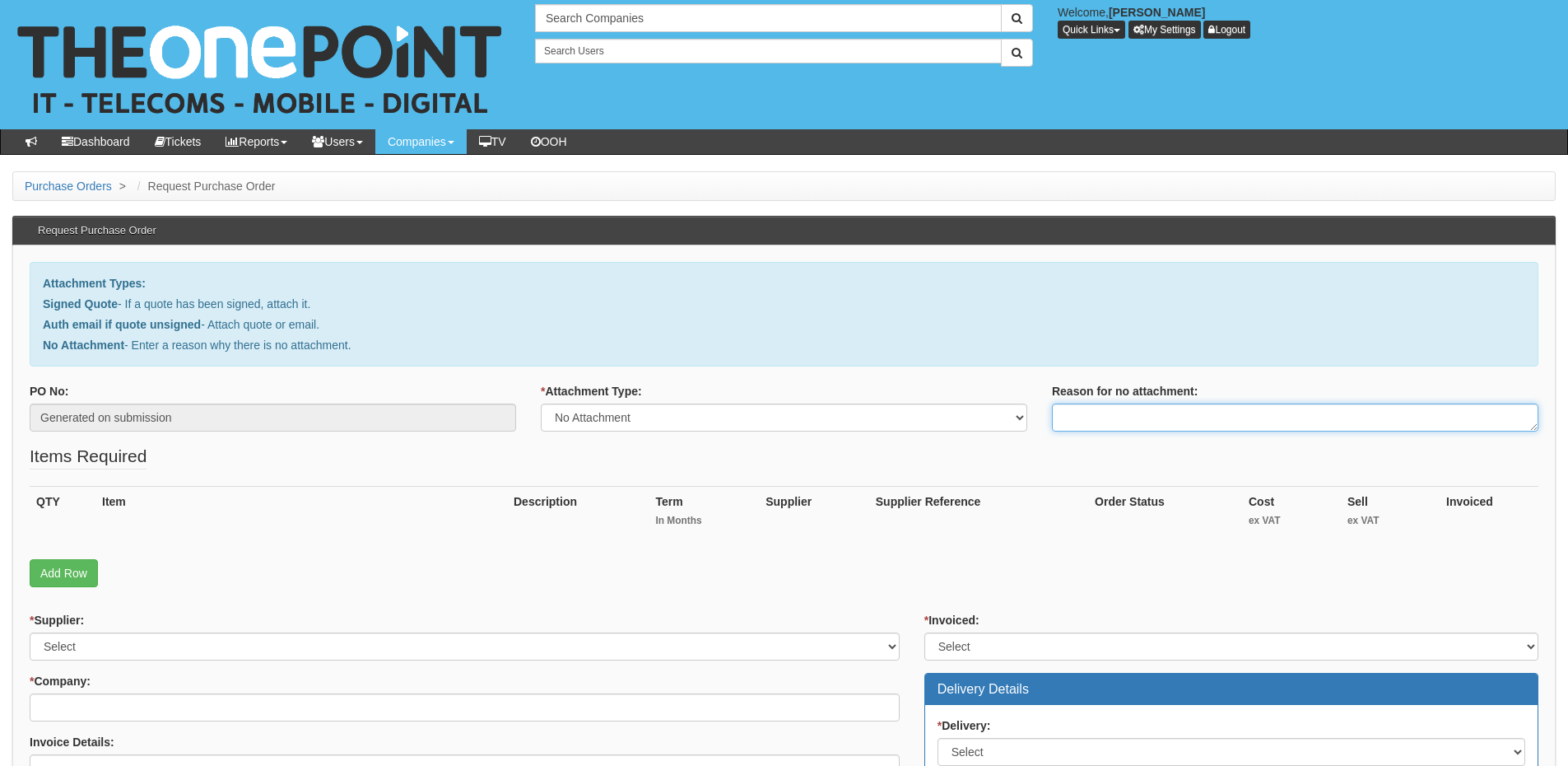
click at [1089, 412] on textarea "Reason for no attachment:" at bounding box center [1295, 417] width 487 height 28
click at [1156, 406] on textarea "Approved by NW" at bounding box center [1295, 417] width 487 height 28
click at [1167, 418] on textarea "Approved by NW" at bounding box center [1295, 417] width 487 height 28
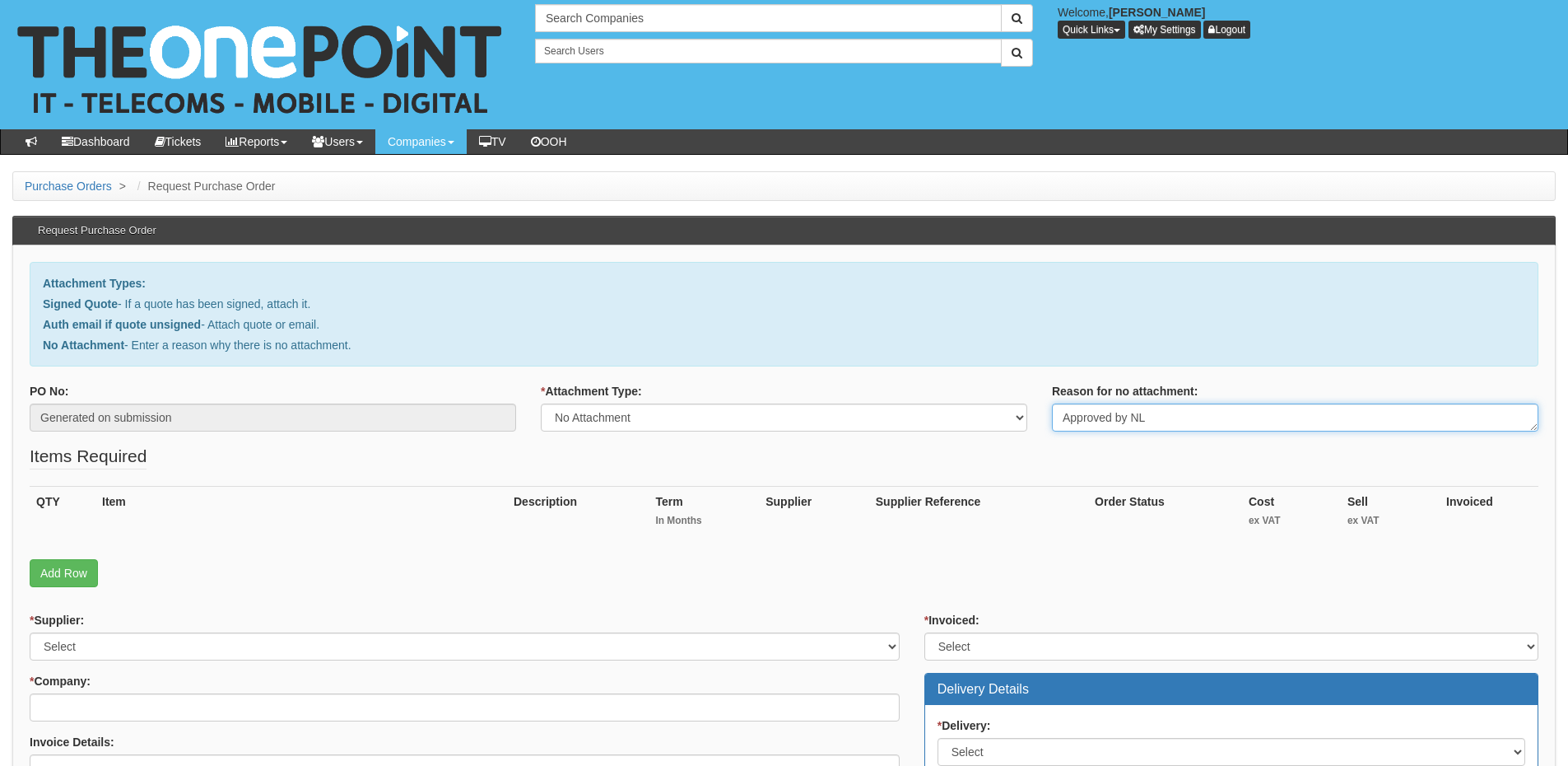
click at [1167, 418] on textarea "Approved by NL" at bounding box center [1295, 417] width 487 height 28
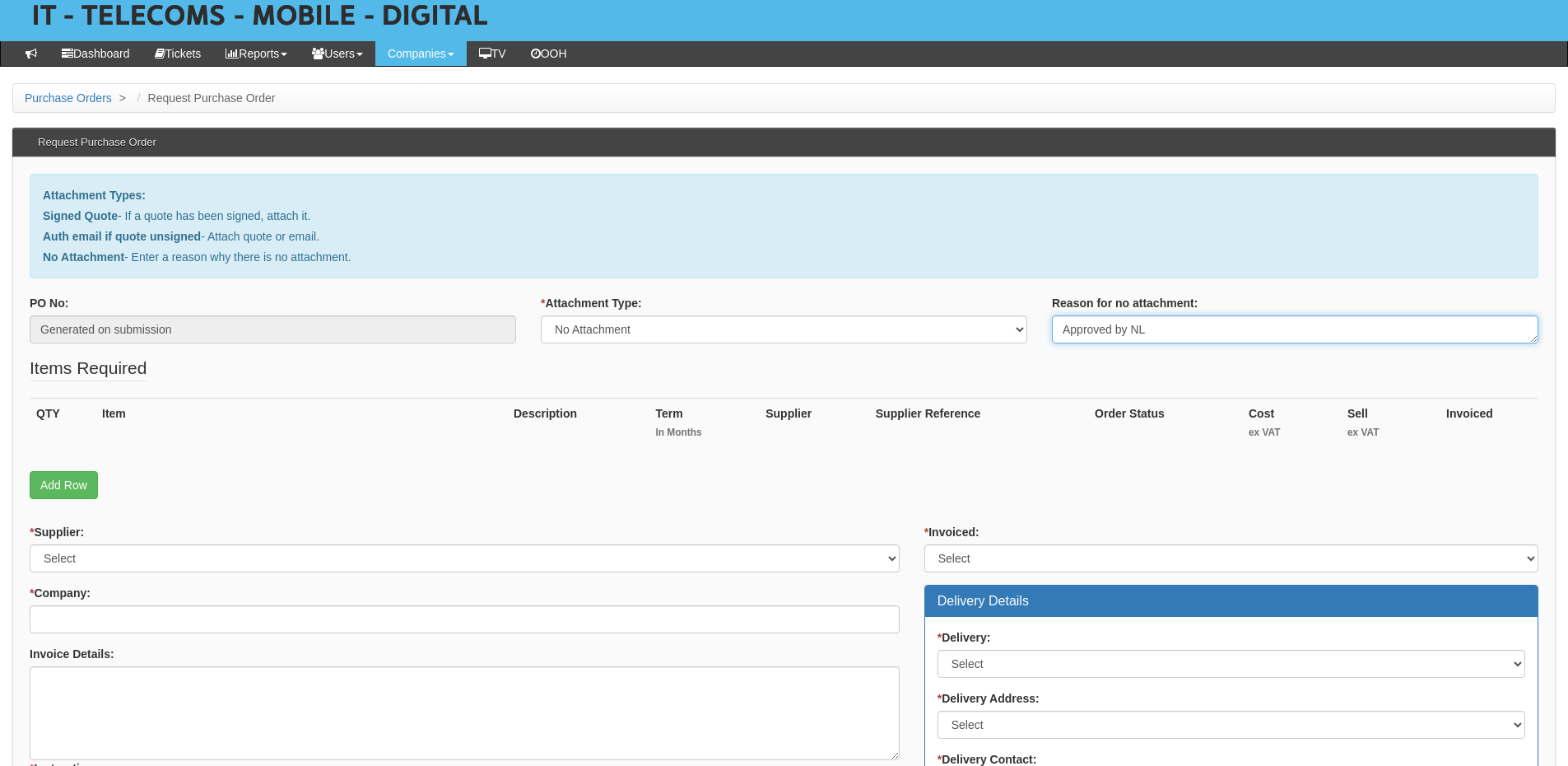
scroll to position [247, 0]
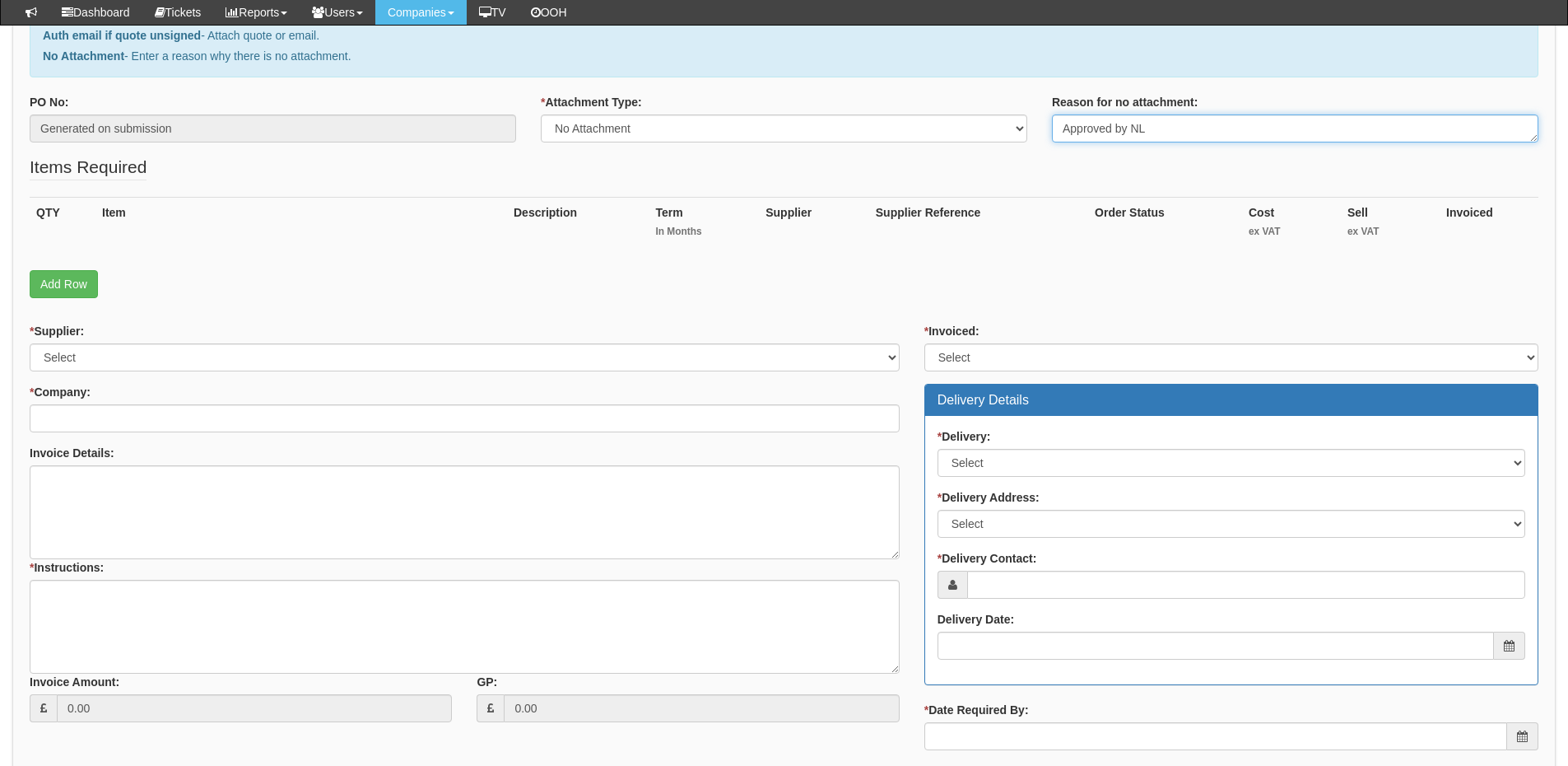
type textarea "Approved by NL"
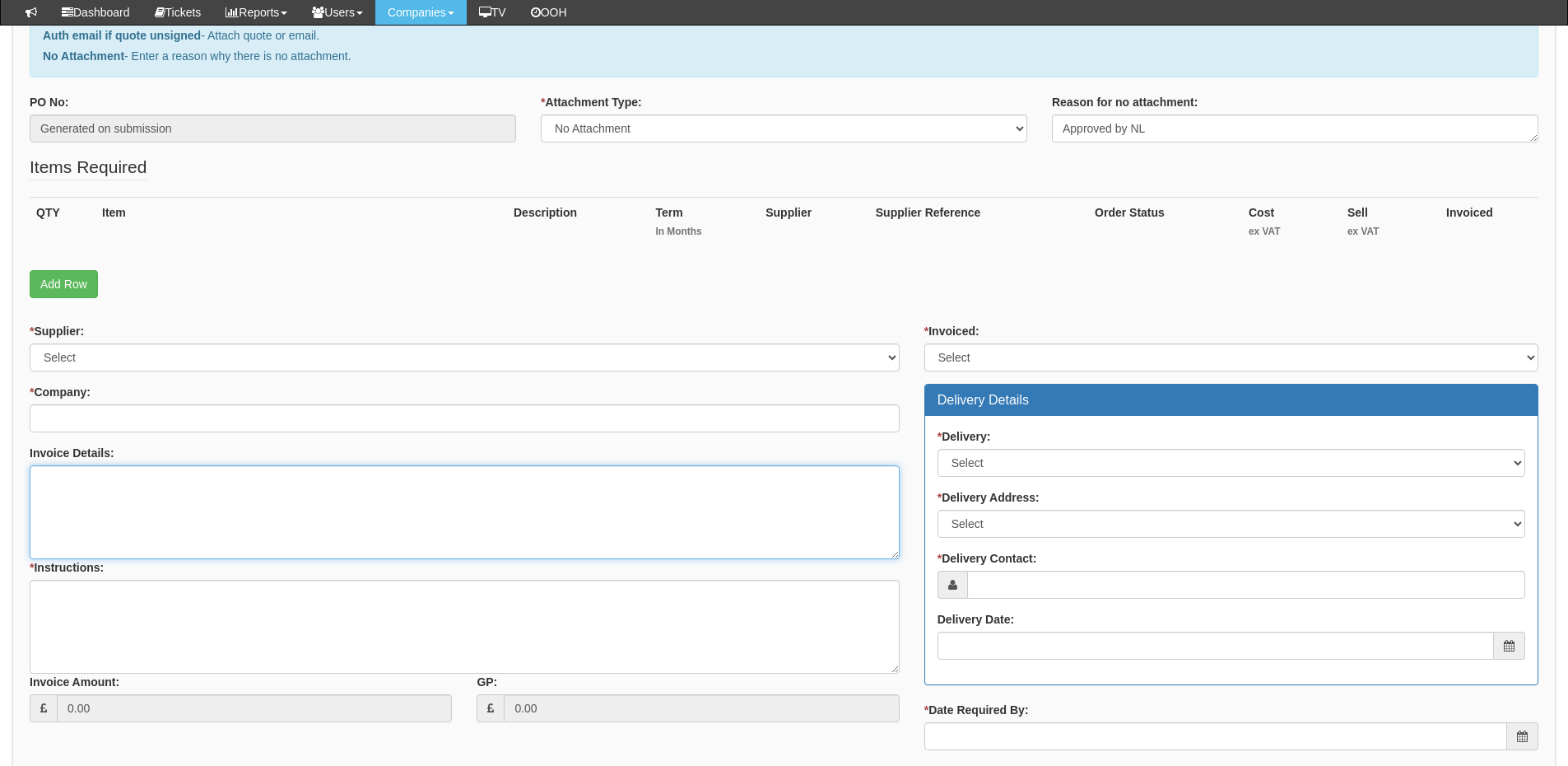
click at [137, 470] on textarea "Invoice Details:" at bounding box center [464, 513] width 870 height 94
paste textarea "Approved by NL"
type textarea "Approved by NL"
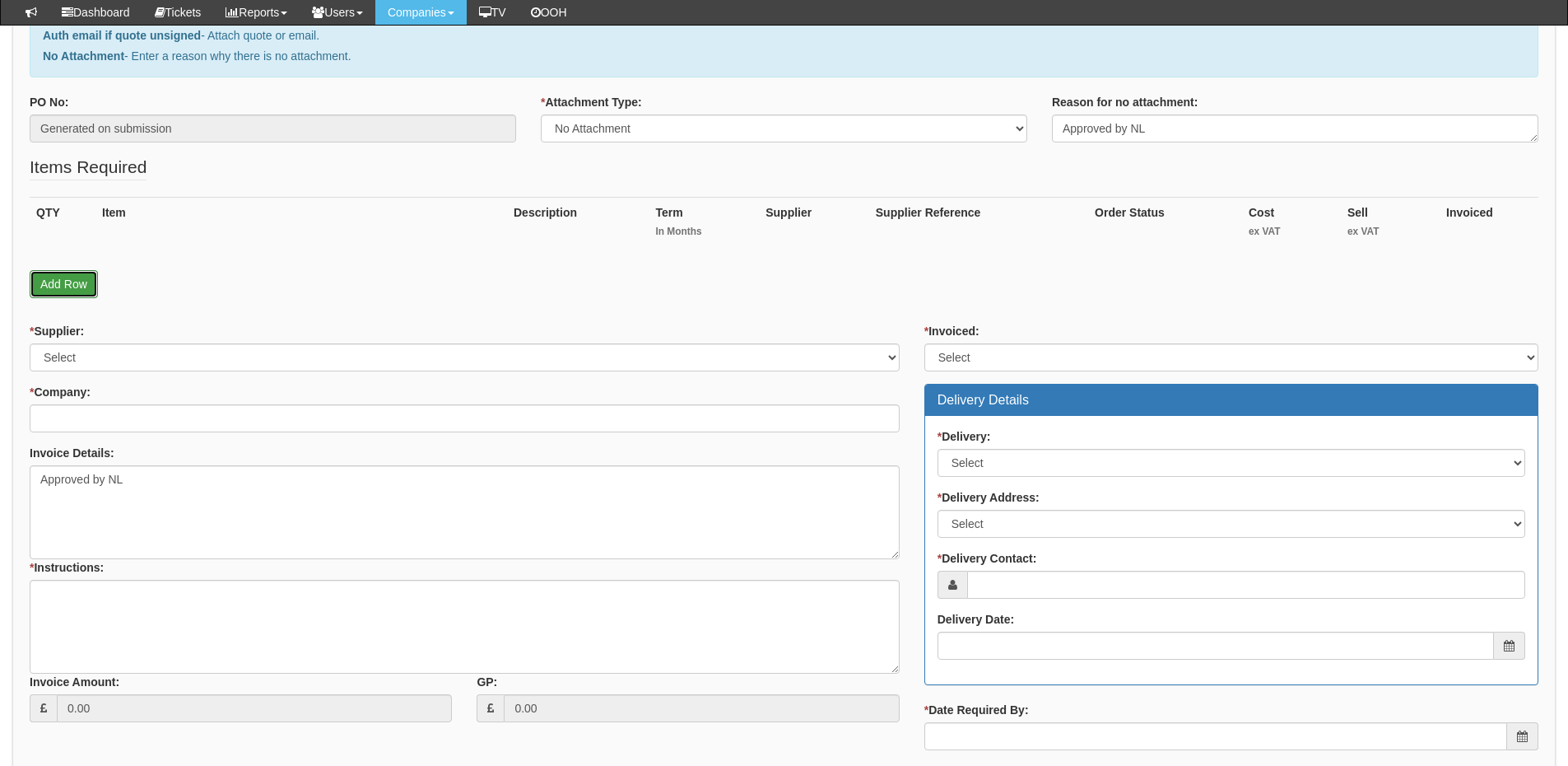
click at [77, 276] on link "Add Row" at bounding box center [63, 285] width 69 height 28
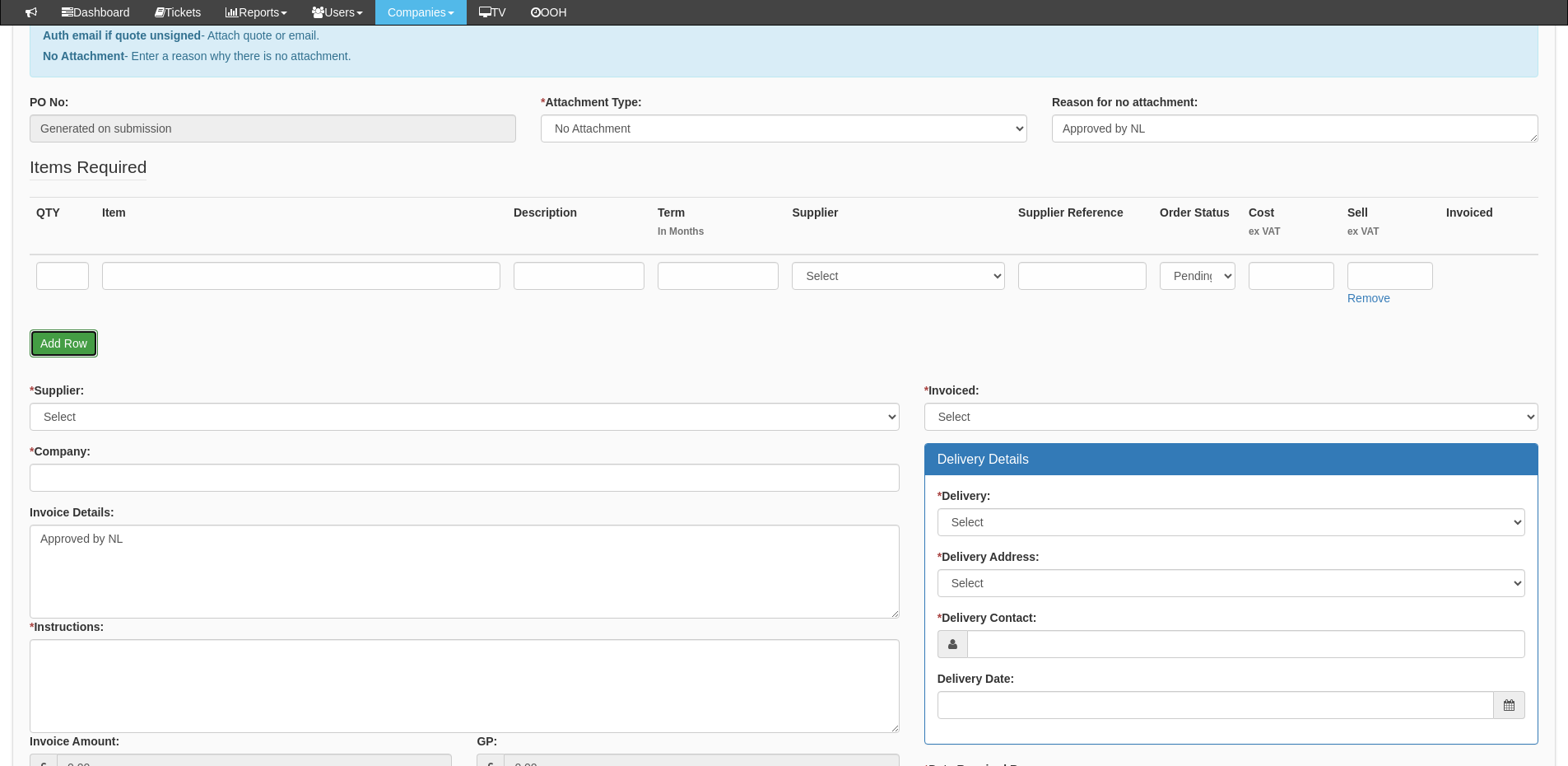
click at [70, 342] on link "Add Row" at bounding box center [63, 344] width 69 height 28
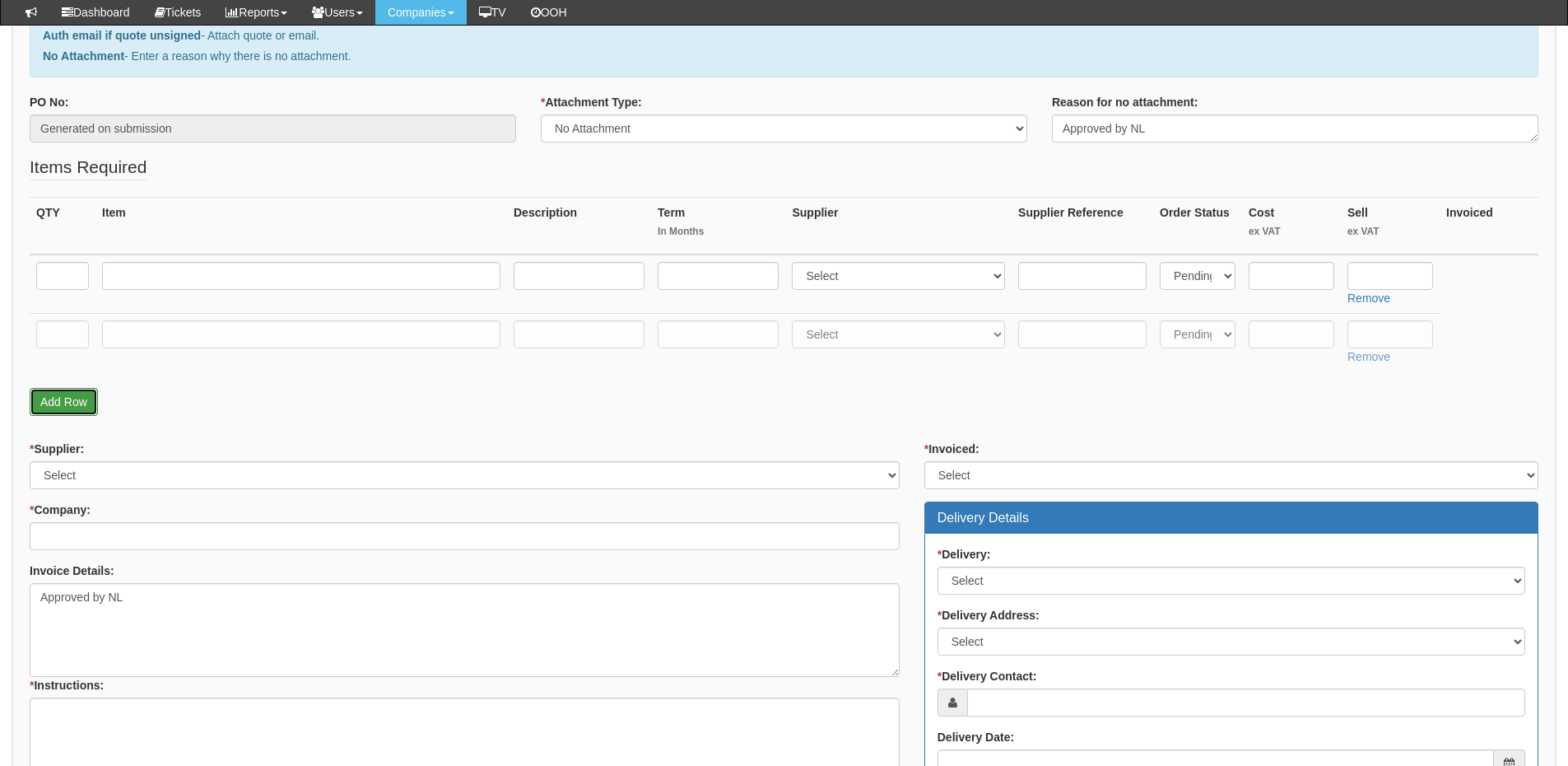
click at [57, 396] on link "Add Row" at bounding box center [63, 402] width 69 height 28
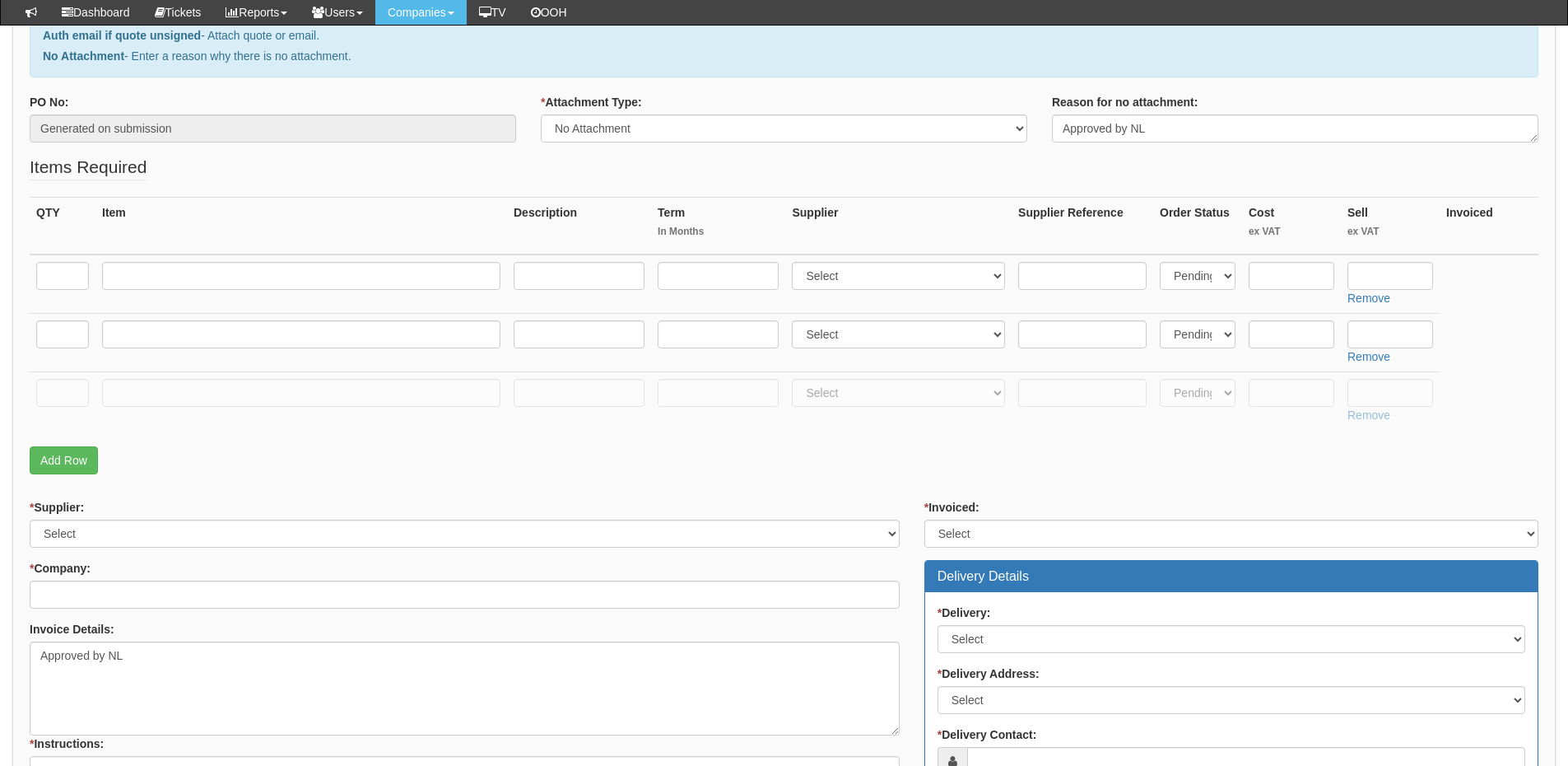
click at [73, 441] on div "QTY Item Description Term In Months Supplier Supplier Reference Order Status Co…" at bounding box center [784, 321] width 1509 height 250
click at [67, 447] on link "Add Row" at bounding box center [63, 461] width 69 height 28
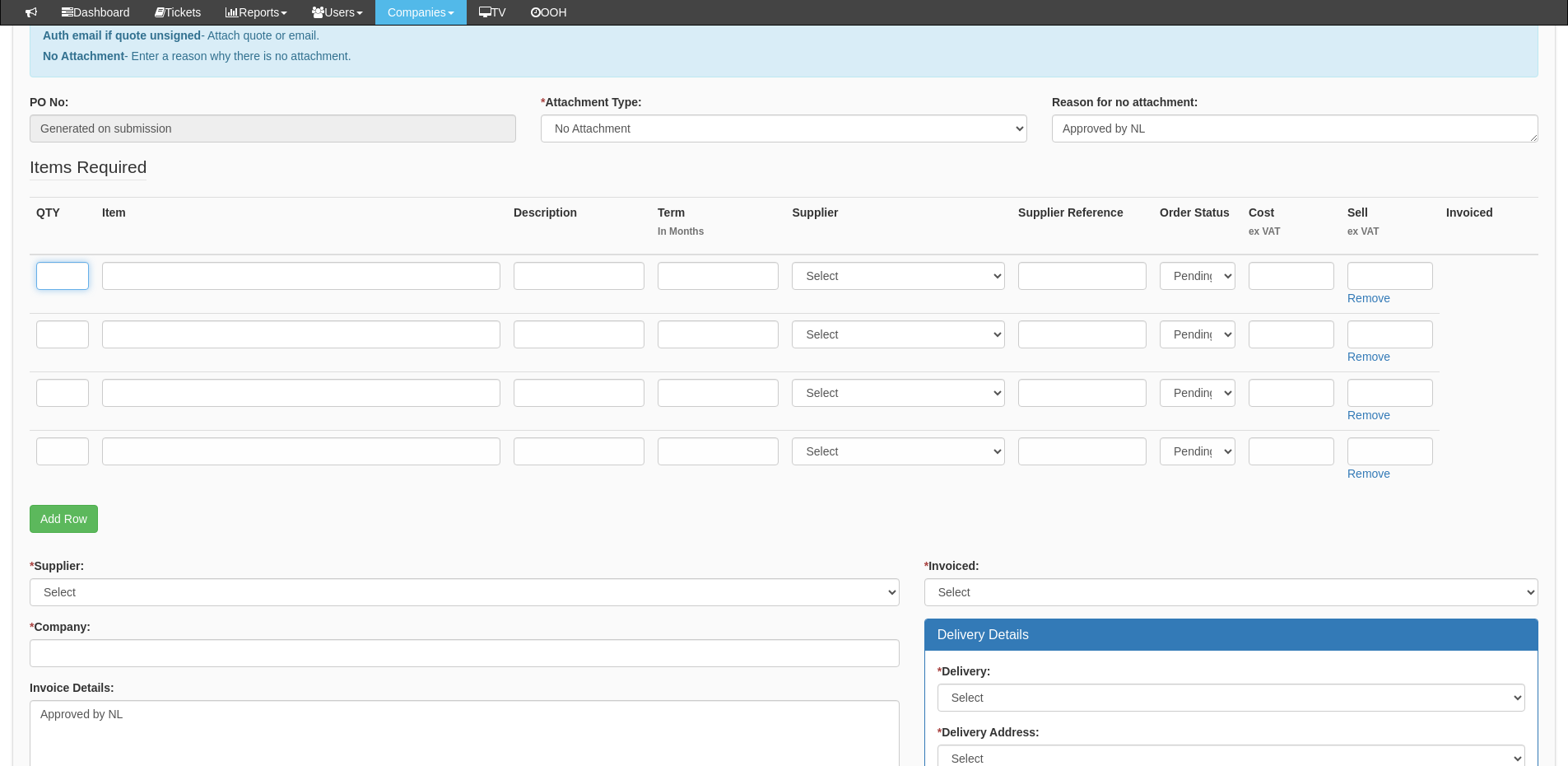
click at [69, 278] on input "text" at bounding box center [62, 276] width 53 height 28
type input "1"
click at [67, 347] on input "text" at bounding box center [62, 334] width 53 height 28
type input "1"
click at [66, 399] on input "text" at bounding box center [62, 393] width 53 height 28
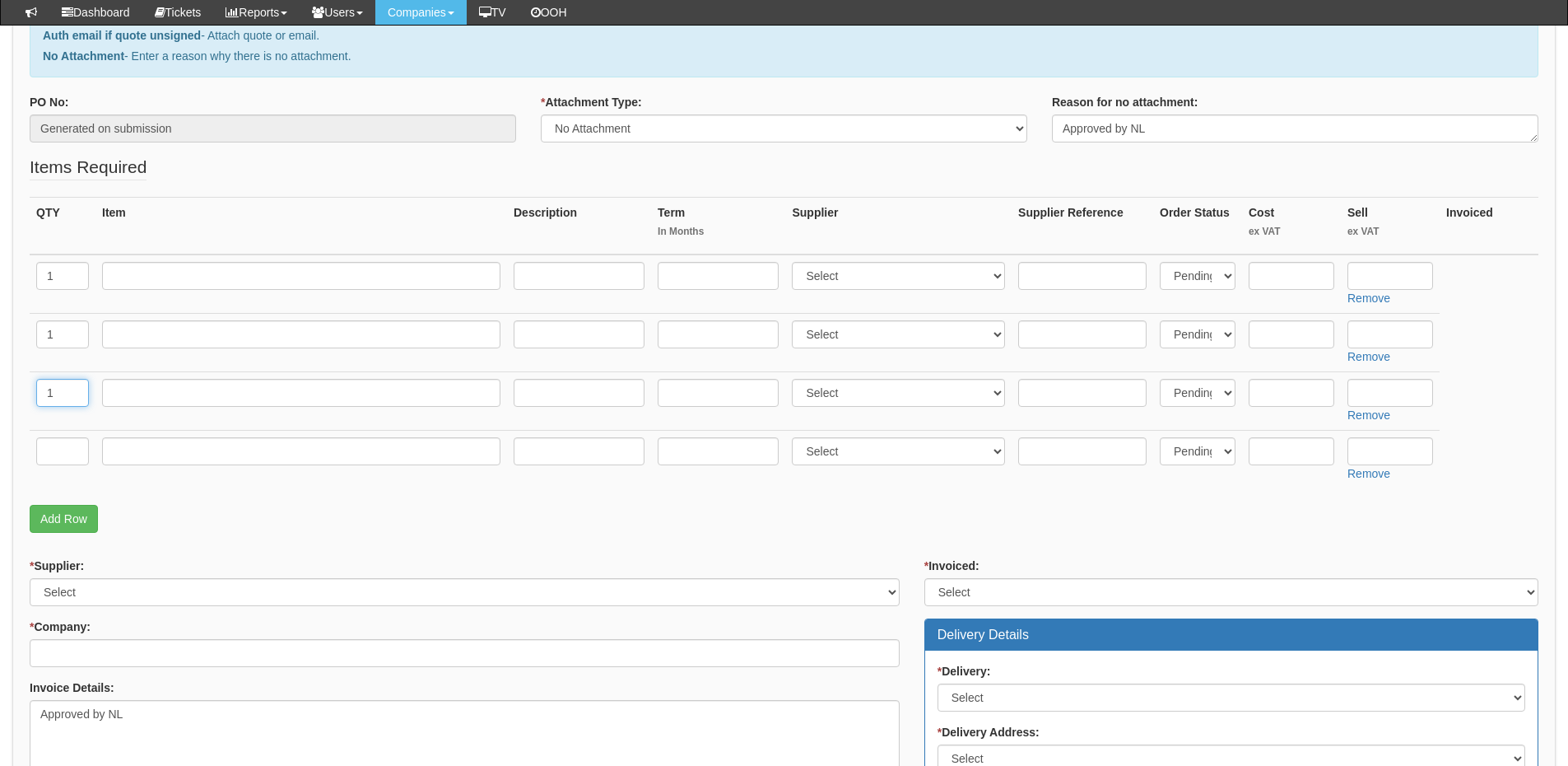
type input "1"
click at [63, 441] on input "text" at bounding box center [62, 451] width 53 height 28
type input "1"
click at [151, 278] on input "text" at bounding box center [300, 276] width 398 height 28
paste input "HP- HP /203A Toner cartridge yellow, 1.3K pages ISO/IEC 19798 for HP Pro M 254"
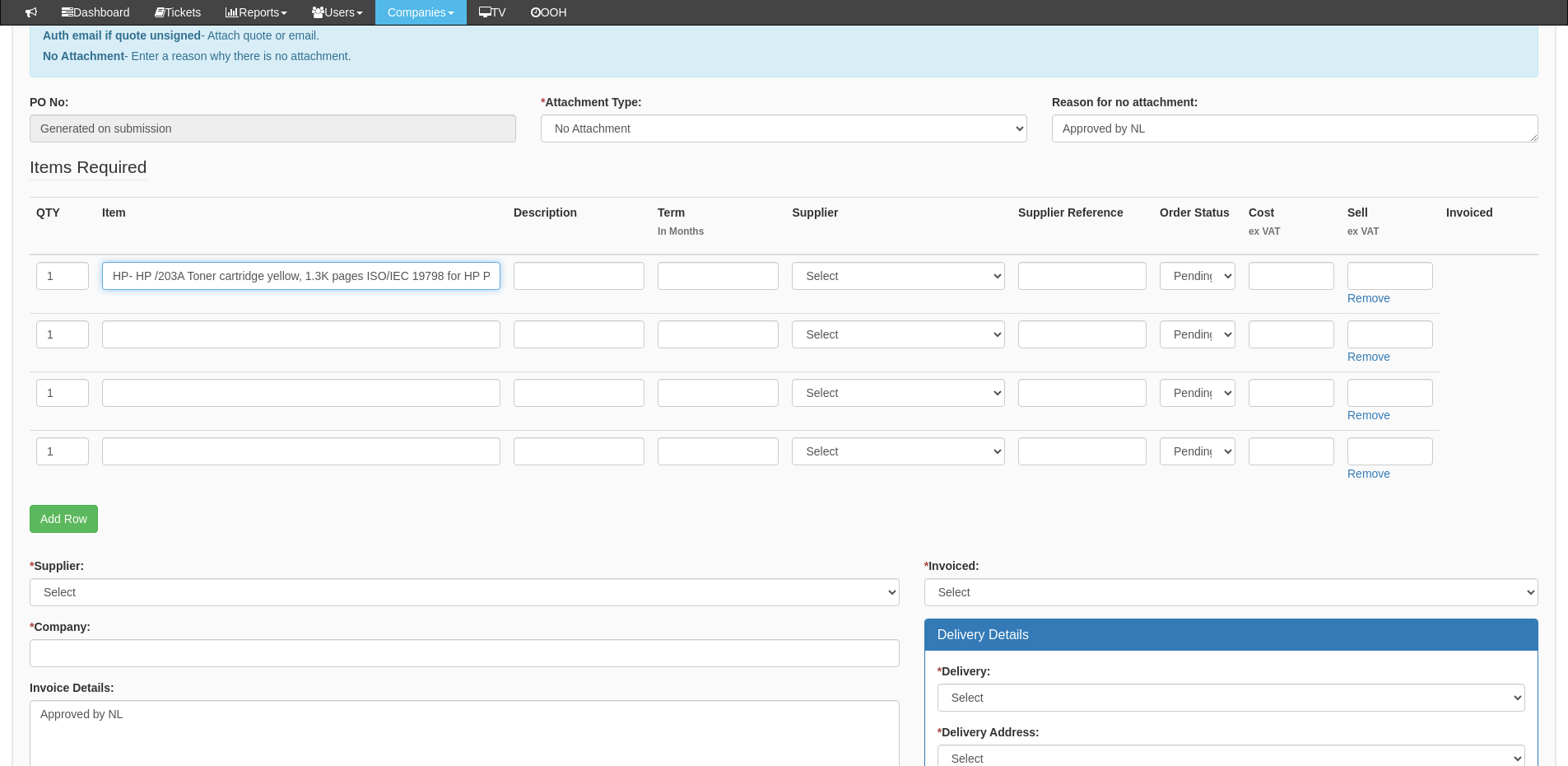
scroll to position [0, 46]
type input "HP- HP /203A Toner cartridge yellow, 1.3K pages ISO/IEC 19798 for HP Pro M 254"
click at [132, 344] on input "text" at bounding box center [300, 334] width 398 height 28
click at [188, 336] on input "text" at bounding box center [300, 334] width 398 height 28
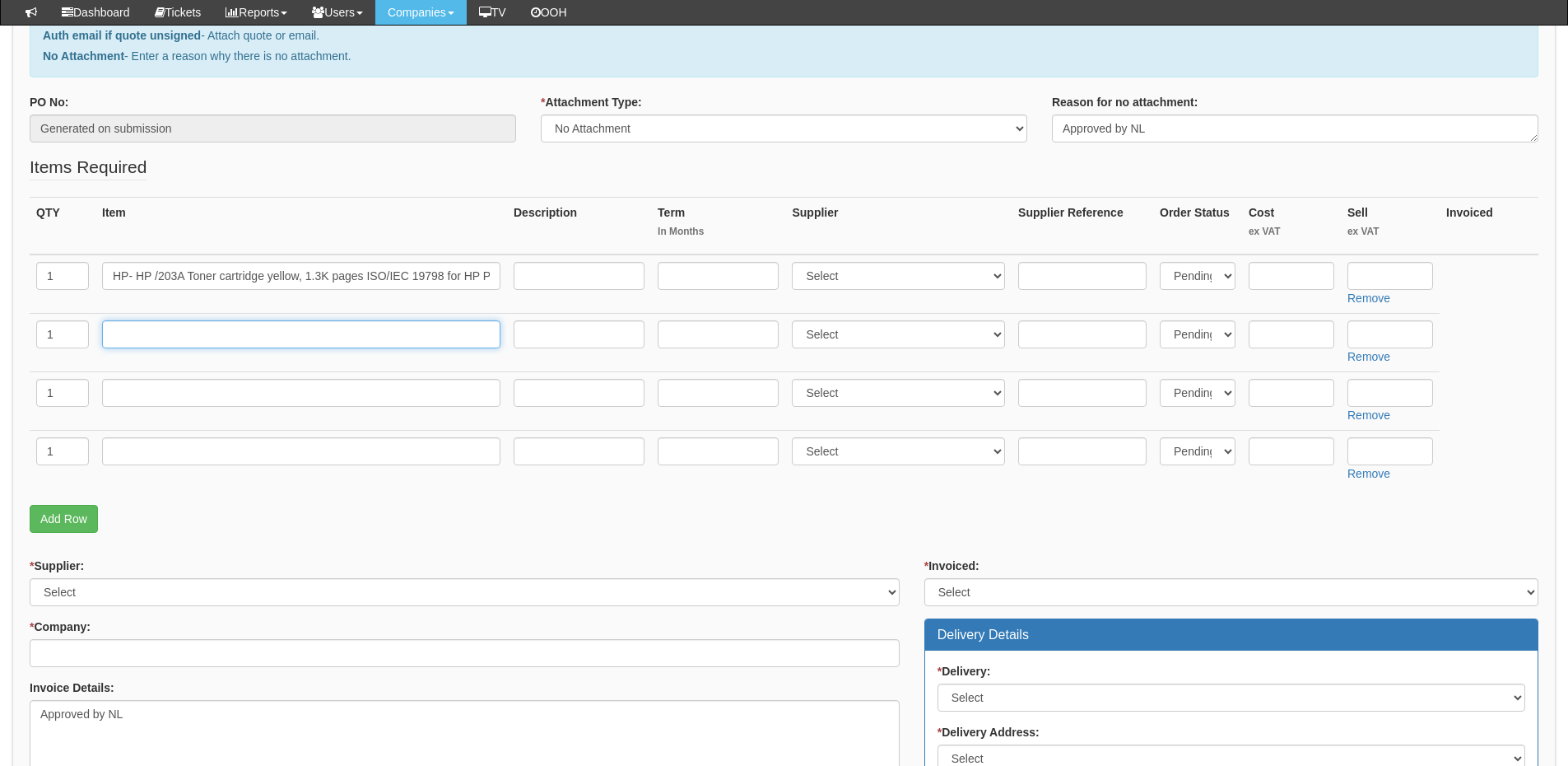
paste input "HP- HP /203A Toner cartridge cyan, 1.3K pages ISO/IEC 19798 for HP Pro M 254"
type input "HP- HP /203A Toner cartridge cyan, 1.3K pages ISO/IEC 19798 for HP Pro M 254"
click at [185, 392] on input "text" at bounding box center [300, 393] width 398 height 28
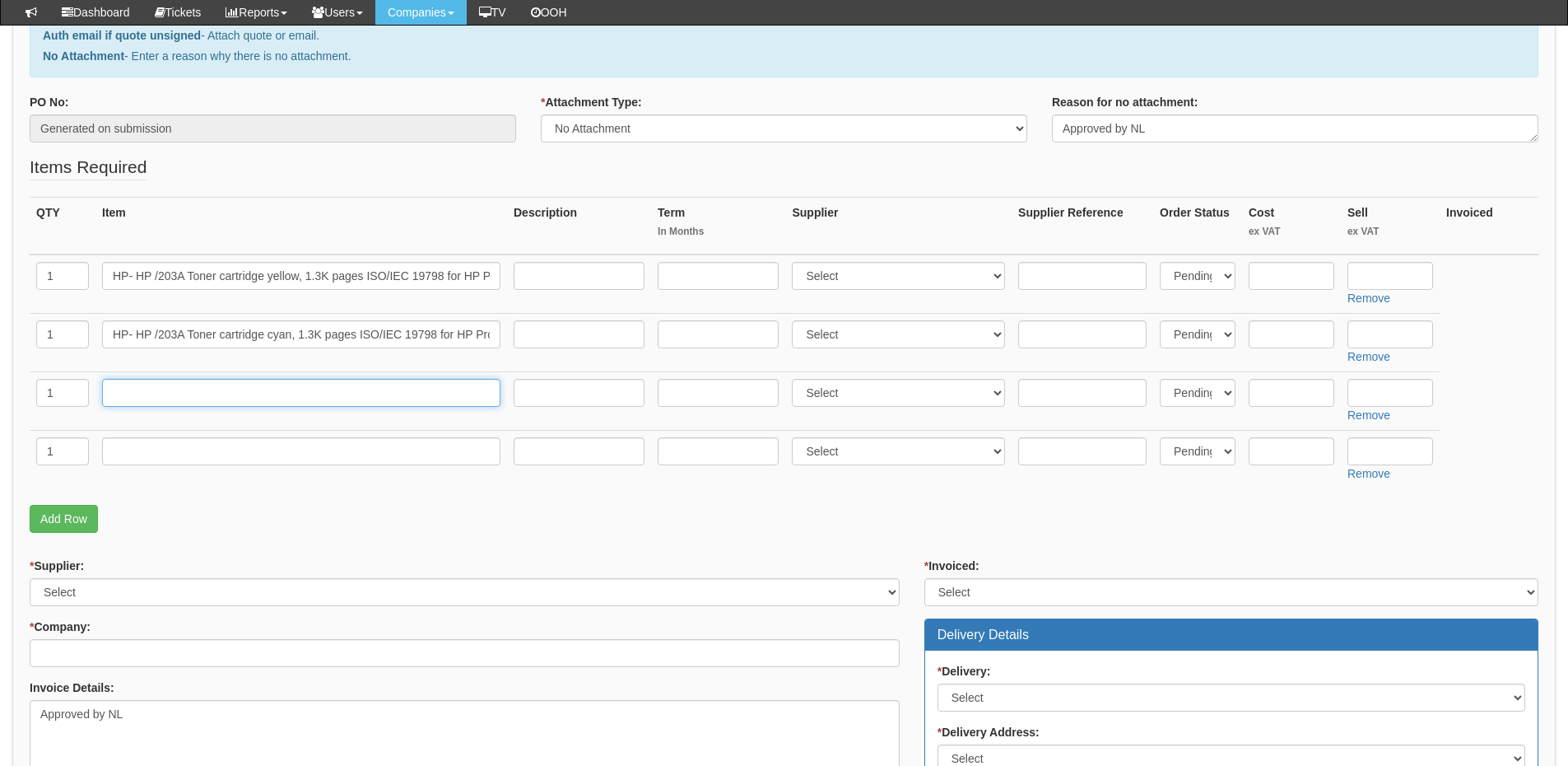
paste input "HP- HP /203A Toner cartridge black, 1.4K pages ISO/IEC 19798 for HP Pro M 254"
type input "HP- HP /203A Toner cartridge black, 1.4K pages ISO/IEC 19798 for HP Pro M 254"
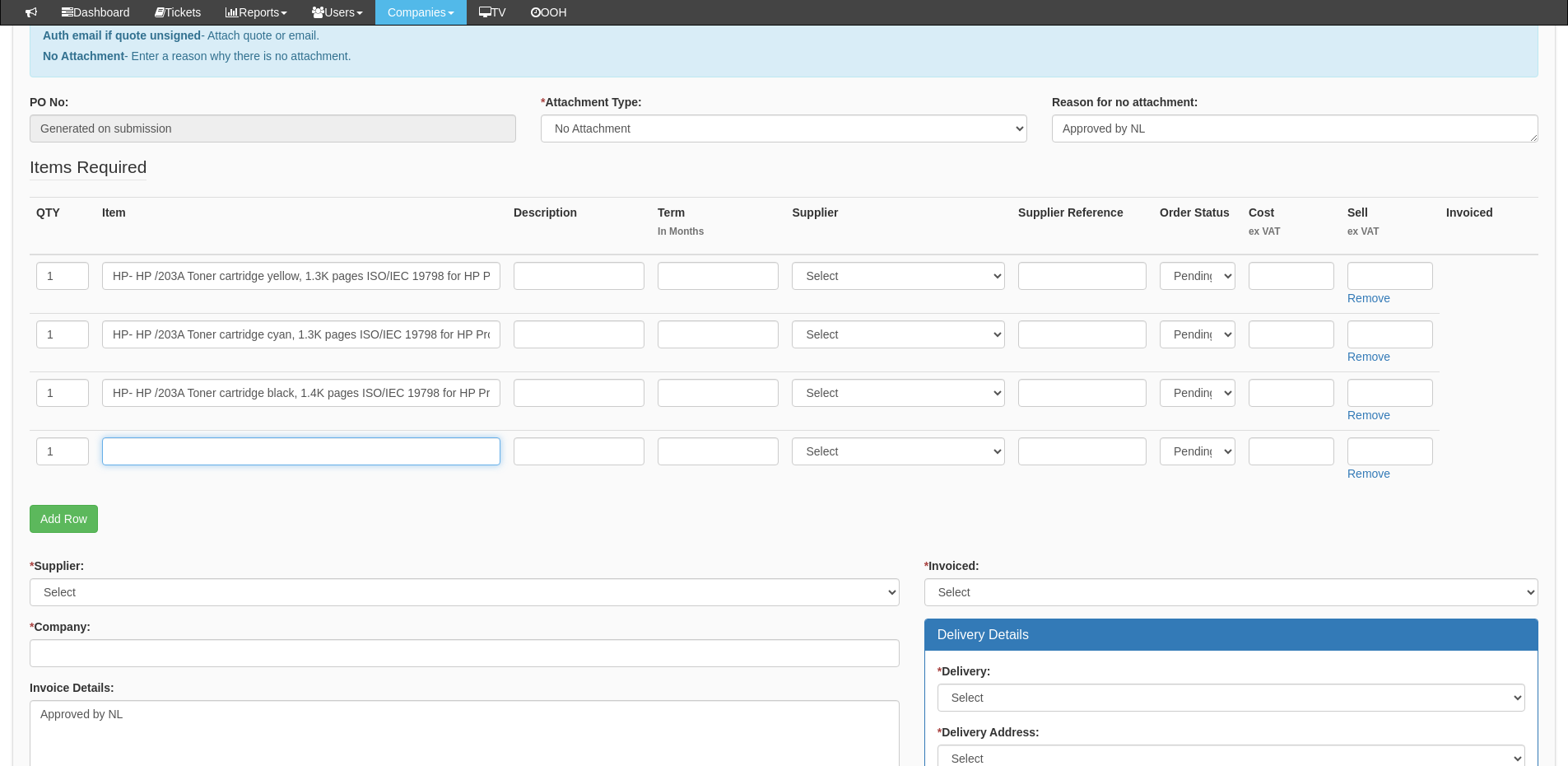
drag, startPoint x: 191, startPoint y: 459, endPoint x: 316, endPoint y: 434, distance: 127.5
click at [191, 459] on input "text" at bounding box center [300, 451] width 398 height 28
paste input "HP- HP /203A Toner cartridge magenta, 1.3K pages ISO/IEC 19798 for HP Pro M 254"
type input "HP- HP /203A Toner cartridge magenta, 1.3K pages ISO/IEC 19798 for HP Pro M 254"
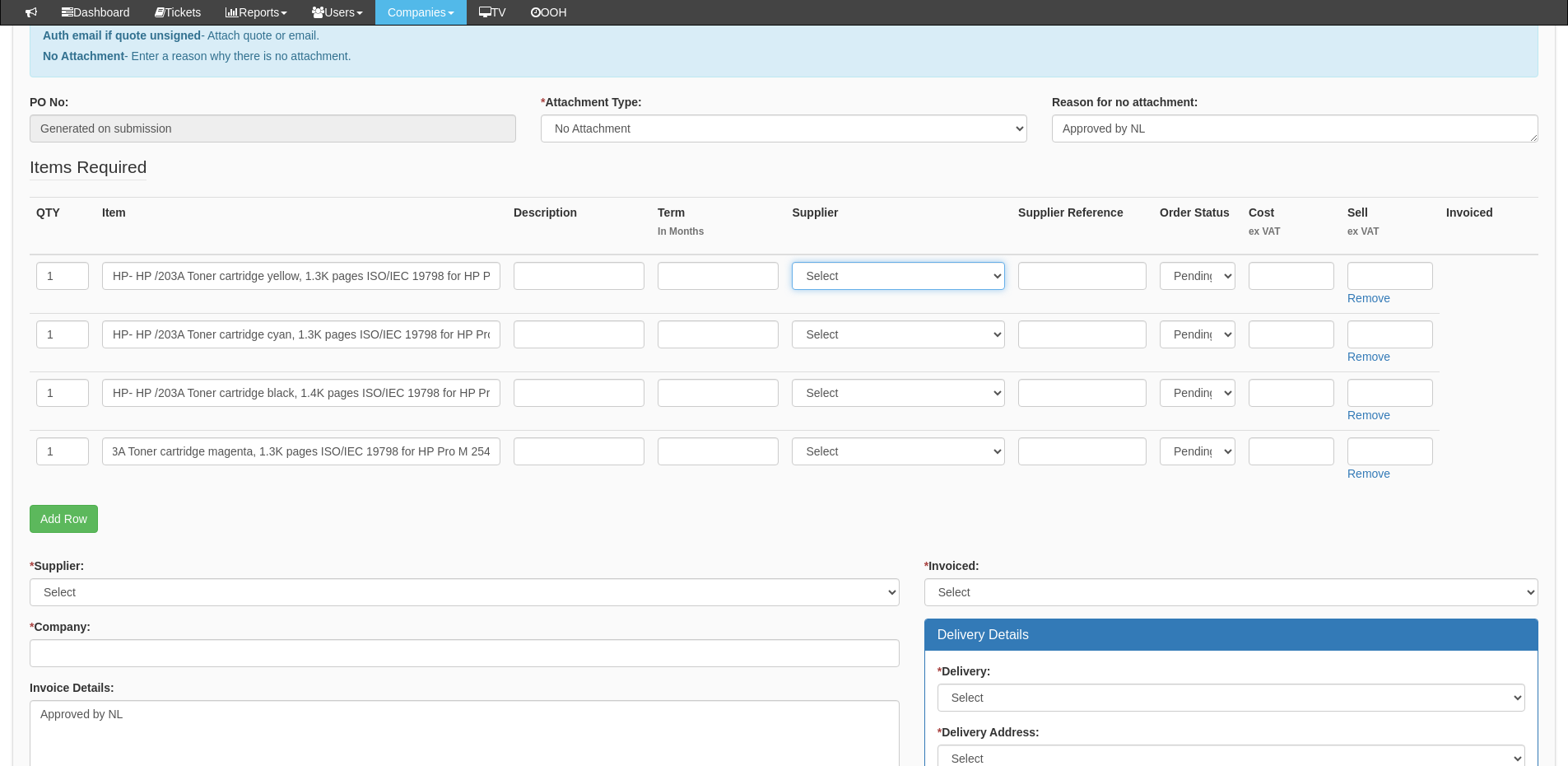
click at [827, 282] on select "Select 123 REG.co.uk 1Password 3 4Gon AA Jones Electric Ltd Abzorb Access Group…" at bounding box center [898, 276] width 213 height 28
select select "220"
click at [796, 262] on select "Select 123 REG.co.uk 1Password 3 4Gon AA Jones Electric Ltd Abzorb Access Group…" at bounding box center [898, 276] width 213 height 28
click at [824, 339] on select "Select 123 REG.co.uk 1Password 3 4Gon AA Jones Electric Ltd Abzorb Access Group…" at bounding box center [898, 334] width 213 height 28
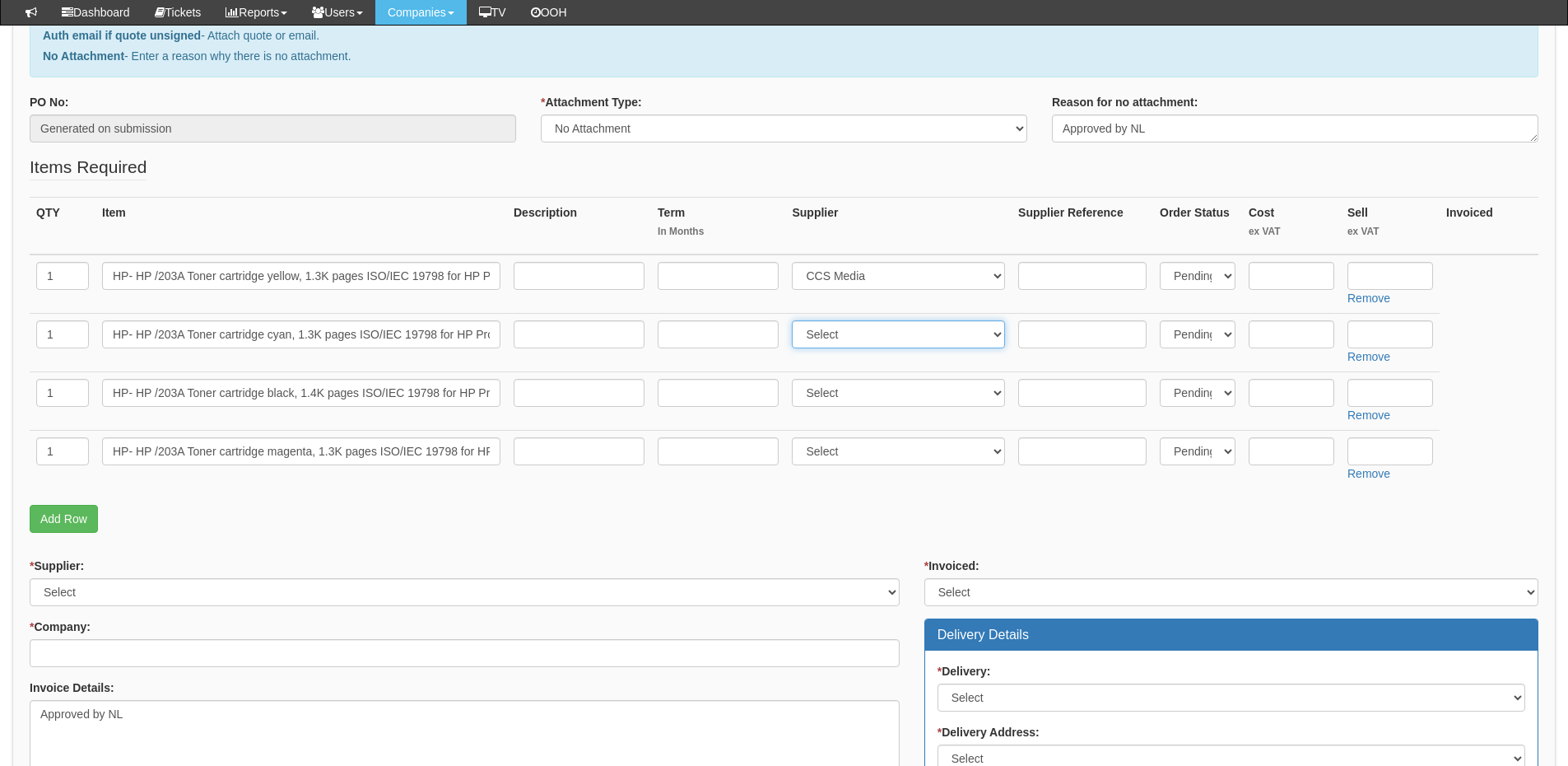
select select "220"
click at [796, 320] on select "Select 123 REG.co.uk 1Password 3 4Gon AA Jones Electric Ltd Abzorb Access Group…" at bounding box center [898, 334] width 213 height 28
click at [822, 387] on select "Select 123 REG.co.uk 1Password 3 4Gon AA Jones Electric Ltd Abzorb Access Group…" at bounding box center [898, 393] width 213 height 28
select select "220"
click at [796, 379] on select "Select 123 REG.co.uk 1Password 3 4Gon AA Jones Electric Ltd Abzorb Access Group…" at bounding box center [898, 393] width 213 height 28
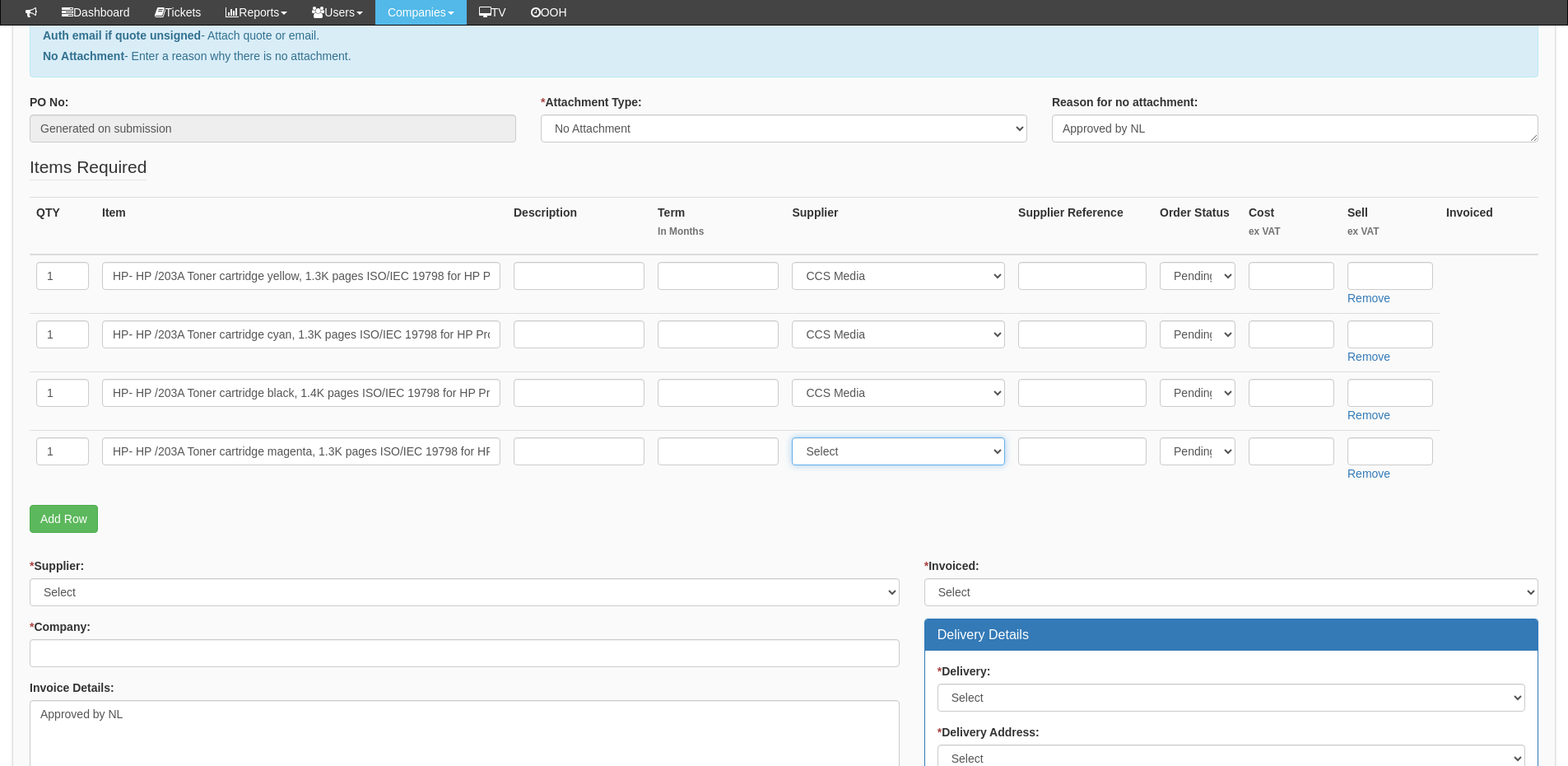
click at [829, 448] on select "Select 123 REG.co.uk 1Password 3 4Gon AA Jones Electric Ltd Abzorb Access Group…" at bounding box center [898, 451] width 213 height 28
select select "220"
click at [796, 437] on select "Select 123 REG.co.uk 1Password 3 4Gon AA Jones Electric Ltd Abzorb Access Group…" at bounding box center [898, 451] width 213 height 28
click at [1280, 278] on input "text" at bounding box center [1291, 276] width 86 height 28
type input "64.08"
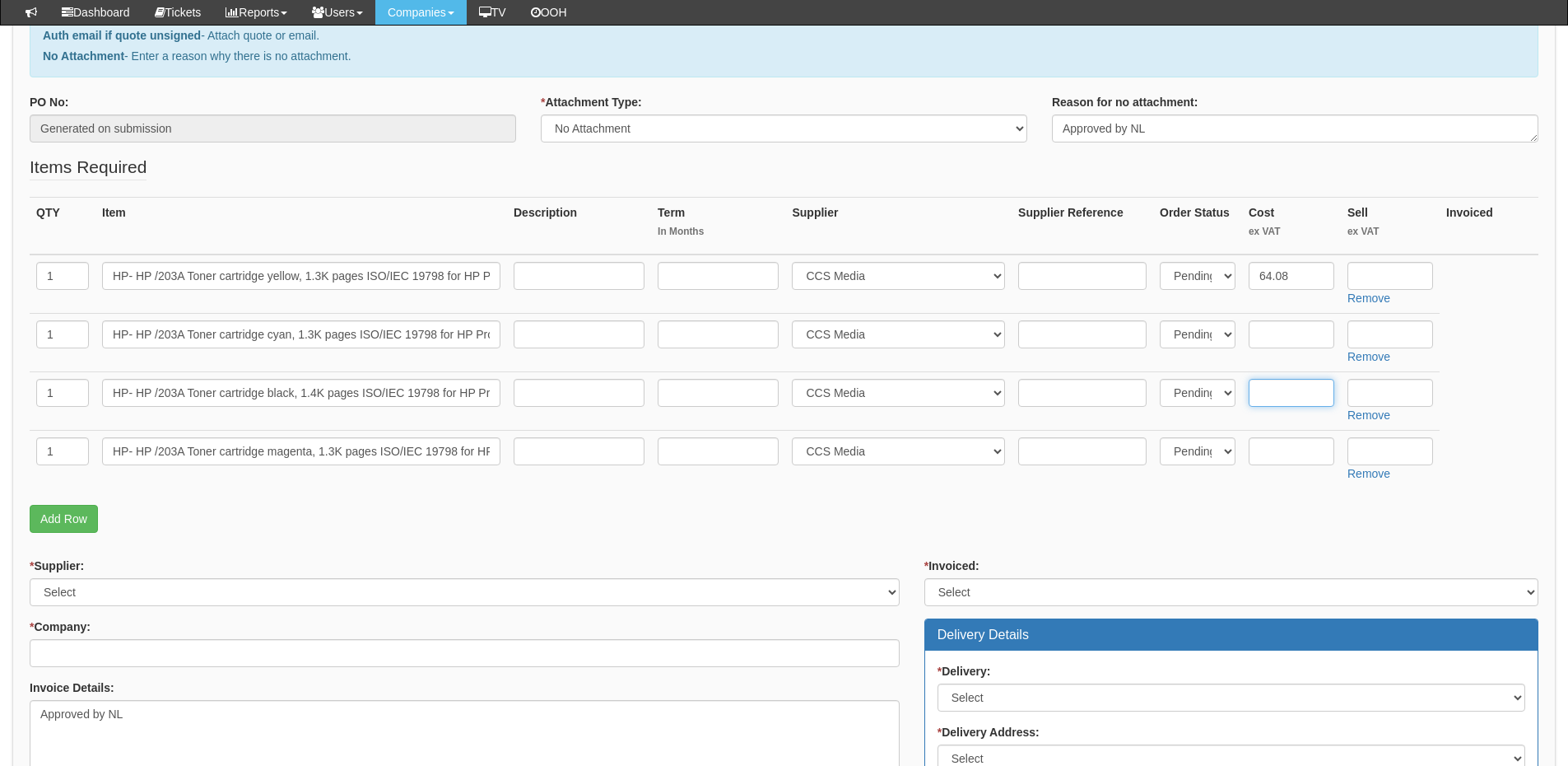
click at [1269, 392] on input "text" at bounding box center [1291, 393] width 86 height 28
type input "53.34"
click at [1297, 266] on input "64.08" at bounding box center [1291, 276] width 86 height 28
click at [1280, 331] on input "text" at bounding box center [1291, 334] width 86 height 28
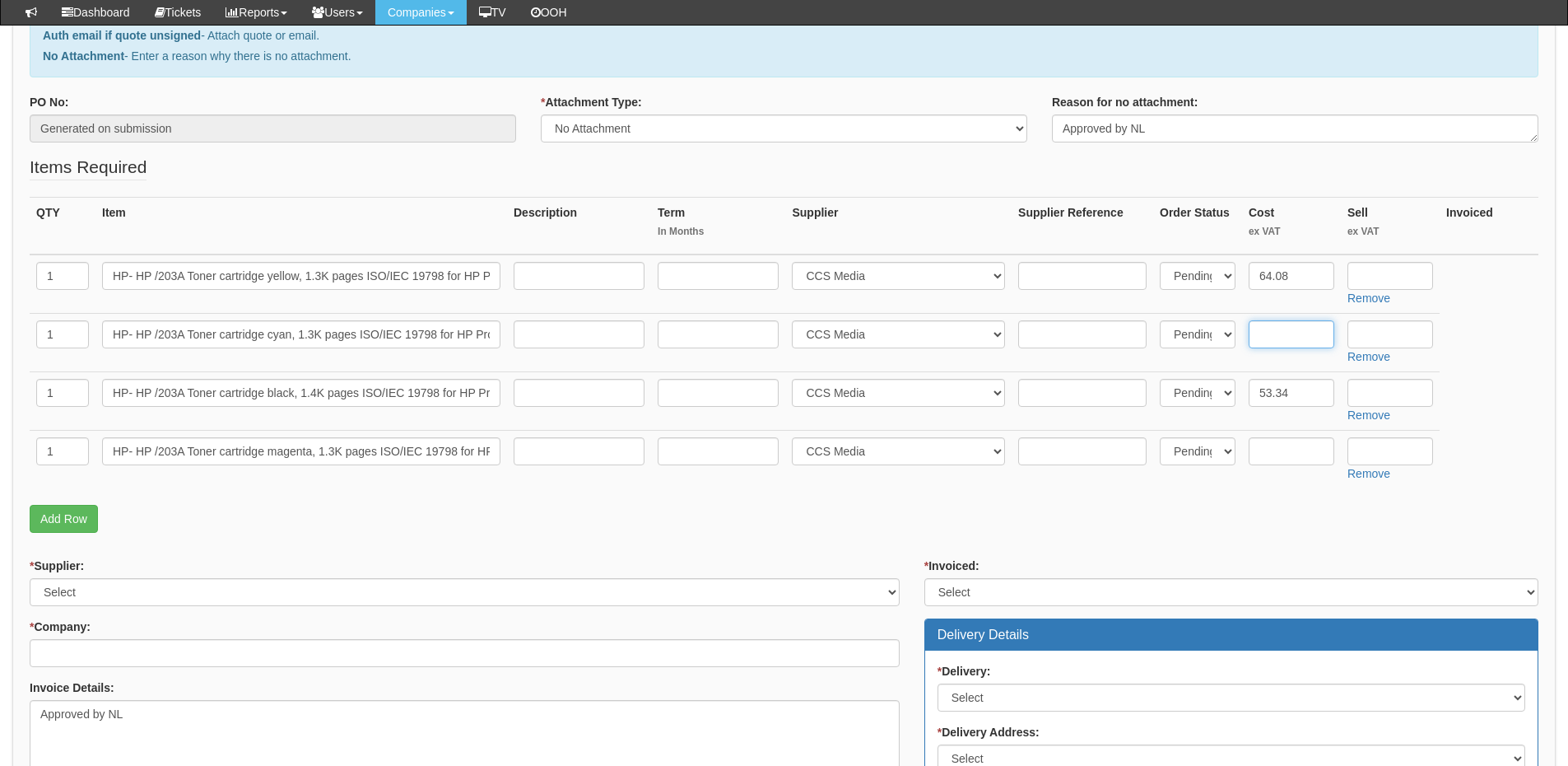
paste input "64.08"
type input "64.08"
click at [1286, 458] on input "text" at bounding box center [1291, 451] width 86 height 28
paste input "64.08"
type input "64.08"
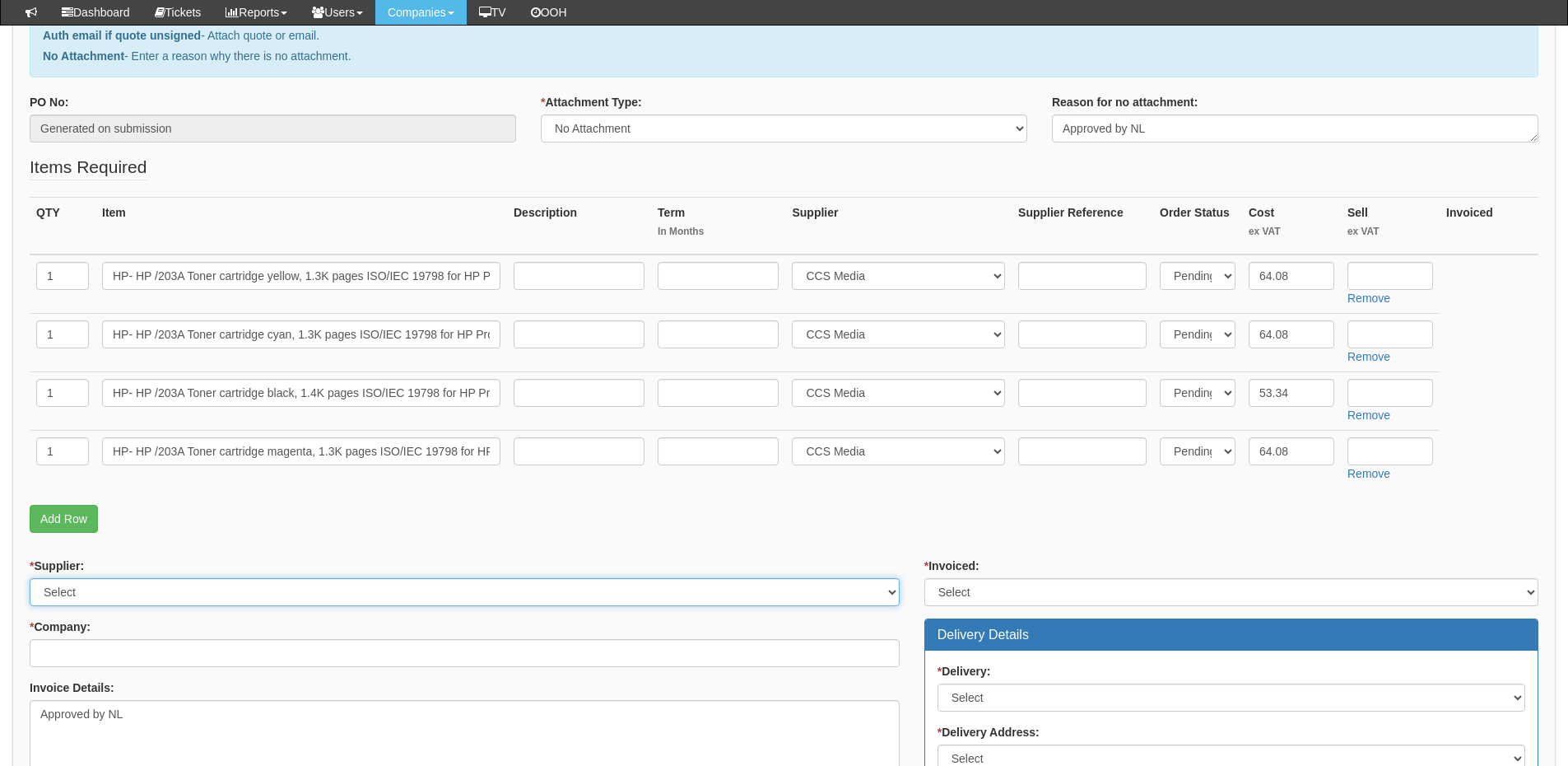
click at [88, 591] on select "Select 123 REG.co.uk 1Password 3 4Gon AA Jones Electric Ltd Abzorb Access Group…" at bounding box center [464, 593] width 870 height 28
select select "220"
click at [29, 579] on select "Select 123 REG.co.uk 1Password 3 4Gon AA Jones Electric Ltd Abzorb Access Group…" at bounding box center [464, 593] width 870 height 28
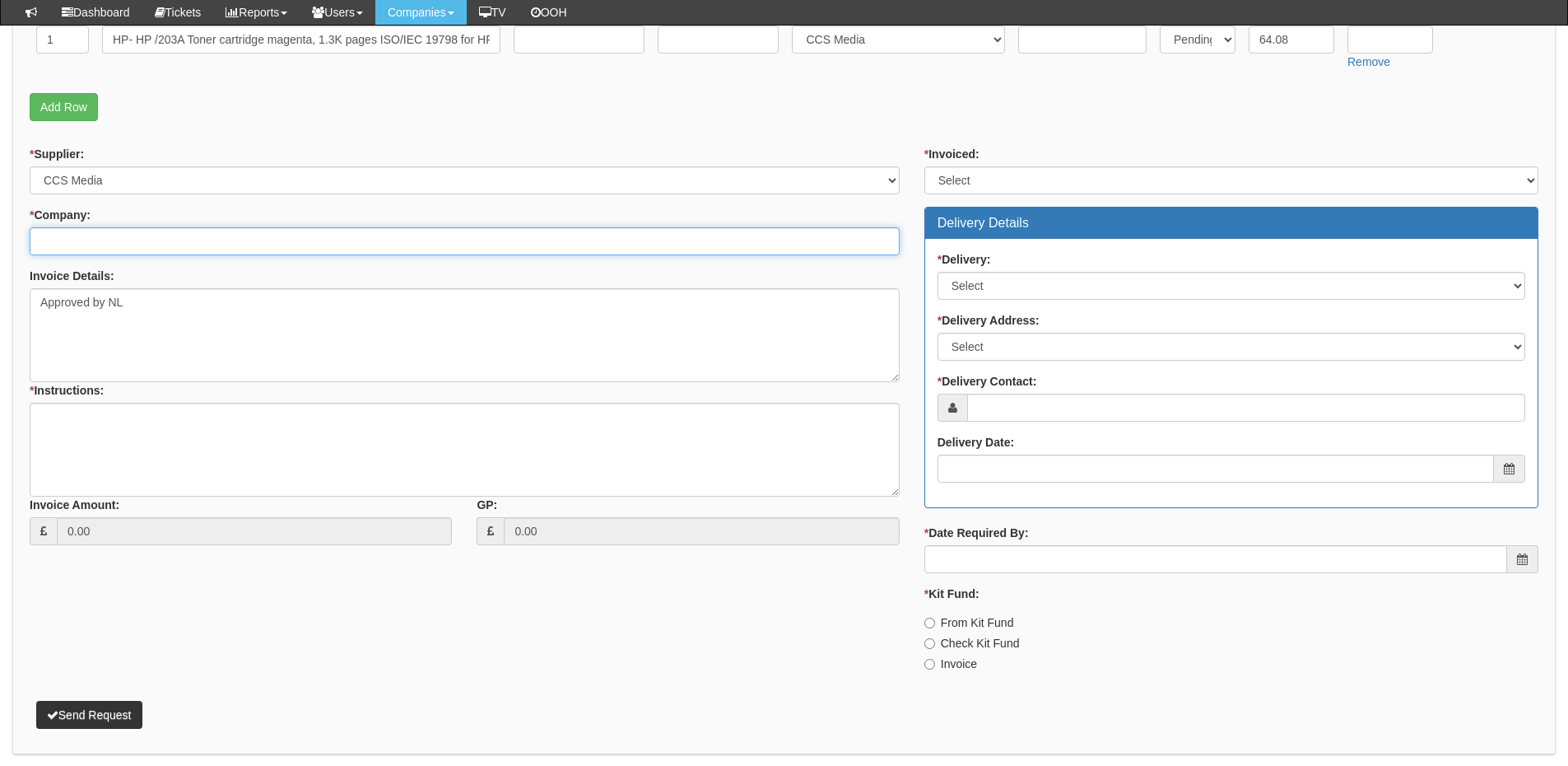
click at [134, 239] on input "* Company:" at bounding box center [464, 241] width 870 height 28
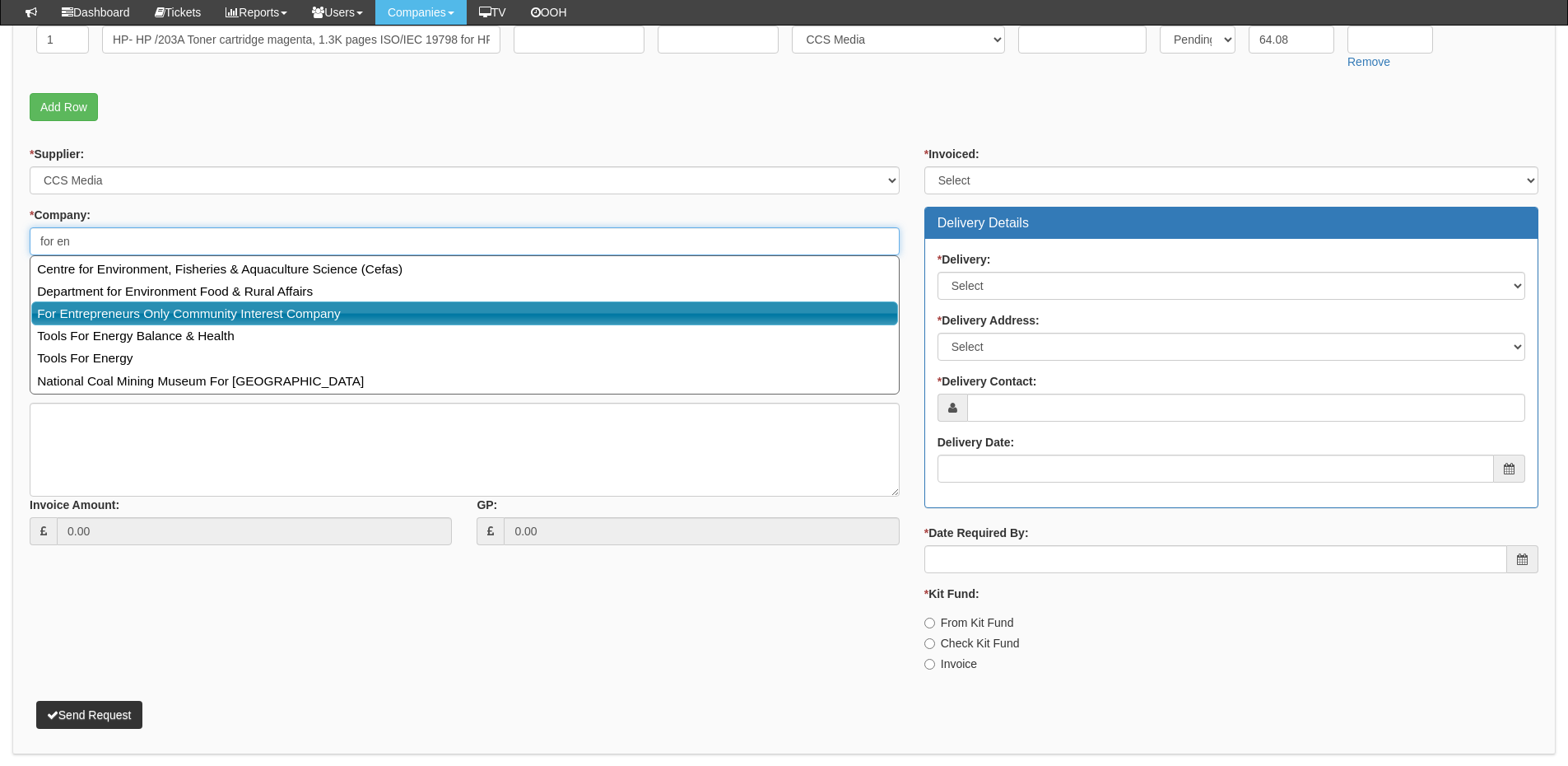
click at [141, 307] on link "For Entrepreneurs Only Community Interest Company" at bounding box center [464, 313] width 866 height 24
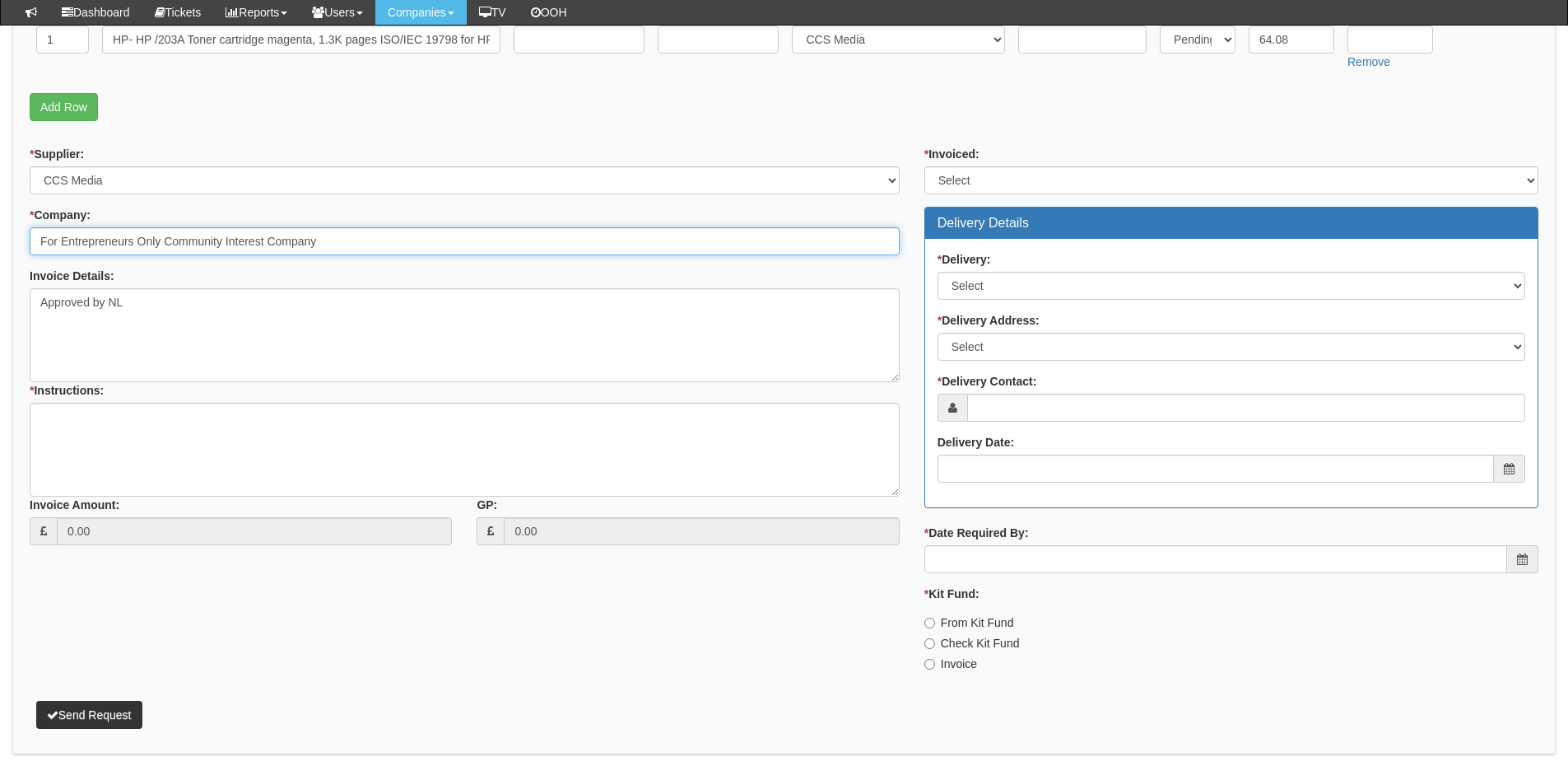
type input "For Entrepreneurs Only Community Interest Company"
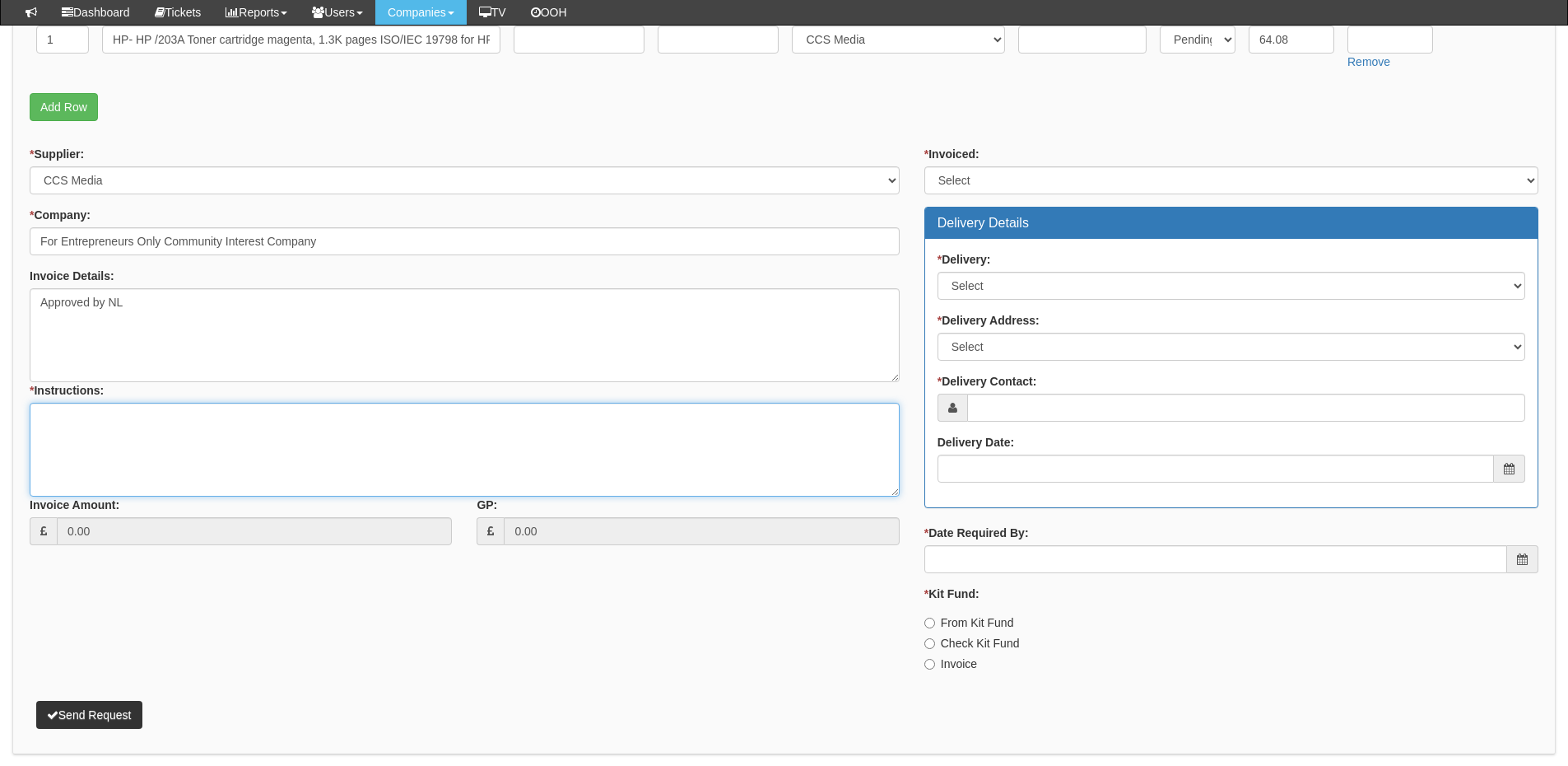
click at [82, 436] on textarea "* Instructions:" at bounding box center [464, 449] width 870 height 94
type textarea "as above"
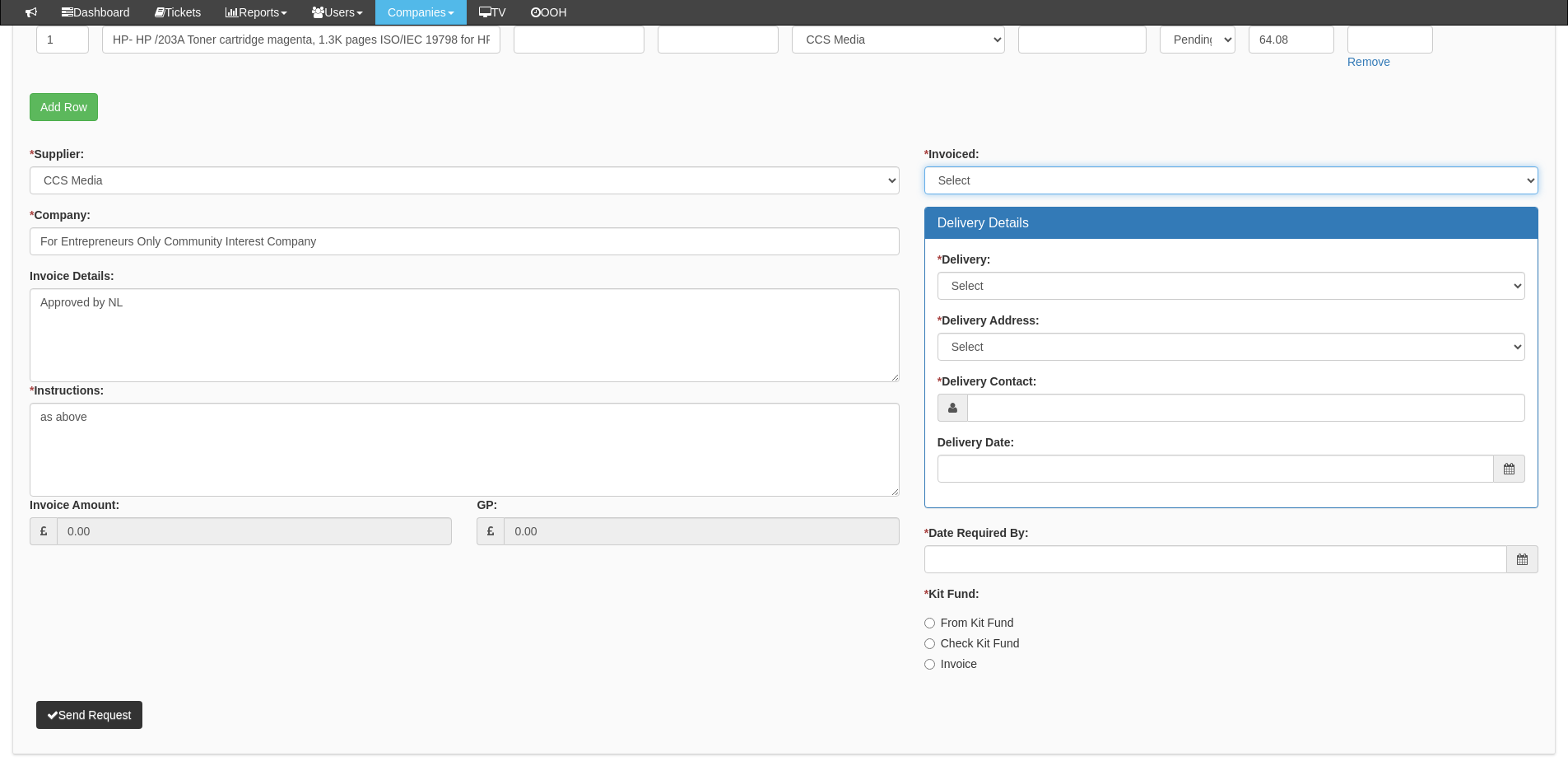
click at [1003, 173] on select "Select Yes No N/A STB (part of order)" at bounding box center [1232, 181] width 614 height 28
select select "2"
click at [925, 167] on select "Select Yes No N/A STB (part of order)" at bounding box center [1232, 181] width 614 height 28
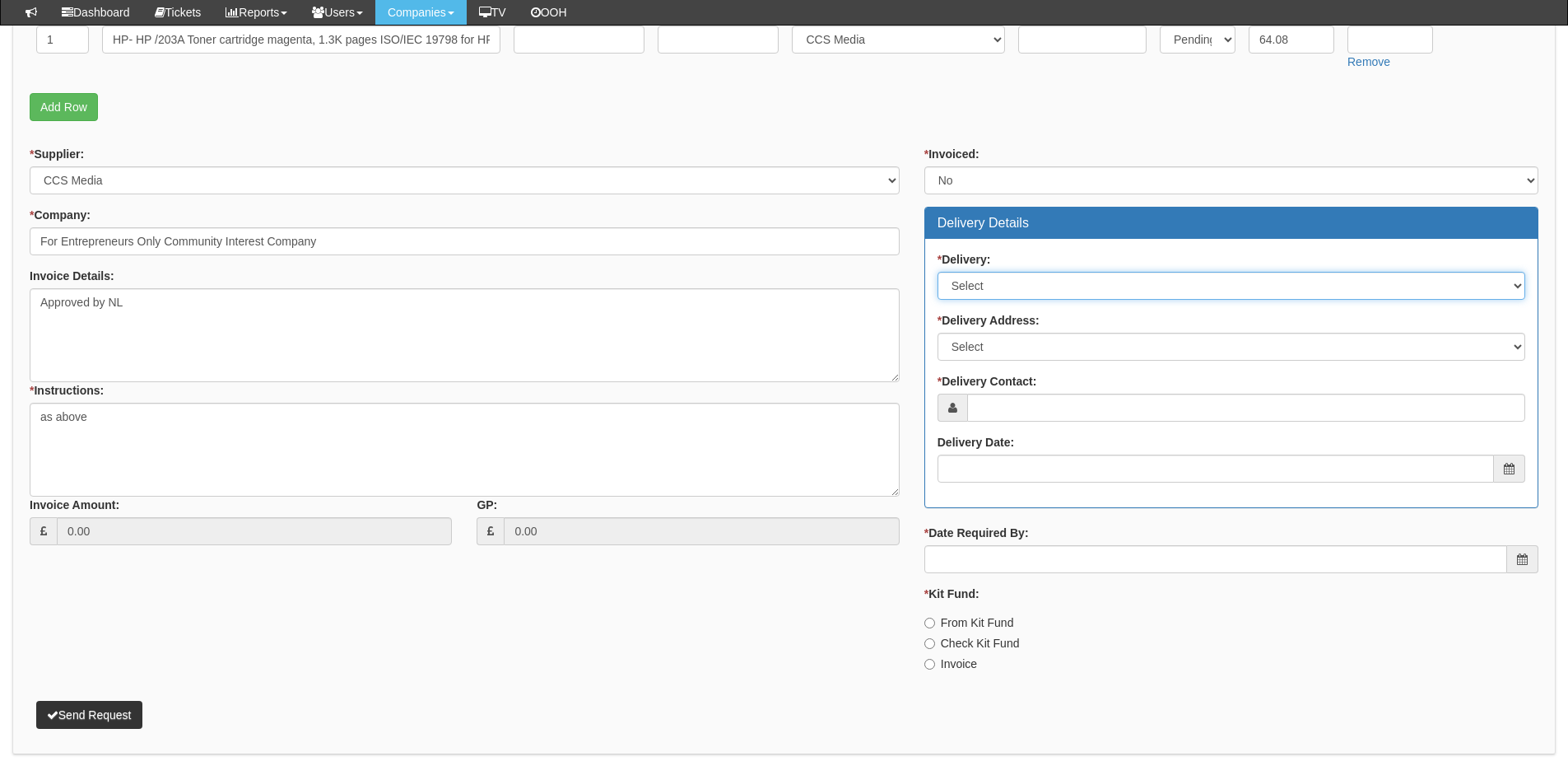
click at [971, 285] on select "Select No Not Applicable Yes" at bounding box center [1232, 285] width 588 height 28
select select "1"
click at [938, 271] on select "Select No Not Applicable Yes" at bounding box center [1232, 285] width 588 height 28
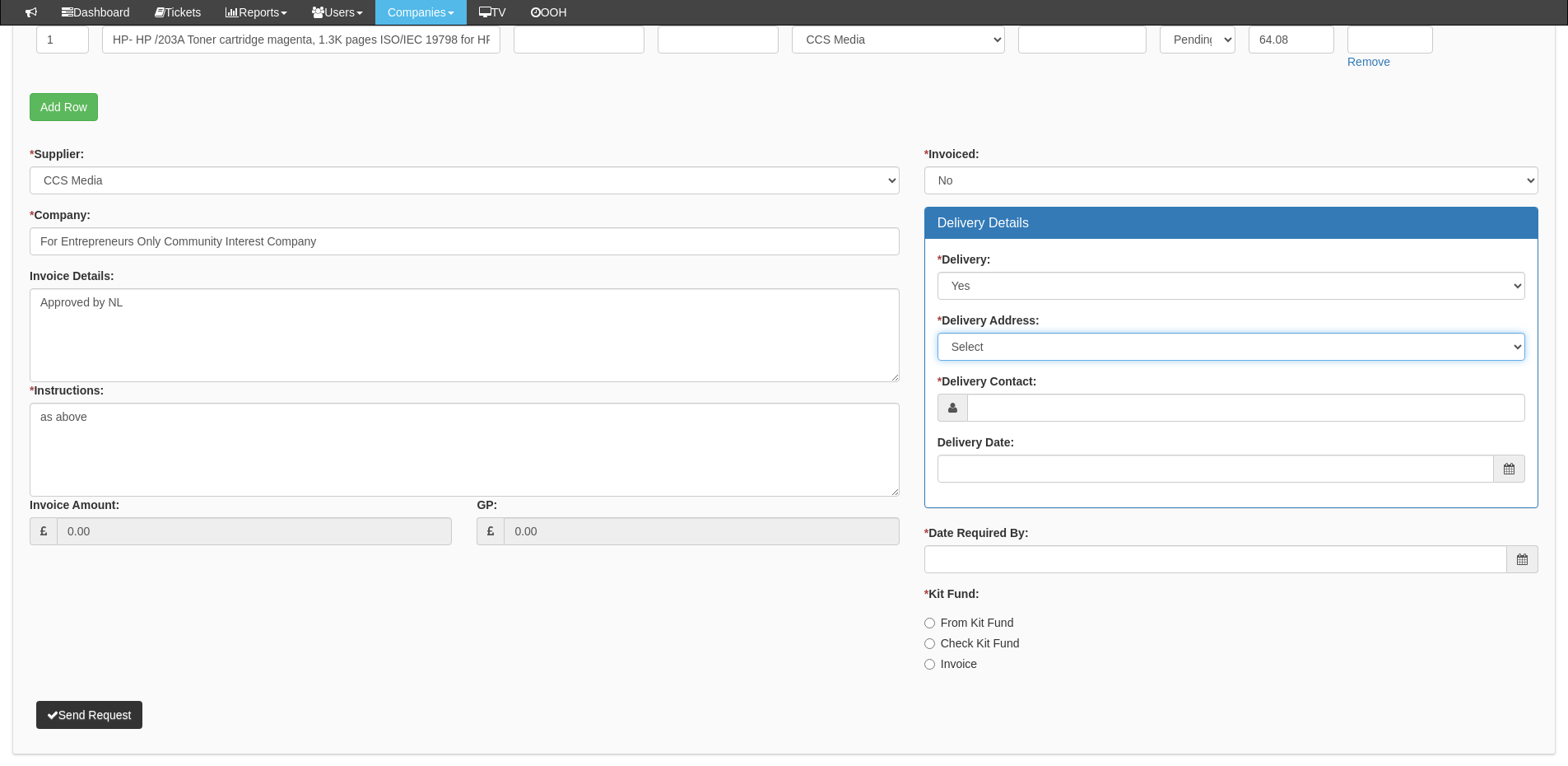
click at [976, 356] on select "Select Not Applicable Main Address - HU6 7RX Other" at bounding box center [1232, 347] width 588 height 28
select select "other"
click at [938, 333] on select "Select Not Applicable Main Address - HU6 7RX Other" at bounding box center [1232, 347] width 588 height 28
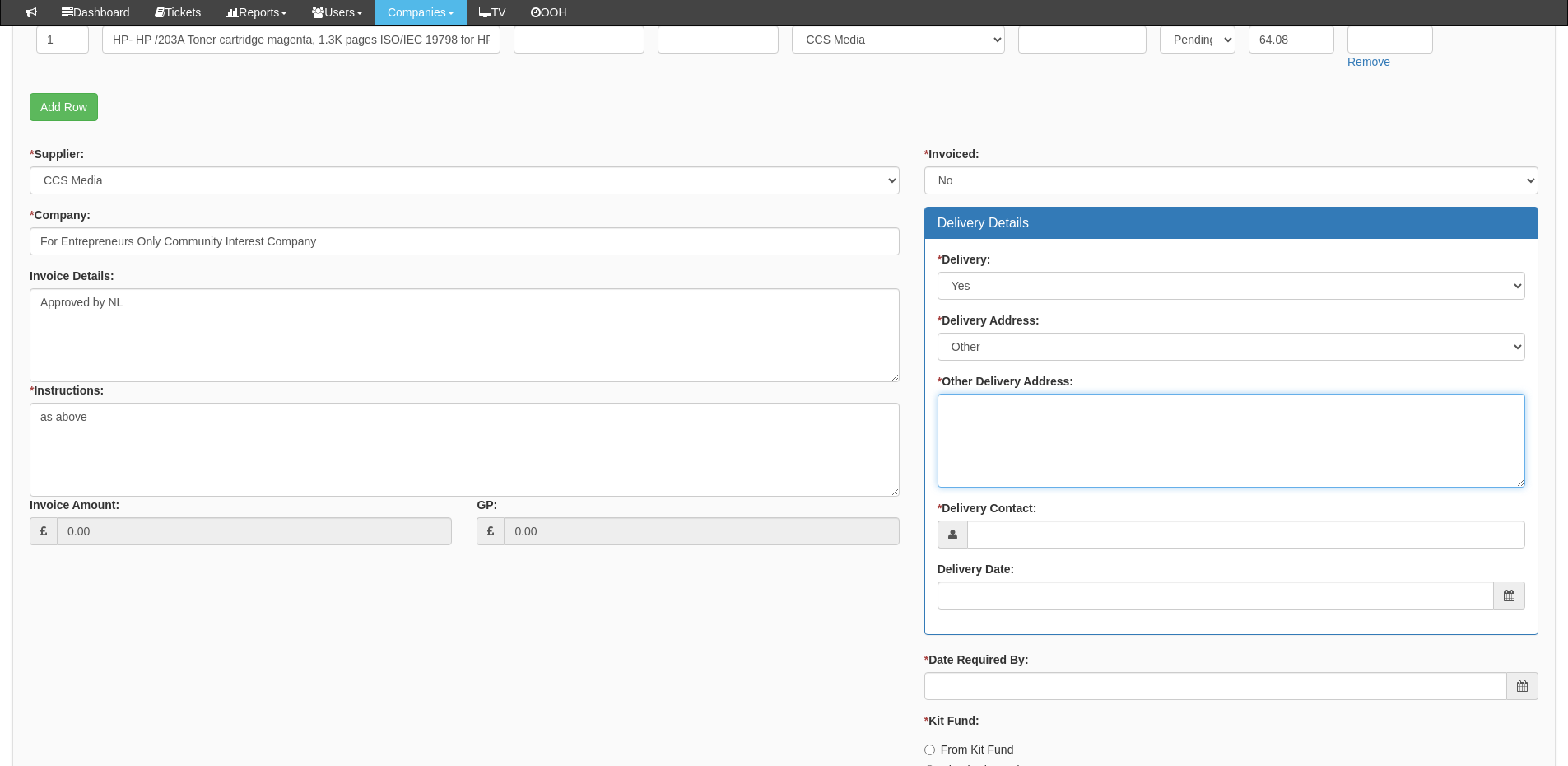
click at [978, 424] on textarea "* Other Delivery Address:" at bounding box center [1232, 441] width 588 height 94
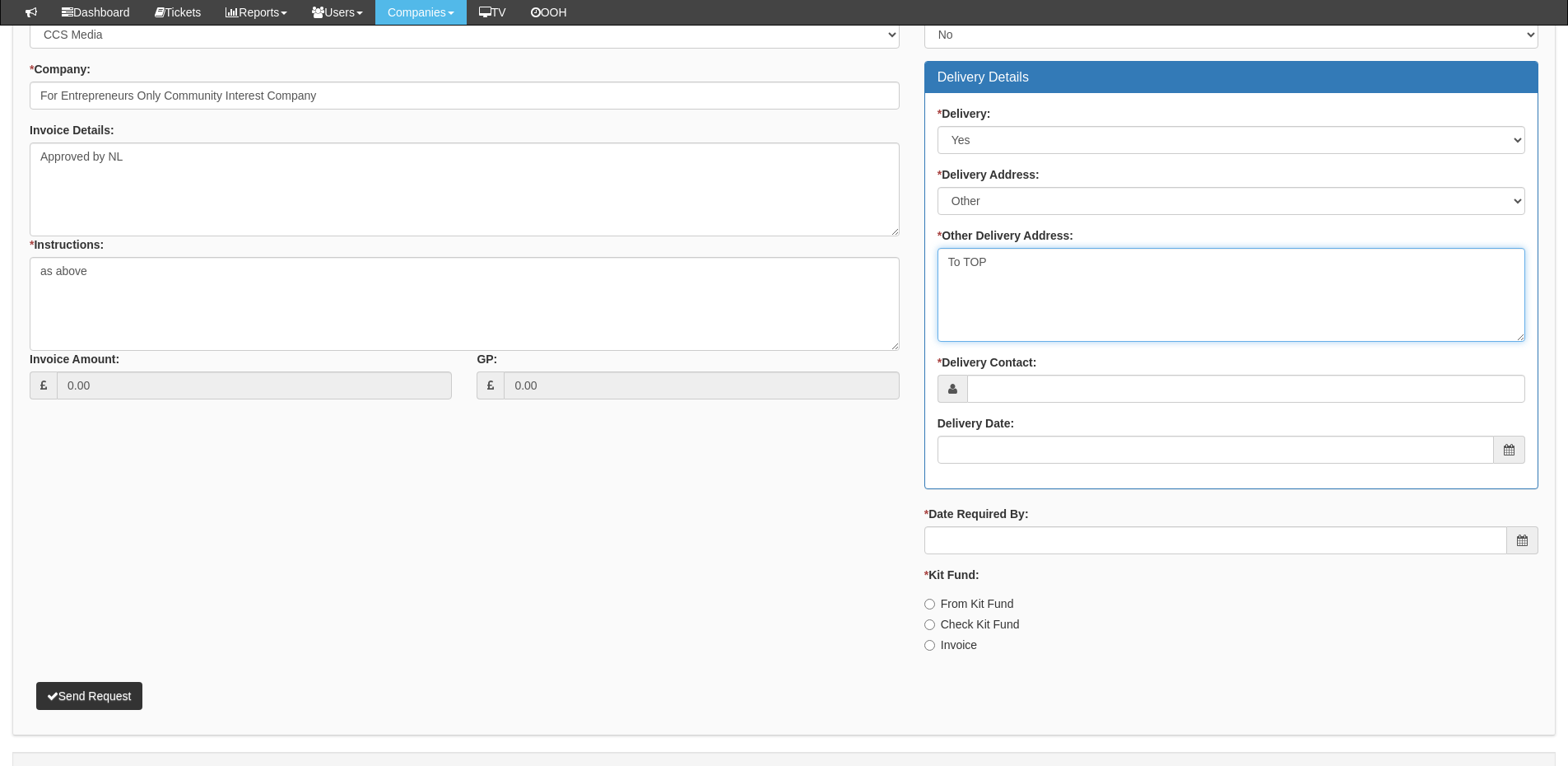
scroll to position [823, 0]
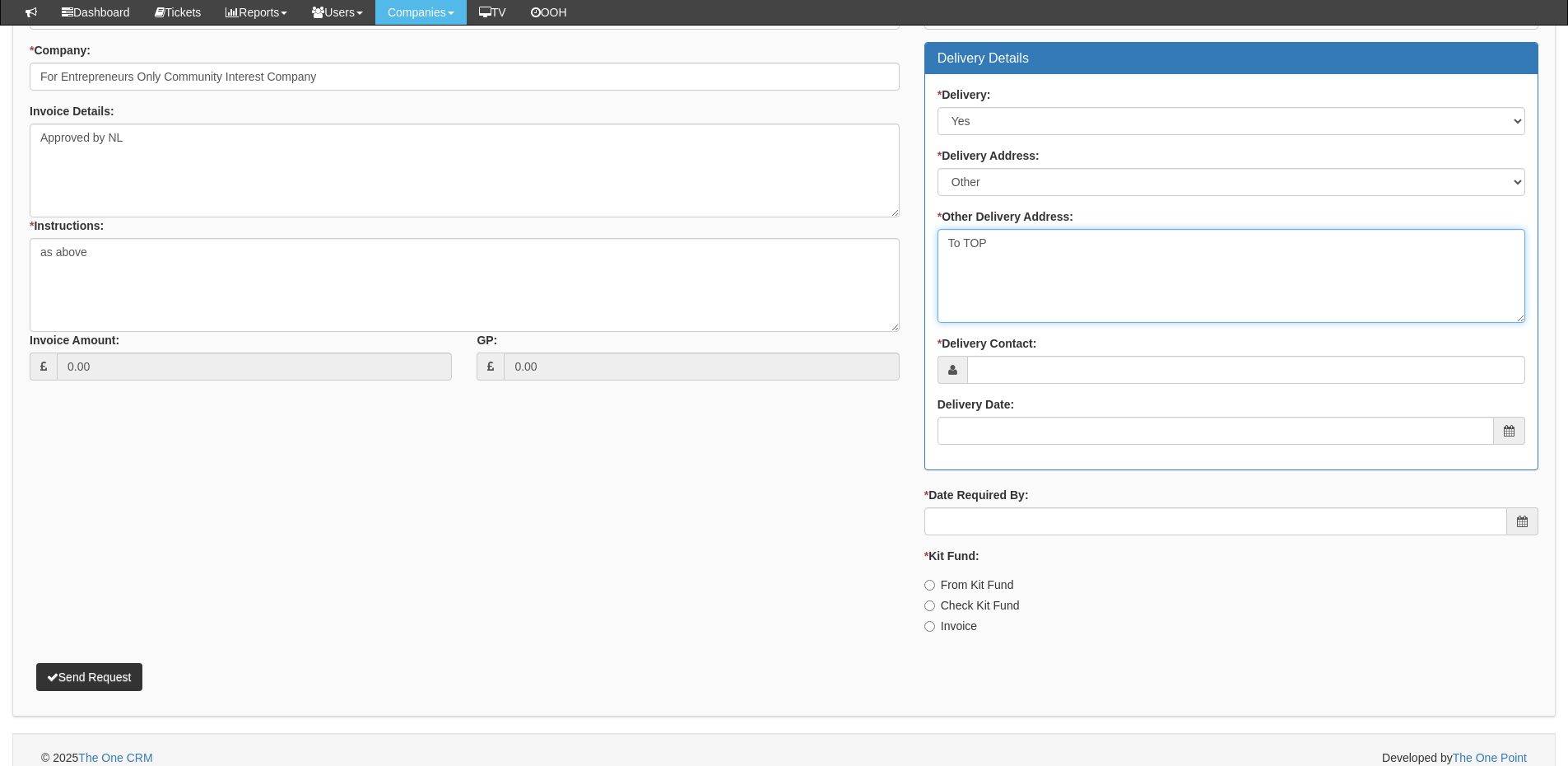
type textarea "To TOP"
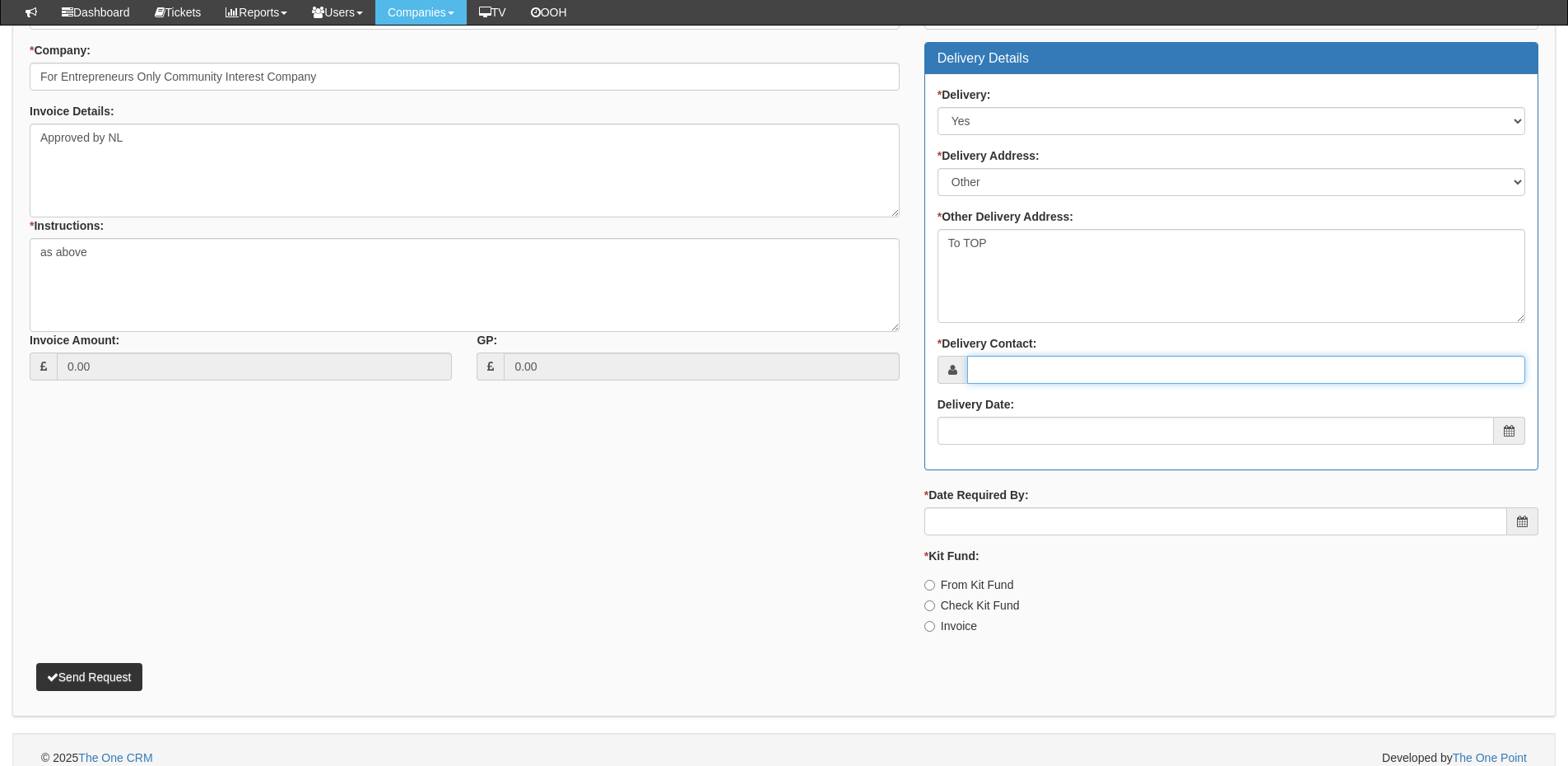
click at [996, 362] on input "* Delivery Contact:" at bounding box center [1246, 370] width 558 height 28
type input "April Thurston"
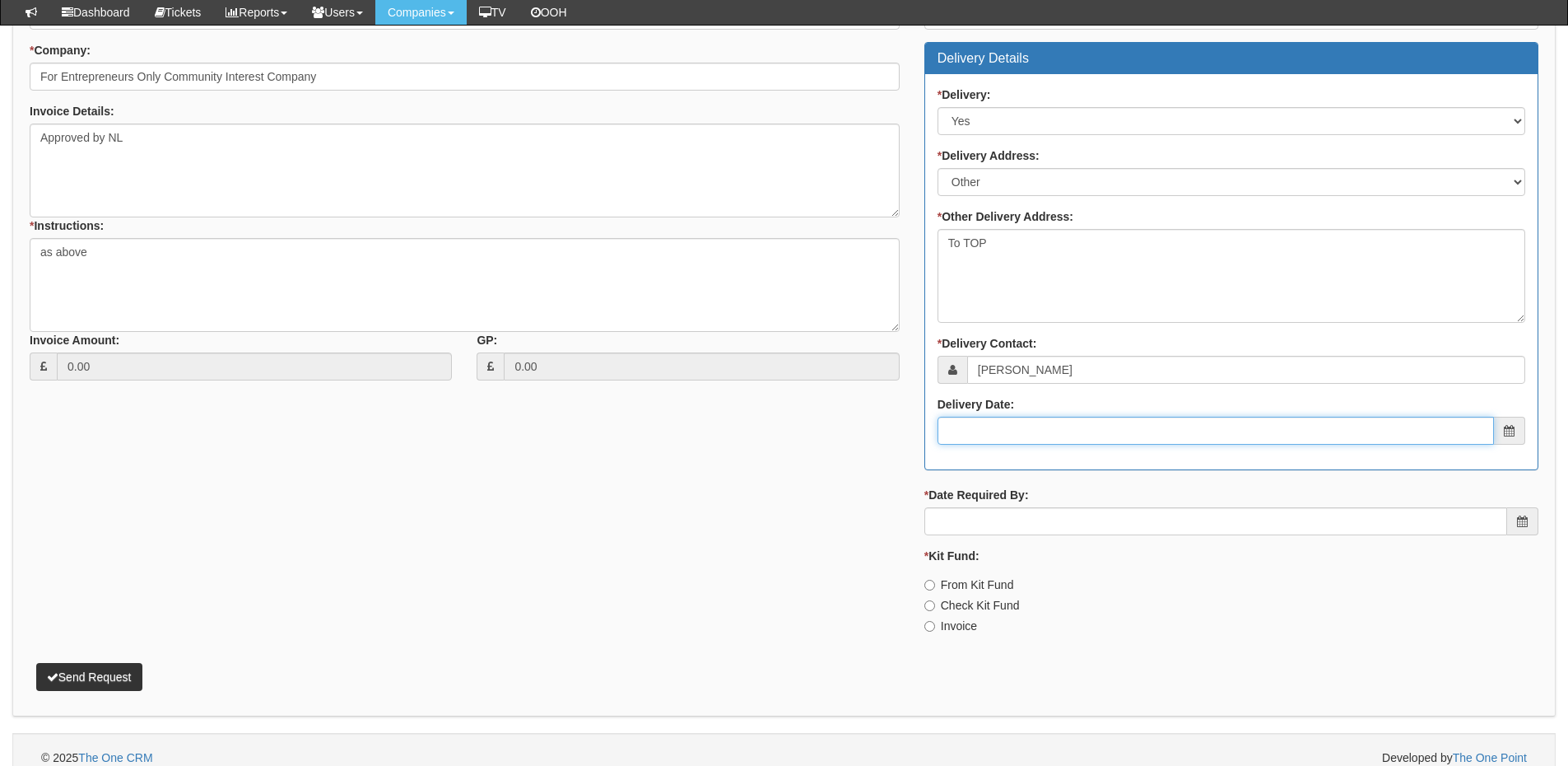
click at [1000, 431] on input "Delivery Date:" at bounding box center [1216, 431] width 557 height 28
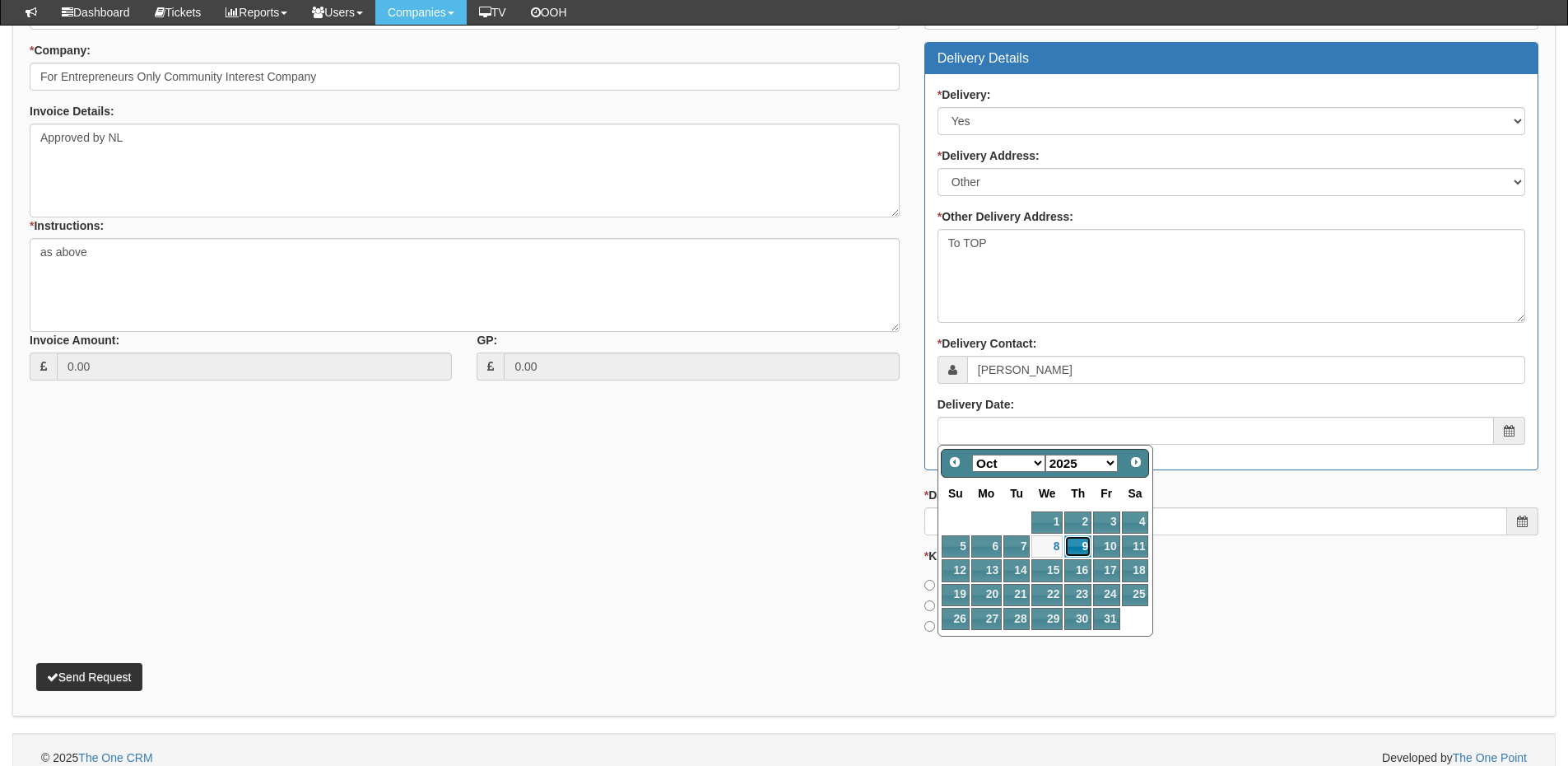
click at [1075, 544] on link "9" at bounding box center [1077, 546] width 27 height 23
type input "2025-10-09"
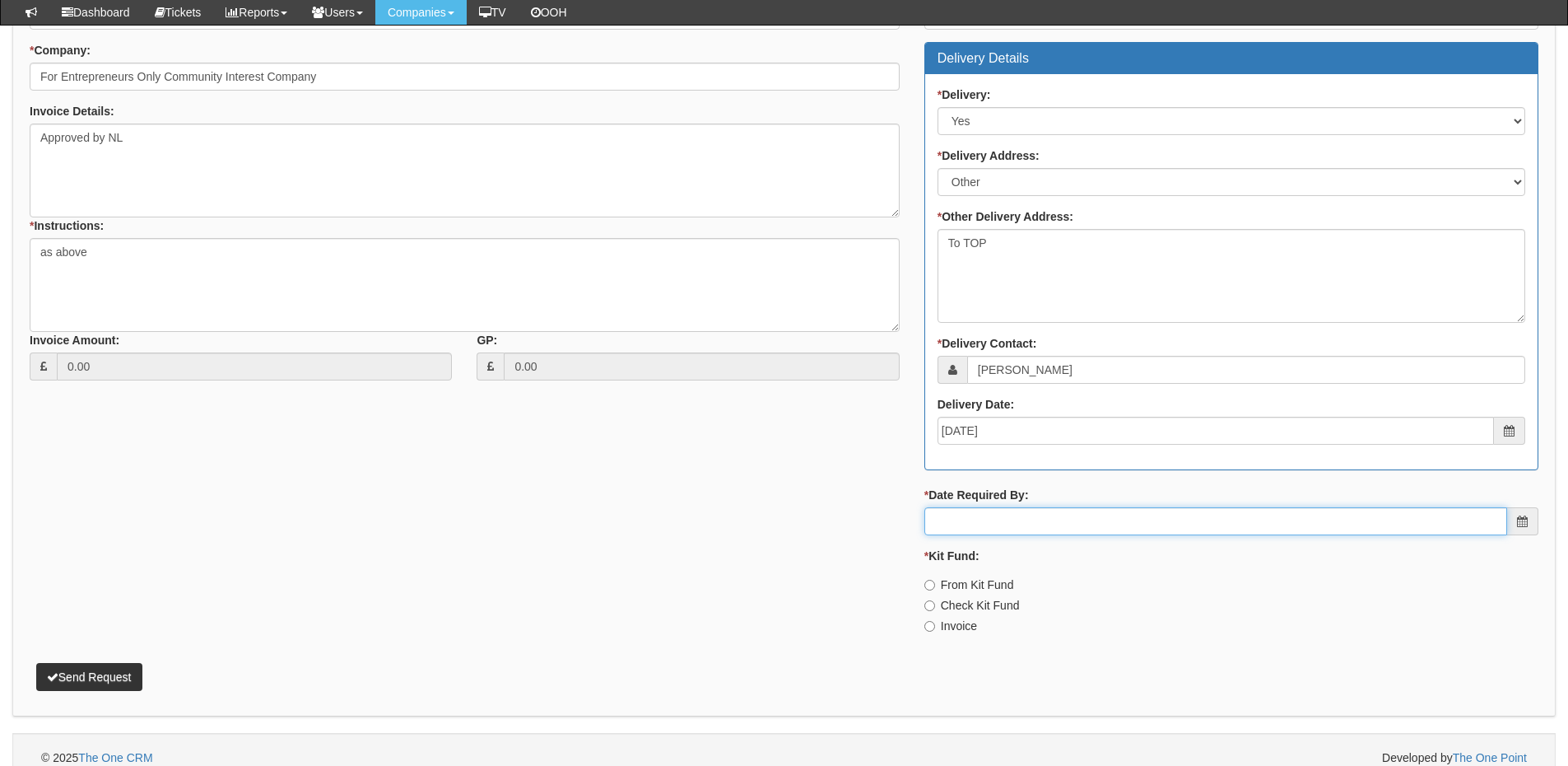
click at [1033, 520] on input "* Date Required By:" at bounding box center [1216, 521] width 583 height 28
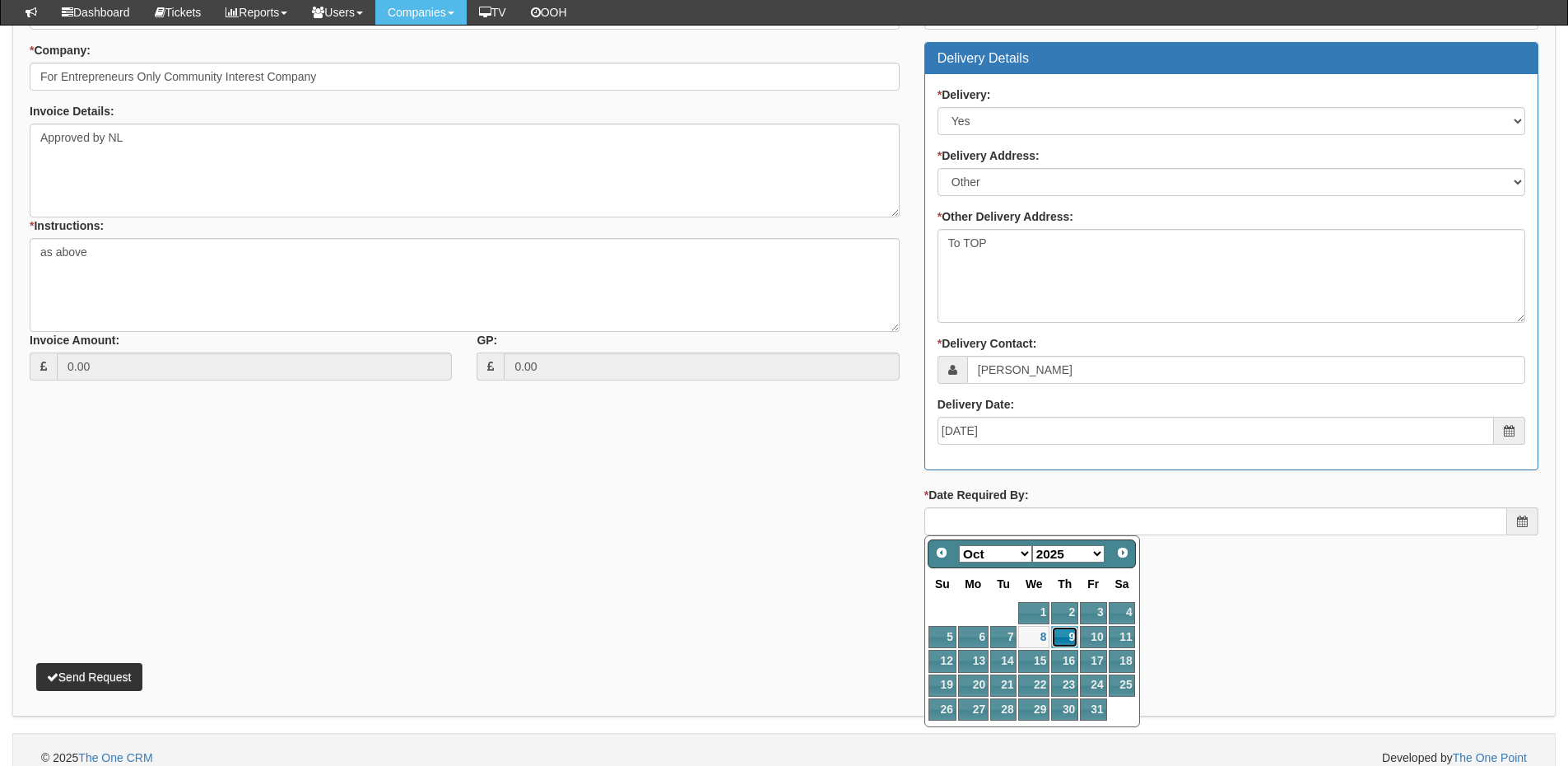
click at [1062, 633] on link "9" at bounding box center [1064, 637] width 27 height 23
type input "2025-10-09"
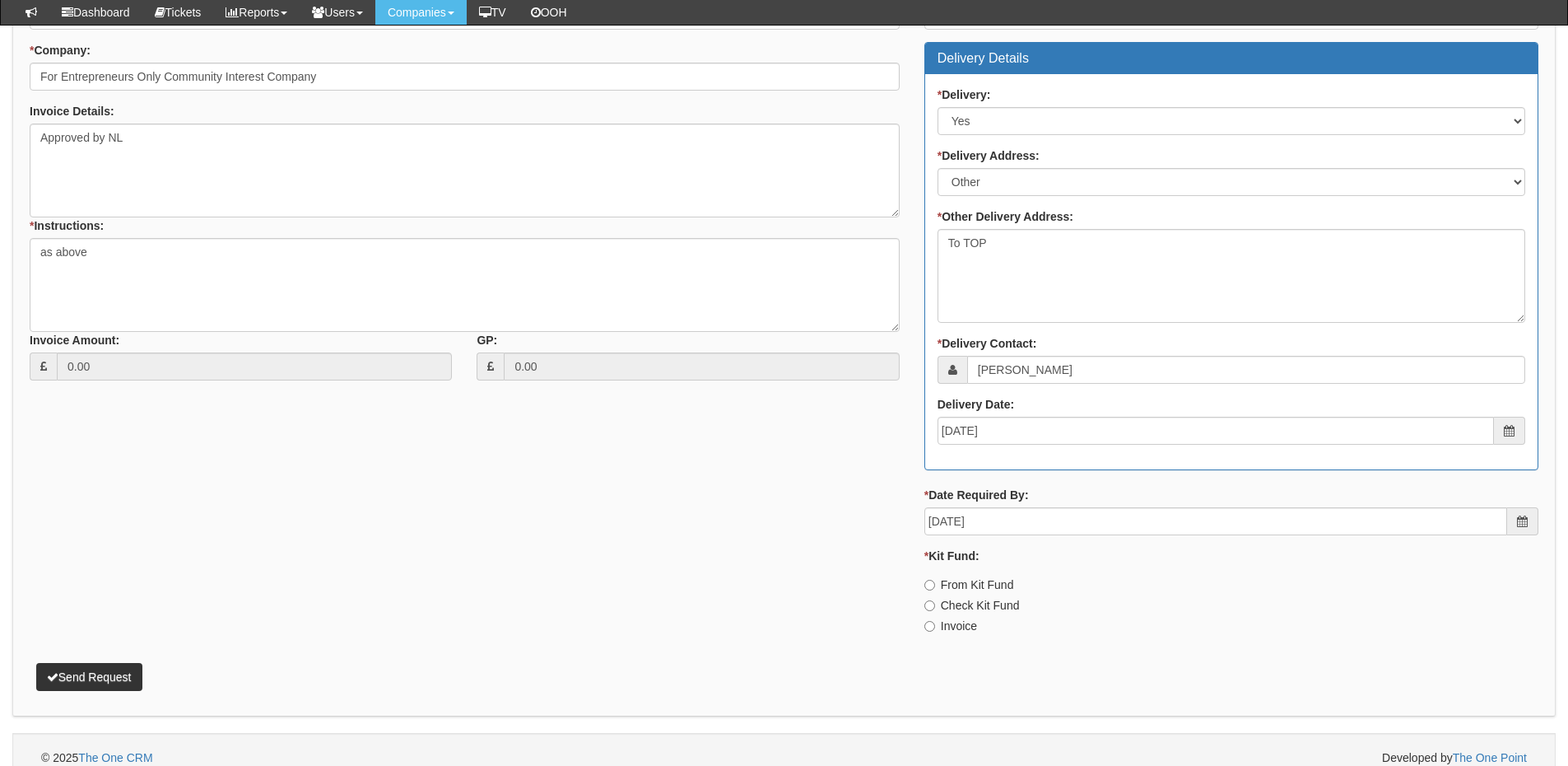
click at [952, 619] on label "Invoice" at bounding box center [951, 626] width 53 height 16
click at [935, 621] on input "Invoice" at bounding box center [929, 626] width 10 height 10
radio input "true"
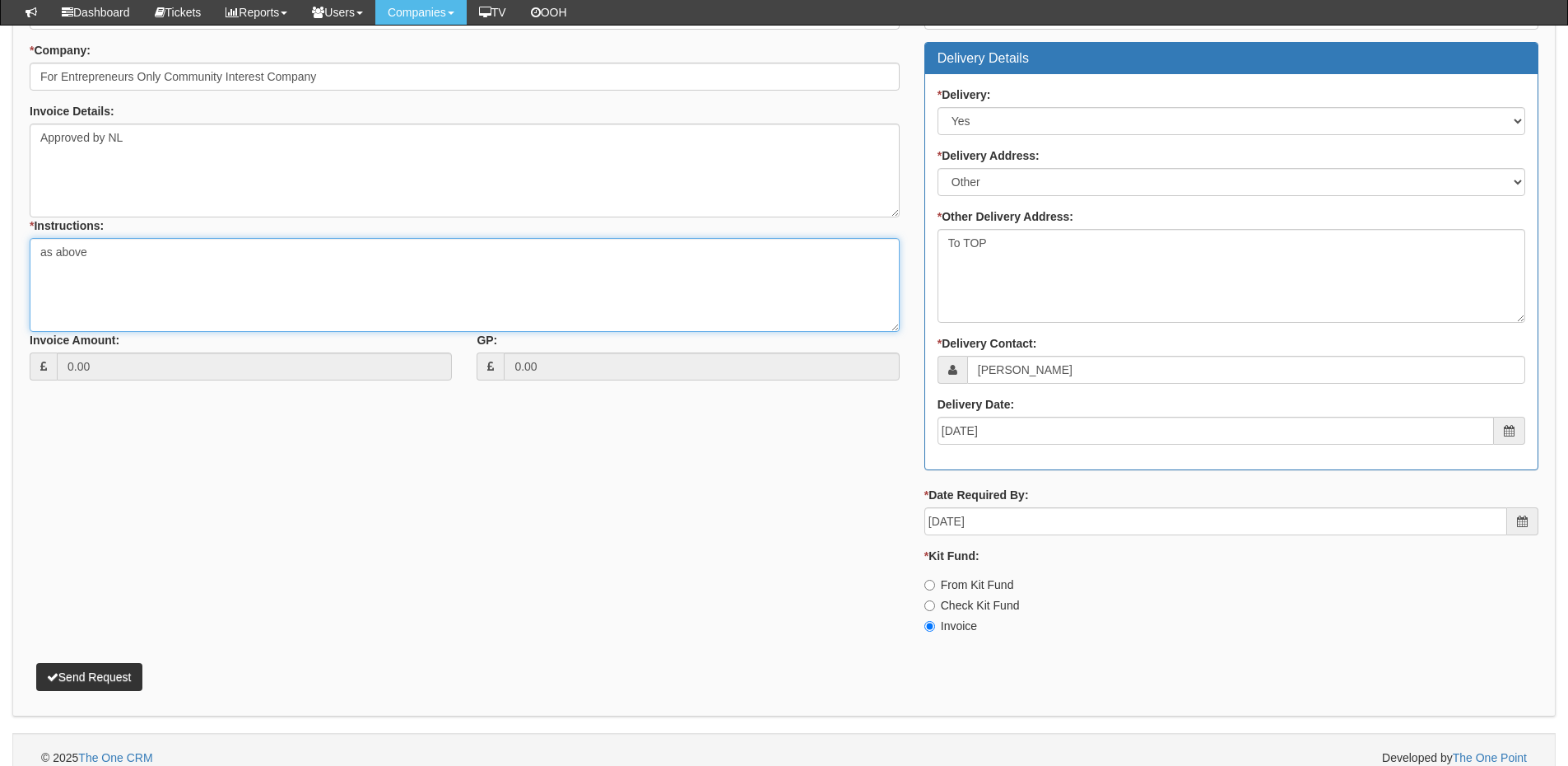
drag, startPoint x: 109, startPoint y: 250, endPoint x: 25, endPoint y: 253, distance: 84.1
click at [25, 253] on div "* Supplier: Select 123 REG.co.uk 1Password 3 4Gon AA Jones Electric Ltd Abzorb …" at bounding box center [464, 187] width 895 height 412
type textarea "Please advise April once in stock"
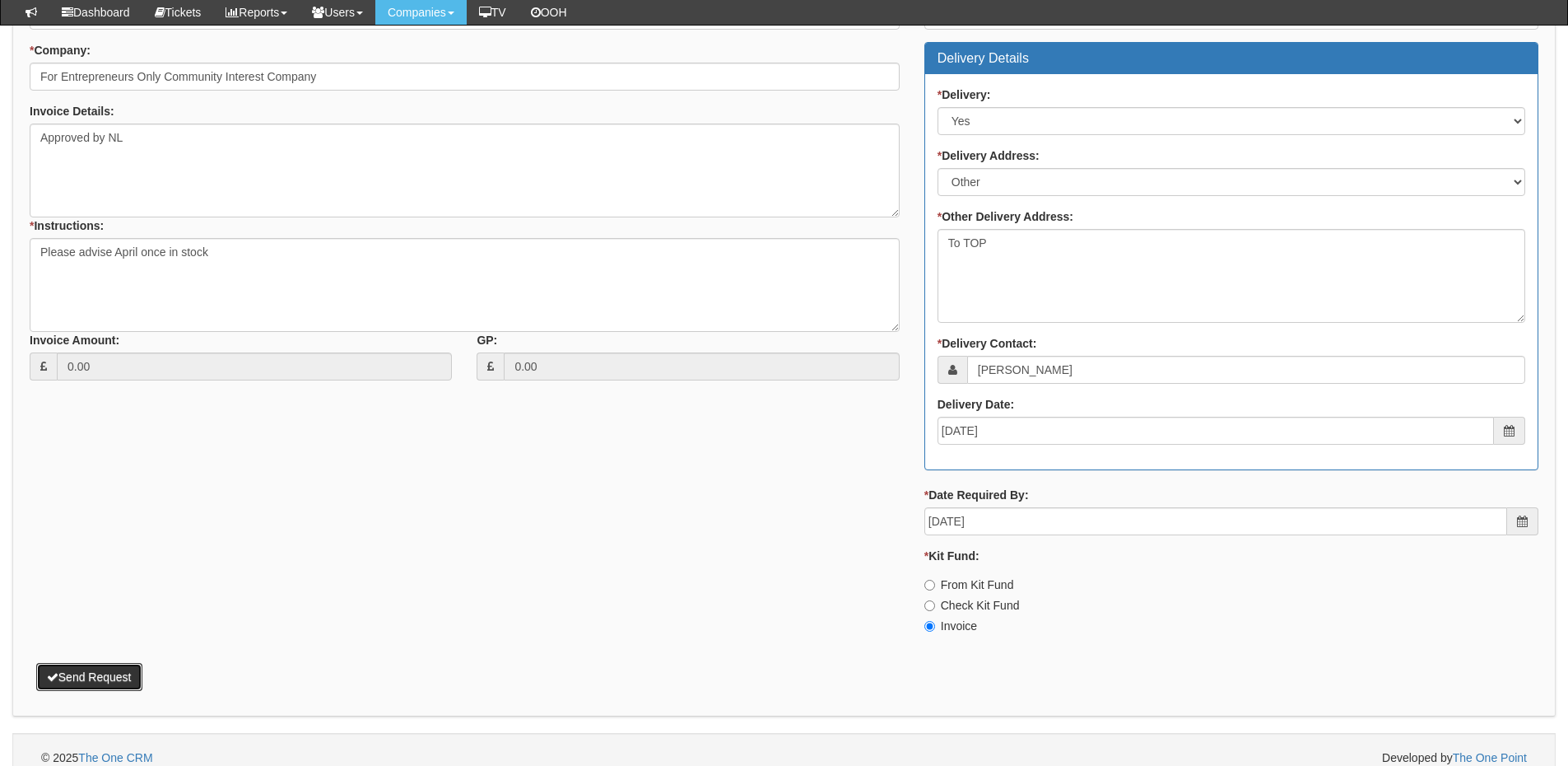
click at [118, 670] on button "Send Request" at bounding box center [89, 677] width 106 height 28
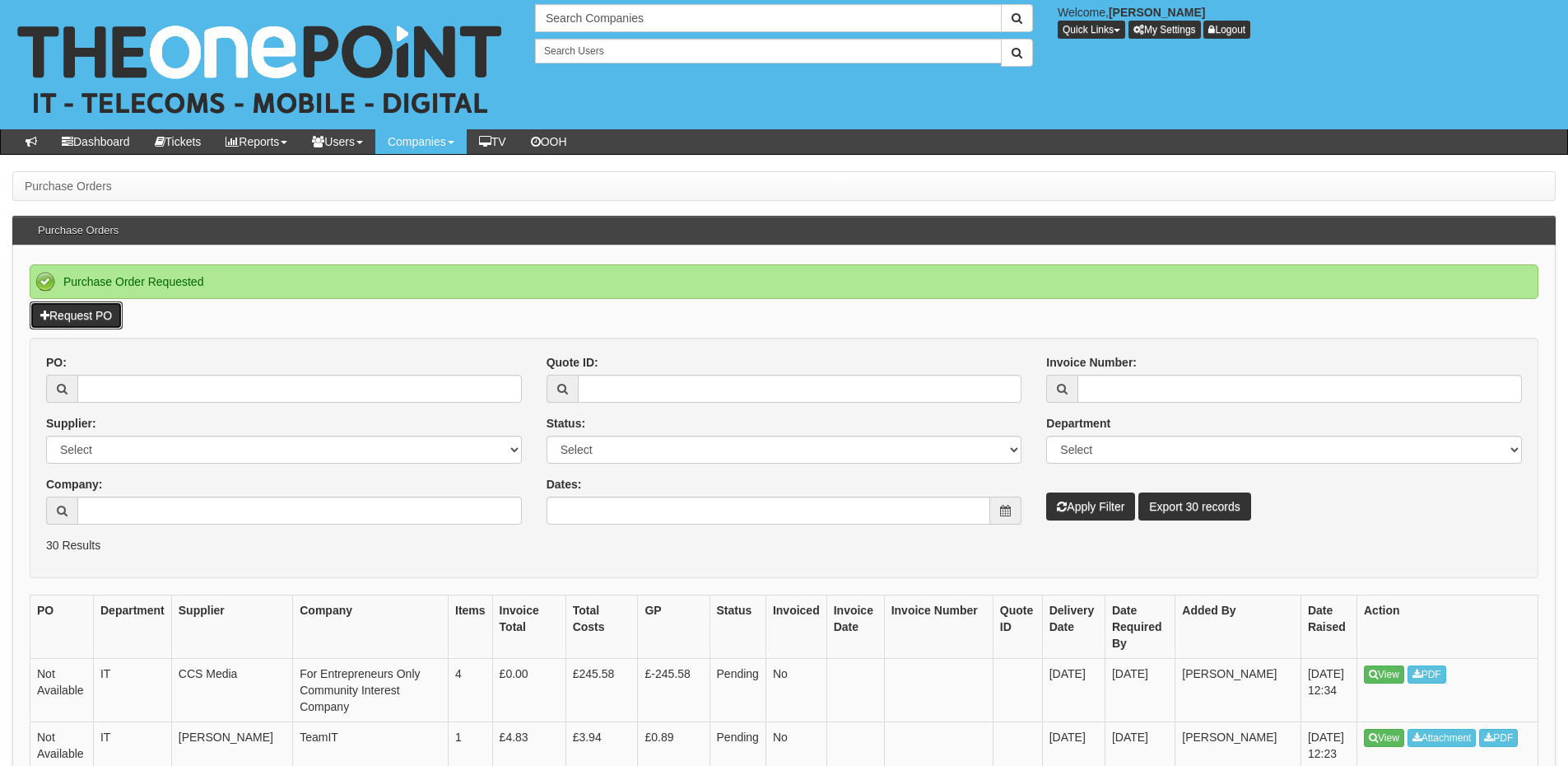
click at [100, 313] on link "Request PO" at bounding box center [75, 316] width 93 height 28
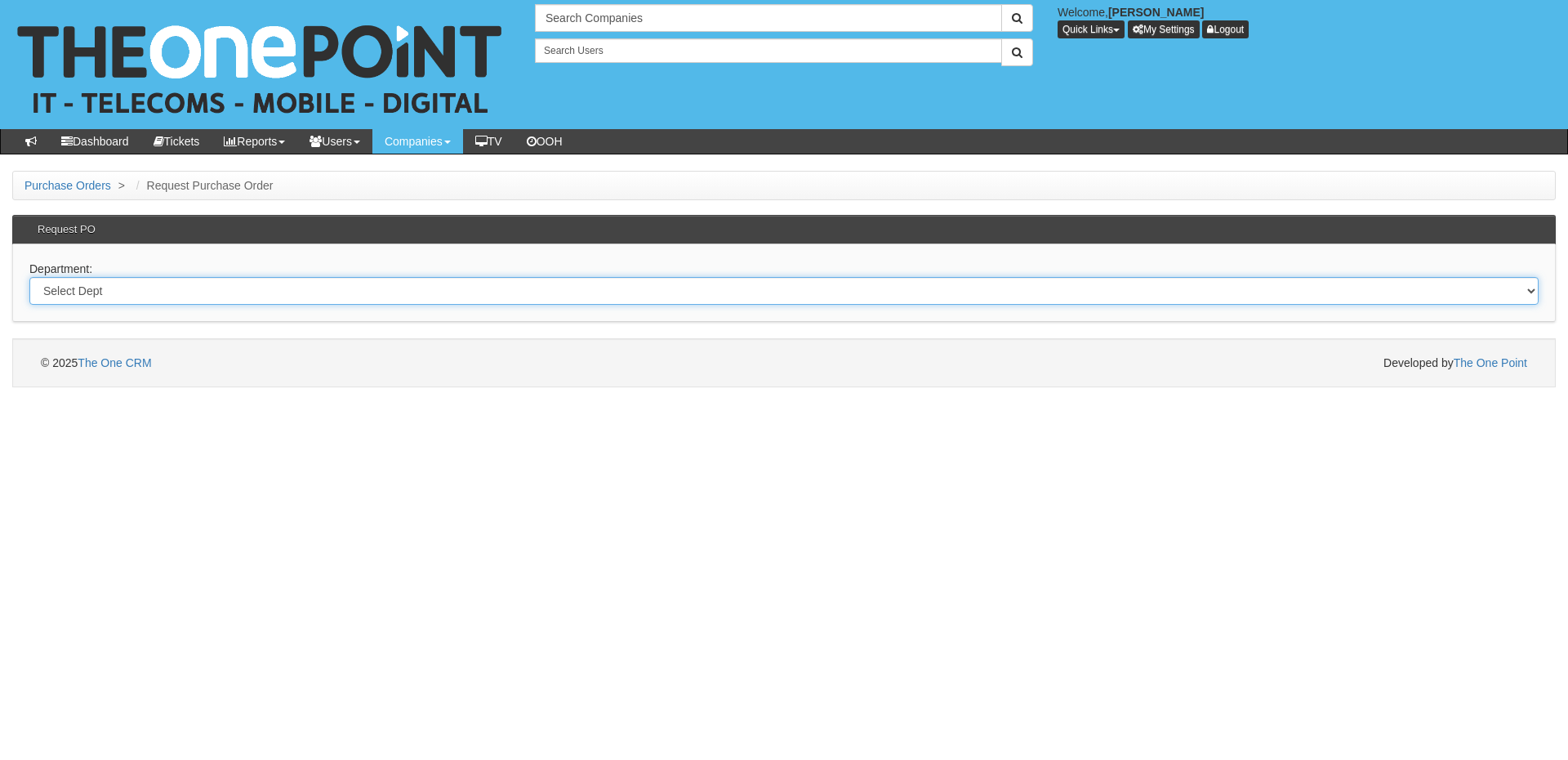
click at [448, 298] on select "Select Dept Digital Internal IT Mobiles Marketing Telecoms" at bounding box center [783, 291] width 1509 height 28
select select "?pipeID=&dept=IT"
click at [29, 277] on select "Select Dept Digital Internal IT Mobiles Marketing Telecoms" at bounding box center [783, 291] width 1509 height 28
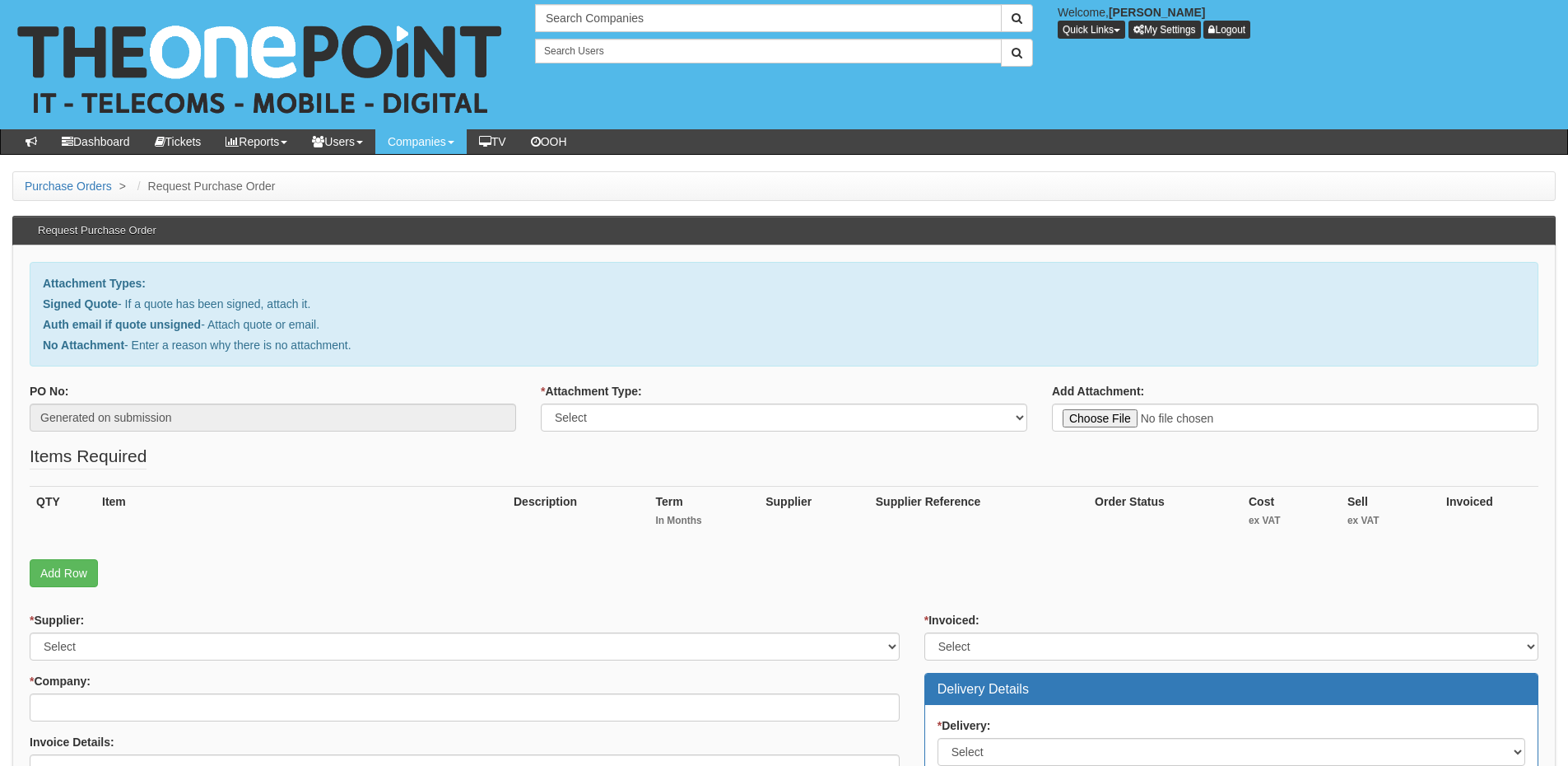
type input "C:\fakepath\Canvasman - Server Drive.pdf"
click at [71, 568] on link "Add Row" at bounding box center [63, 573] width 69 height 28
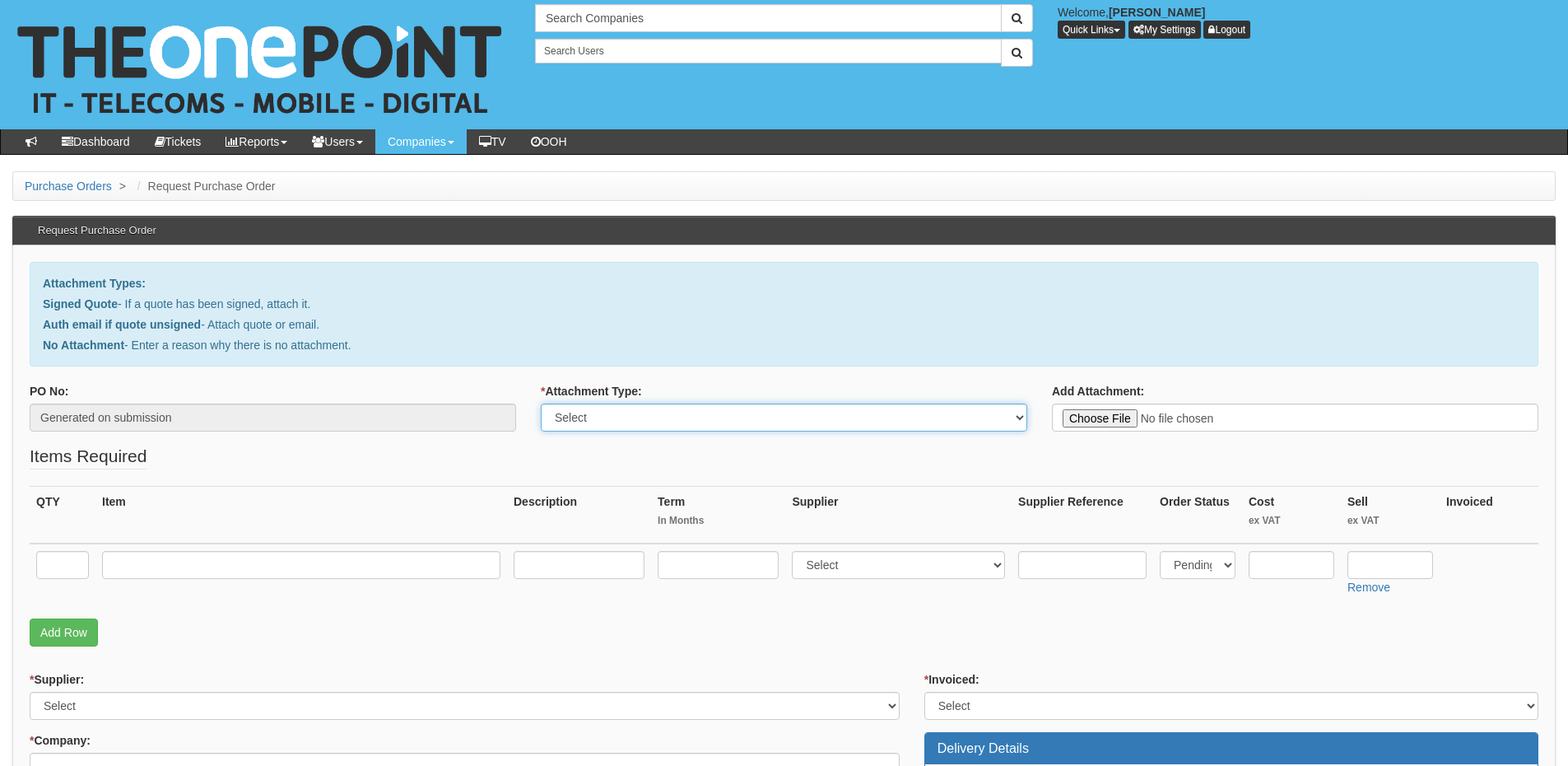
click at [592, 417] on select "Select Signed Quote Auth email with quote if unsigned No Attachment" at bounding box center [784, 417] width 487 height 28
select select "Signed Quote"
click at [541, 403] on select "Select Signed Quote Auth email with quote if unsigned No Attachment" at bounding box center [784, 417] width 487 height 28
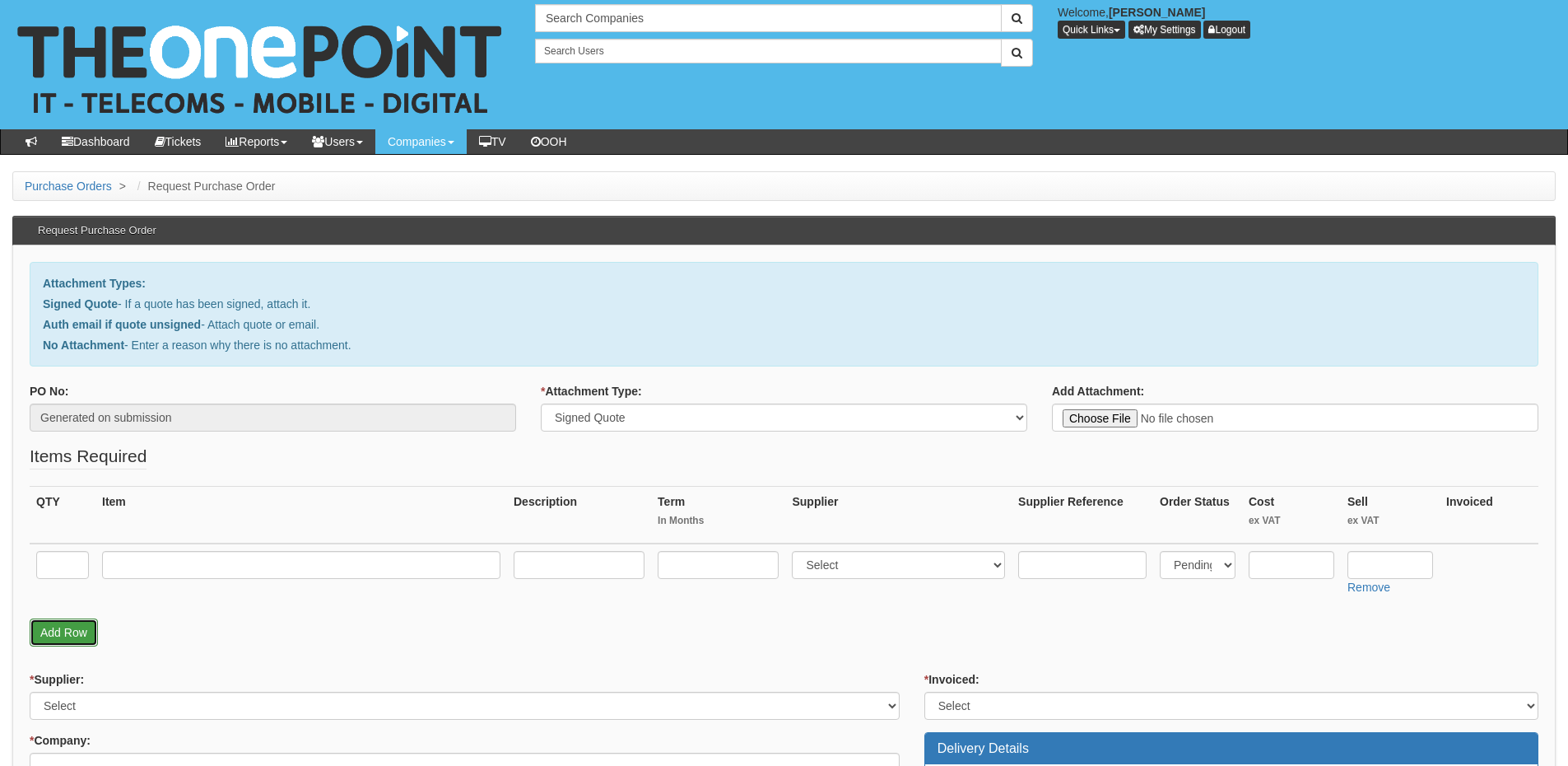
click at [75, 631] on link "Add Row" at bounding box center [63, 632] width 69 height 28
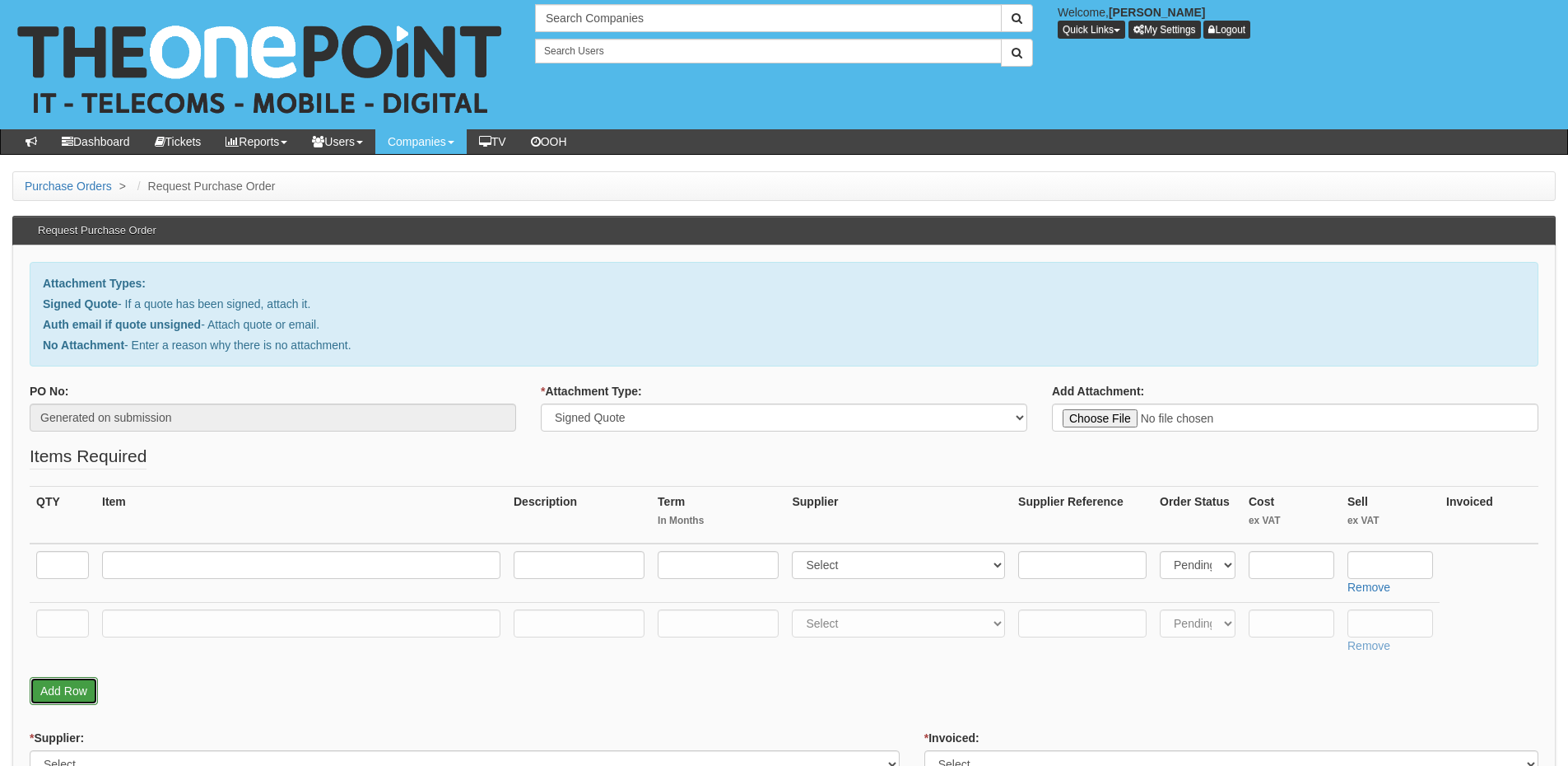
click at [79, 682] on link "Add Row" at bounding box center [63, 691] width 69 height 28
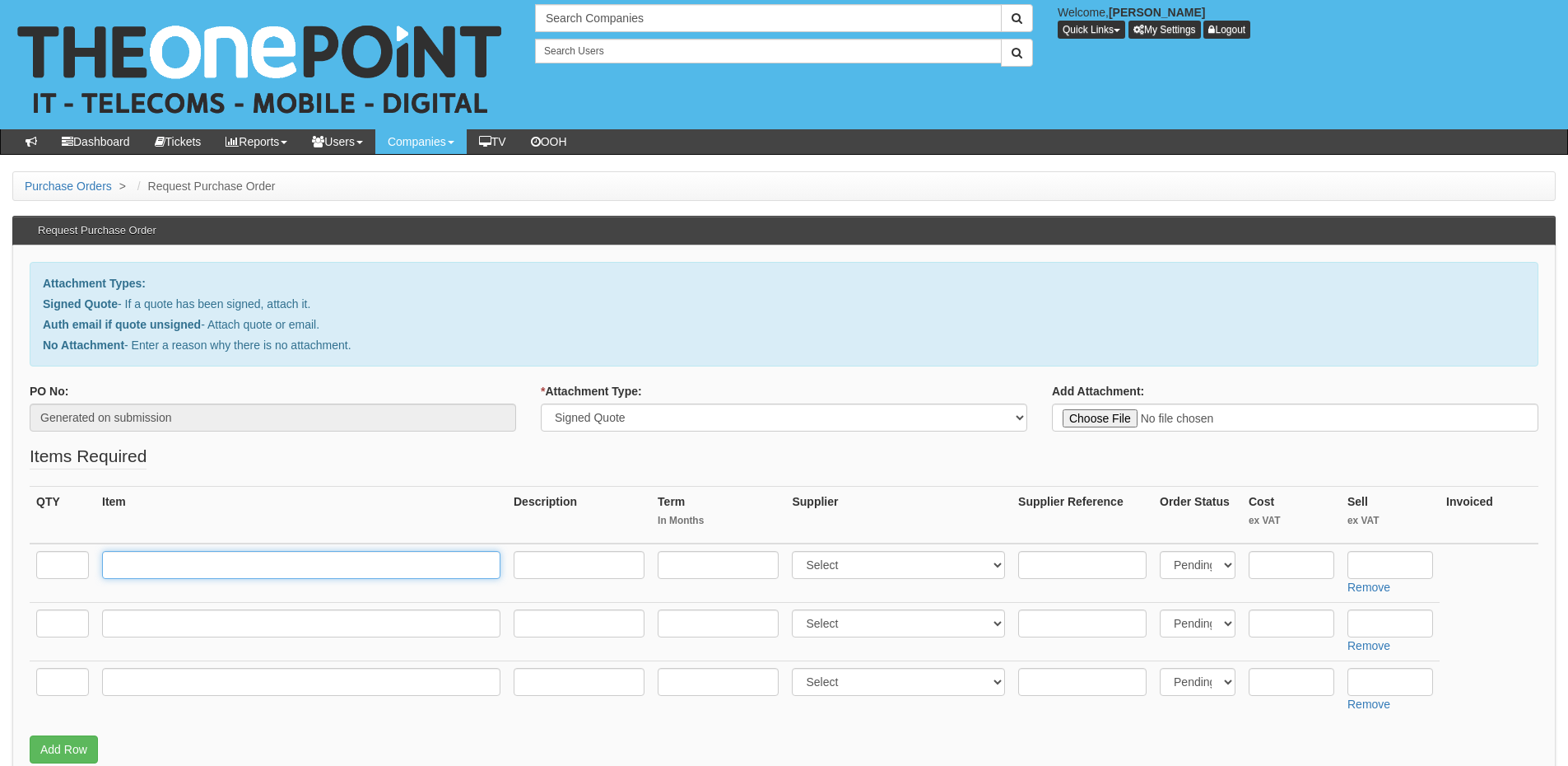
click at [263, 569] on input "text" at bounding box center [300, 565] width 398 height 28
paste input "1.2TB 10K 2.5in Server Drive"
type input "1.2TB 10K 2.5in Server Drive"
click at [49, 567] on input "text" at bounding box center [62, 565] width 53 height 28
type input "1"
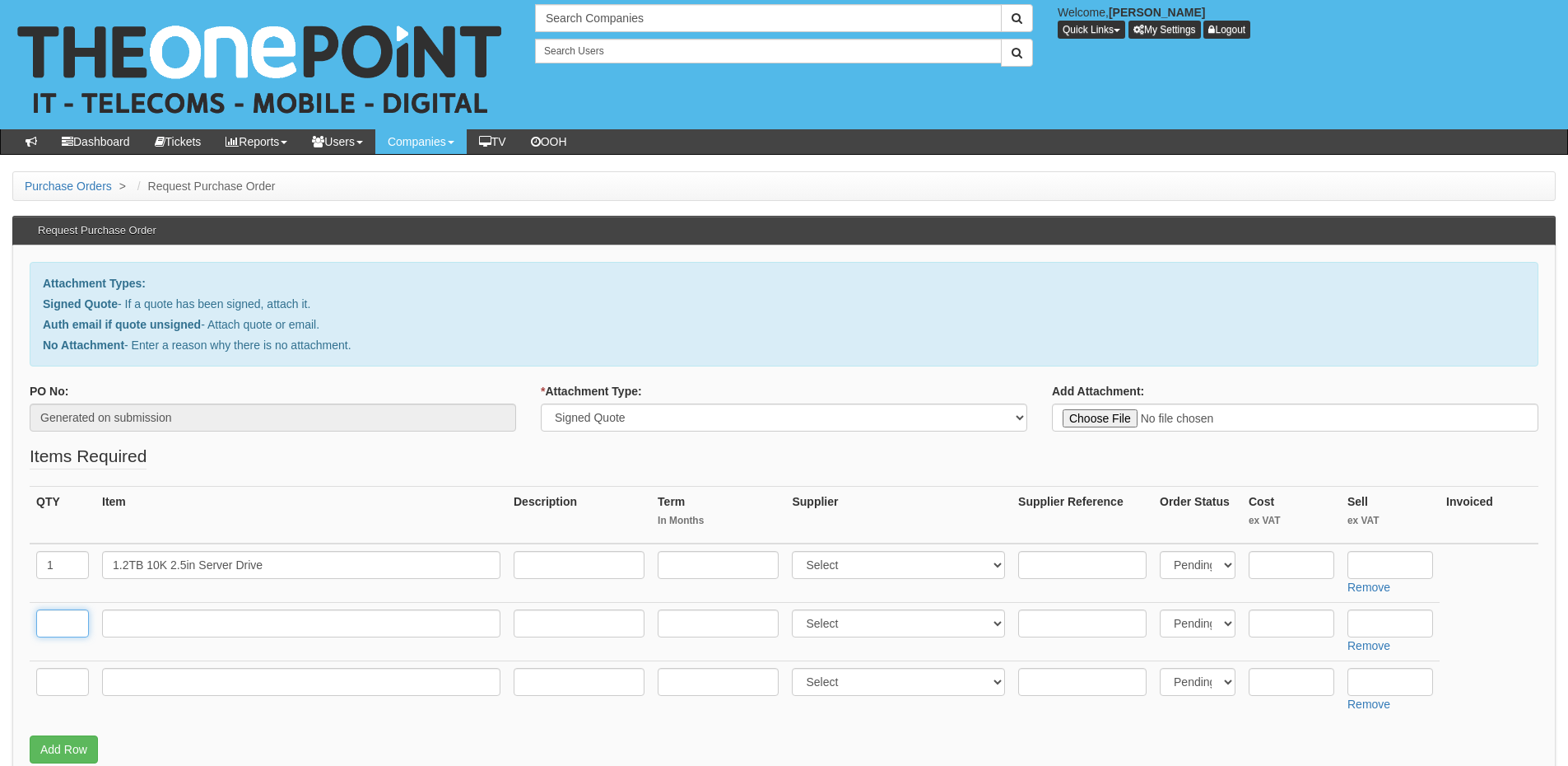
click at [52, 619] on input "text" at bounding box center [62, 624] width 53 height 28
type input "1"
click at [165, 622] on input "text" at bounding box center [300, 624] width 398 height 28
click at [117, 625] on input "delivery" at bounding box center [300, 624] width 398 height 28
type input "Delivery"
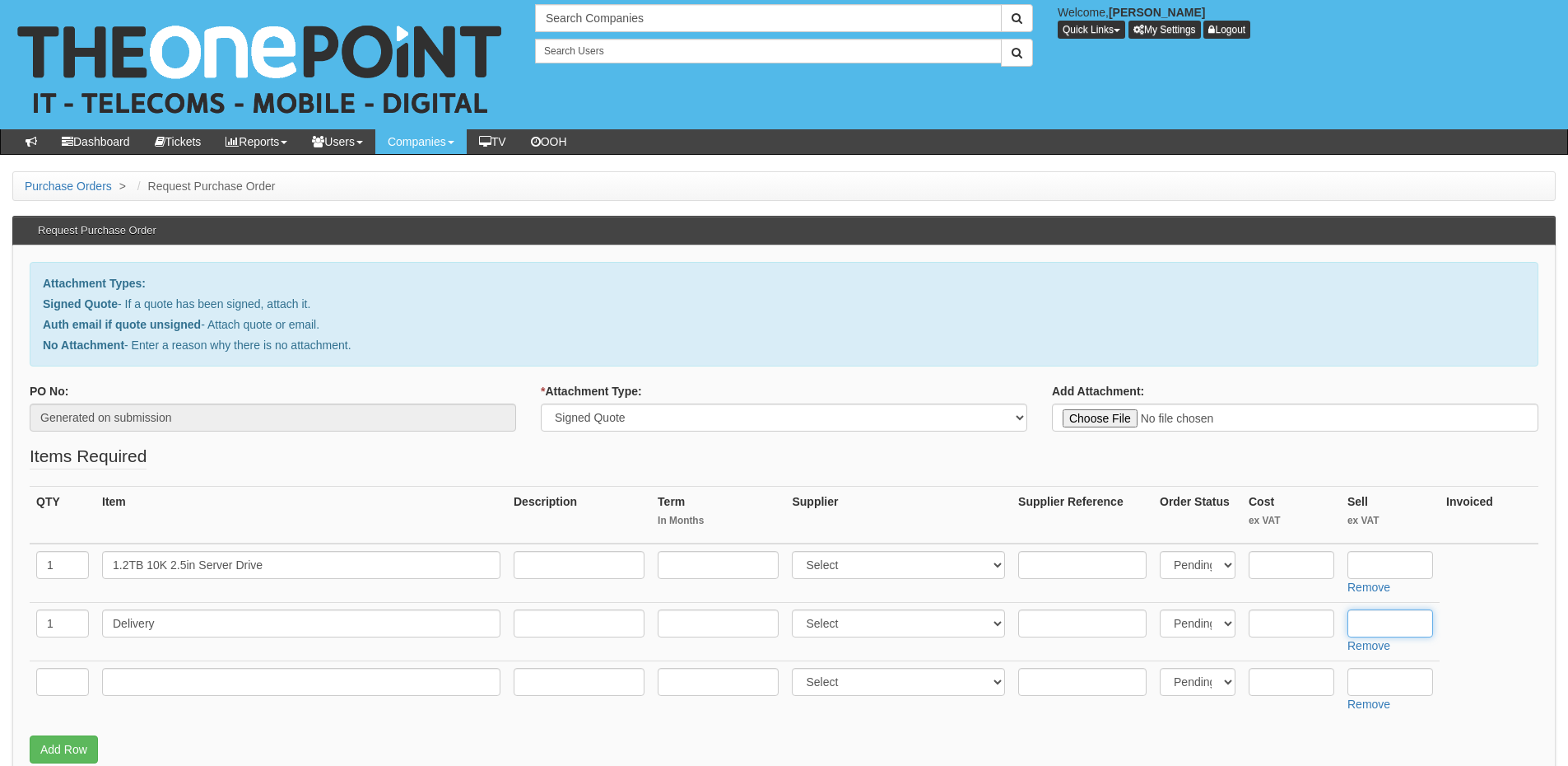
click at [1388, 628] on input "text" at bounding box center [1390, 624] width 86 height 28
type input "12.50"
click at [1395, 569] on input "text" at bounding box center [1390, 565] width 86 height 28
type input "269.28"
click at [89, 686] on td at bounding box center [62, 690] width 66 height 58
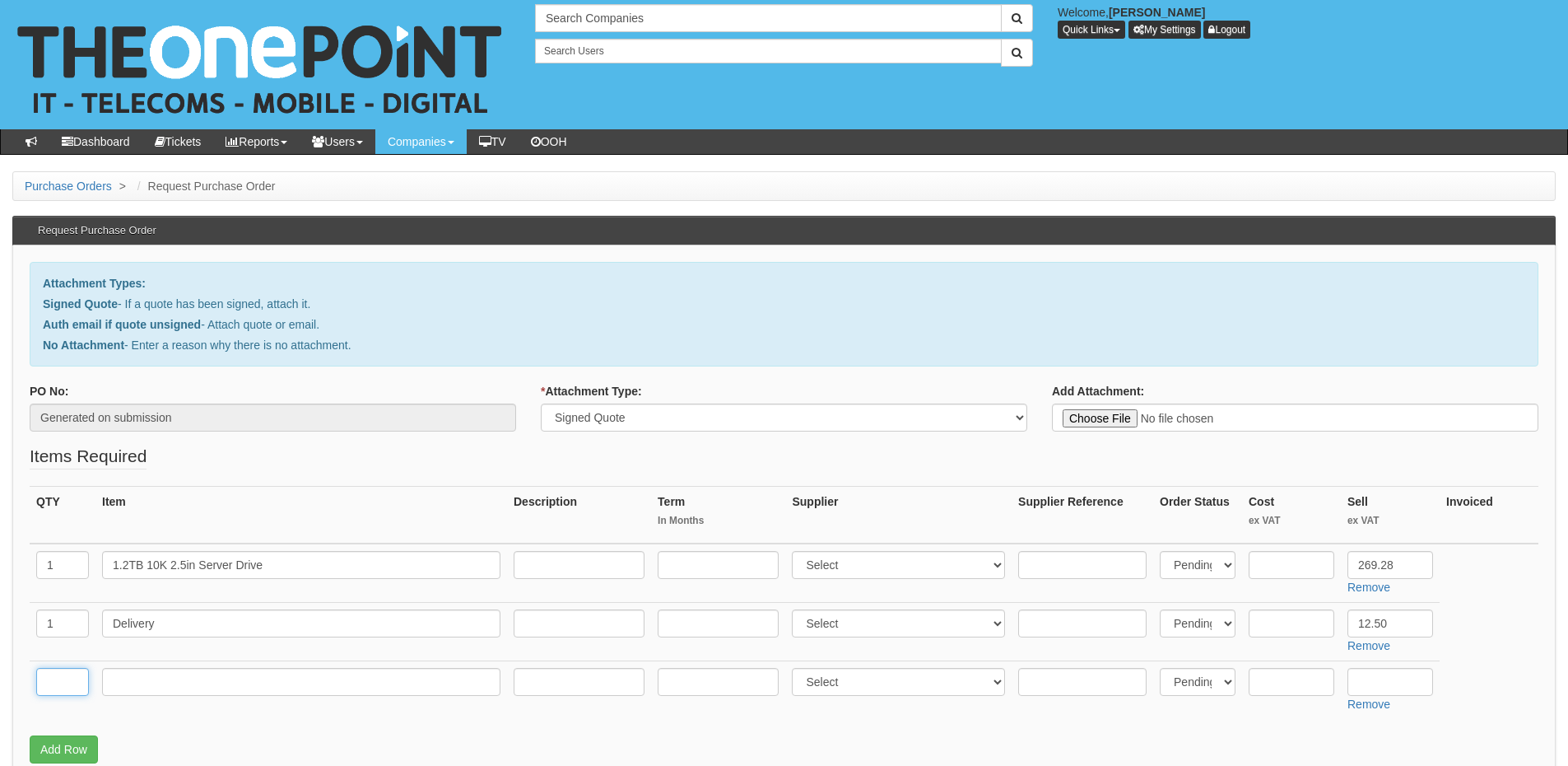
click at [46, 683] on input "text" at bounding box center [62, 682] width 53 height 28
type input "1"
click at [185, 670] on input "text" at bounding box center [300, 682] width 398 height 28
paste input "Installation & Configuration of Server Drive"
type input "Installation & Configuration of Server Drive"
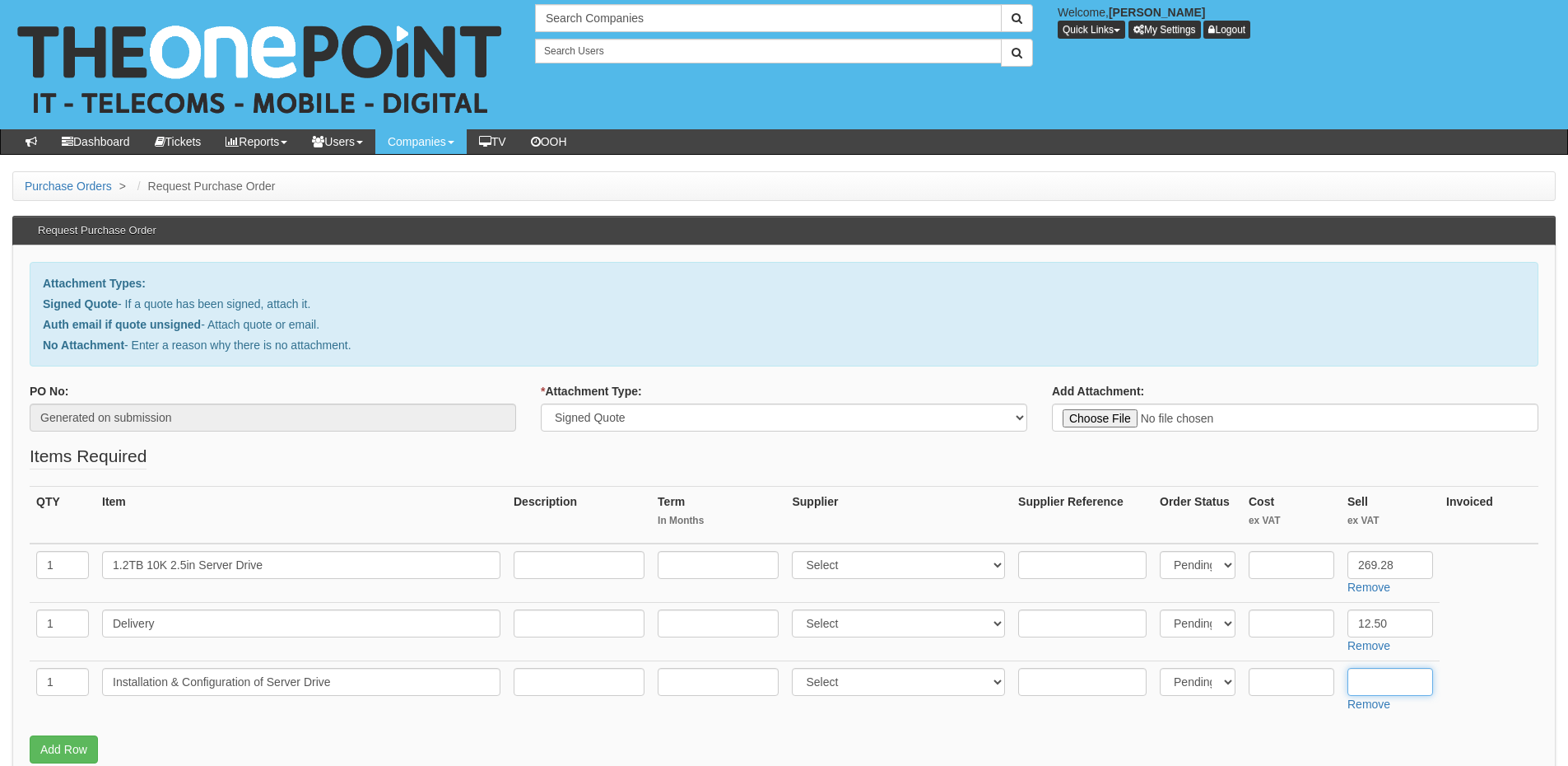
click at [1398, 676] on input "text" at bounding box center [1390, 682] width 86 height 28
type input "80"
click at [880, 683] on select "Select 123 REG.co.uk 1Password 3 4Gon AA Jones Electric Ltd Abzorb Access Group…" at bounding box center [898, 682] width 213 height 28
select select "81"
click at [796, 668] on select "Select 123 REG.co.uk 1Password 3 4Gon AA Jones Electric Ltd Abzorb Access Group…" at bounding box center [898, 682] width 213 height 28
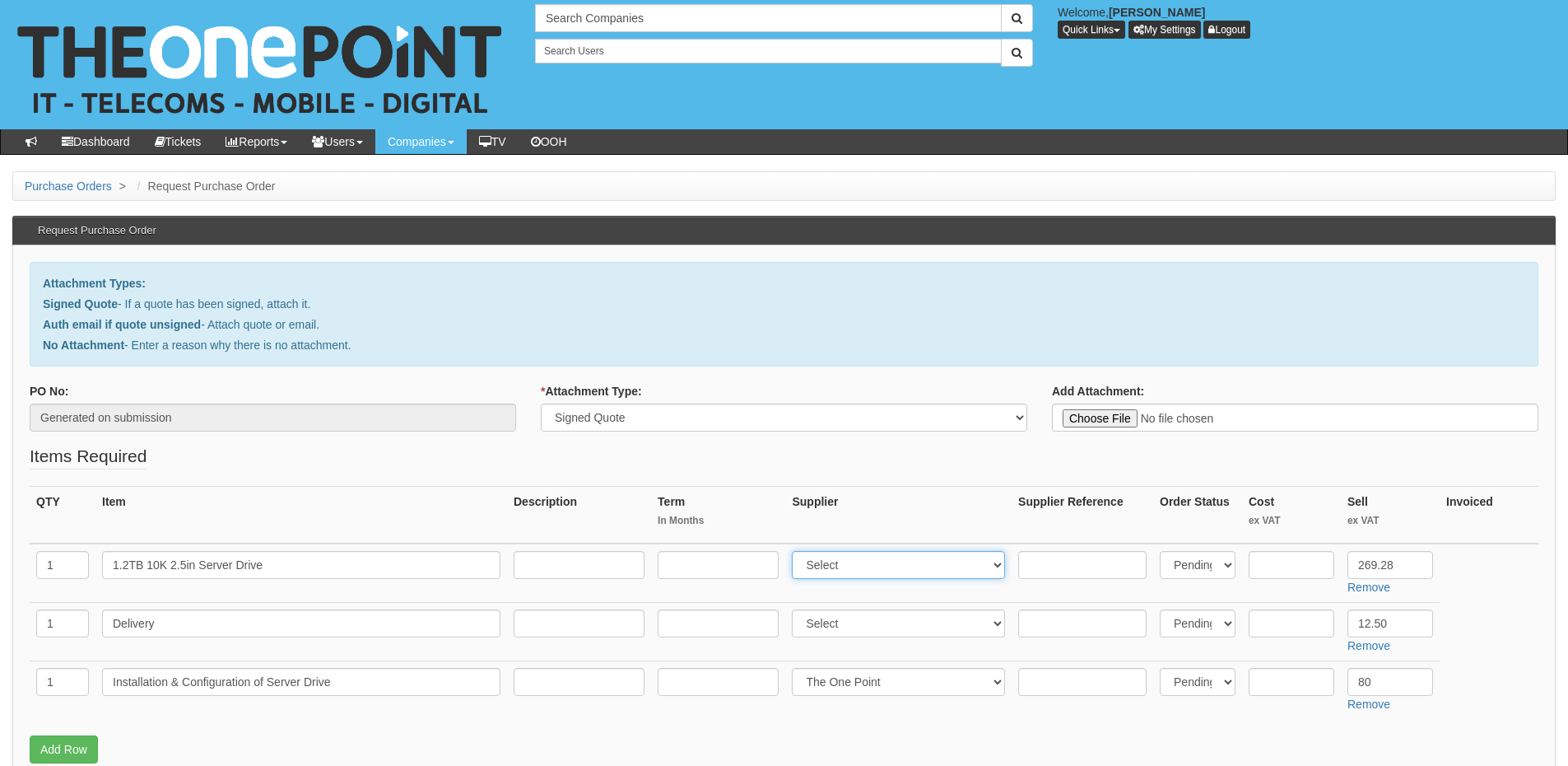
click at [856, 572] on select "Select 123 REG.co.uk 1Password 3 4Gon AA Jones Electric Ltd Abzorb Access Group…" at bounding box center [898, 565] width 213 height 28
select select "220"
click at [796, 551] on select "Select 123 REG.co.uk 1Password 3 4Gon AA Jones Electric Ltd Abzorb Access Group…" at bounding box center [898, 565] width 213 height 28
click at [1273, 561] on input "text" at bounding box center [1291, 565] width 86 height 28
type input "224.40"
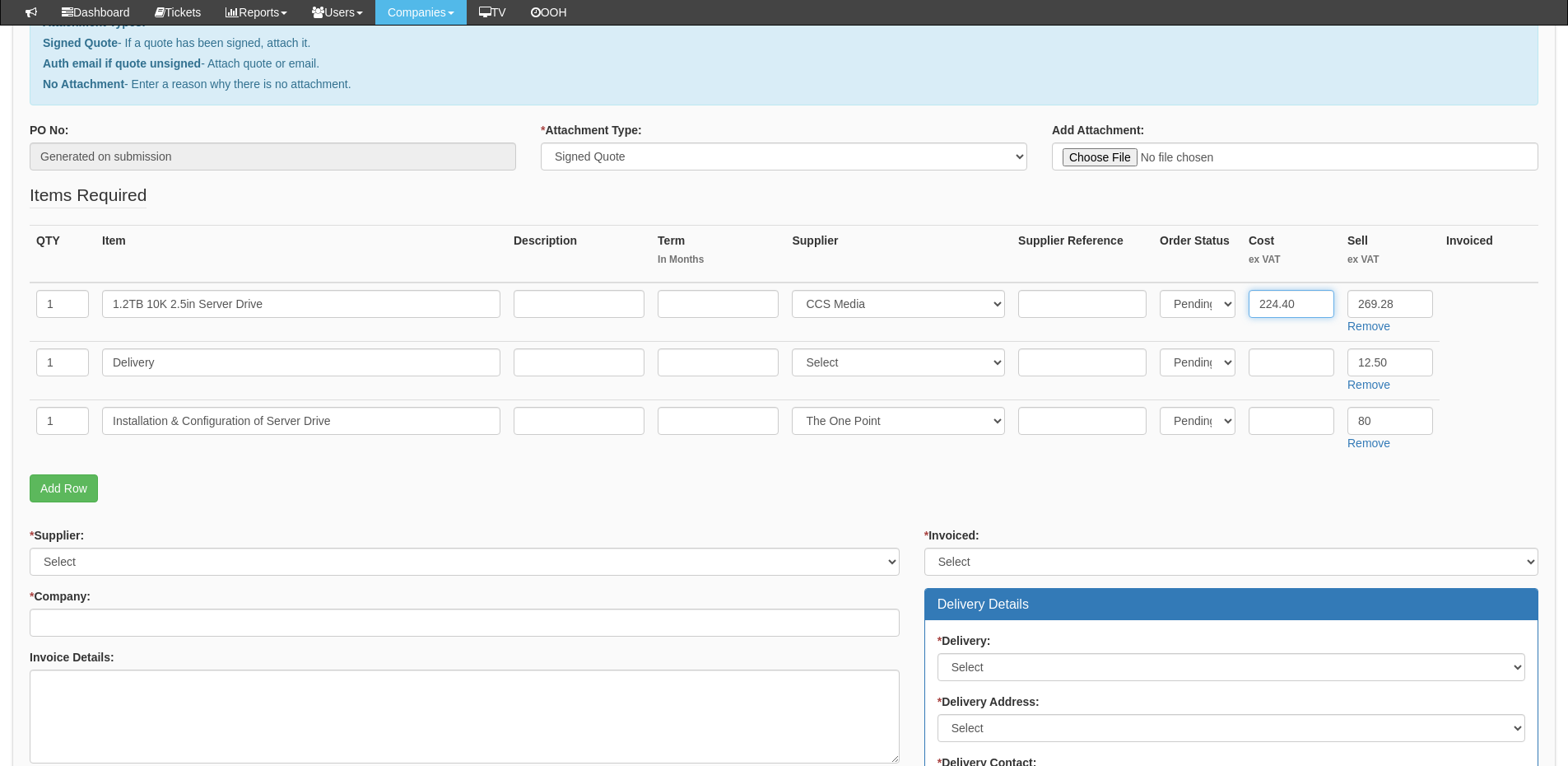
scroll to position [412, 0]
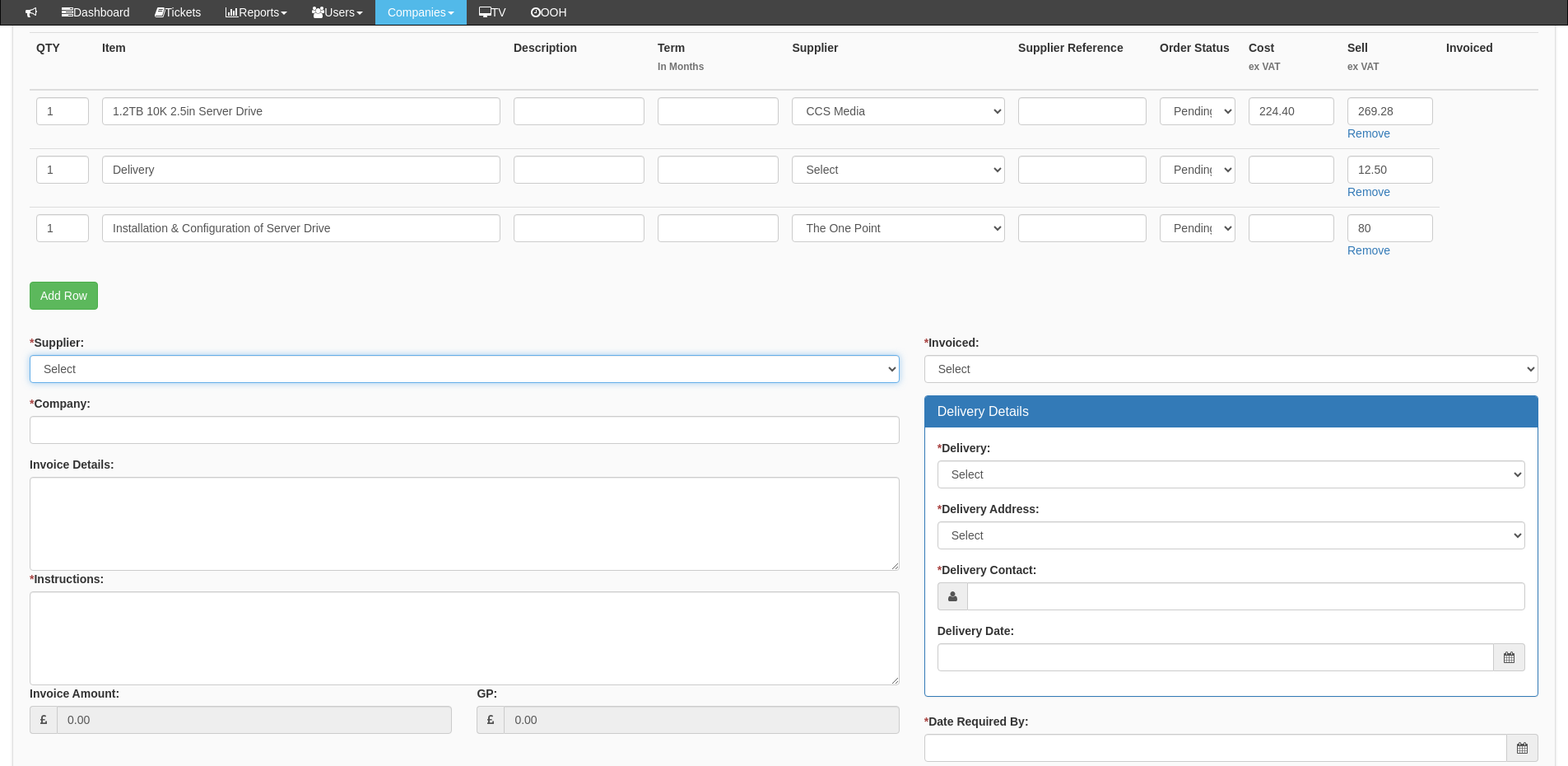
click at [173, 362] on select "Select 123 REG.co.uk 1Password 3 4Gon AA Jones Electric Ltd Abzorb Access Group…" at bounding box center [464, 369] width 870 height 28
click at [29, 355] on select "Select 123 REG.co.uk 1Password 3 4Gon AA Jones Electric Ltd Abzorb Access Group…" at bounding box center [464, 369] width 870 height 28
click at [173, 362] on select "Select 123 REG.co.uk 1Password 3 4Gon AA Jones Electric Ltd Abzorb Access Group…" at bounding box center [464, 369] width 870 height 28
select select "124"
click at [29, 355] on select "Select 123 REG.co.uk 1Password 3 4Gon AA Jones Electric Ltd Abzorb Access Group…" at bounding box center [464, 369] width 870 height 28
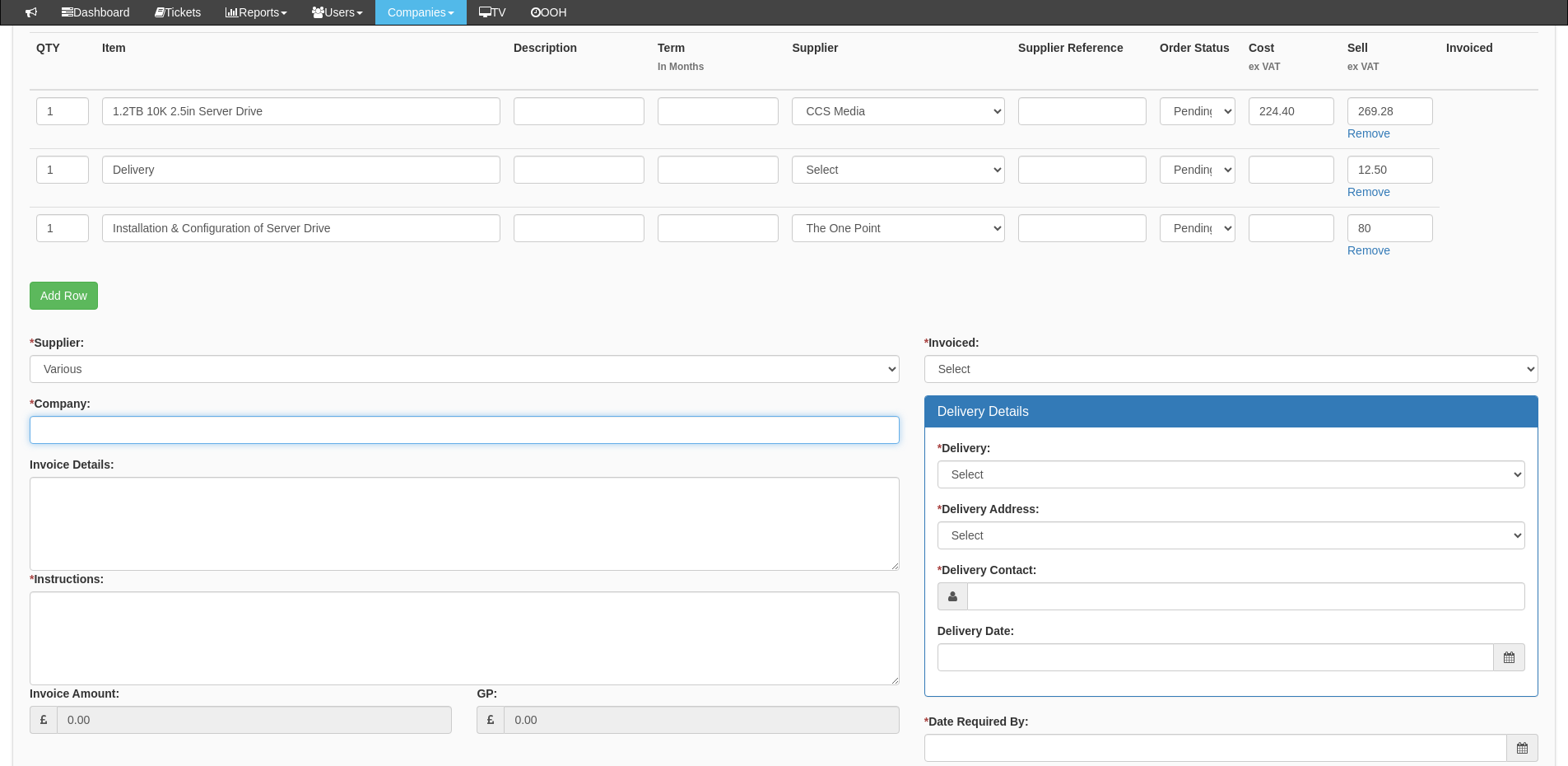
click at [147, 432] on input "* Company:" at bounding box center [464, 430] width 870 height 28
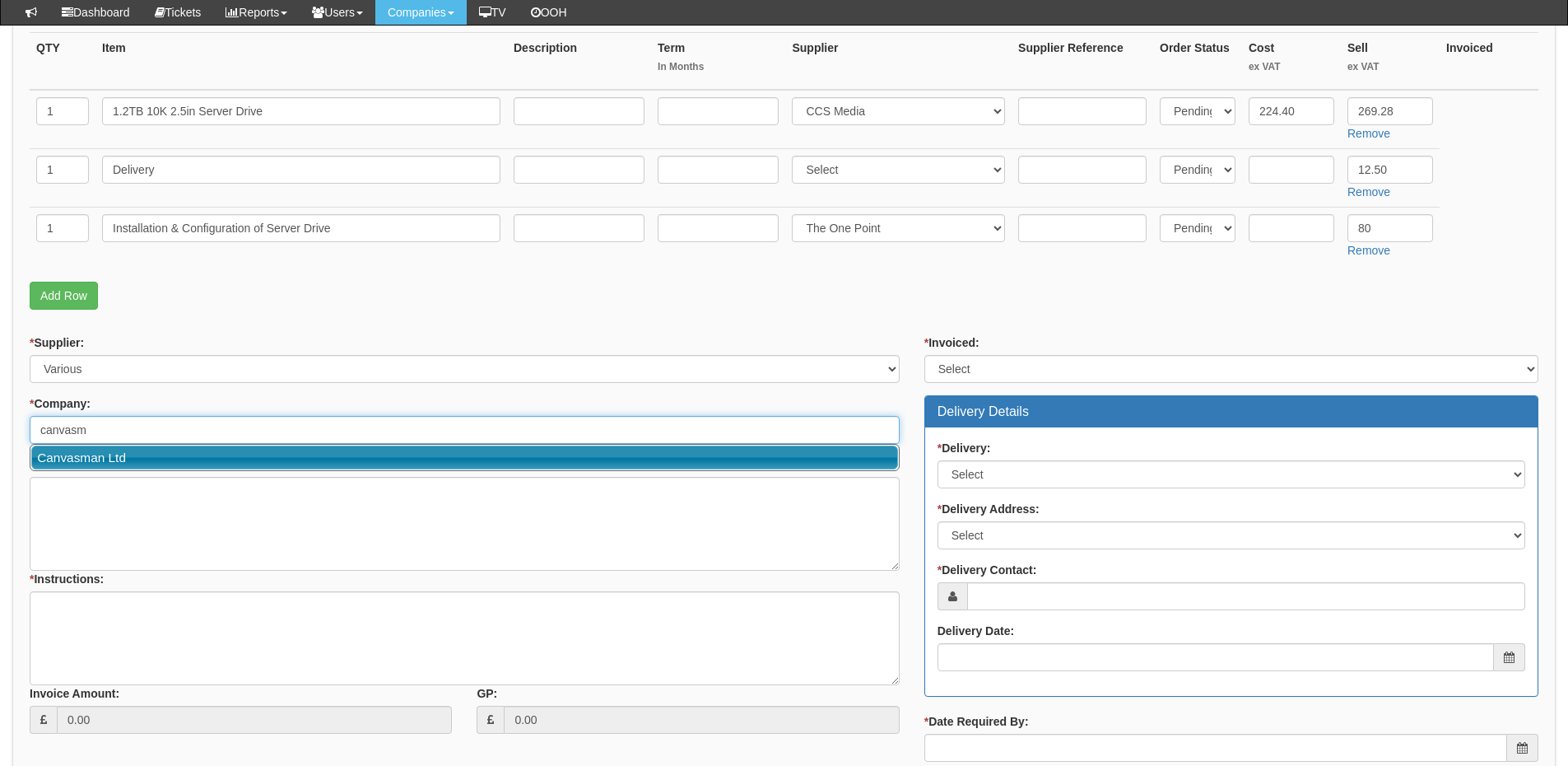
click at [144, 452] on link "Canvasman Ltd" at bounding box center [464, 457] width 866 height 24
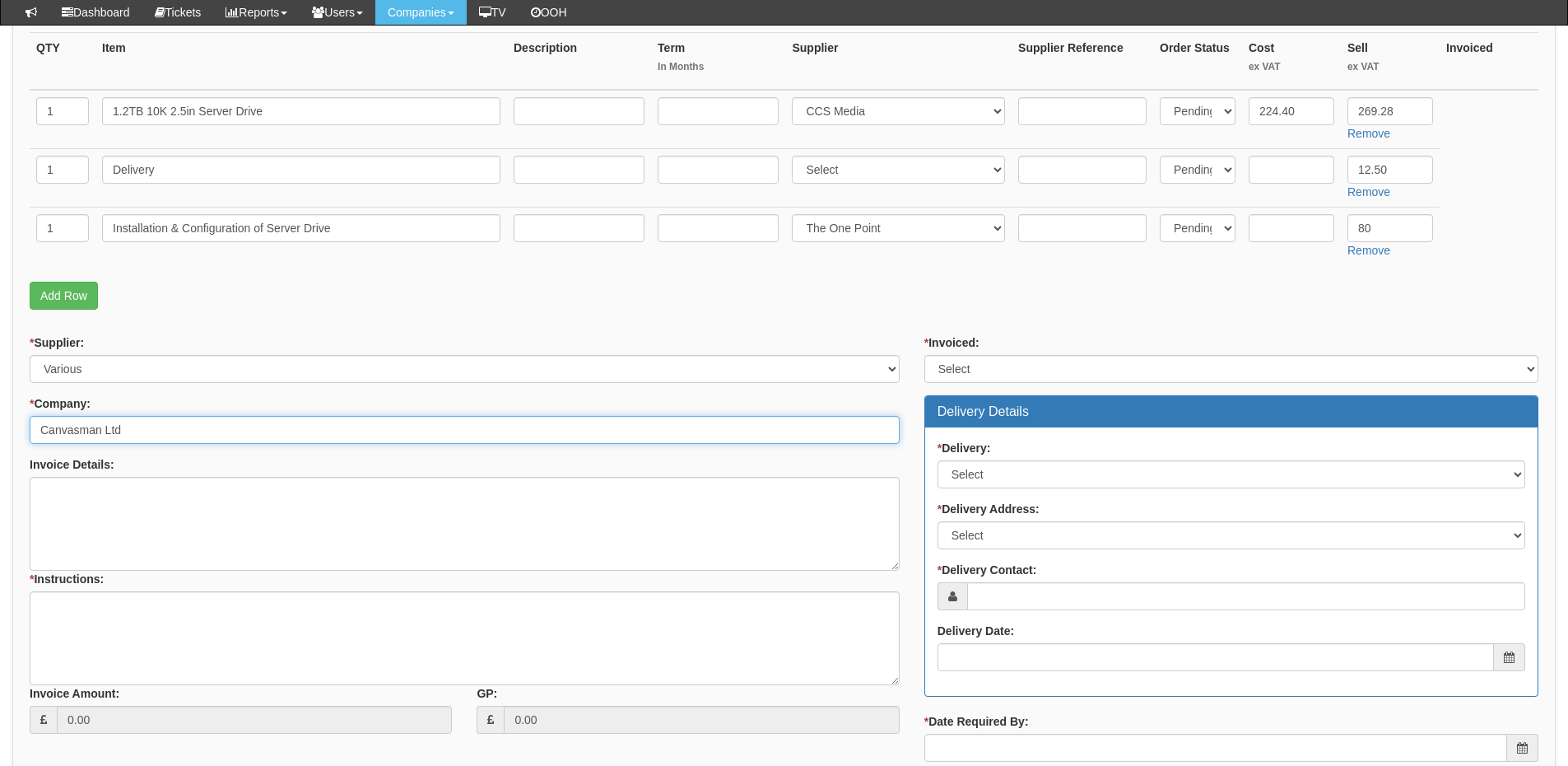
type input "Canvasman Ltd"
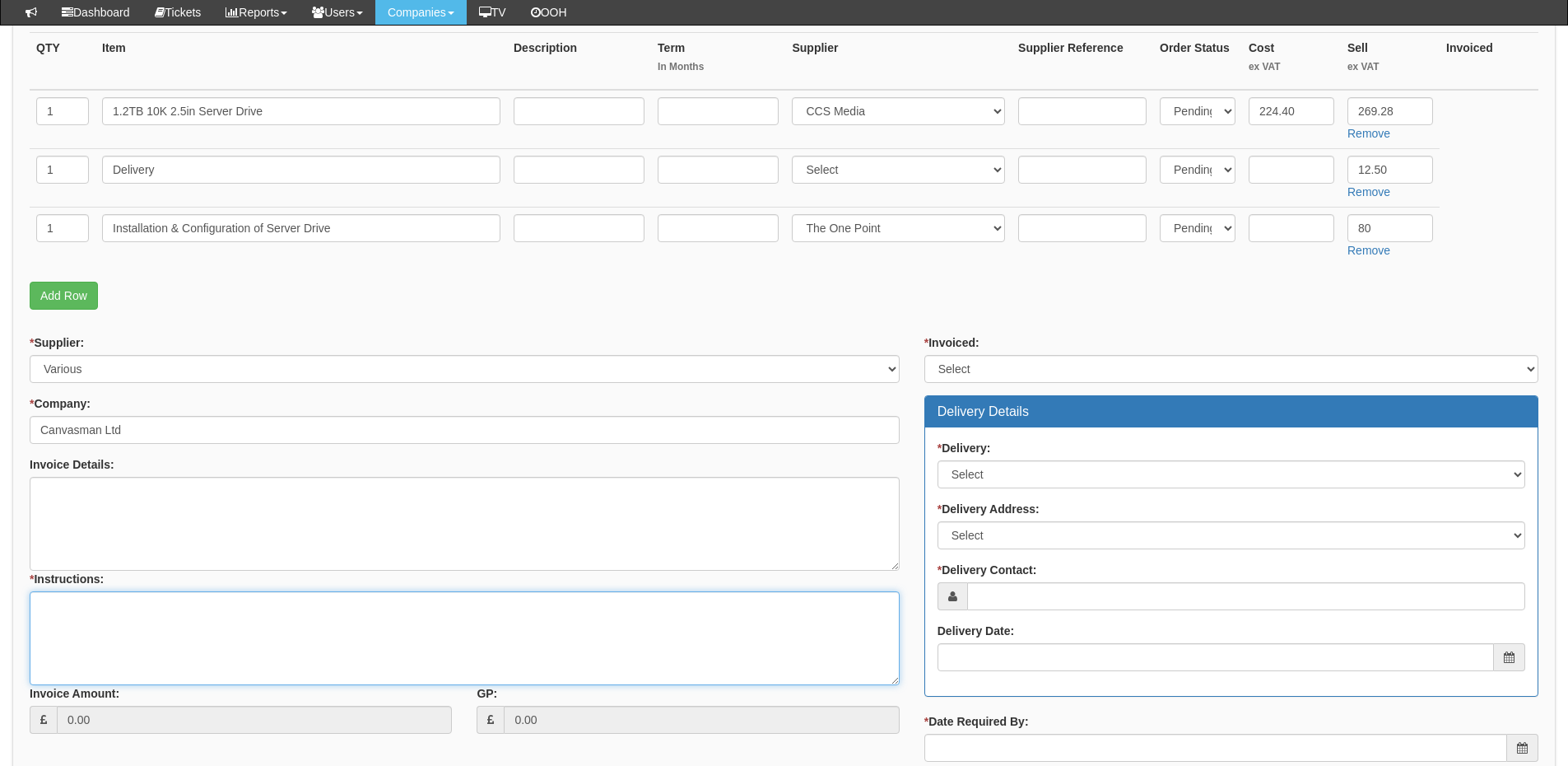
click at [127, 605] on textarea "* Instructions:" at bounding box center [464, 639] width 870 height 94
type textarea "1x replacement server drive"
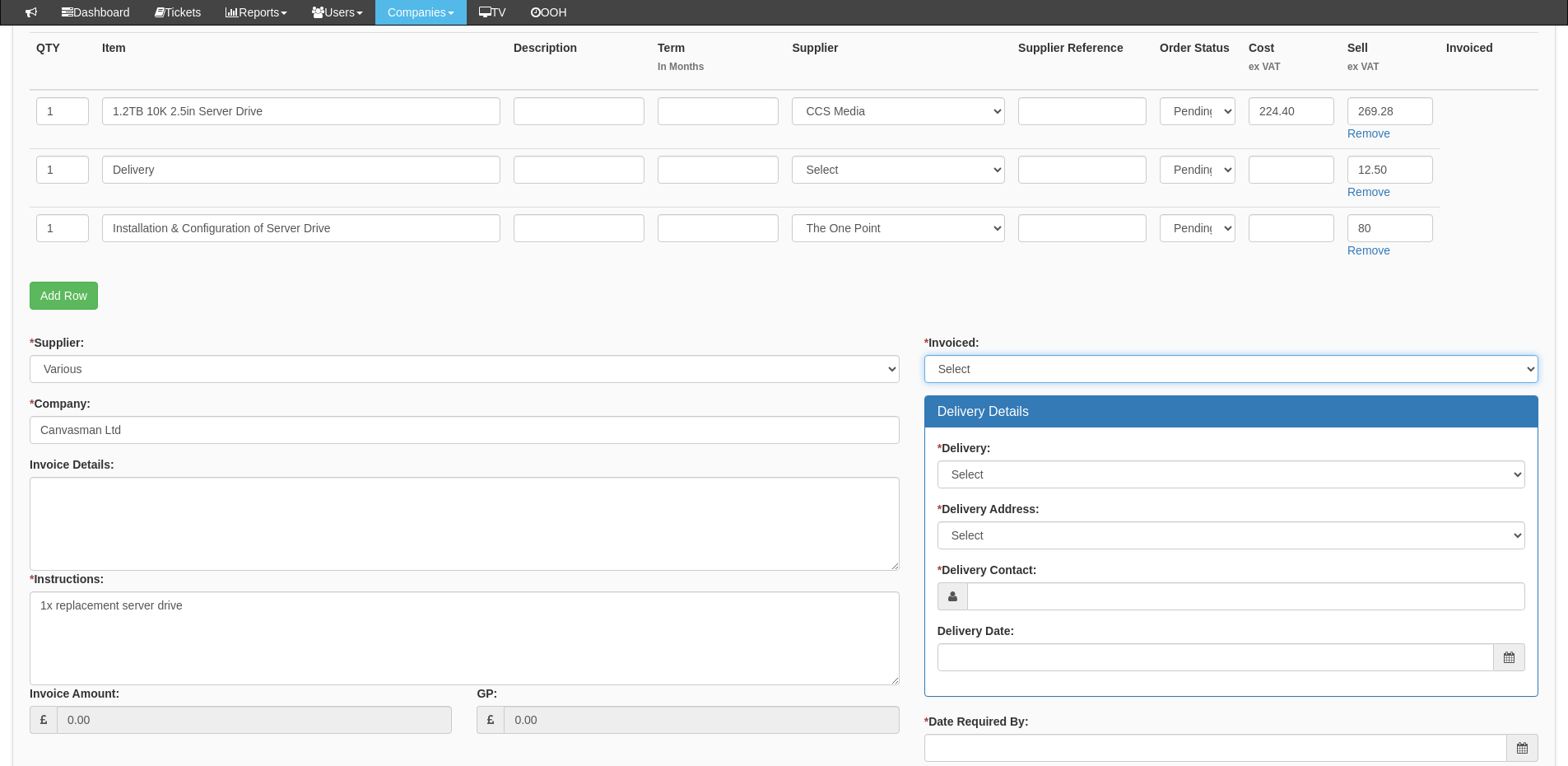
click at [960, 362] on select "Select Yes No N/A STB (part of order)" at bounding box center [1232, 369] width 614 height 28
select select "2"
click at [925, 355] on select "Select Yes No N/A STB (part of order)" at bounding box center [1232, 369] width 614 height 28
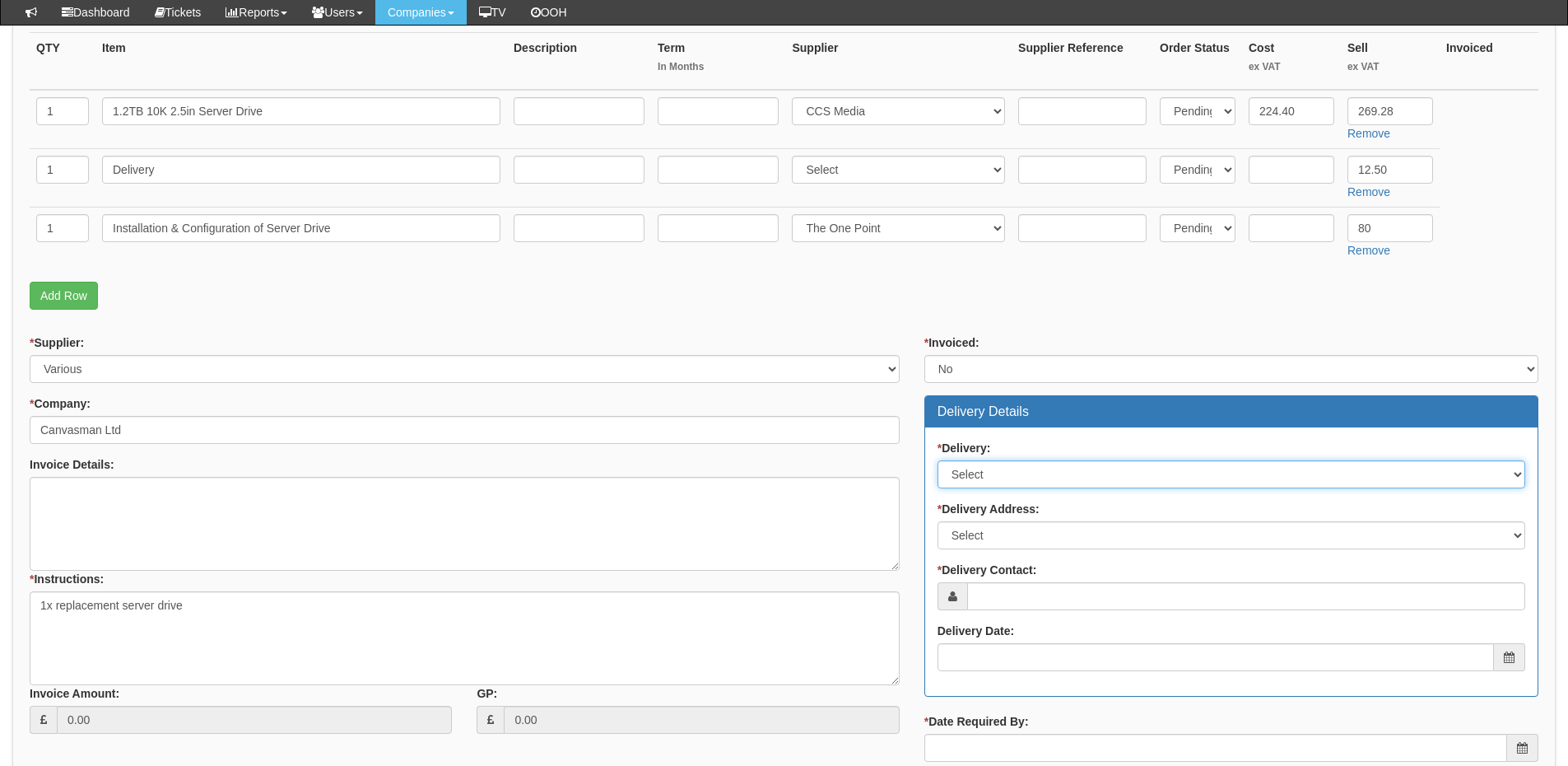
drag, startPoint x: 986, startPoint y: 472, endPoint x: 990, endPoint y: 481, distance: 9.8
click at [986, 472] on select "Select No Not Applicable Yes" at bounding box center [1232, 475] width 588 height 28
select select "1"
click at [938, 461] on select "Select No Not Applicable Yes" at bounding box center [1232, 475] width 588 height 28
click at [1003, 529] on select "Select Not Applicable Main Address - BD17 7AX Other" at bounding box center [1232, 535] width 588 height 28
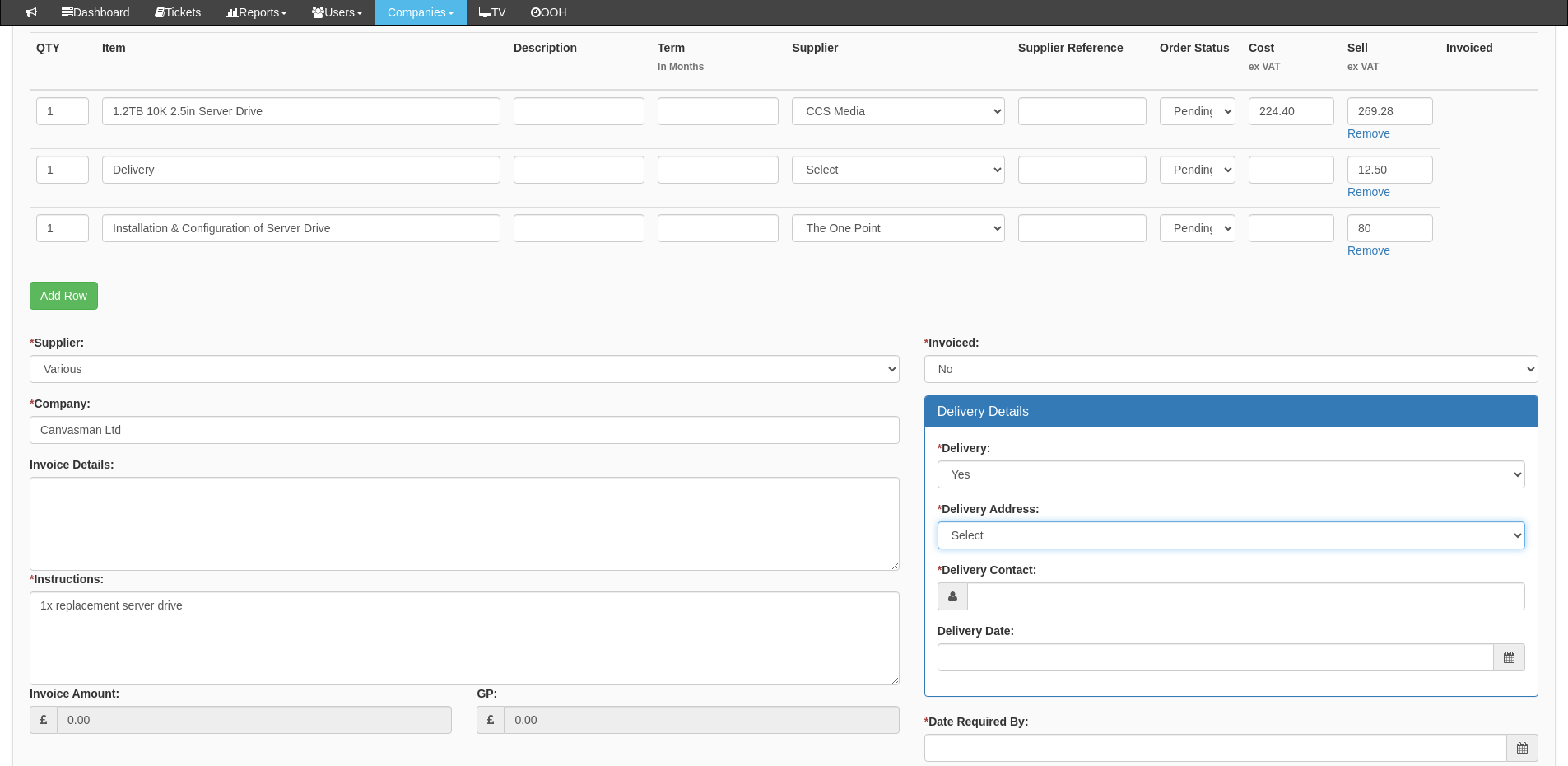
select select "other"
click at [938, 521] on select "Select Not Applicable Main Address - BD17 7AX Other" at bounding box center [1232, 535] width 588 height 28
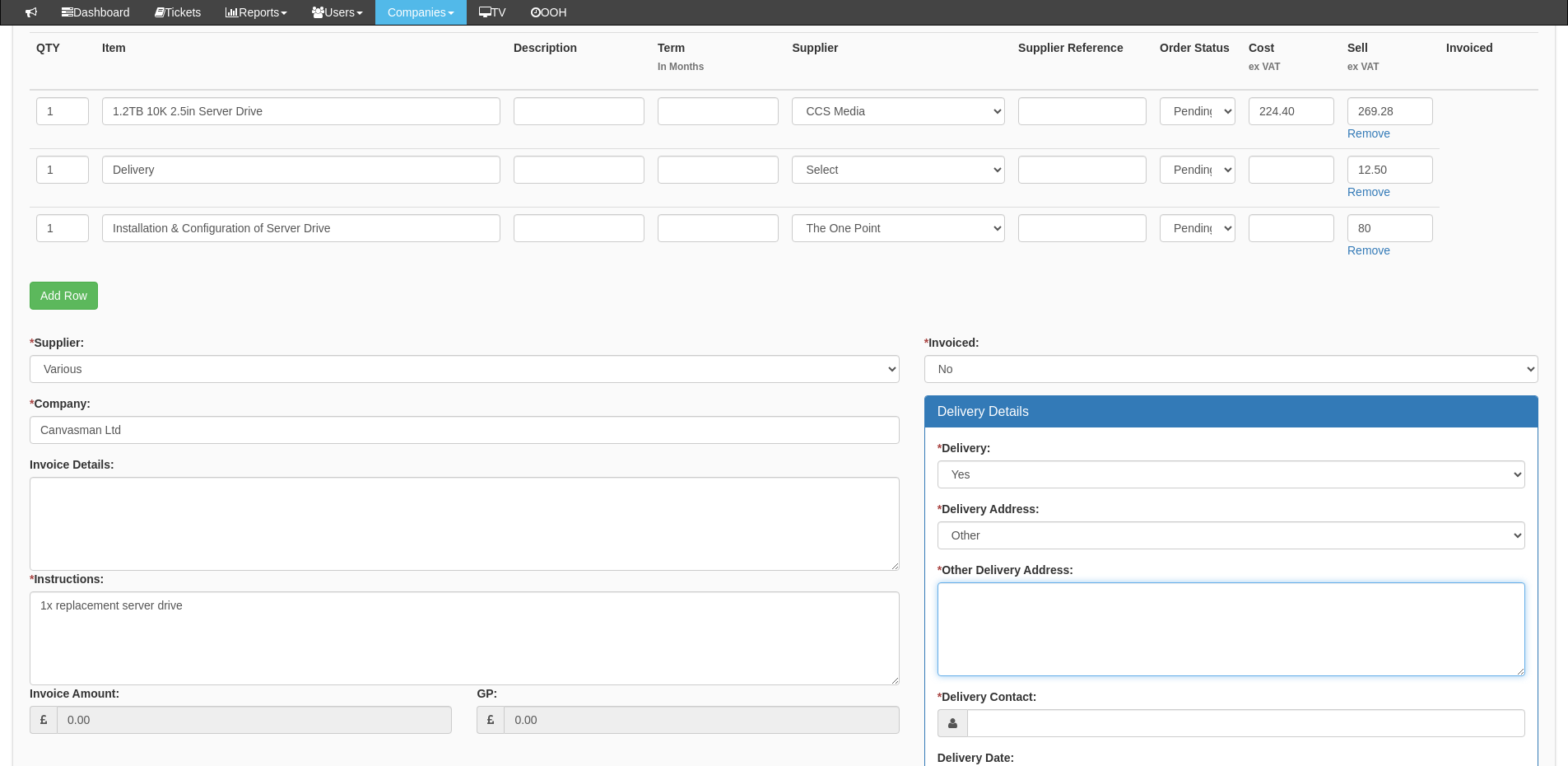
click at [1004, 603] on textarea "* Other Delivery Address:" at bounding box center [1232, 629] width 588 height 94
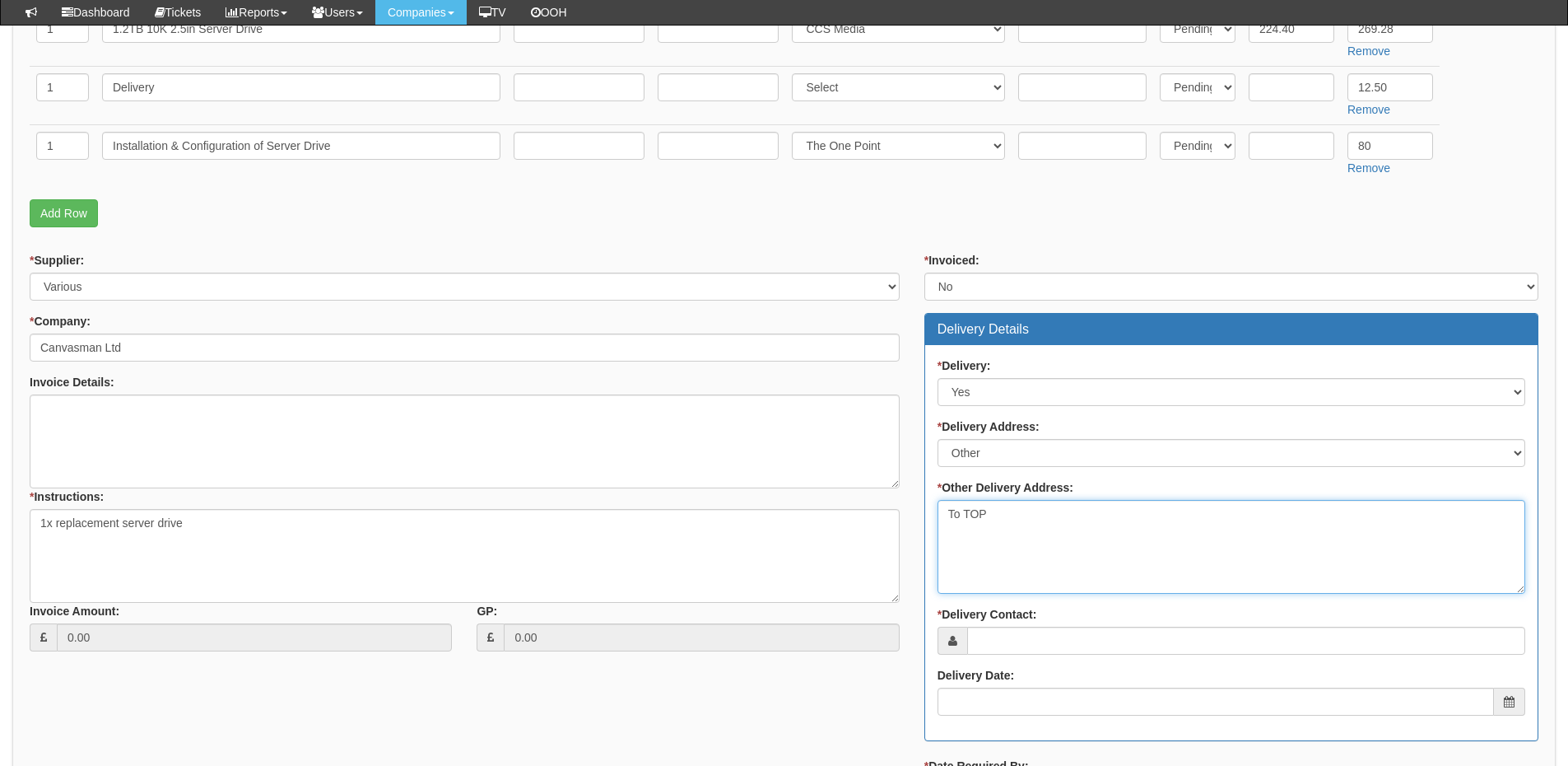
scroll to position [659, 0]
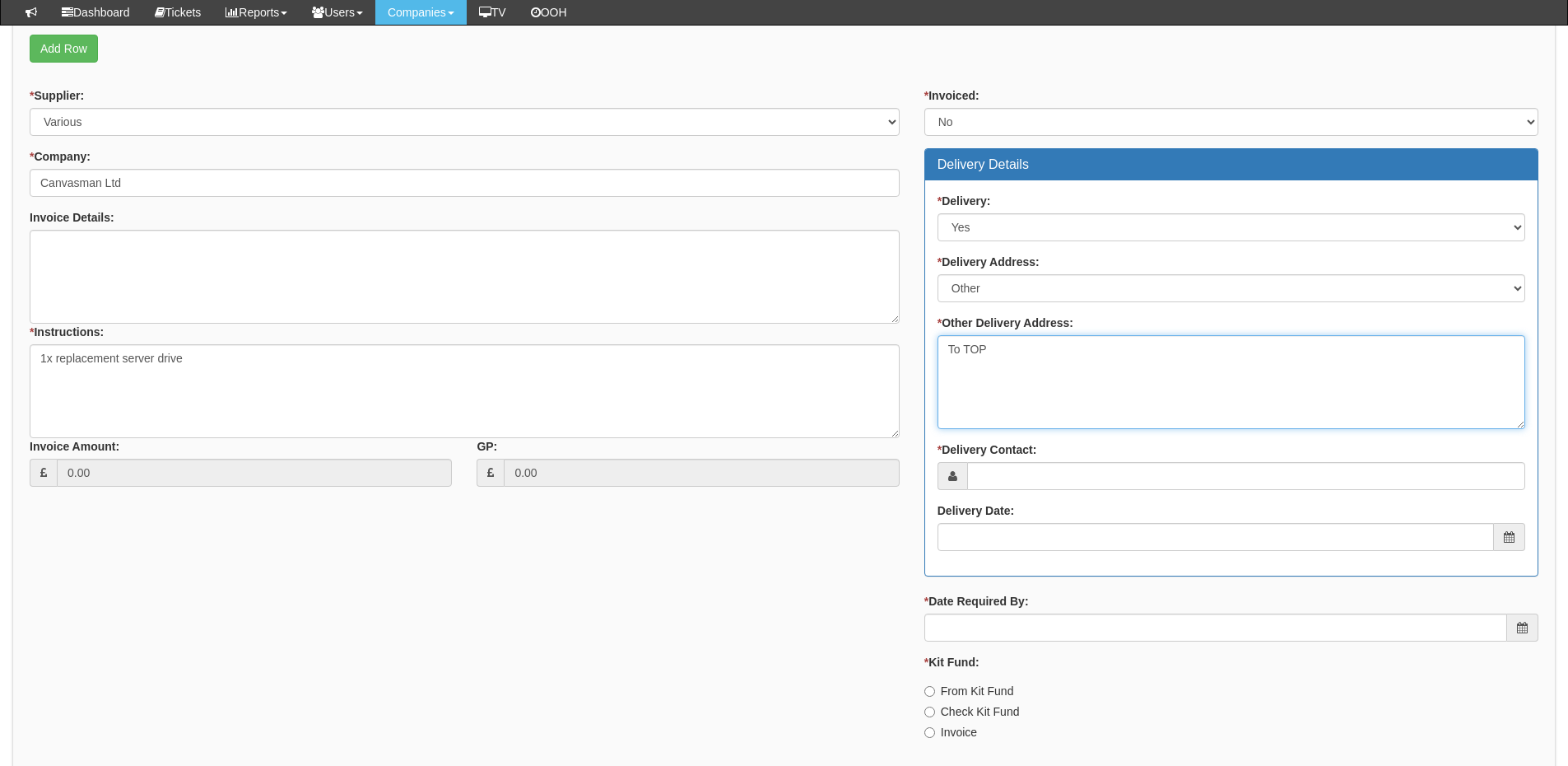
type textarea "To TOP"
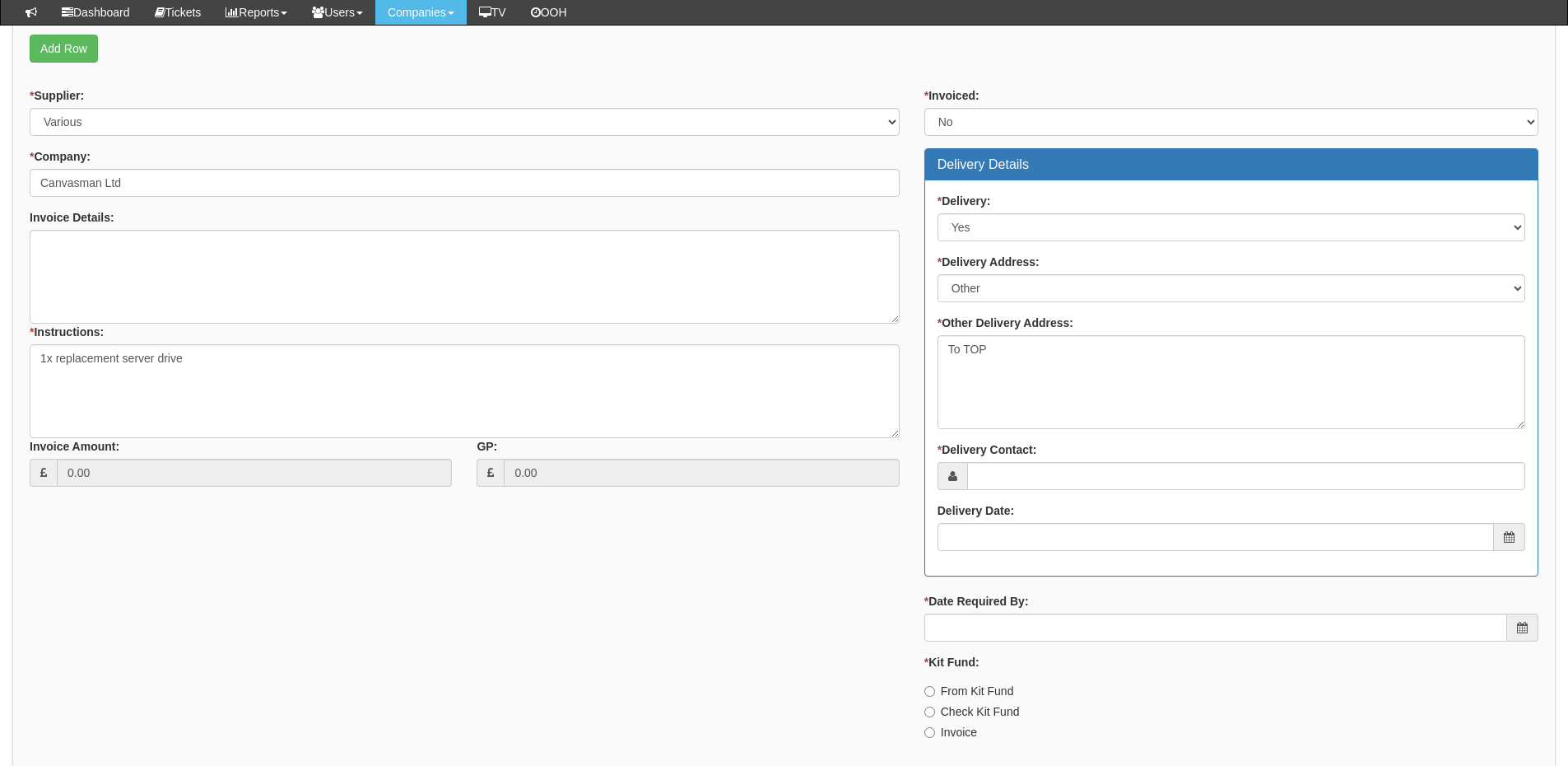
click at [1014, 458] on label "* Delivery Contact:" at bounding box center [988, 448] width 100 height 16
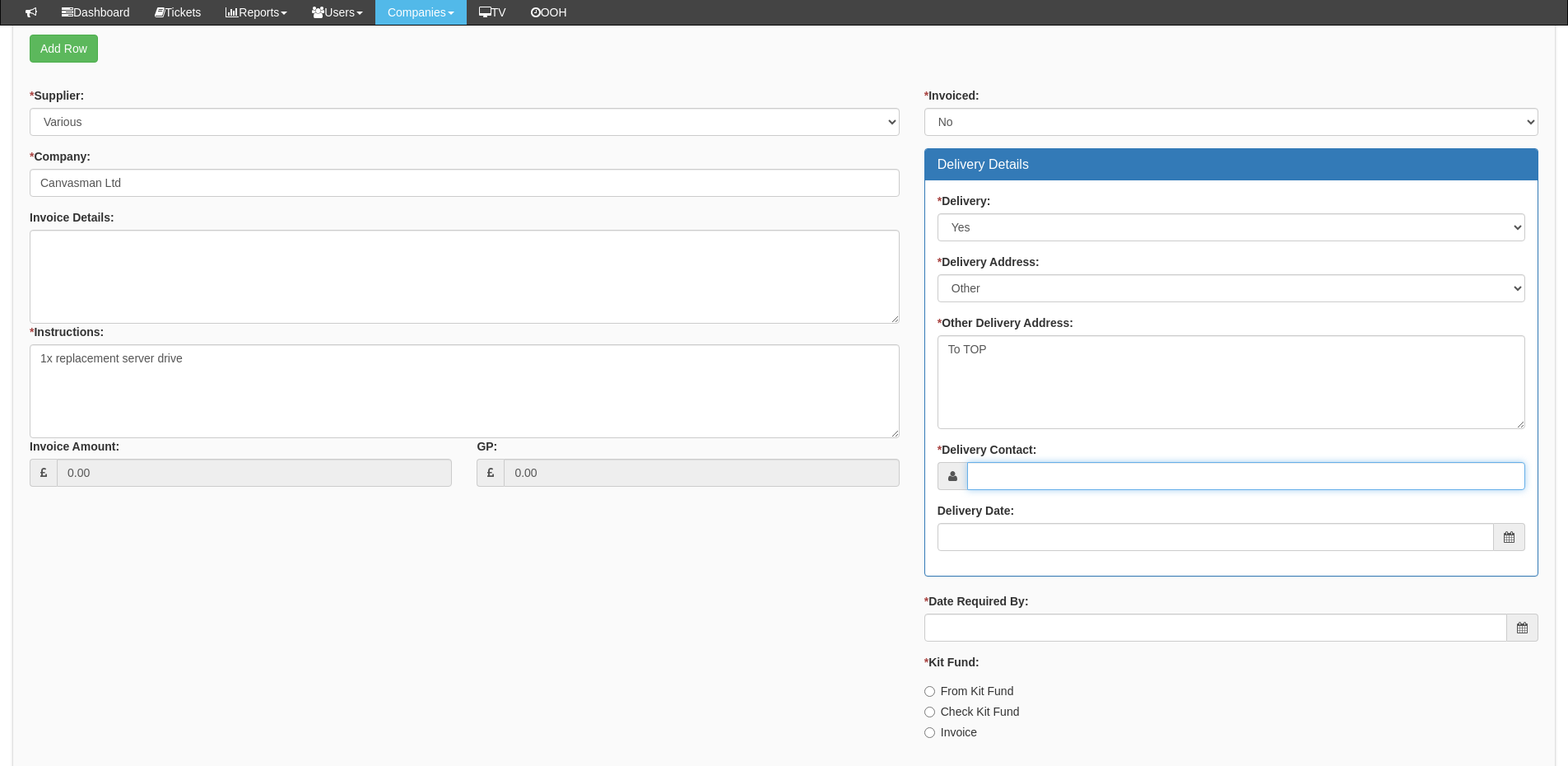
click at [1014, 462] on input "* Delivery Contact:" at bounding box center [1246, 476] width 558 height 28
click at [1003, 487] on input "* Delivery Contact:" at bounding box center [1246, 476] width 558 height 28
click at [1055, 488] on input "* Delivery Contact:" at bounding box center [1246, 476] width 558 height 28
paste input "Fran Salisbury"
type input "Fran Salisbury"
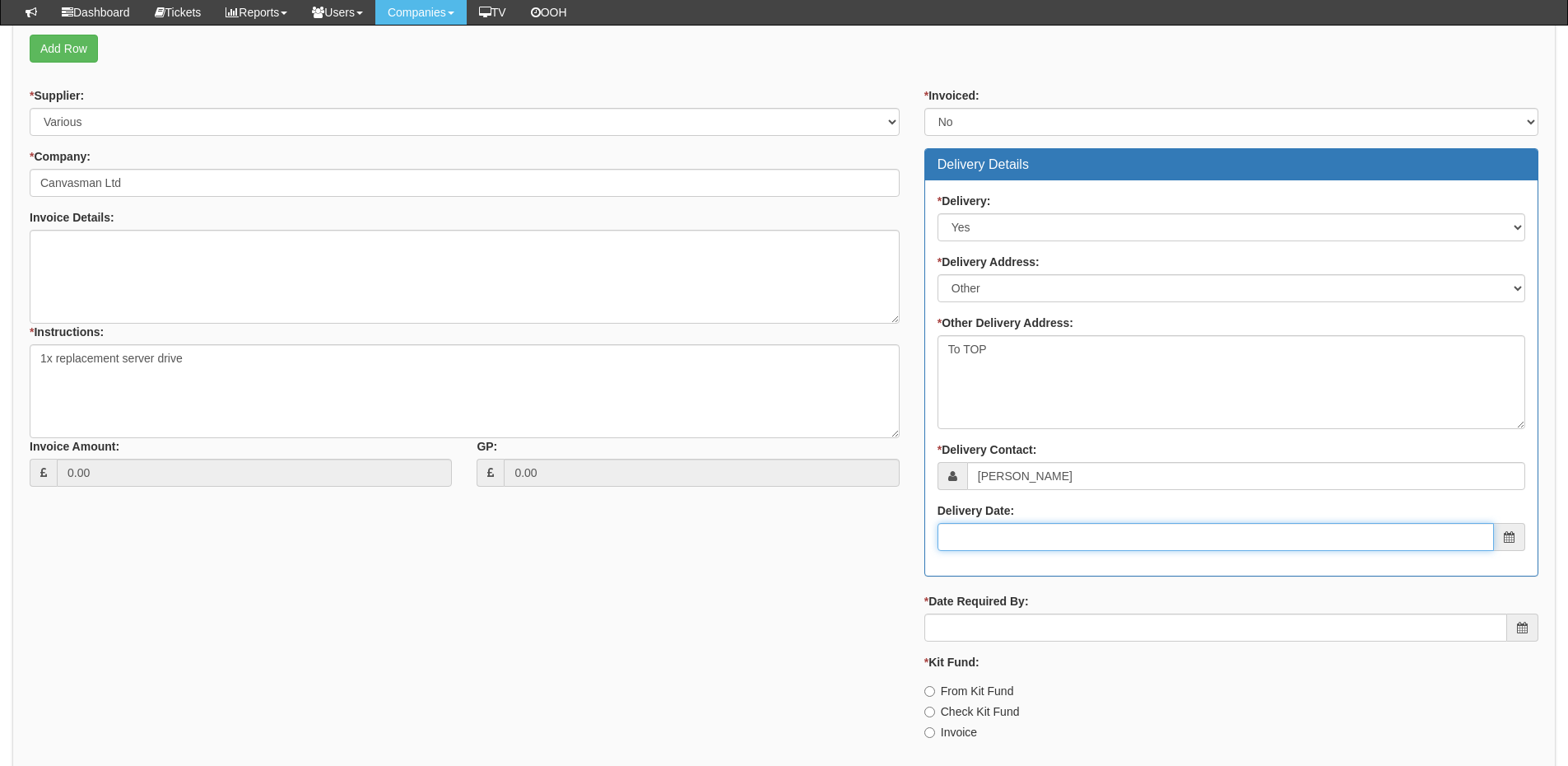
click at [1013, 541] on input "Delivery Date:" at bounding box center [1216, 537] width 557 height 28
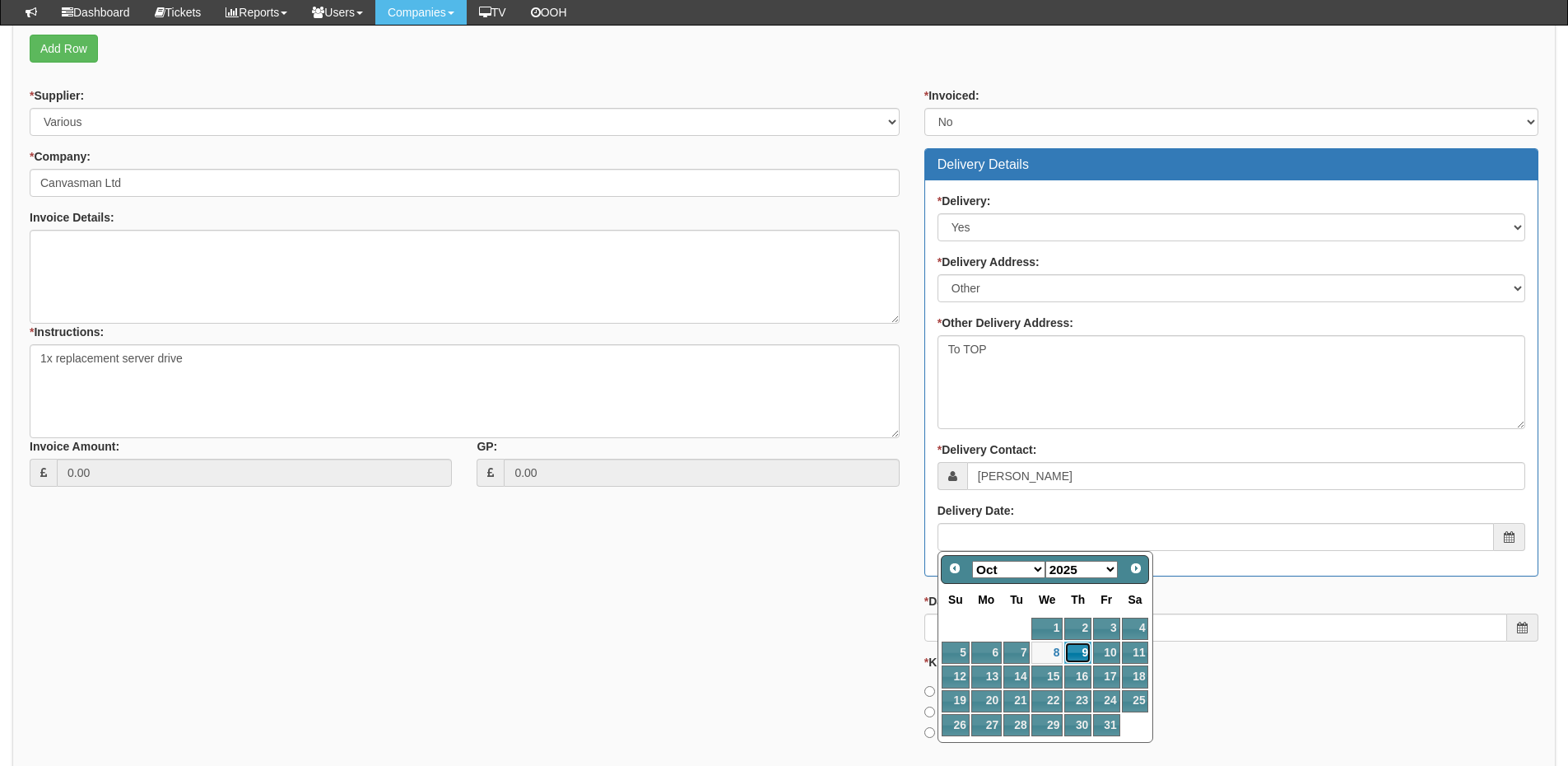
click at [1075, 644] on link "9" at bounding box center [1077, 653] width 27 height 23
type input "2025-10-09"
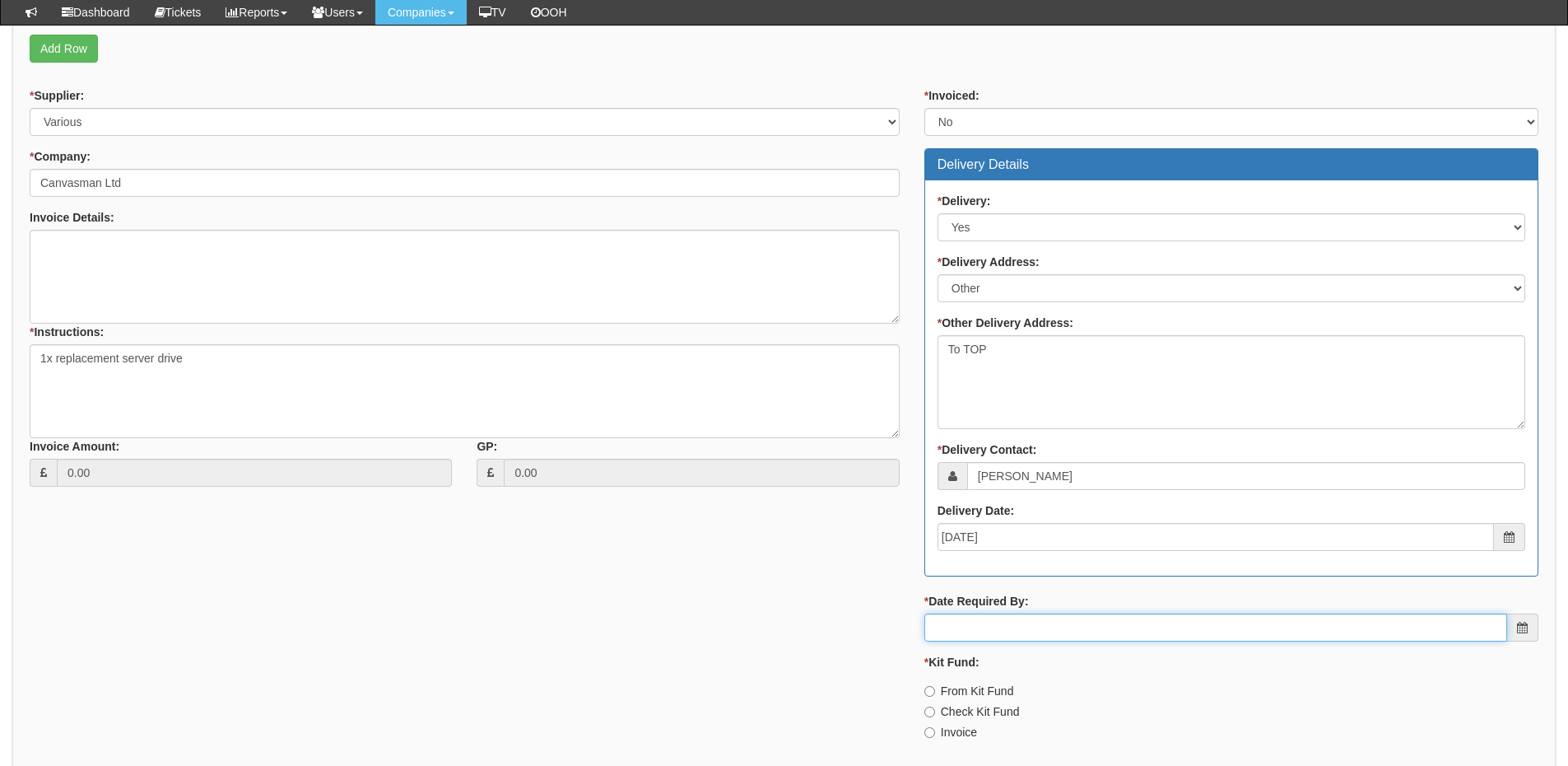
click at [1059, 625] on input "* Date Required By:" at bounding box center [1216, 627] width 583 height 28
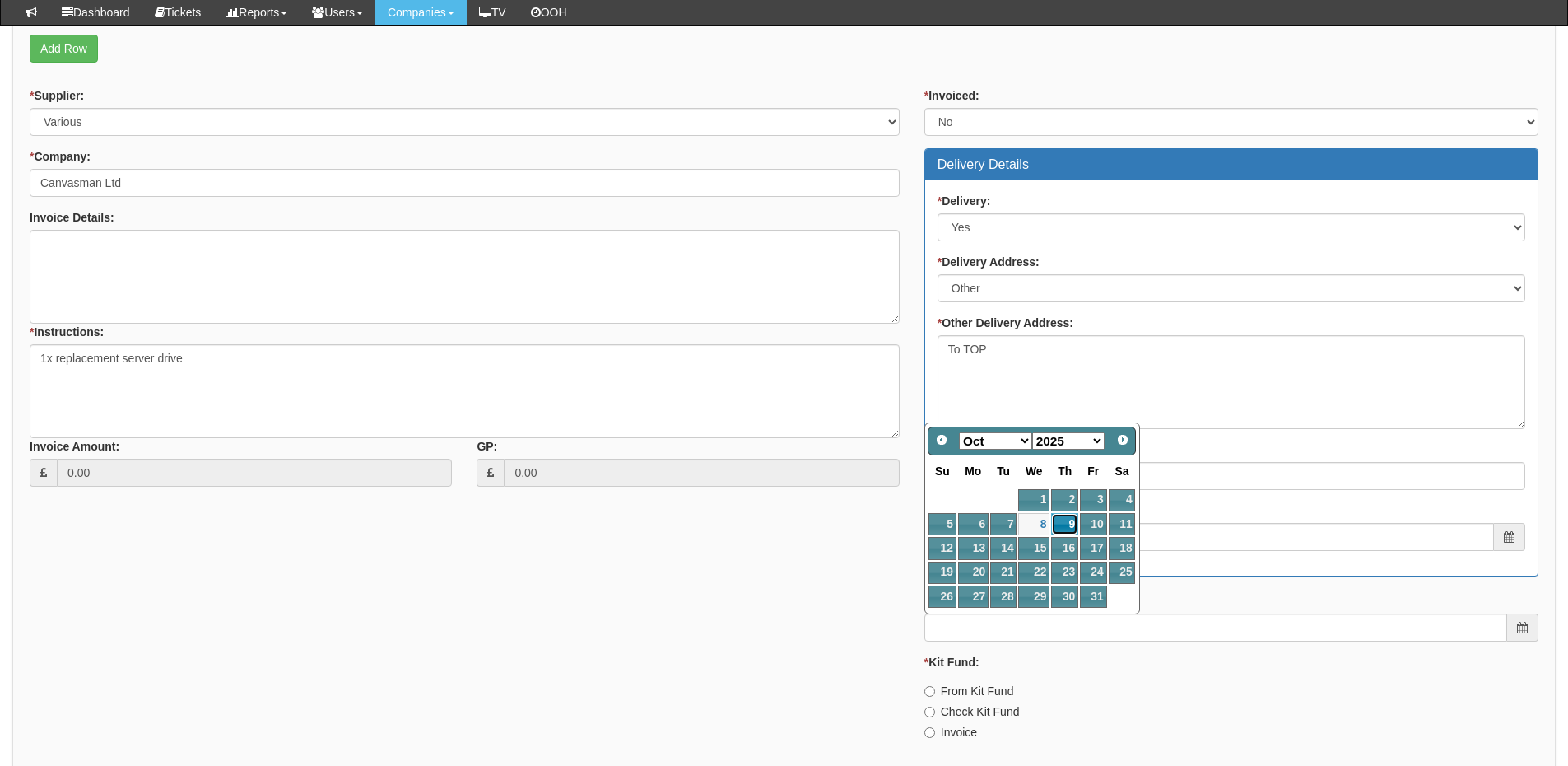
click at [1058, 518] on link "9" at bounding box center [1064, 525] width 27 height 23
type input "2025-10-09"
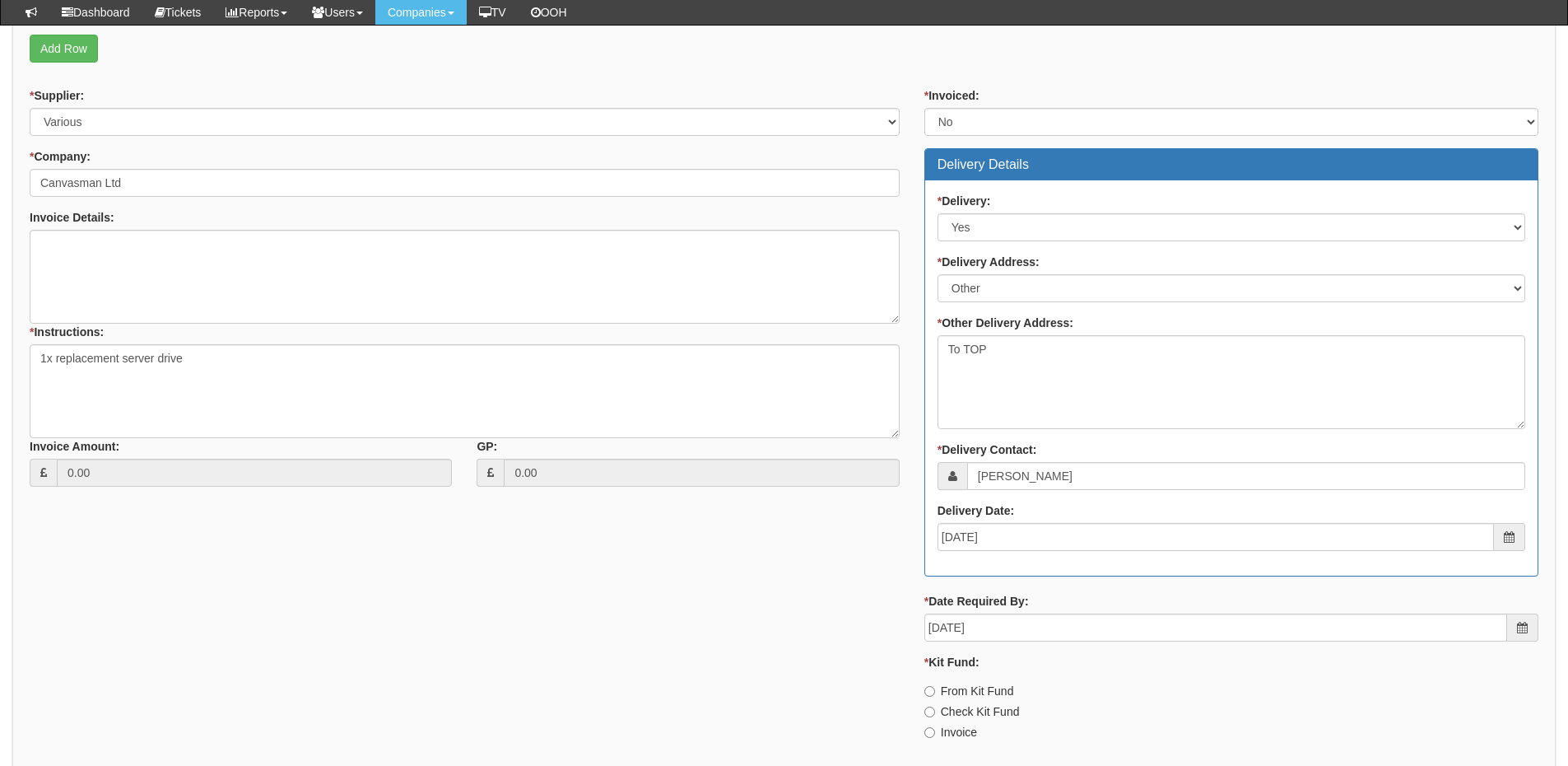
click at [959, 723] on div "* Kit Fund: From Kit Fund Check Kit Fund Invoice" at bounding box center [1232, 697] width 614 height 87
click at [947, 733] on label "Invoice" at bounding box center [951, 731] width 53 height 16
click at [935, 733] on input "Invoice" at bounding box center [929, 732] width 10 height 10
radio input "true"
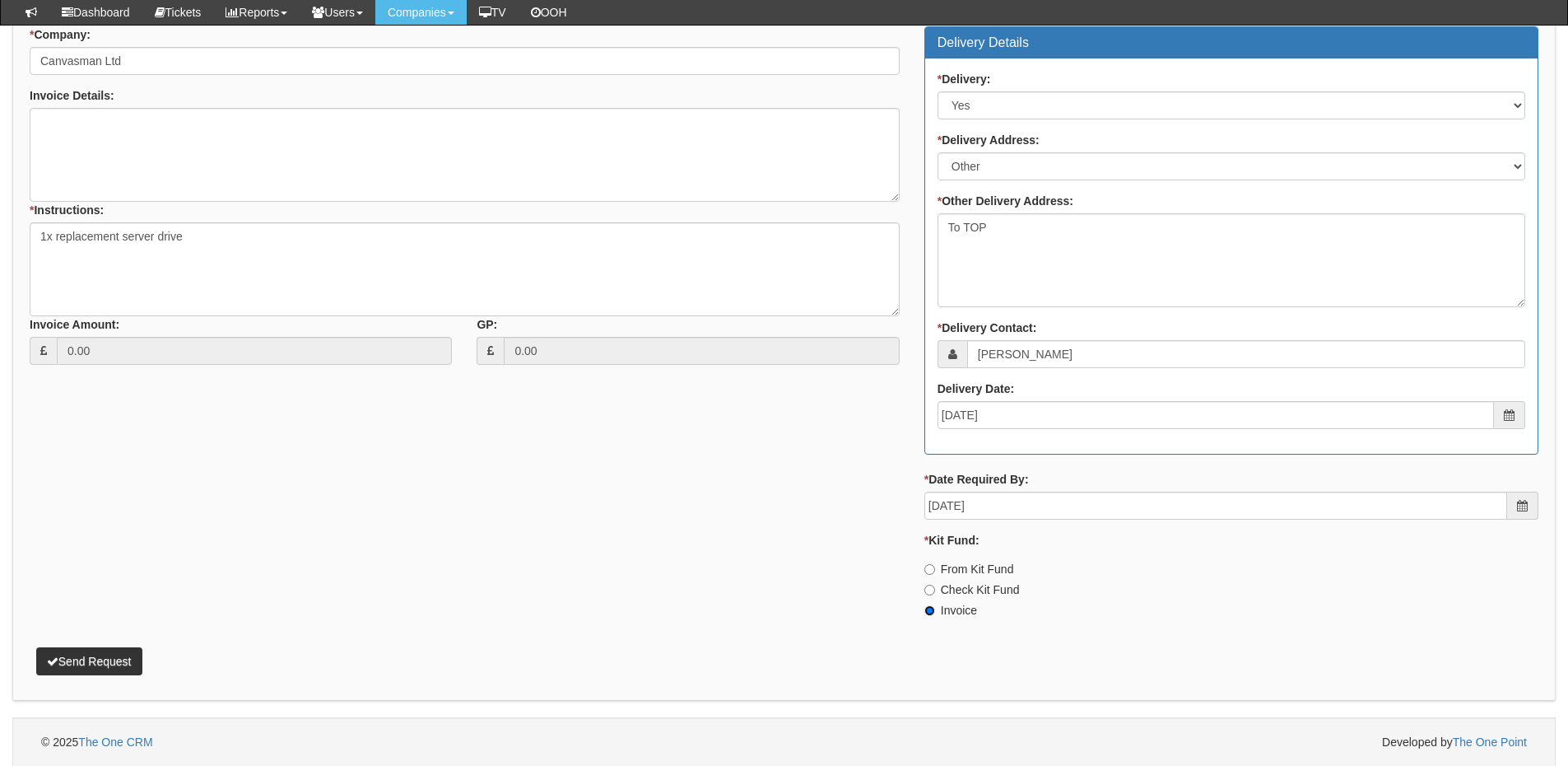
scroll to position [781, 0]
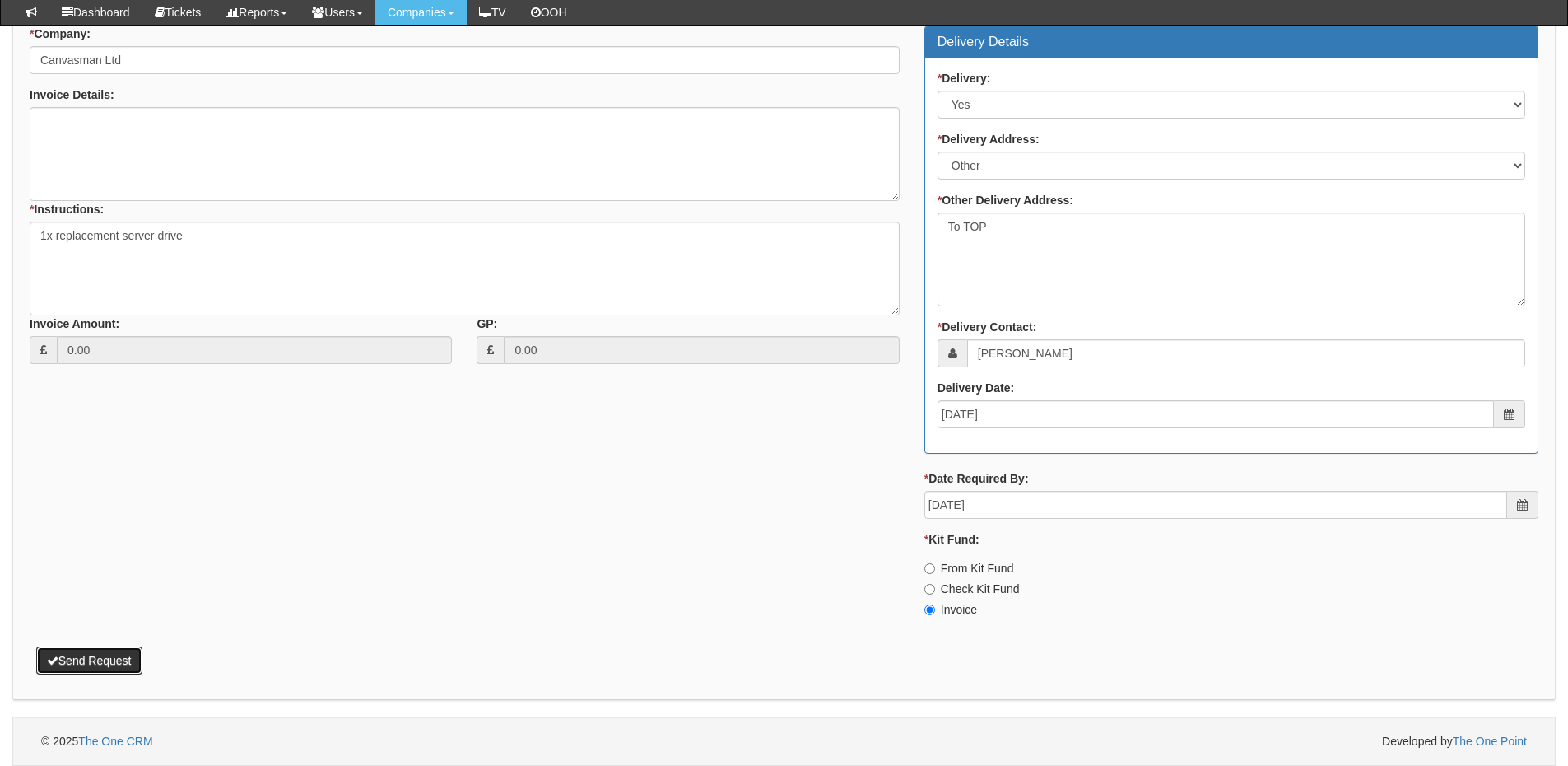
click at [90, 657] on button "Send Request" at bounding box center [89, 660] width 106 height 28
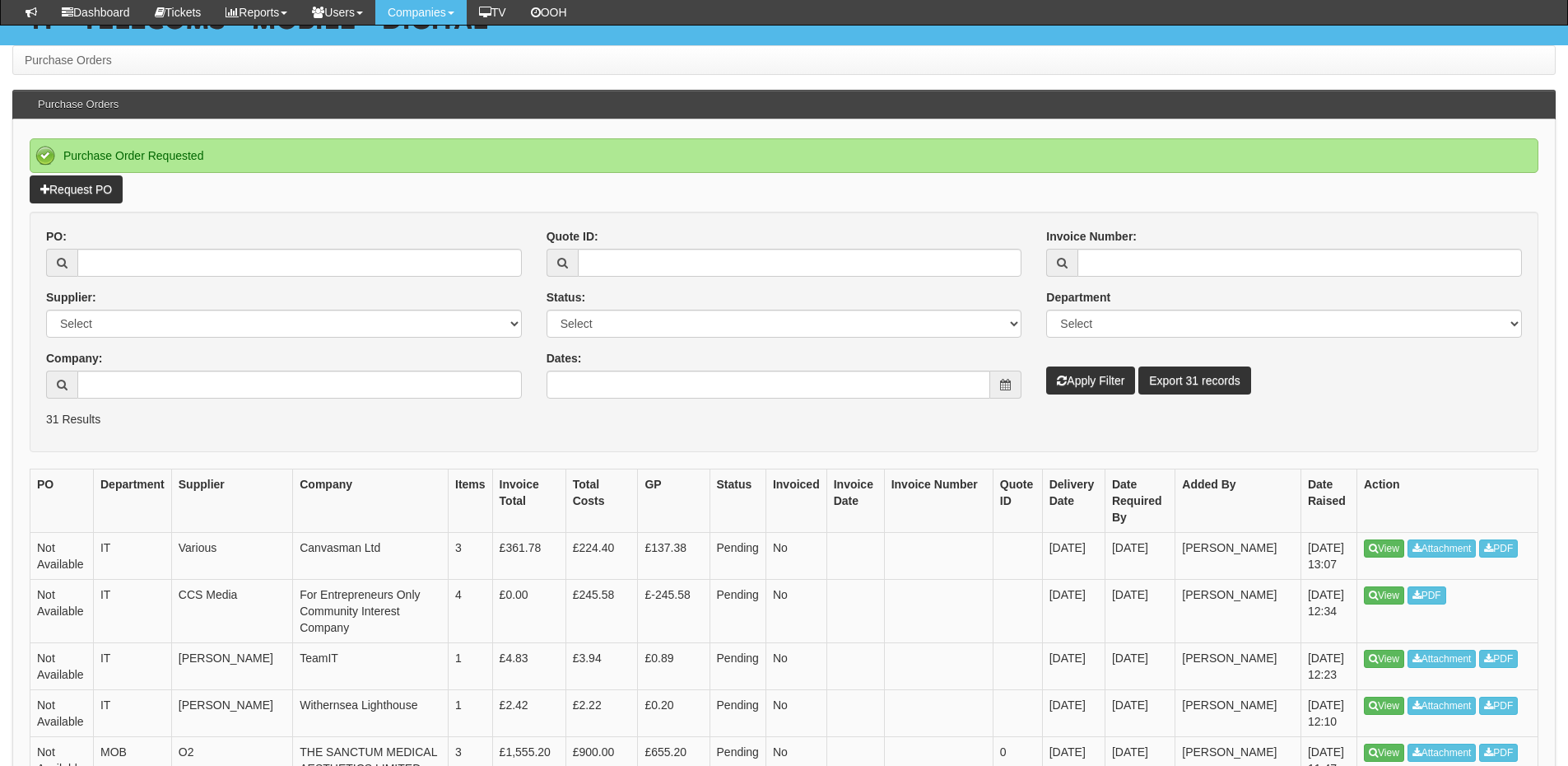
scroll to position [165, 0]
